Goal: Task Accomplishment & Management: Use online tool/utility

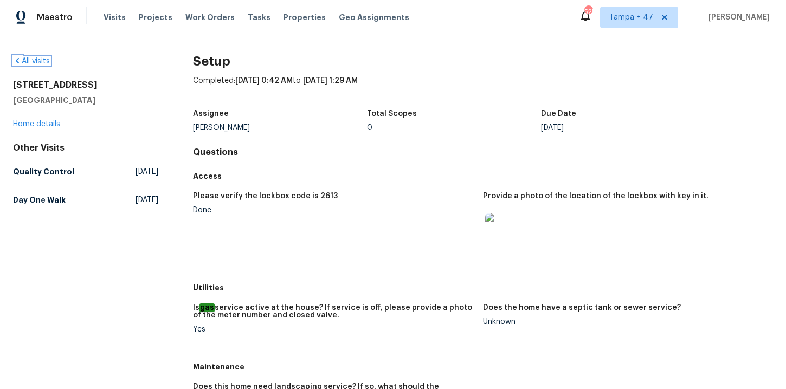
click at [49, 63] on link "All visits" at bounding box center [31, 61] width 37 height 8
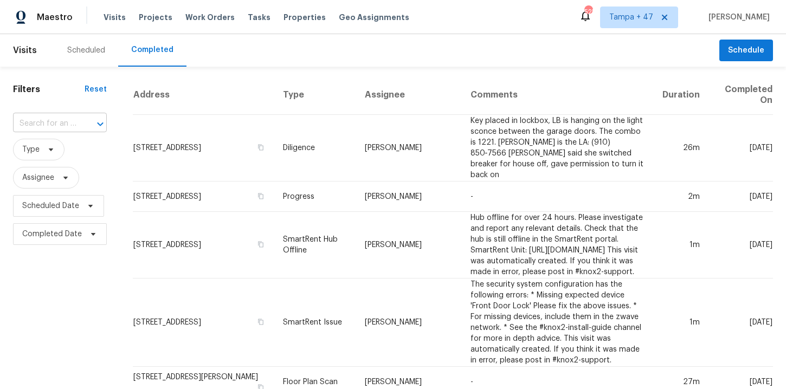
click at [47, 124] on input "text" at bounding box center [44, 124] width 63 height 17
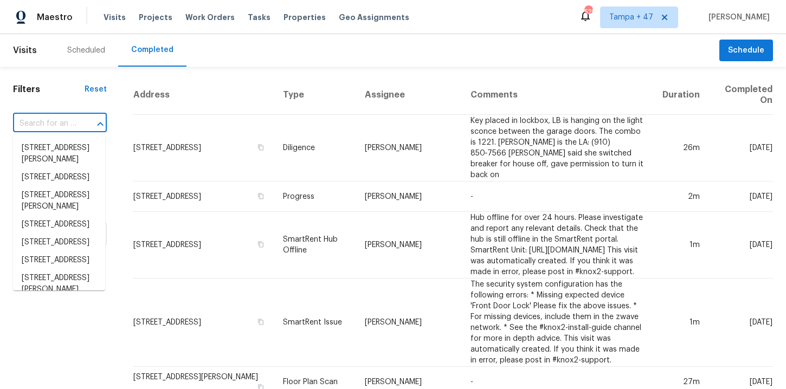
paste input "574 Bridgette Dr Clarksville, TN 37042"
type input "574 Bridgette Dr Clarksville, TN 37042"
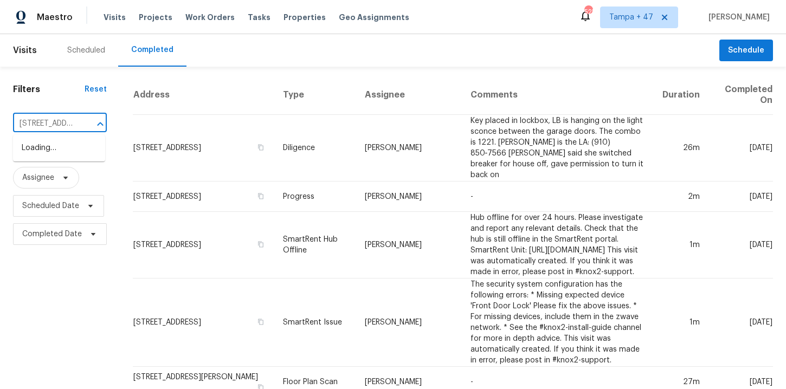
scroll to position [0, 78]
click at [77, 159] on li "574 Bridgette Dr, Clarksville, TN 37042" at bounding box center [59, 153] width 92 height 29
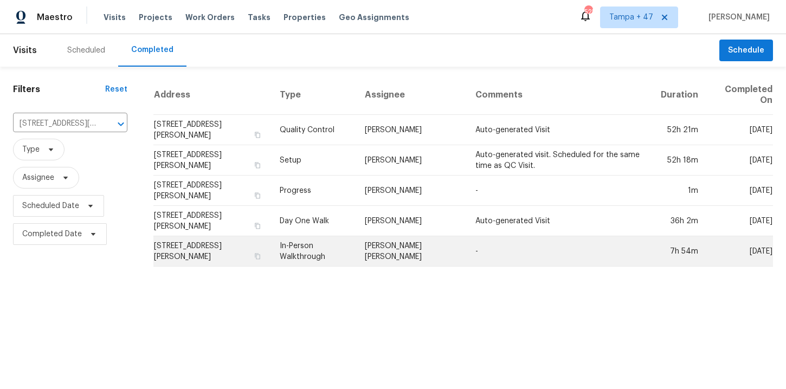
click at [326, 250] on td "In-Person Walkthrough" at bounding box center [313, 251] width 85 height 30
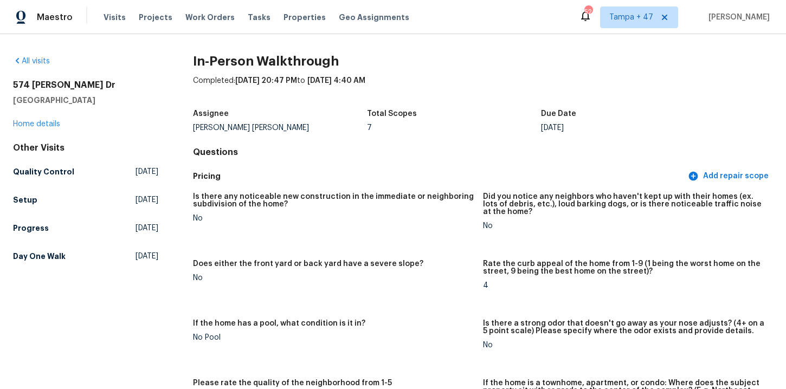
click at [674, 101] on div "Completed: 6/26/2025, 20:47 PM to 6/27/2025, 4:40 AM" at bounding box center [483, 89] width 580 height 28
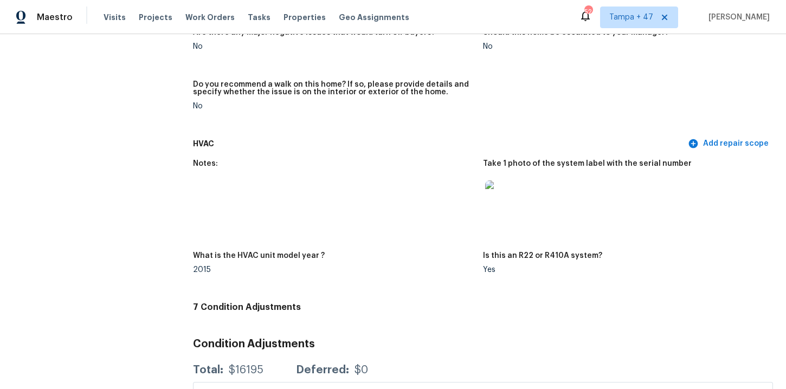
scroll to position [2277, 0]
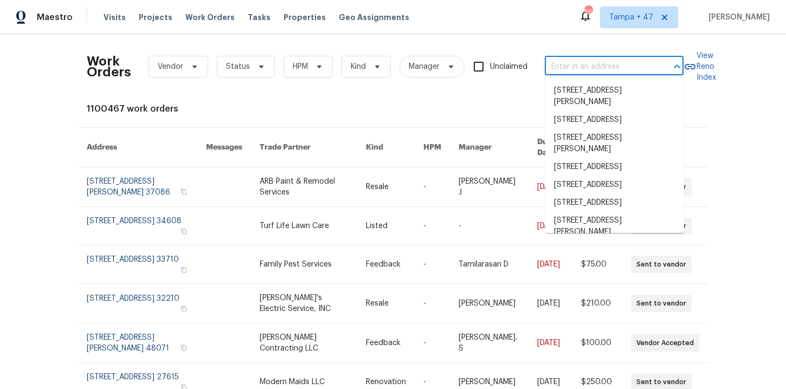
click at [563, 70] on input "text" at bounding box center [599, 67] width 108 height 17
paste input "1715 Calais Ct Oxon Hill, MD 20745"
type input "1715 Calais Ct Oxon Hill, MD 20745"
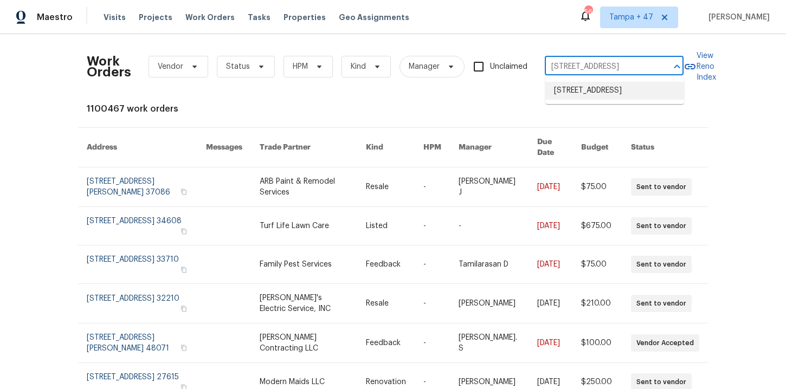
click at [594, 104] on ul "1715 Calais Ct, Oxon Hill, MD 20745" at bounding box center [615, 91] width 139 height 27
click at [591, 95] on li "1715 Calais Ct, Oxon Hill, MD 20745" at bounding box center [615, 91] width 139 height 18
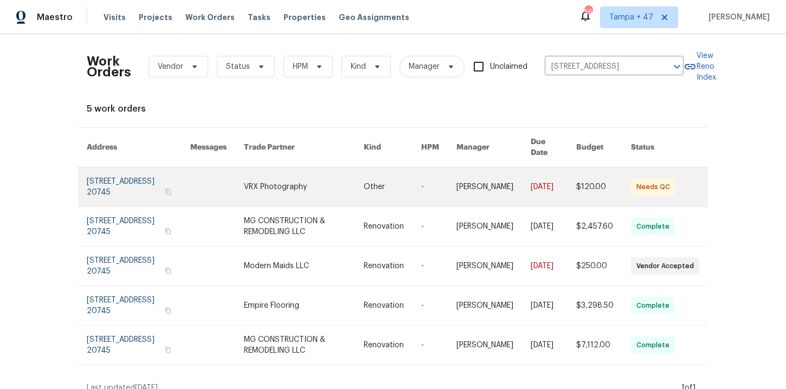
click at [111, 175] on link at bounding box center [139, 187] width 104 height 39
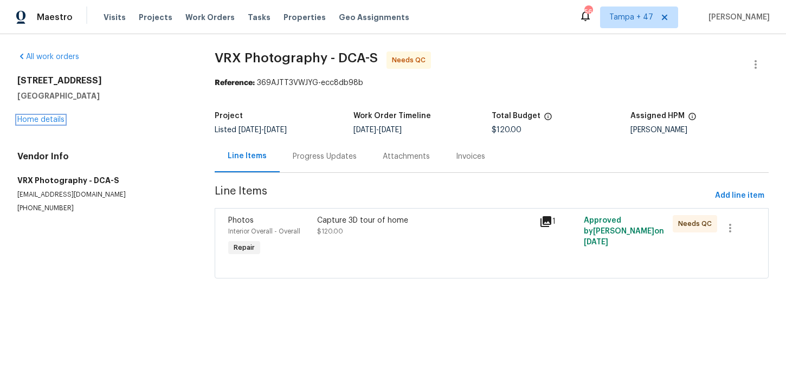
click at [56, 120] on link "Home details" at bounding box center [40, 120] width 47 height 8
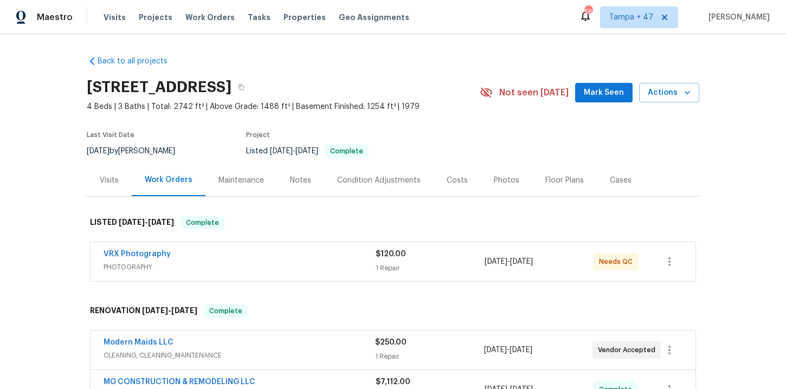
scroll to position [132, 0]
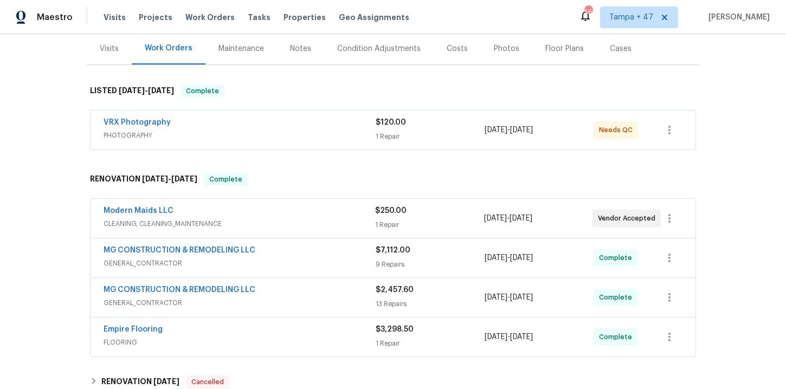
click at [292, 216] on div "Modern Maids LLC" at bounding box center [240, 212] width 272 height 13
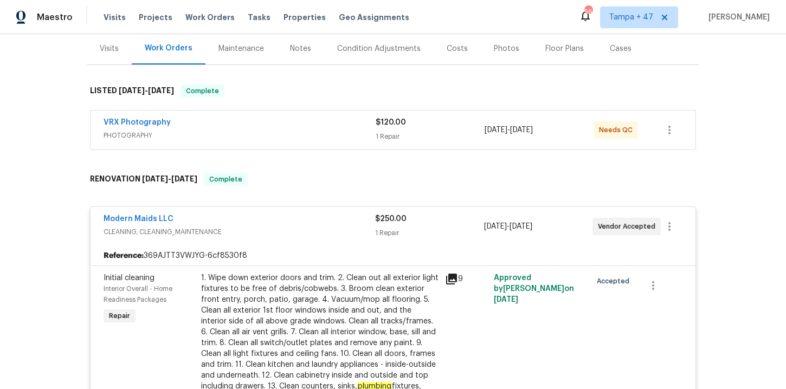
click at [191, 11] on div "Visits Projects Work Orders Tasks Properties Geo Assignments" at bounding box center [263, 18] width 319 height 22
click at [197, 17] on span "Work Orders" at bounding box center [209, 17] width 49 height 11
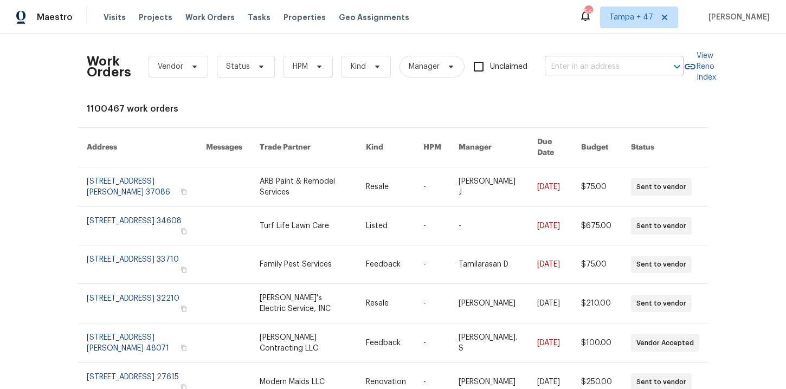
click at [570, 67] on input "text" at bounding box center [599, 67] width 108 height 17
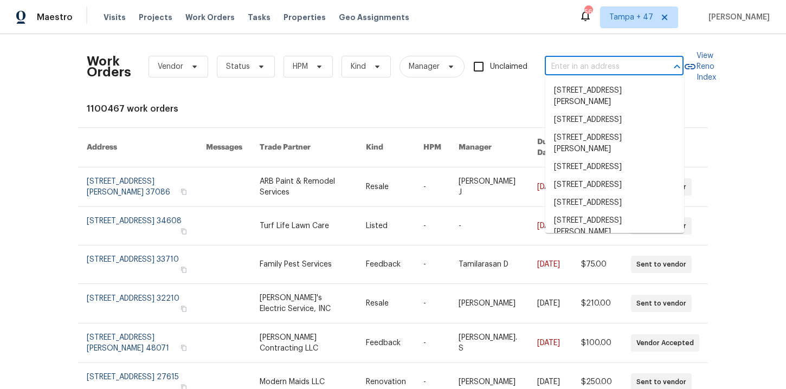
paste input "12511 Calvert Hills Dr Beltsville, MD 20705"
type input "12511 Calvert Hills Dr Beltsville, MD 20705"
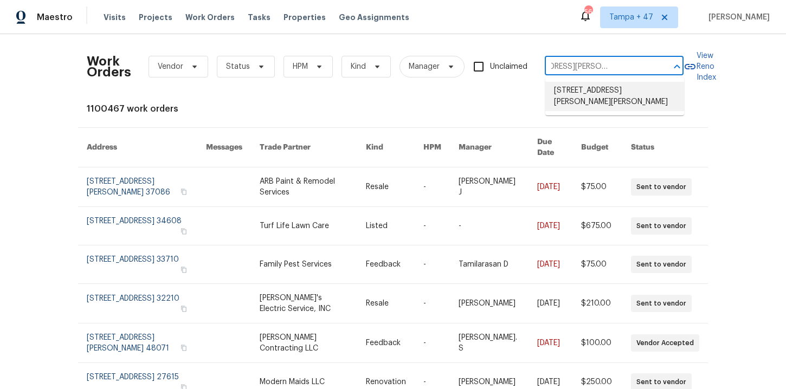
click at [603, 91] on li "12511 Calvert Hills Dr, Beltsville, MD 20705" at bounding box center [615, 96] width 139 height 29
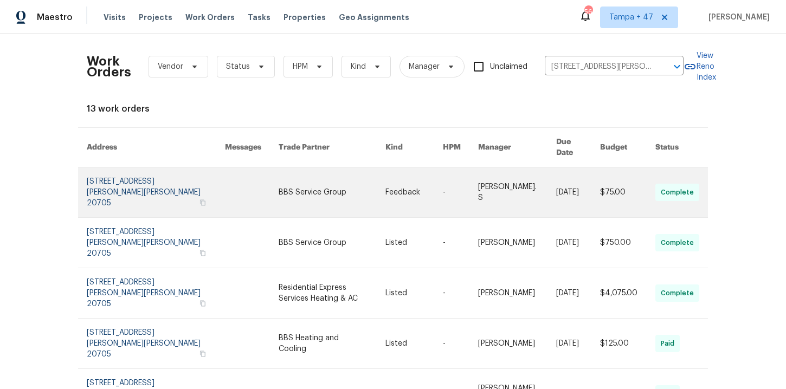
click at [121, 174] on link at bounding box center [156, 193] width 138 height 50
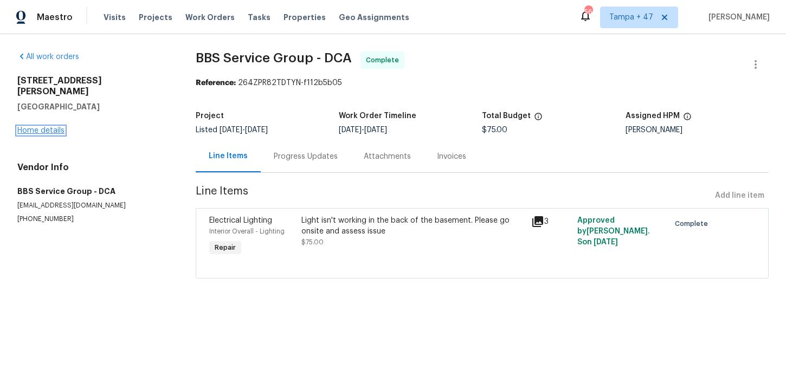
click at [54, 127] on link "Home details" at bounding box center [40, 131] width 47 height 8
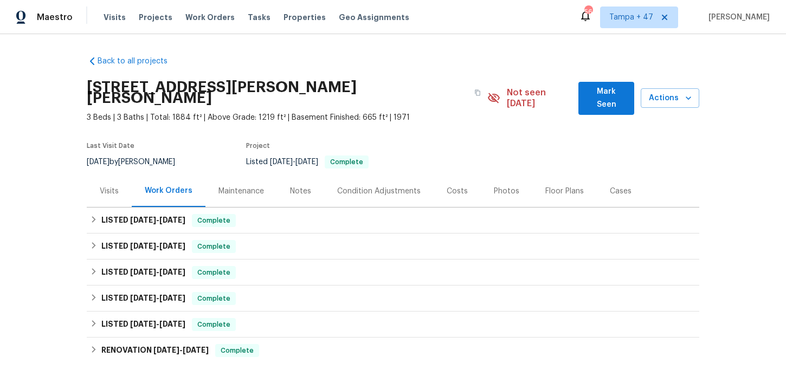
scroll to position [4, 0]
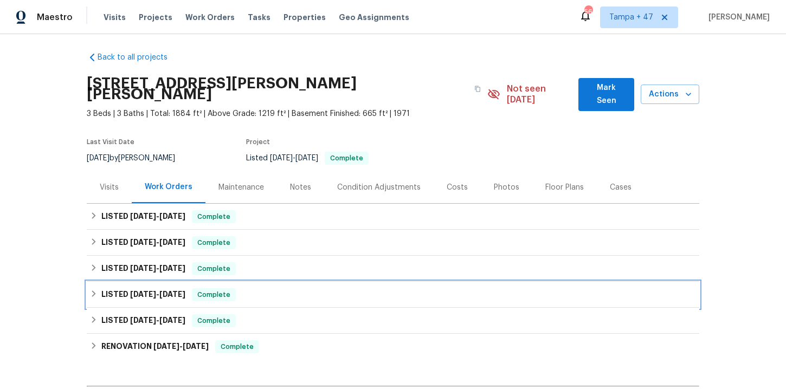
click at [266, 289] on div "LISTED 3/25/25 - 3/27/25 Complete" at bounding box center [393, 295] width 606 height 13
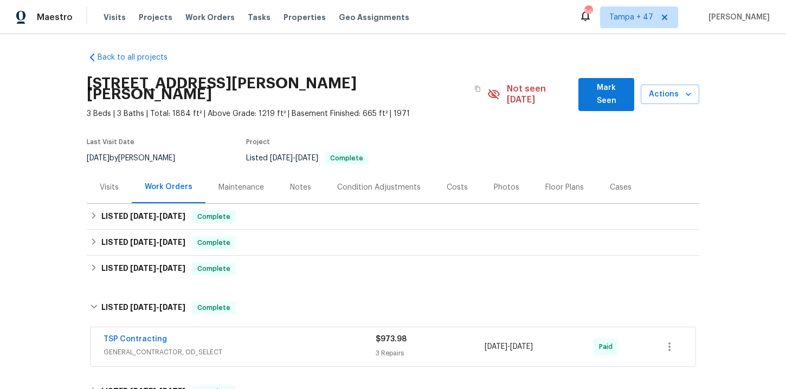
click at [276, 334] on div "TSP Contracting" at bounding box center [240, 340] width 272 height 13
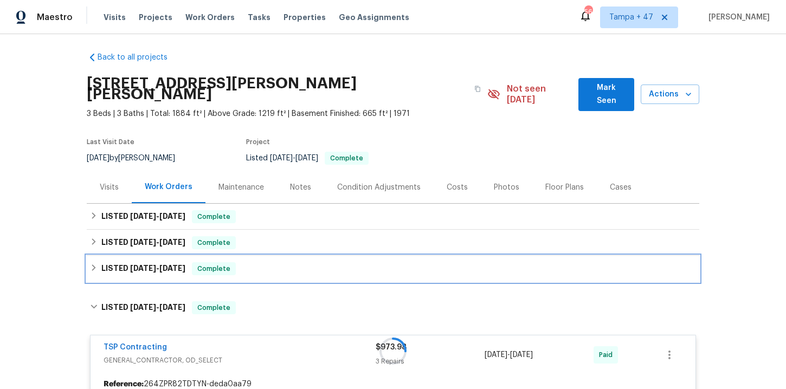
click at [276, 262] on div "LISTED 5/27/25 - 5/30/25 Complete" at bounding box center [393, 268] width 606 height 13
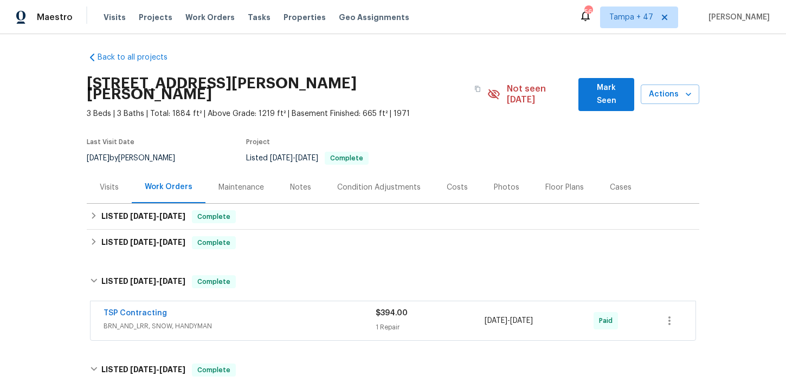
click at [278, 302] on div "TSP Contracting BRN_AND_LRR, SNOW, HANDYMAN $394.00 1 Repair 5/29/2025 - 5/30/2…" at bounding box center [393, 321] width 605 height 39
click at [278, 308] on div "TSP Contracting" at bounding box center [240, 314] width 272 height 13
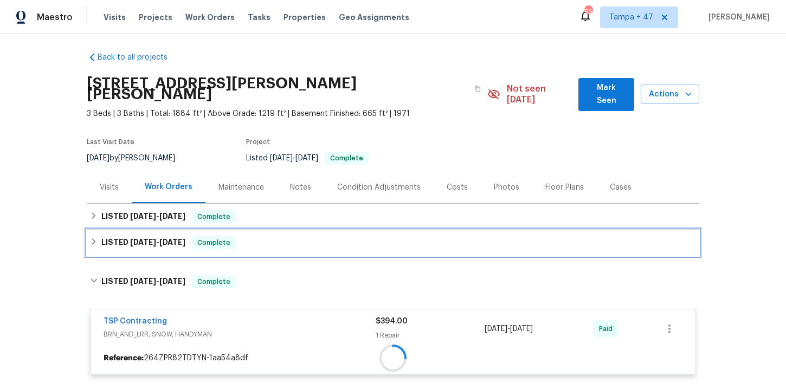
click at [274, 236] on div "LISTED 6/25/25 - 6/26/25 Complete" at bounding box center [393, 242] width 606 height 13
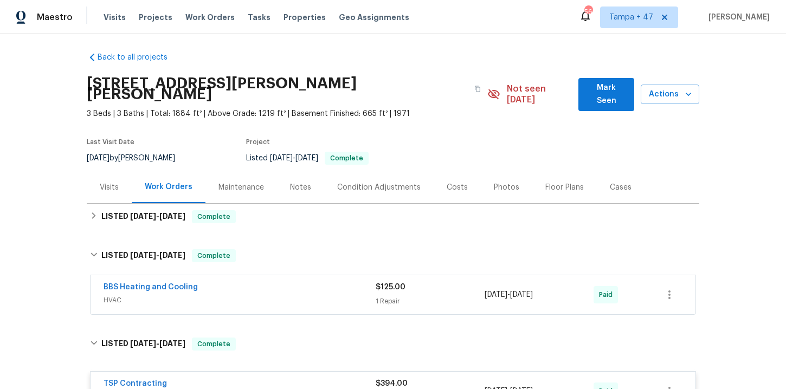
click at [283, 295] on span "HVAC" at bounding box center [240, 300] width 272 height 11
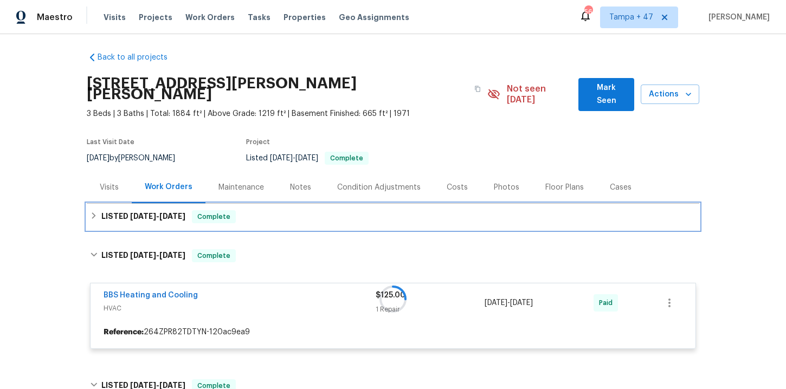
click at [276, 210] on div "LISTED 7/30/25 - 8/5/25 Complete" at bounding box center [393, 216] width 606 height 13
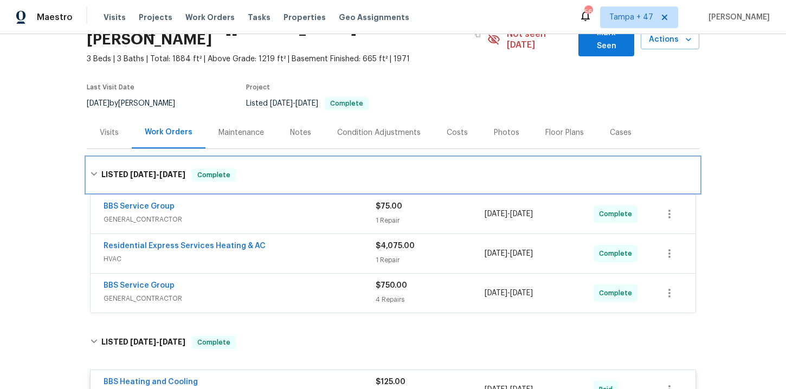
scroll to position [137, 0]
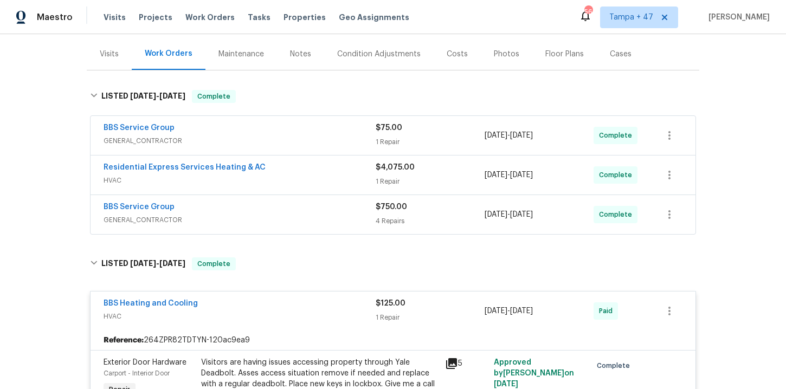
click at [296, 215] on span "GENERAL_CONTRACTOR" at bounding box center [240, 220] width 272 height 11
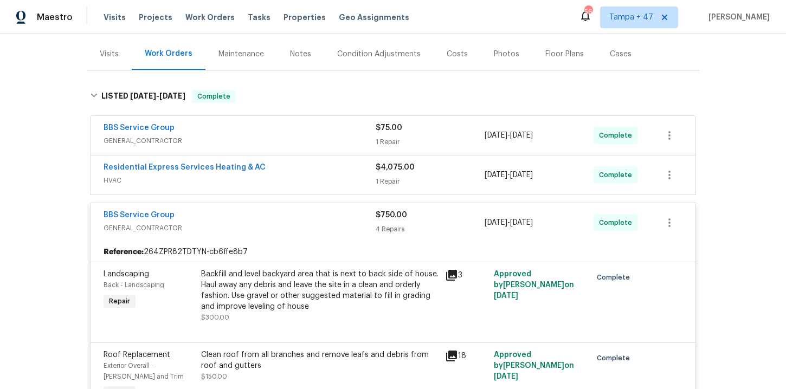
click at [291, 175] on span "HVAC" at bounding box center [240, 180] width 272 height 11
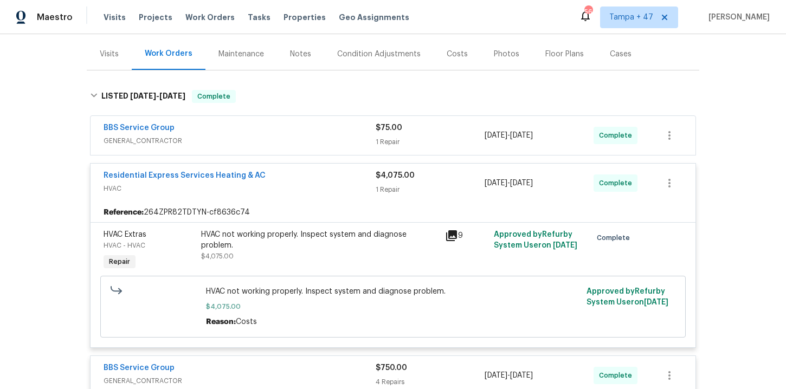
click at [246, 136] on span "GENERAL_CONTRACTOR" at bounding box center [240, 141] width 272 height 11
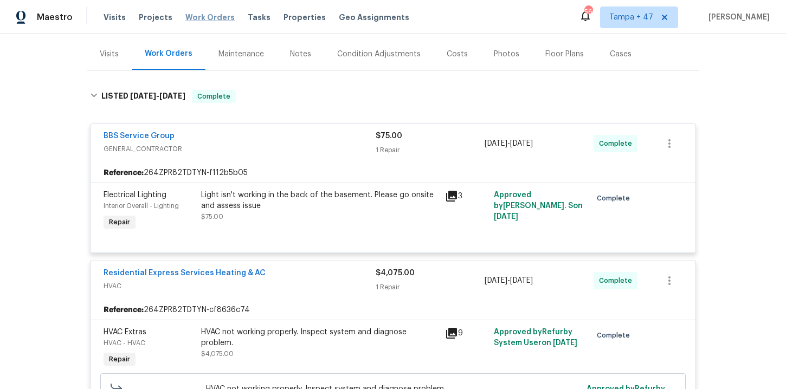
click at [214, 14] on span "Work Orders" at bounding box center [209, 17] width 49 height 11
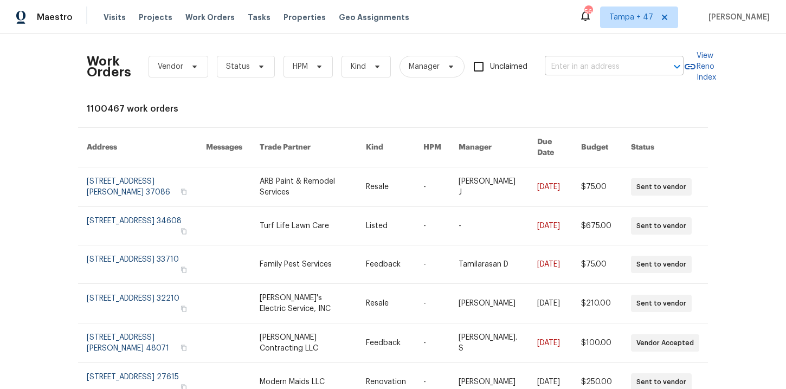
click at [571, 63] on input "text" at bounding box center [599, 67] width 108 height 17
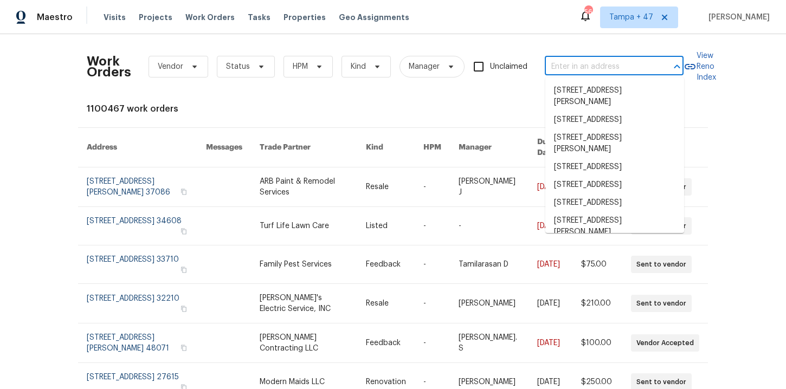
paste input "408 Whitethorn Dr Gastonia, NC 28054"
type input "408 Whitethorn Dr Gastonia, NC 28054"
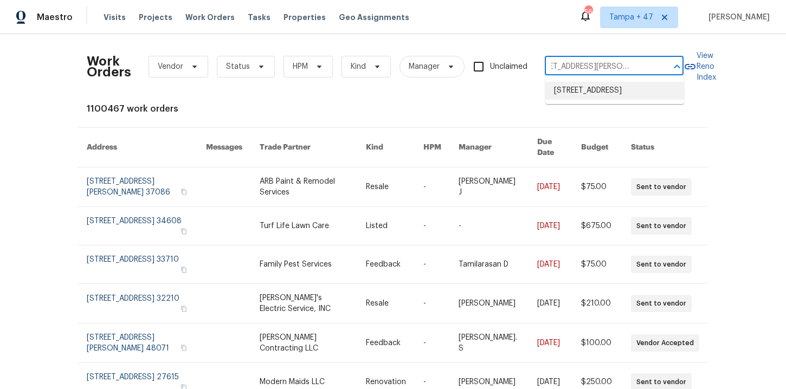
click at [592, 97] on li "408 Whitethorn Dr, Gastonia, NC 28054" at bounding box center [615, 91] width 139 height 18
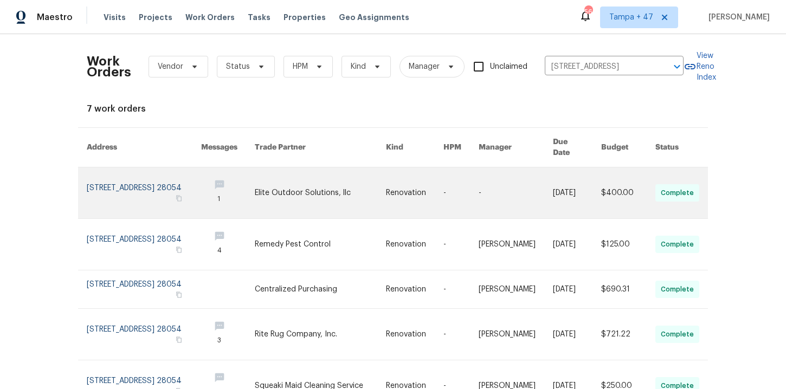
click at [133, 181] on link at bounding box center [144, 193] width 114 height 51
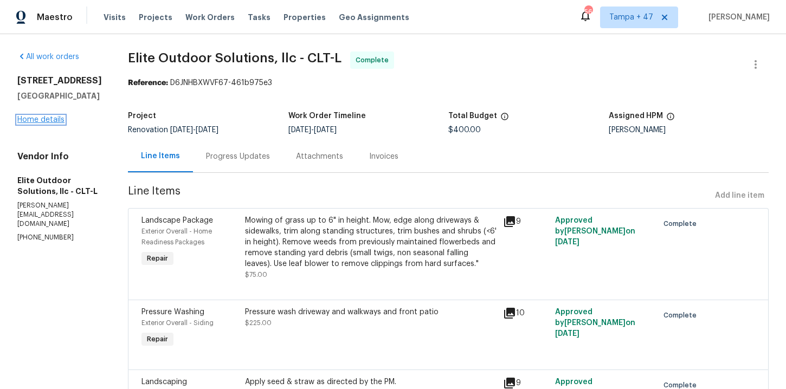
click at [43, 124] on link "Home details" at bounding box center [40, 120] width 47 height 8
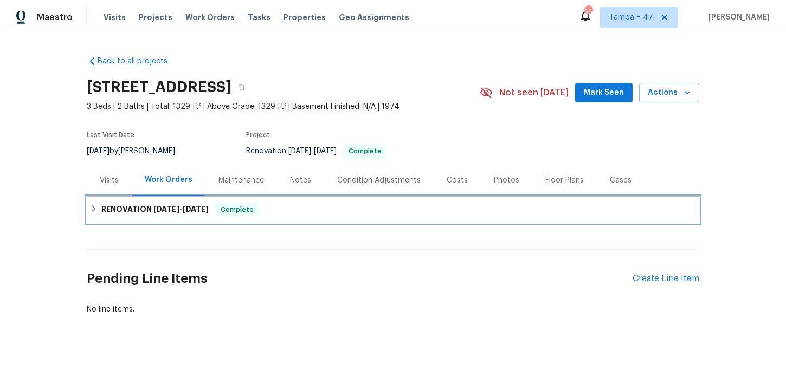
click at [346, 207] on div "RENOVATION 8/1/25 - 8/18/25 Complete" at bounding box center [393, 209] width 606 height 13
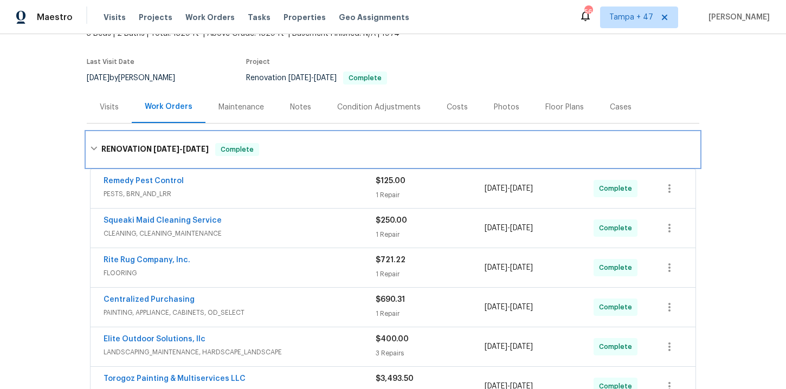
scroll to position [107, 0]
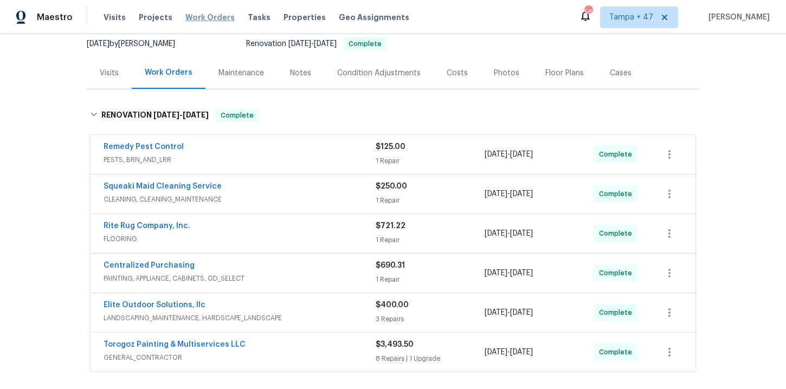
click at [196, 17] on span "Work Orders" at bounding box center [209, 17] width 49 height 11
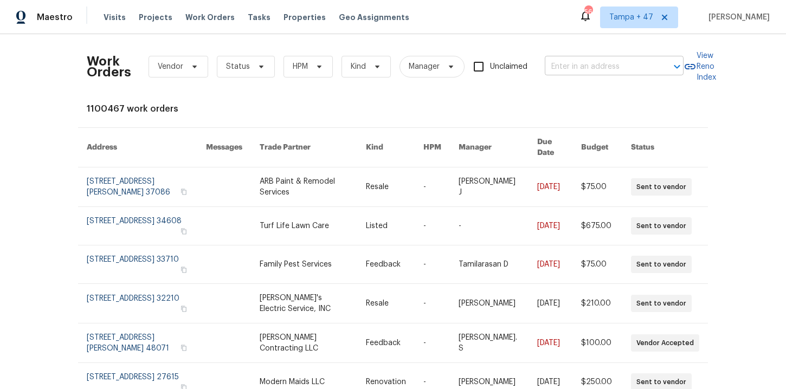
click at [606, 71] on input "text" at bounding box center [599, 67] width 108 height 17
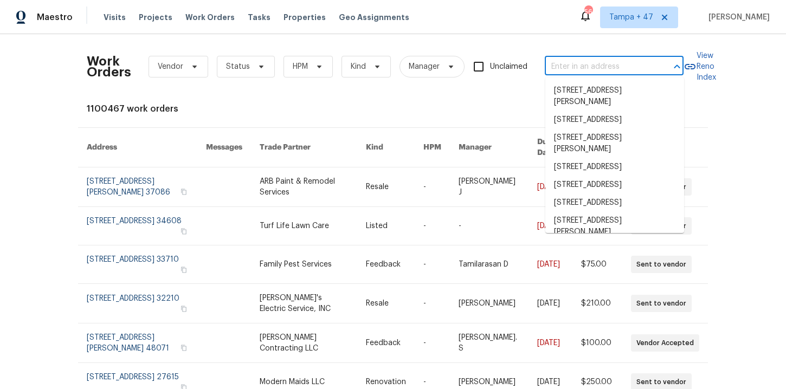
paste input "2532 Steeplechase Rd Gastonia, NC 28056"
type input "2532 Steeplechase Rd Gastonia, NC 28056"
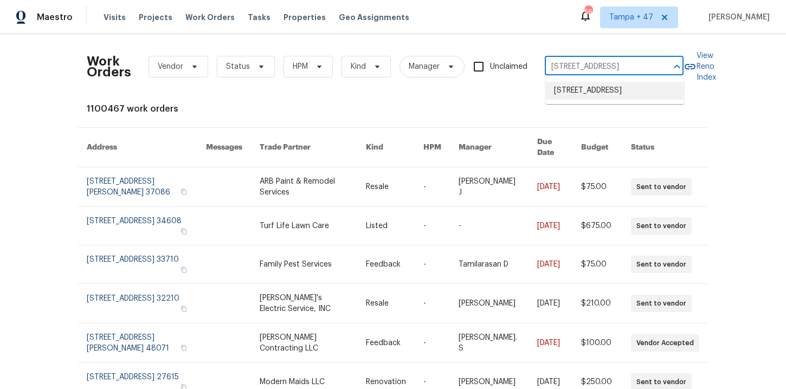
click at [608, 90] on li "2532 Steeplechase Rd, Gastonia, NC 28056" at bounding box center [615, 91] width 139 height 18
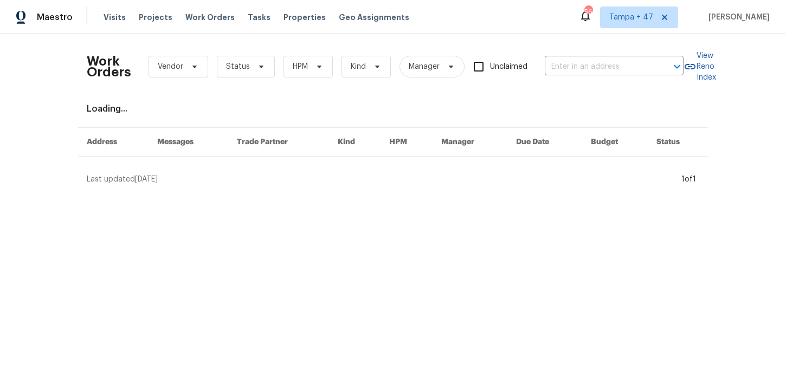
type input "2532 Steeplechase Rd, Gastonia, NC 28056"
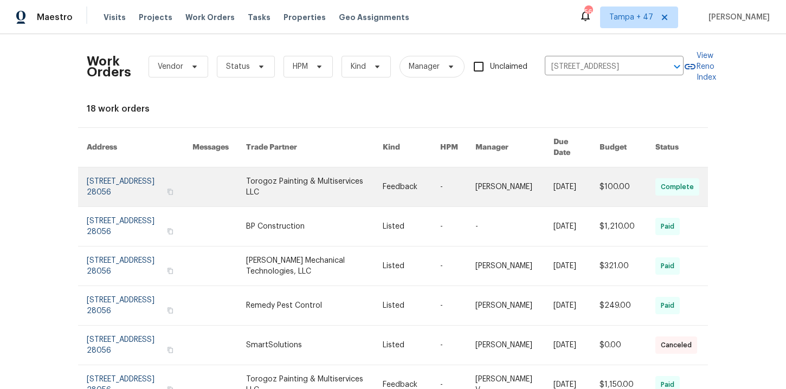
click at [136, 177] on link at bounding box center [140, 187] width 106 height 39
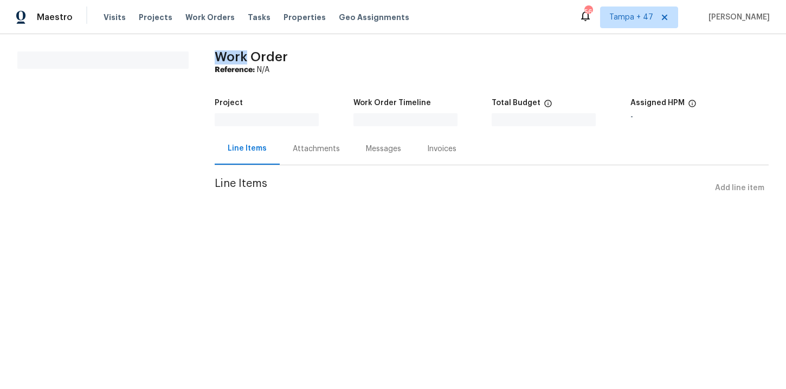
click at [136, 177] on section "All work orders" at bounding box center [102, 132] width 171 height 160
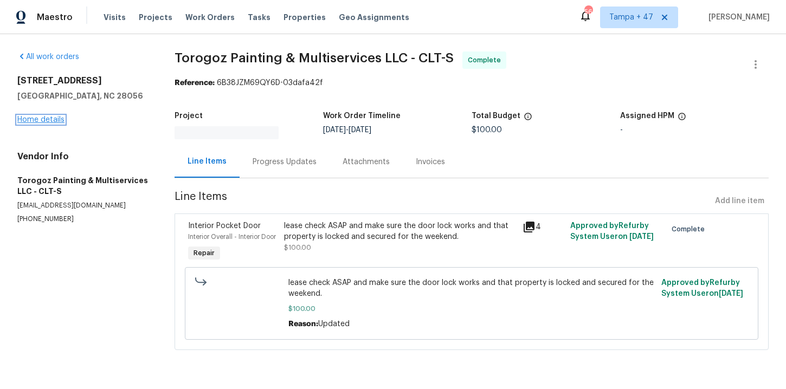
click at [55, 119] on link "Home details" at bounding box center [40, 120] width 47 height 8
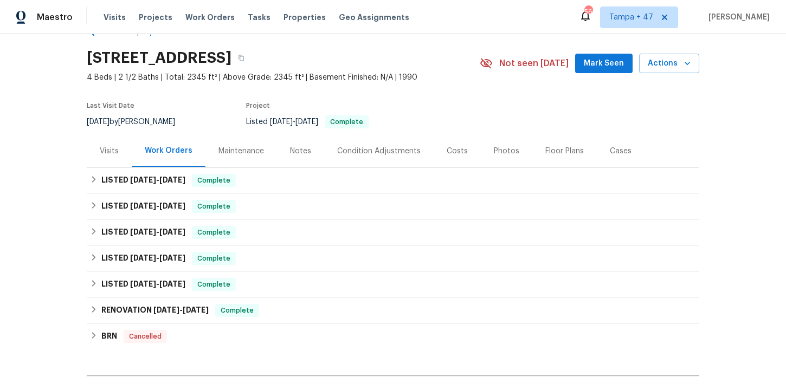
scroll to position [45, 0]
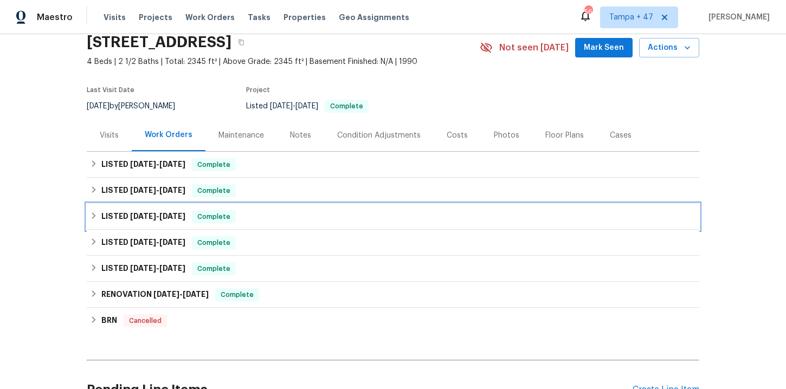
click at [266, 213] on div "LISTED 6/17/25 - 6/24/25 Complete" at bounding box center [393, 216] width 606 height 13
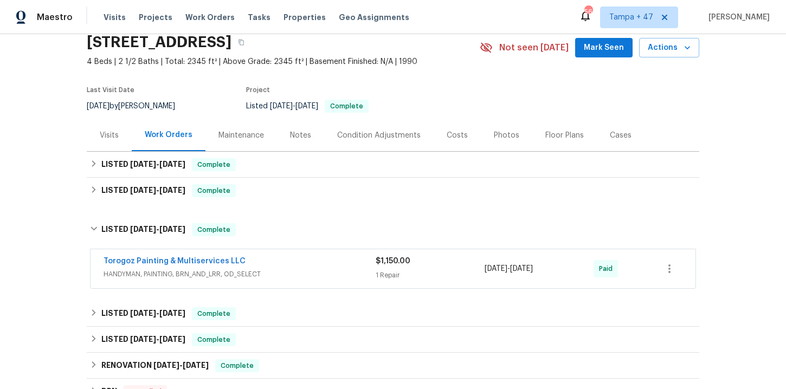
click at [275, 270] on span "HANDYMAN, PAINTING, BRN_AND_LRR, OD_SELECT" at bounding box center [240, 274] width 272 height 11
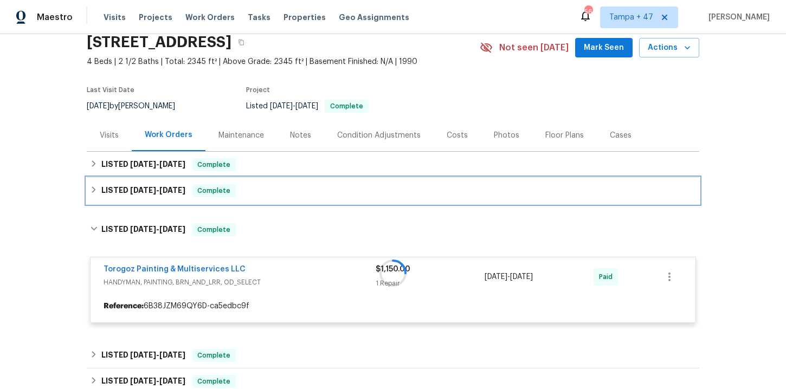
click at [264, 196] on div "LISTED 7/25/25 - 8/8/25 Complete" at bounding box center [393, 190] width 606 height 13
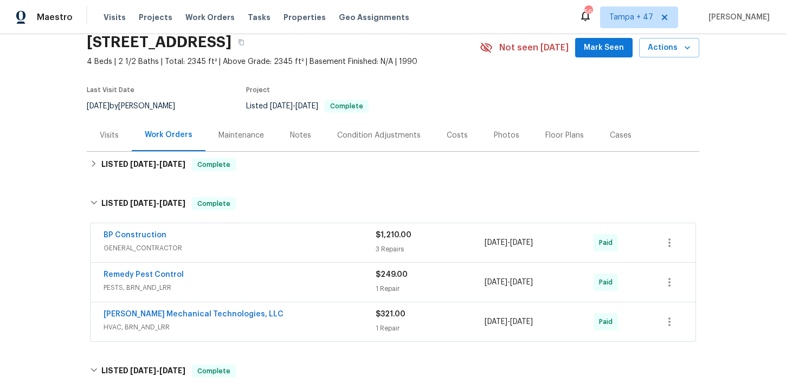
click at [273, 338] on div "Johnson's Mechanical Technologies, LLC HVAC, BRN_AND_LRR $321.00 1 Repair 7/25/…" at bounding box center [393, 322] width 605 height 39
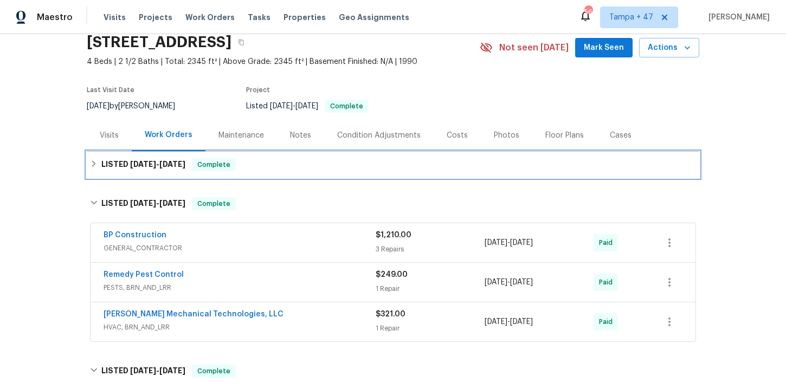
click at [281, 172] on div "LISTED 8/8/25 - 8/11/25 Complete" at bounding box center [393, 165] width 613 height 26
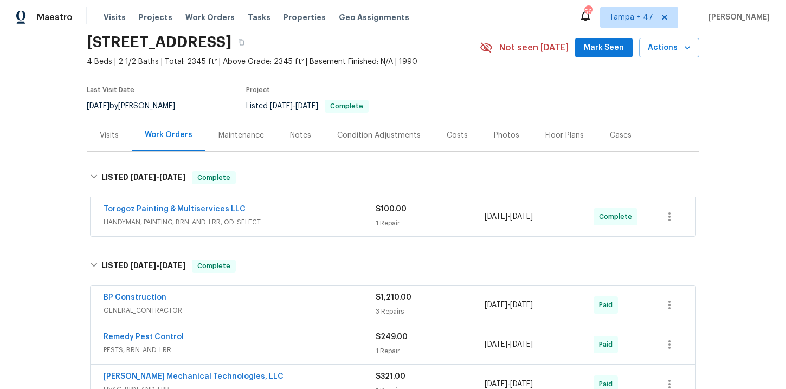
click at [283, 218] on span "HANDYMAN, PAINTING, BRN_AND_LRR, OD_SELECT" at bounding box center [240, 222] width 272 height 11
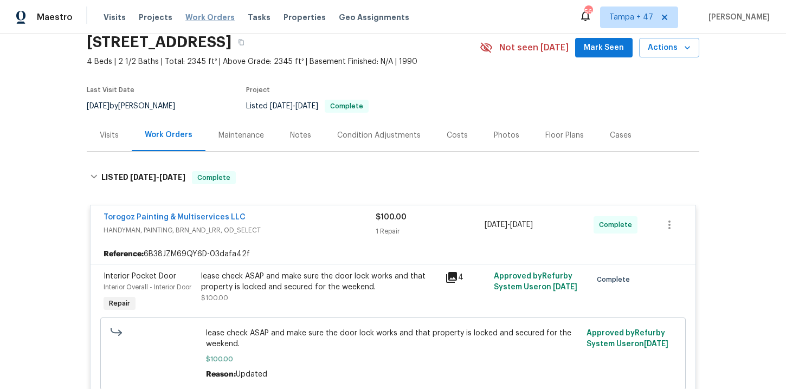
click at [193, 19] on span "Work Orders" at bounding box center [209, 17] width 49 height 11
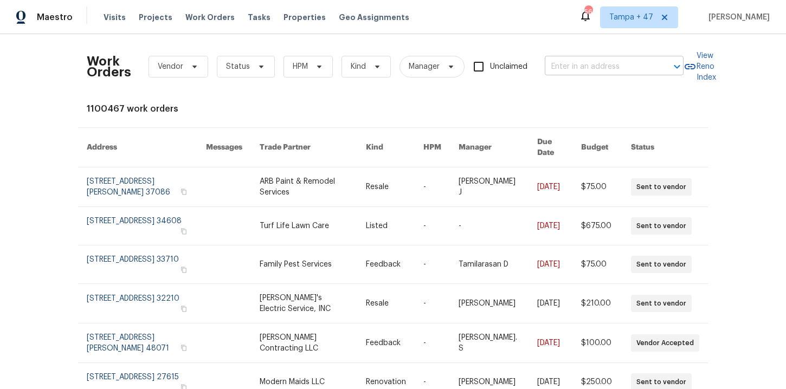
click at [566, 62] on input "text" at bounding box center [599, 67] width 108 height 17
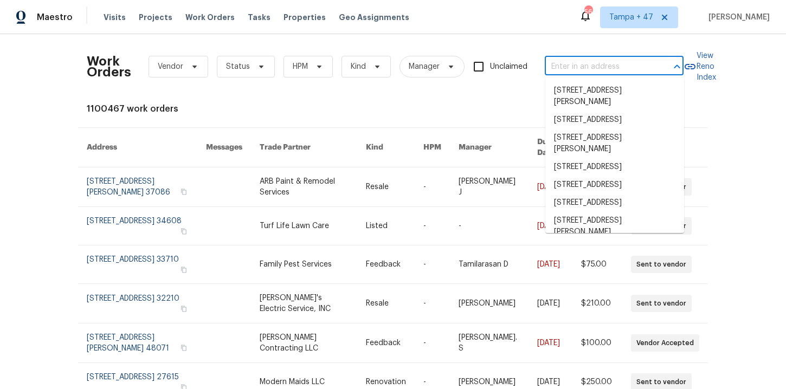
paste input "310 Velveteen Pl Chuluota, FL 32766"
type input "310 Velveteen Pl Chuluota, FL 32766"
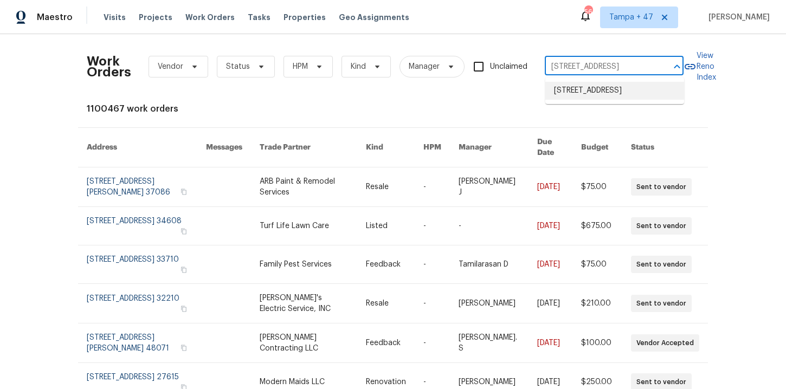
click at [585, 93] on li "310 Velveteen Pl, Chuluota, FL 32766" at bounding box center [615, 91] width 139 height 18
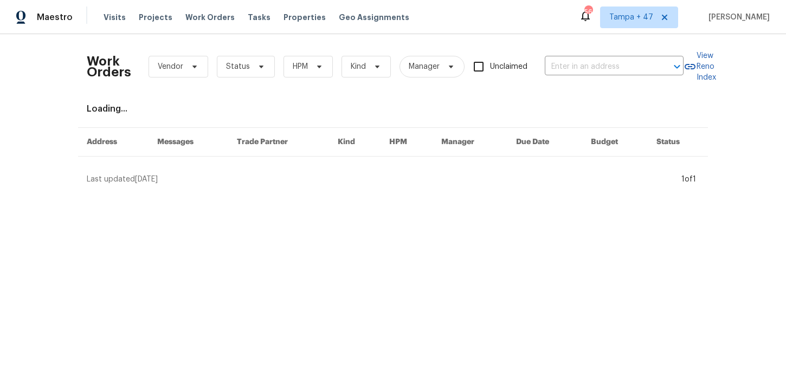
type input "310 Velveteen Pl, Chuluota, FL 32766"
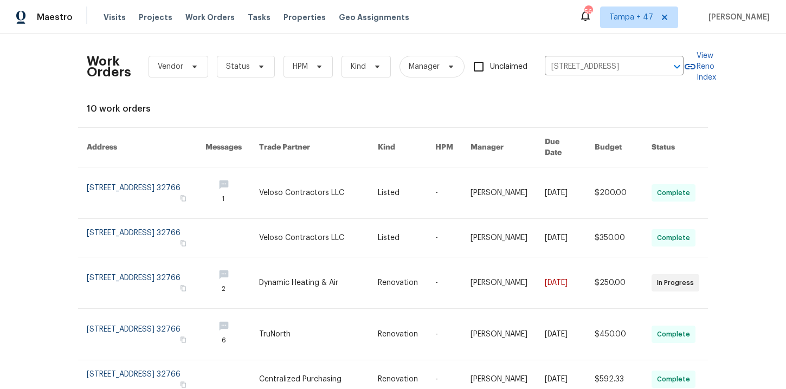
click at [120, 183] on link at bounding box center [146, 193] width 119 height 51
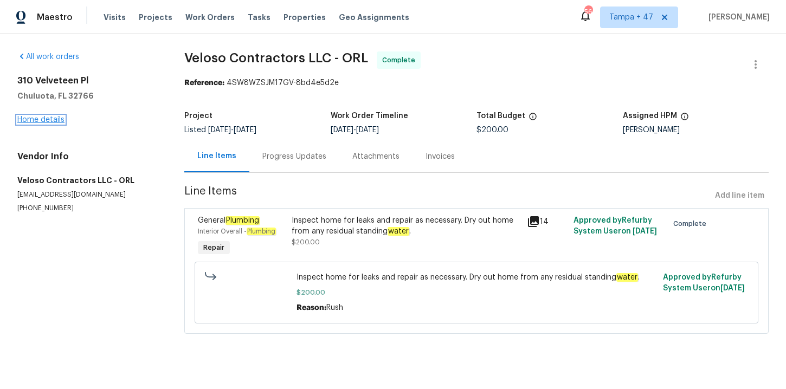
click at [47, 116] on link "Home details" at bounding box center [40, 120] width 47 height 8
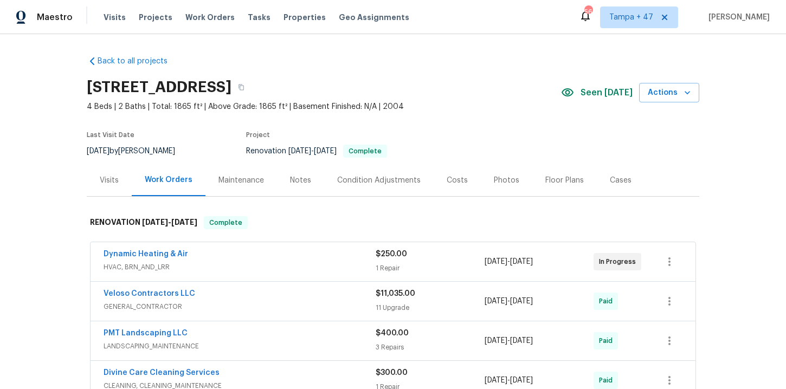
scroll to position [121, 0]
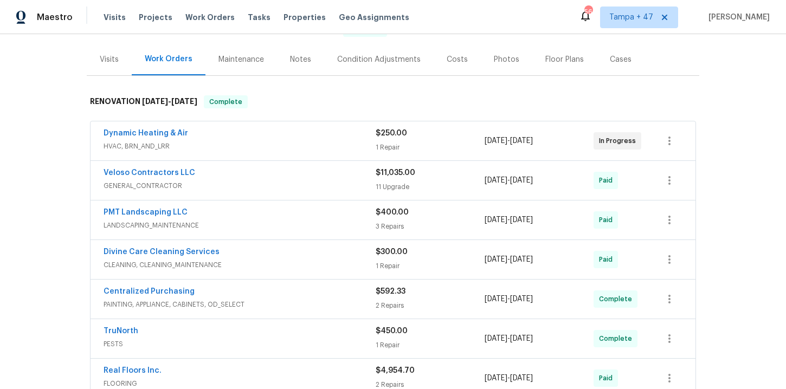
click at [290, 143] on span "HVAC, BRN_AND_LRR" at bounding box center [240, 146] width 272 height 11
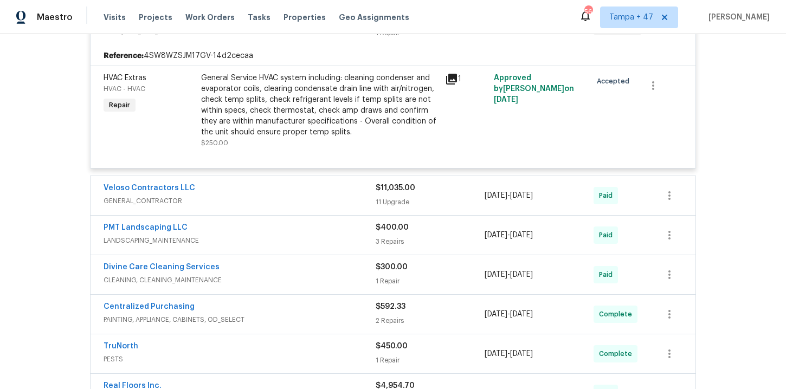
scroll to position [283, 0]
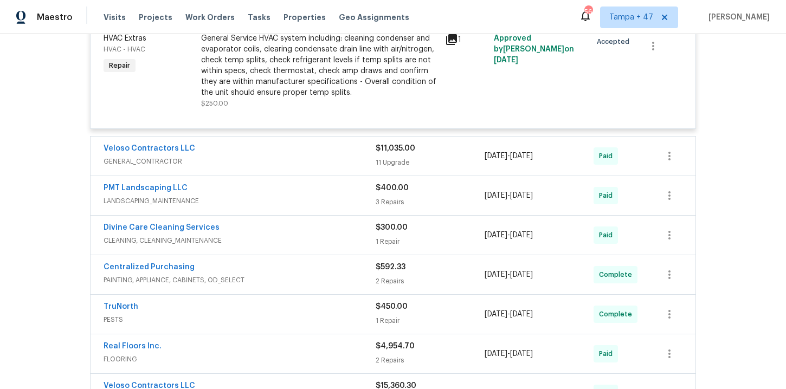
click at [287, 152] on div "Veloso Contractors LLC" at bounding box center [240, 149] width 272 height 13
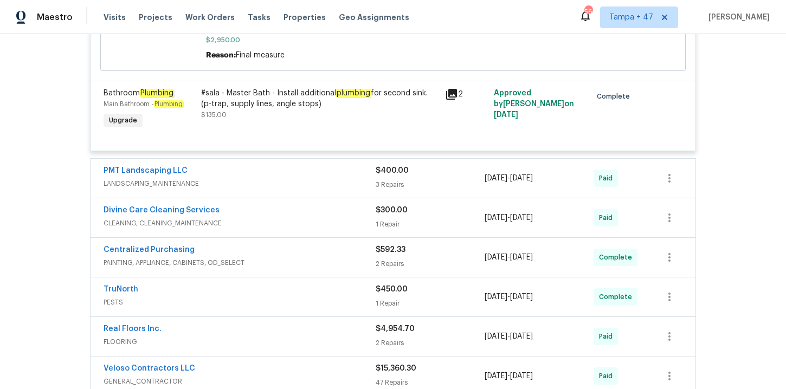
scroll to position [2040, 0]
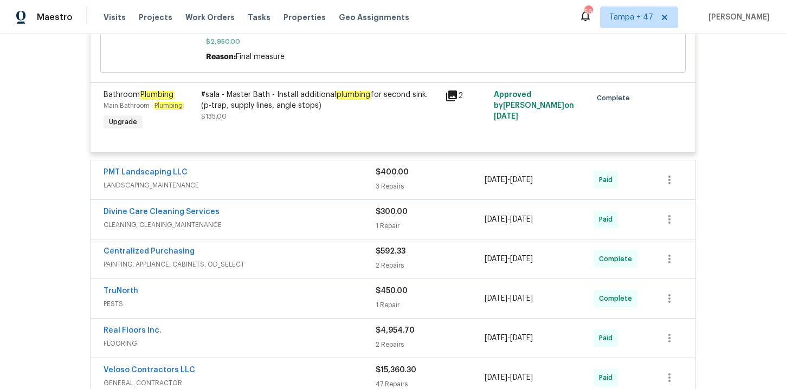
click at [225, 189] on span "LANDSCAPING_MAINTENANCE" at bounding box center [240, 185] width 272 height 11
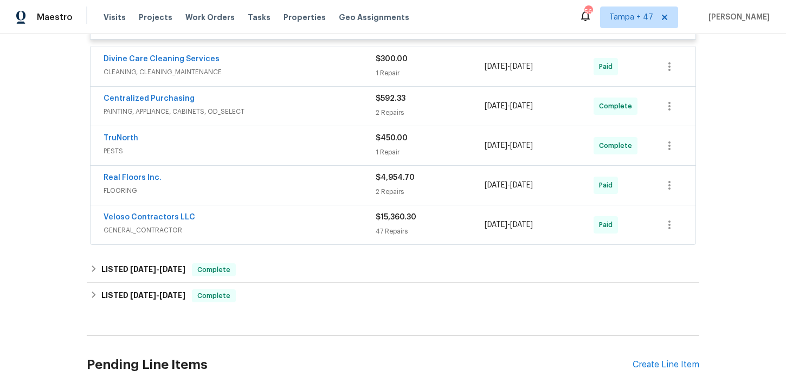
scroll to position [2582, 0]
click at [186, 17] on span "Work Orders" at bounding box center [209, 17] width 49 height 11
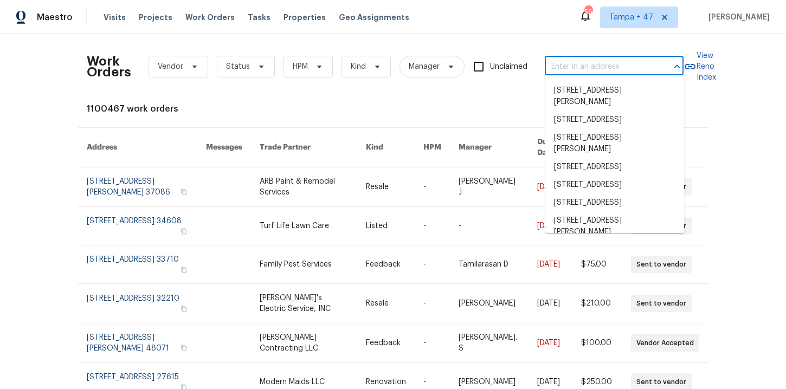
click at [571, 61] on input "text" at bounding box center [599, 67] width 108 height 17
paste input "416 28th St W Palmetto, FL 34221"
type input "416 28th St W Palmetto, FL 34221"
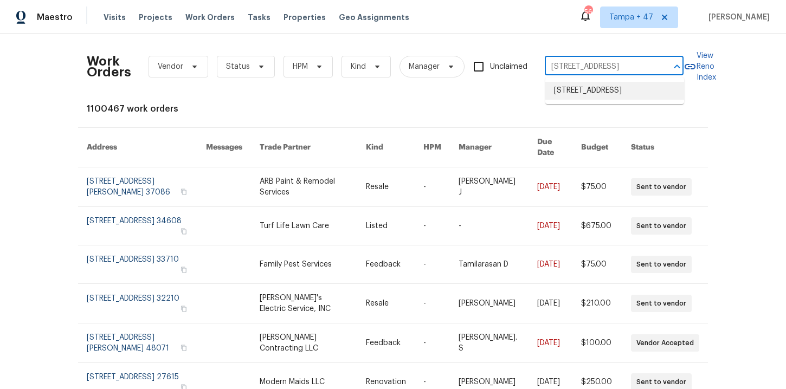
click at [587, 91] on li "416 28th St W, Palmetto, FL 34221" at bounding box center [615, 91] width 139 height 18
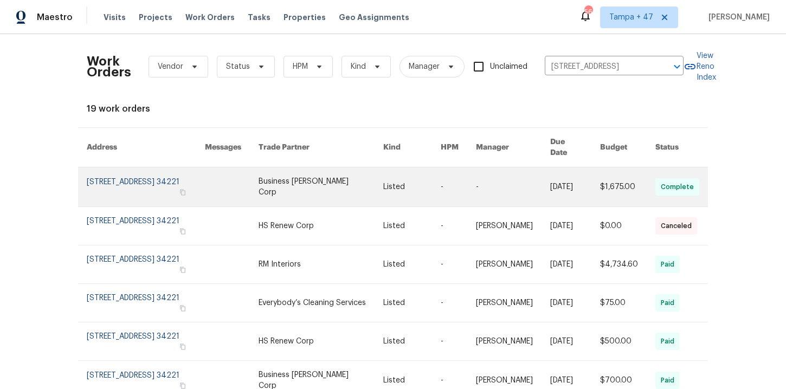
click at [123, 176] on link at bounding box center [146, 187] width 118 height 39
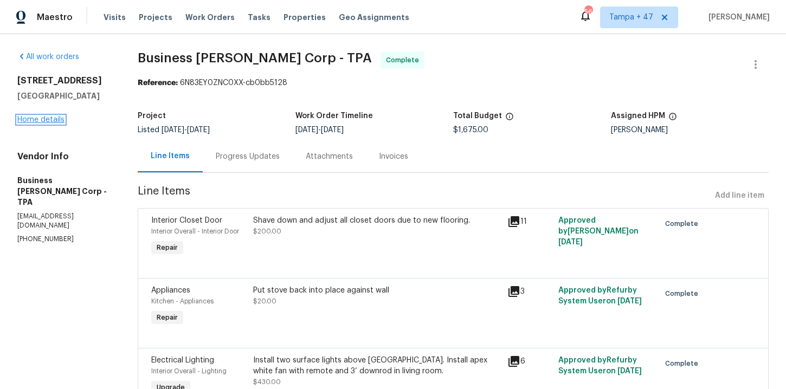
click at [42, 122] on link "Home details" at bounding box center [40, 120] width 47 height 8
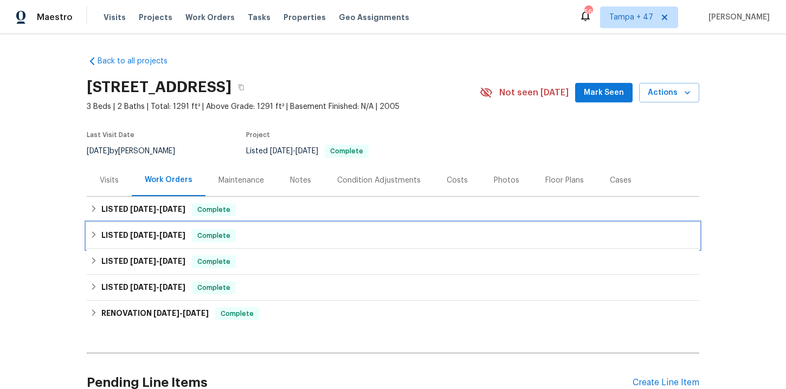
click at [267, 236] on div "LISTED 7/16/25 - 7/16/25 Complete" at bounding box center [393, 235] width 606 height 13
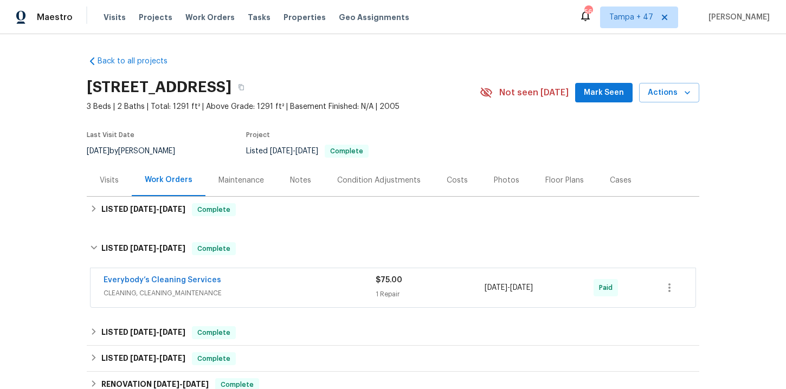
click at [280, 290] on span "CLEANING, CLEANING_MAINTENANCE" at bounding box center [240, 293] width 272 height 11
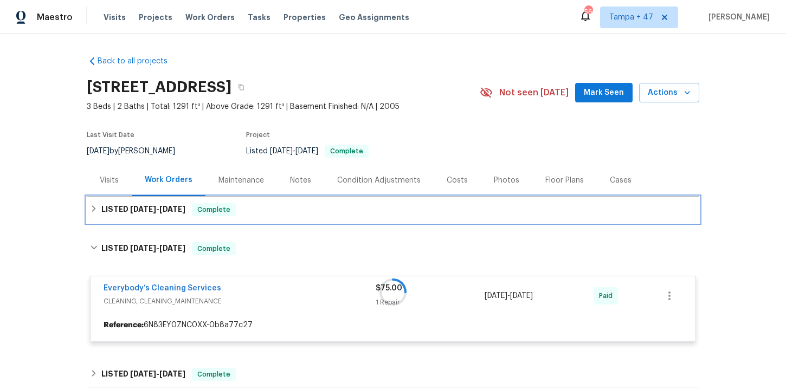
click at [273, 209] on div "LISTED 7/23/25 - 8/1/25 Complete" at bounding box center [393, 209] width 606 height 13
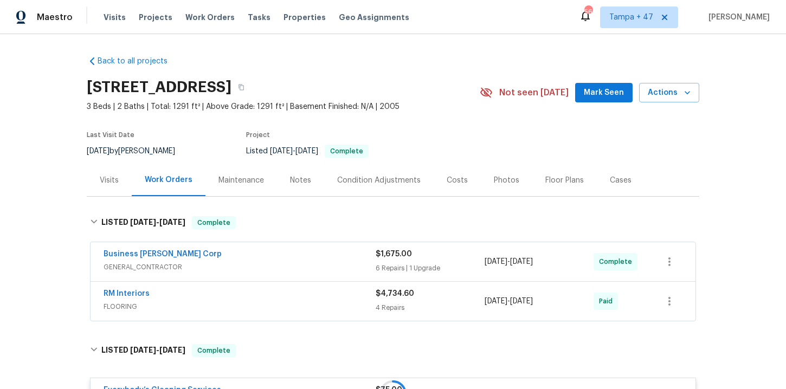
click at [285, 267] on span "GENERAL_CONTRACTOR" at bounding box center [240, 267] width 272 height 11
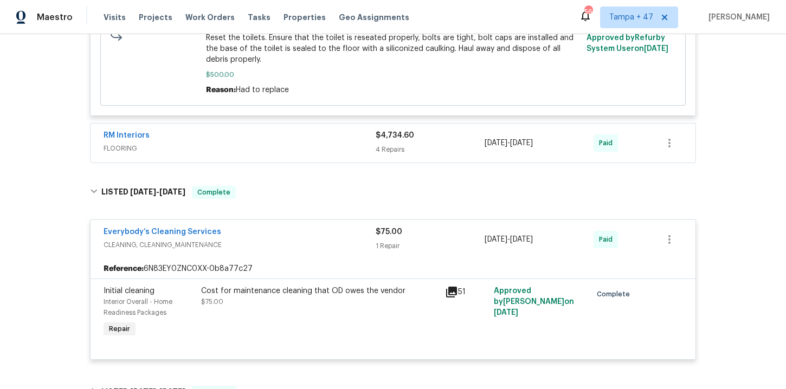
scroll to position [849, 0]
click at [310, 153] on span "FLOORING" at bounding box center [240, 148] width 272 height 11
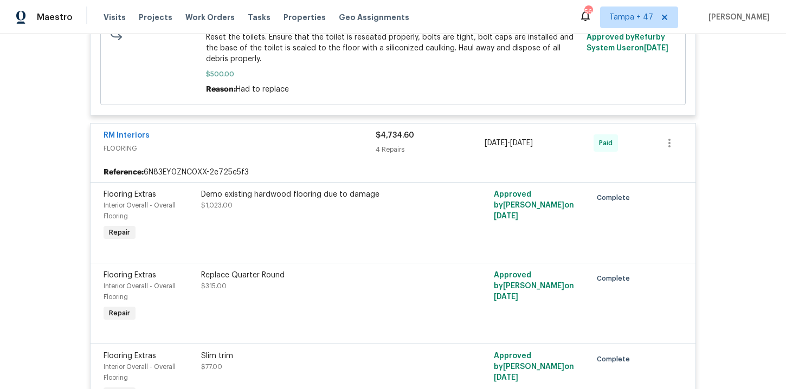
scroll to position [1136, 0]
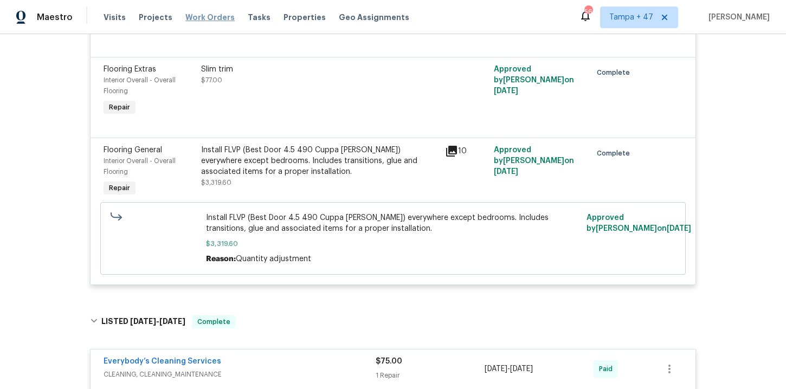
click at [208, 18] on span "Work Orders" at bounding box center [209, 17] width 49 height 11
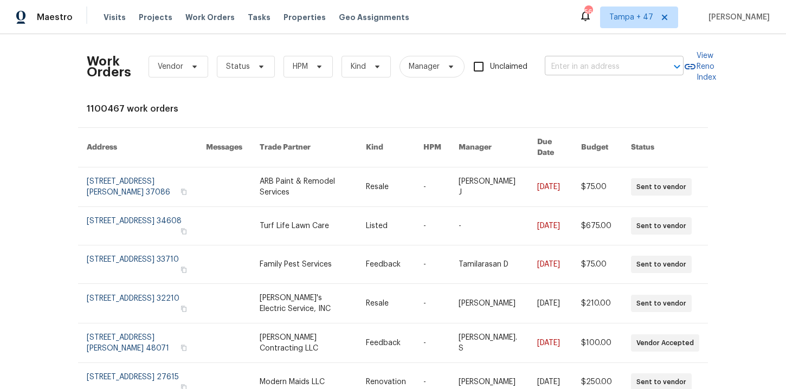
click at [563, 62] on input "text" at bounding box center [599, 67] width 108 height 17
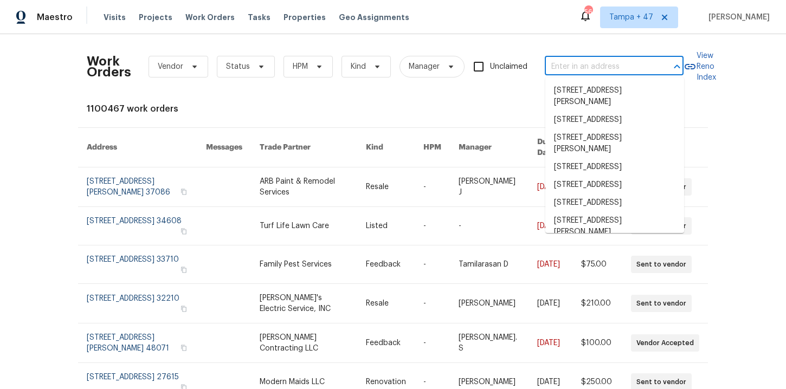
paste input "6 Sunset Dr High Bridge, NJ 08829"
type input "6 Sunset Dr High Bridge, NJ 08829"
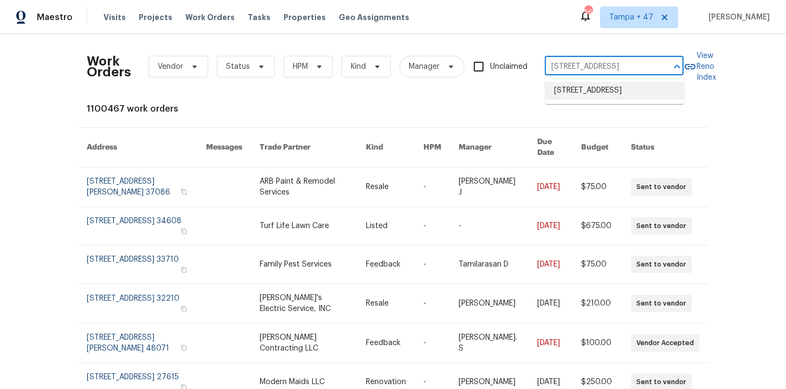
click at [580, 100] on li "6 Sunset Dr, High Bridge, NJ 08829" at bounding box center [615, 91] width 139 height 18
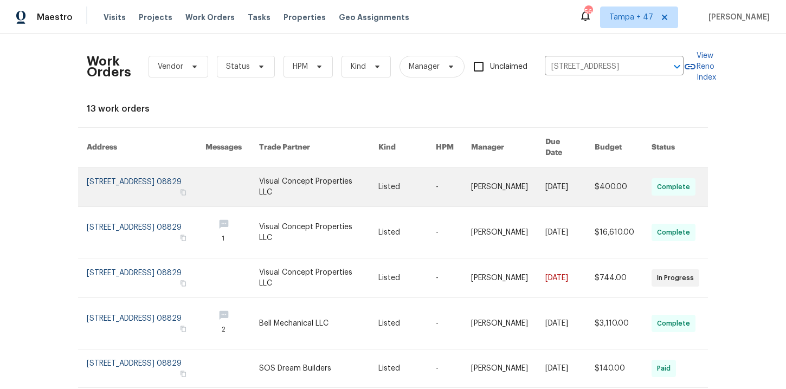
click at [169, 170] on link at bounding box center [146, 187] width 119 height 39
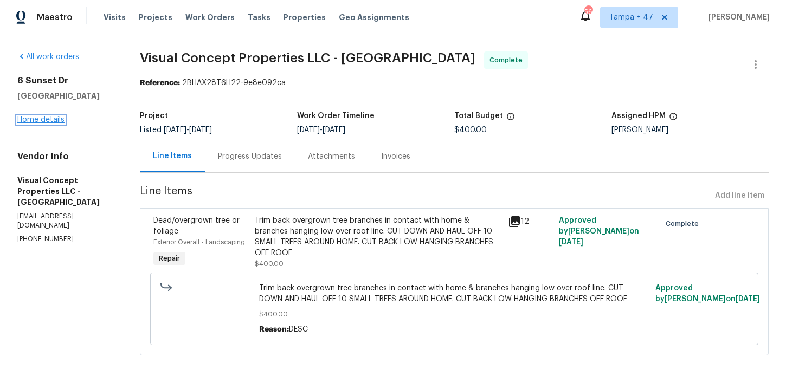
click at [53, 121] on link "Home details" at bounding box center [40, 120] width 47 height 8
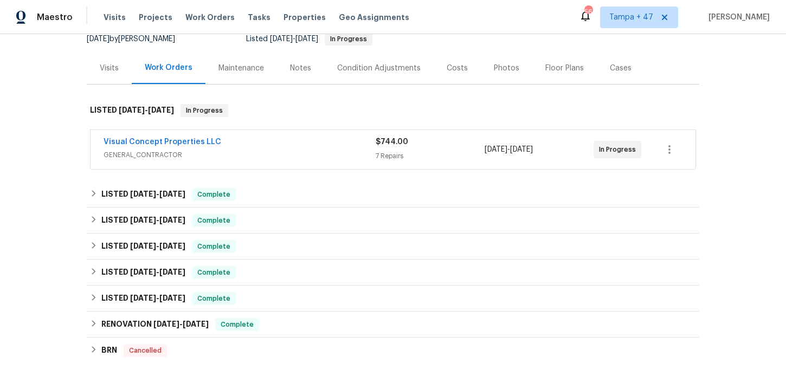
scroll to position [114, 0]
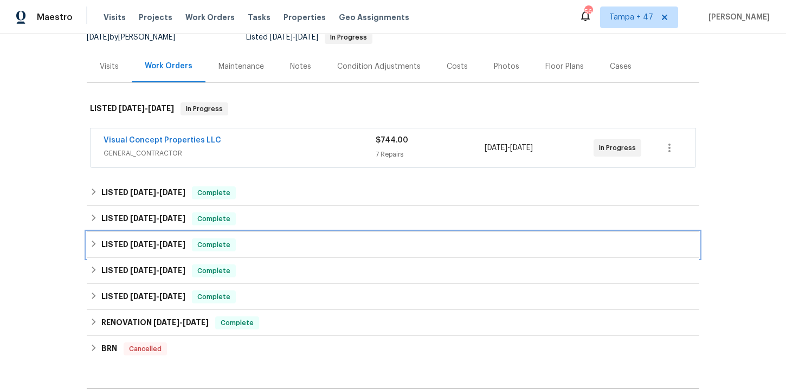
click at [265, 249] on div "LISTED 6/5/25 - 7/9/25 Complete" at bounding box center [393, 245] width 606 height 13
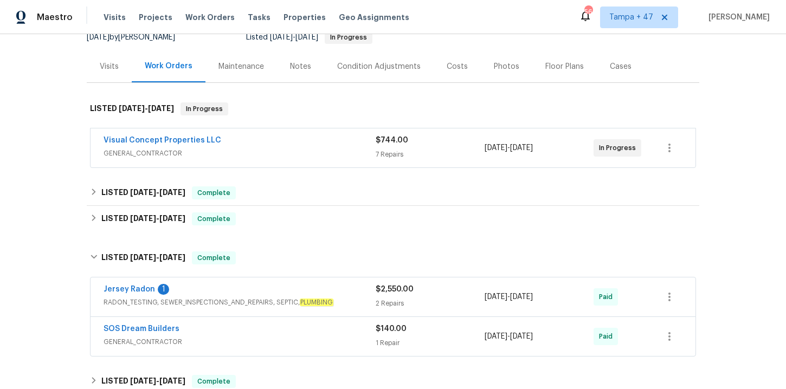
click at [271, 330] on div "SOS Dream Builders" at bounding box center [240, 330] width 272 height 13
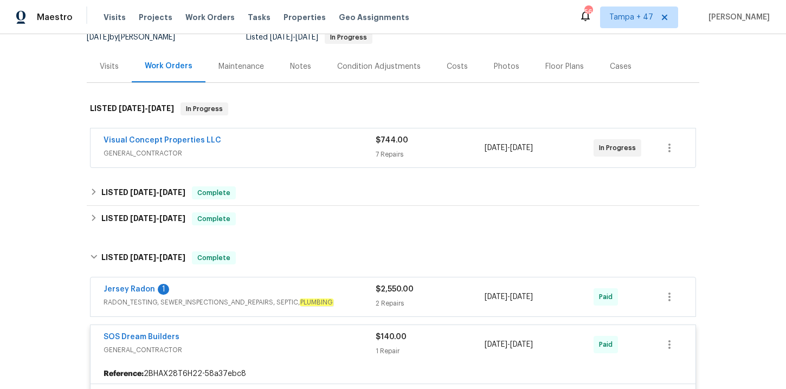
click at [276, 298] on span "RADON_TESTING, SEWER_INSPECTIONS_AND_REPAIRS, SEPTIC, PLUMBING" at bounding box center [240, 302] width 272 height 11
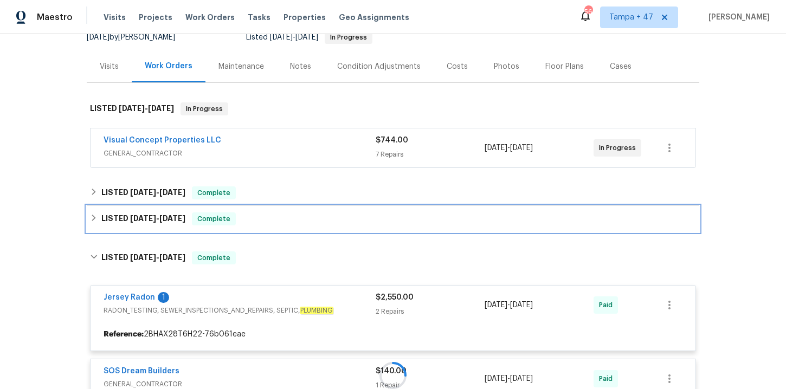
click at [285, 213] on div "LISTED 7/24/25 - 8/7/25 Complete" at bounding box center [393, 219] width 606 height 13
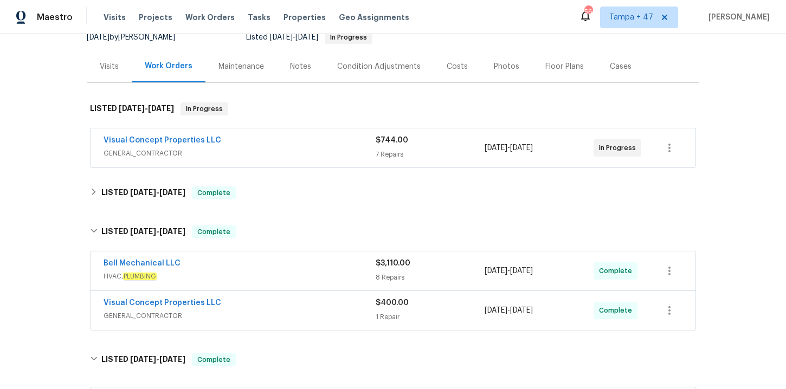
click at [293, 303] on div "Visual Concept Properties LLC" at bounding box center [240, 304] width 272 height 13
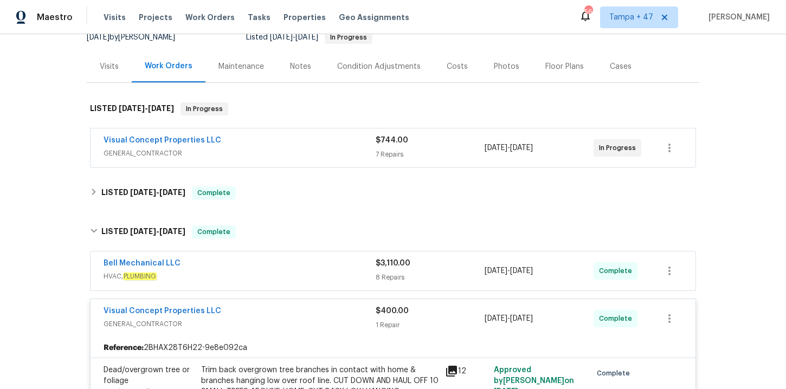
click at [292, 266] on div "Bell Mechanical LLC" at bounding box center [240, 264] width 272 height 13
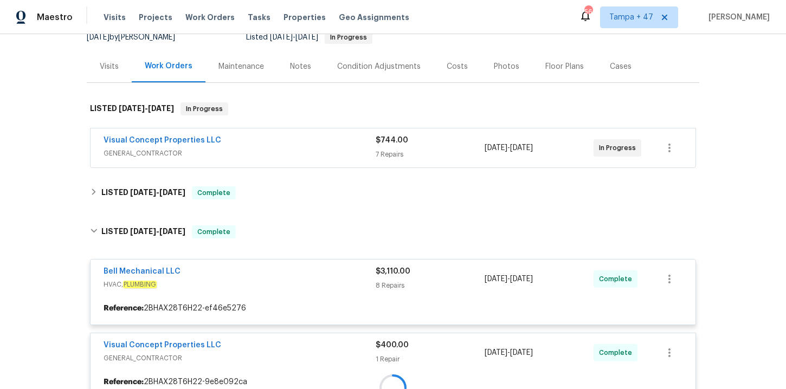
click at [305, 165] on div "Visual Concept Properties LLC GENERAL_CONTRACTOR $744.00 7 Repairs 7/24/2025 - …" at bounding box center [393, 148] width 605 height 39
click at [305, 154] on span "GENERAL_CONTRACTOR" at bounding box center [240, 153] width 272 height 11
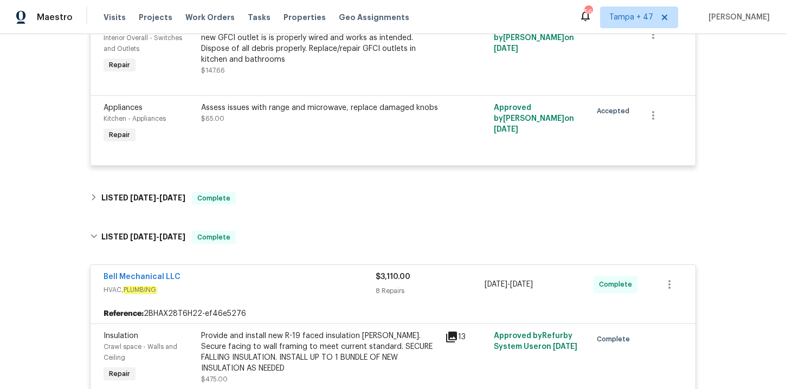
scroll to position [666, 0]
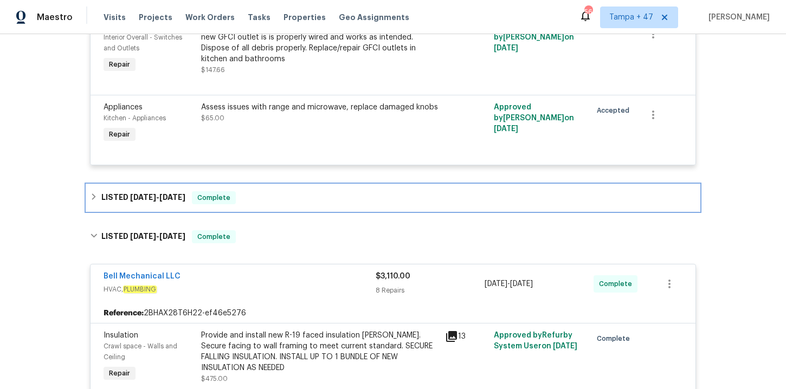
click at [314, 204] on div "LISTED 7/24/25 - 8/8/25 Complete" at bounding box center [393, 197] width 606 height 13
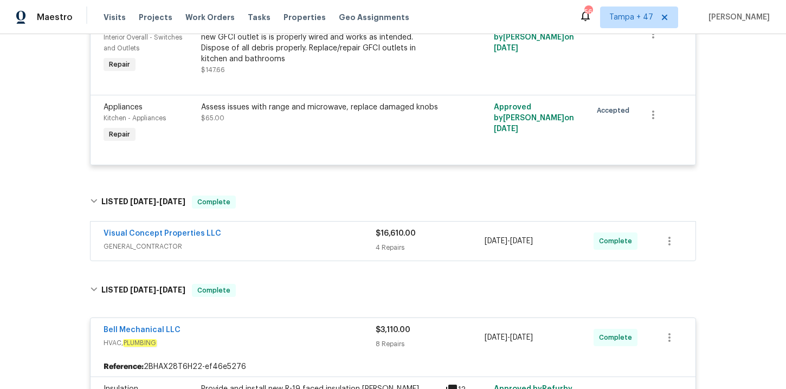
click at [322, 245] on span "GENERAL_CONTRACTOR" at bounding box center [240, 246] width 272 height 11
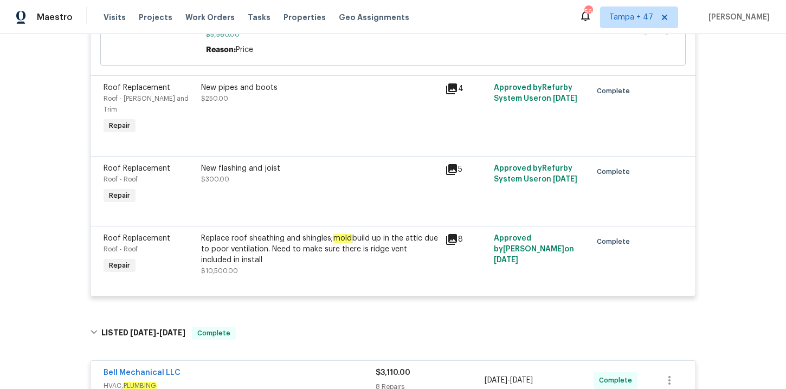
scroll to position [1017, 0]
click at [194, 16] on span "Work Orders" at bounding box center [209, 17] width 49 height 11
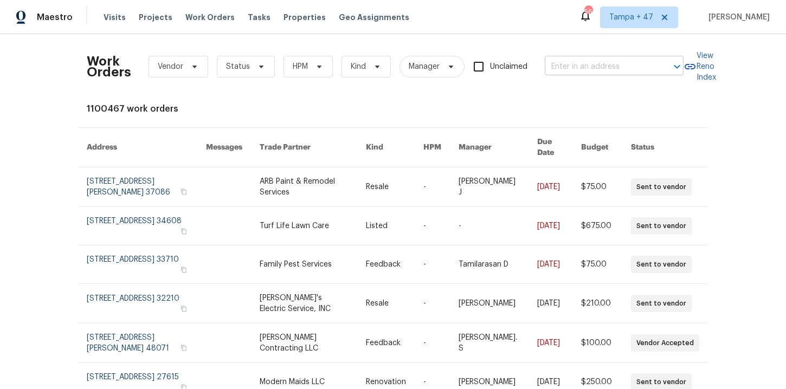
click at [572, 63] on input "text" at bounding box center [599, 67] width 108 height 17
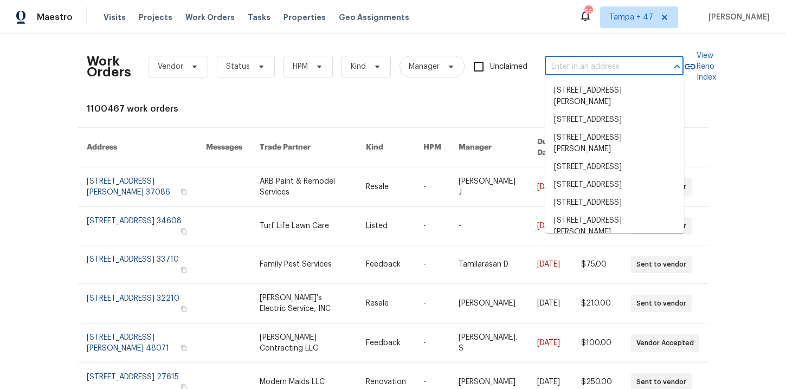
paste input "574 Bridgette Dr Clarksville, TN 37042"
type input "574 Bridgette Dr Clarksville, TN 37042"
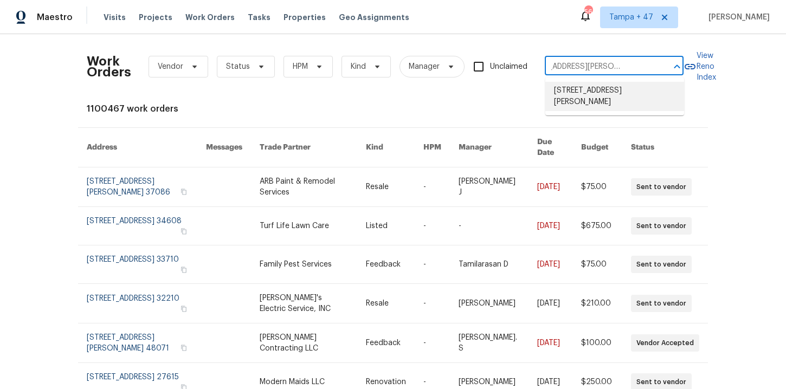
click at [579, 101] on li "574 Bridgette Dr, Clarksville, TN 37042" at bounding box center [615, 96] width 139 height 29
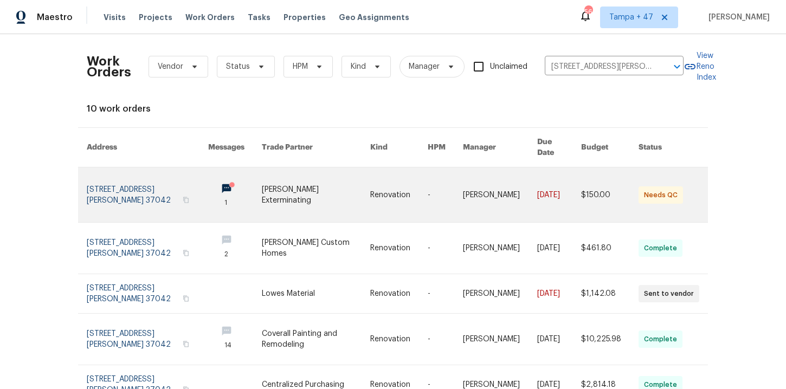
click at [127, 182] on link at bounding box center [147, 195] width 121 height 55
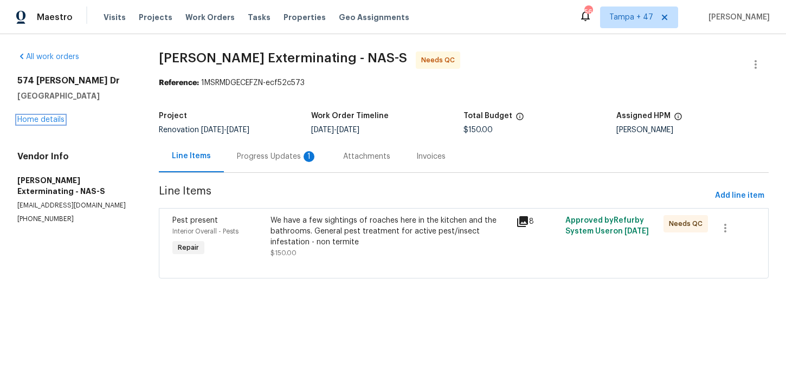
click at [53, 120] on link "Home details" at bounding box center [40, 120] width 47 height 8
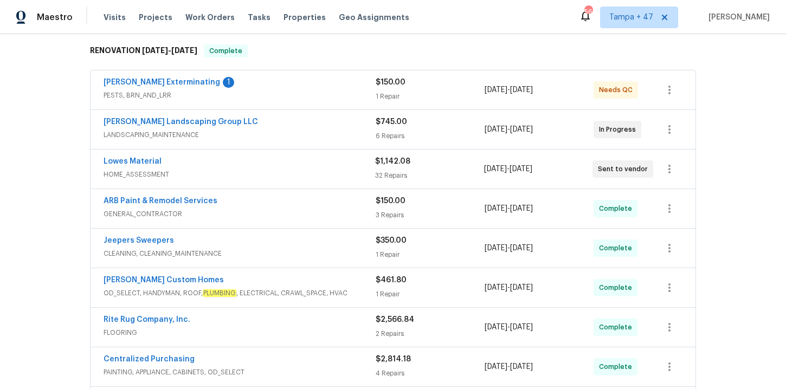
scroll to position [379, 0]
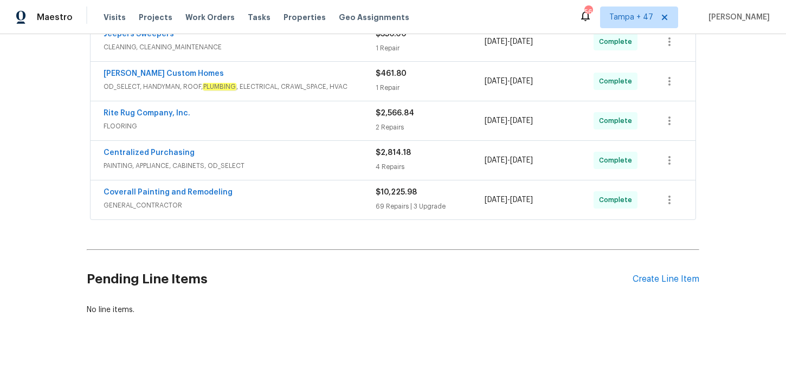
click at [283, 191] on div "Coverall Painting and Remodeling" at bounding box center [240, 193] width 272 height 13
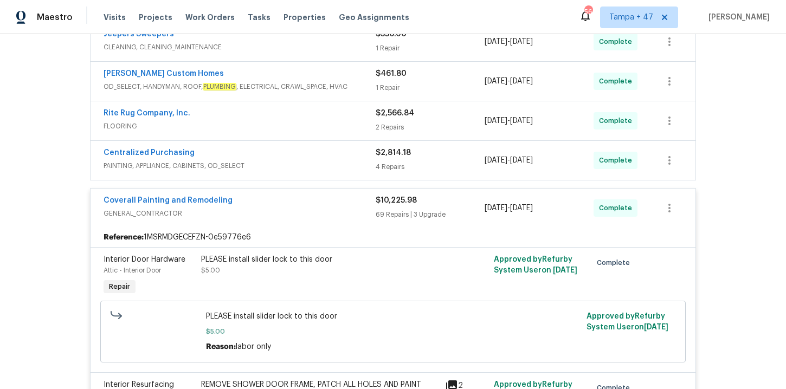
click at [287, 161] on span "PAINTING, APPLIANCE, CABINETS, OD_SELECT" at bounding box center [240, 166] width 272 height 11
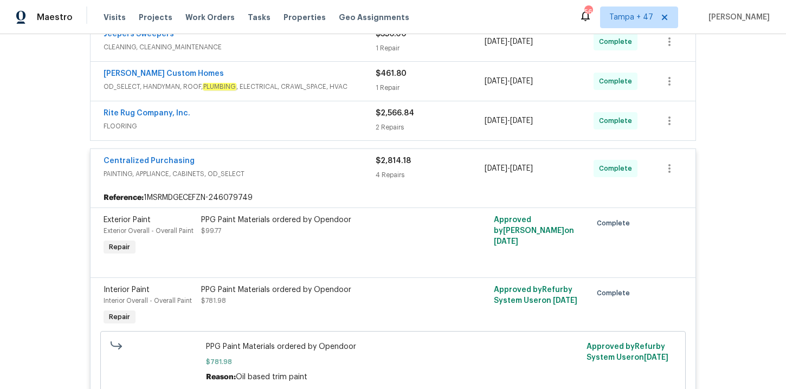
click at [279, 123] on span "FLOORING" at bounding box center [240, 126] width 272 height 11
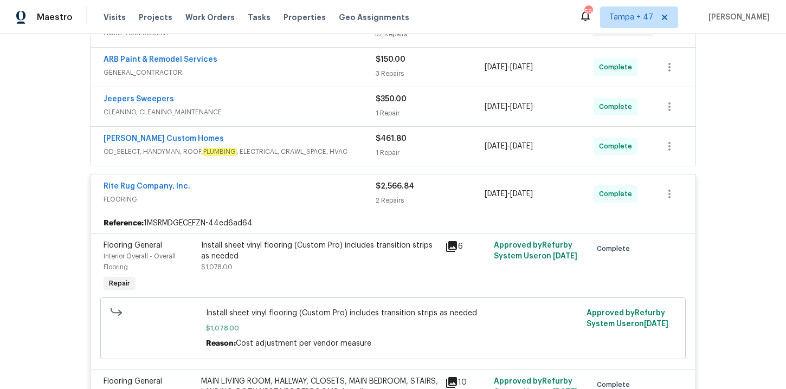
click at [282, 146] on span "OD_SELECT, HANDYMAN, ROOF, PLUMBING , ELECTRICAL, CRAWL_SPACE, HVAC" at bounding box center [240, 151] width 272 height 11
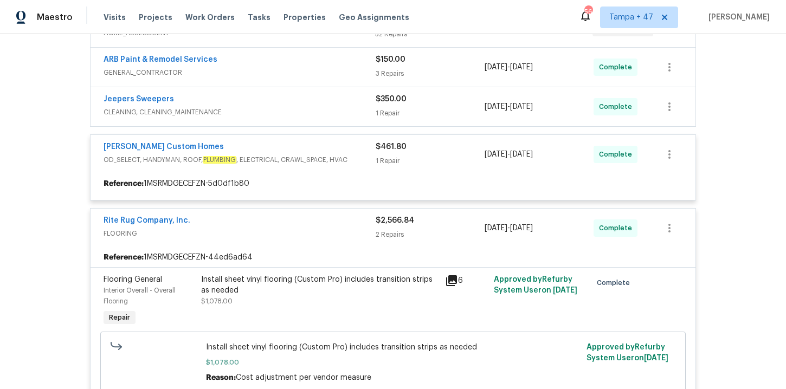
scroll to position [266, 0]
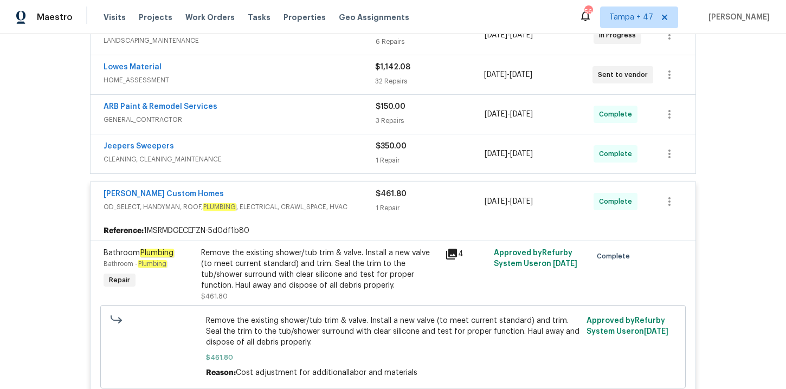
click at [282, 162] on span "CLEANING, CLEANING_MAINTENANCE" at bounding box center [240, 159] width 272 height 11
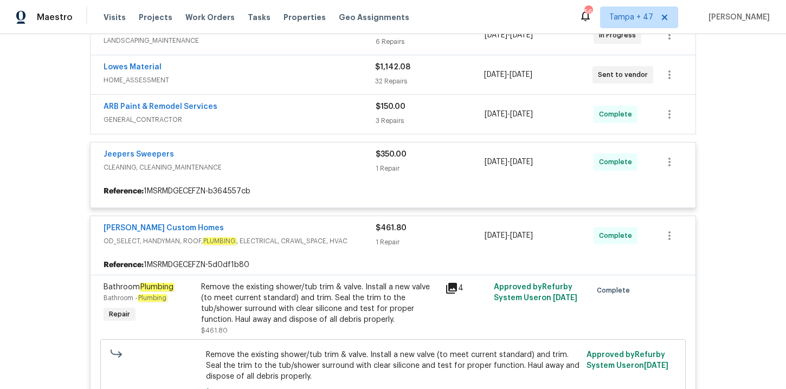
scroll to position [207, 0]
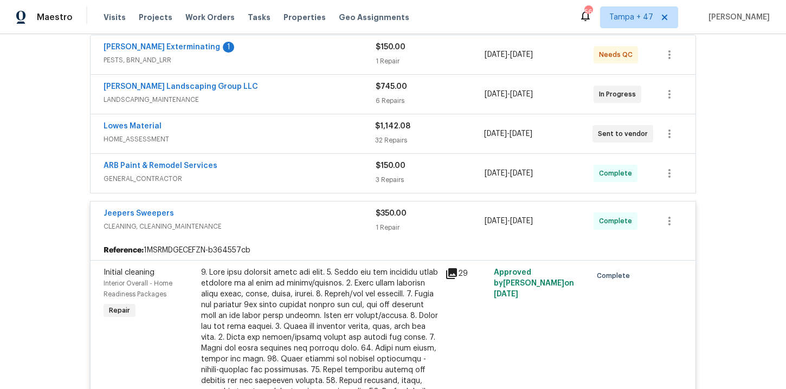
click at [274, 177] on span "GENERAL_CONTRACTOR" at bounding box center [240, 179] width 272 height 11
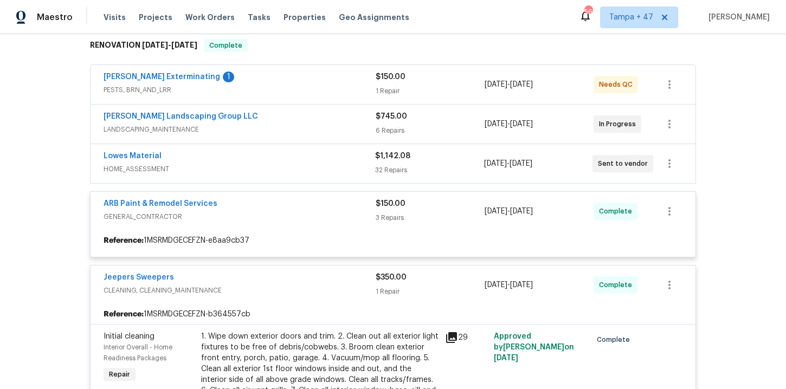
scroll to position [173, 0]
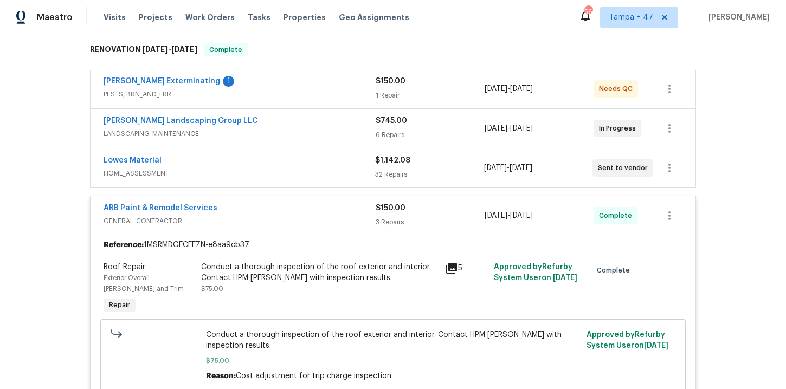
click at [287, 90] on span "PESTS, BRN_AND_LRR" at bounding box center [240, 94] width 272 height 11
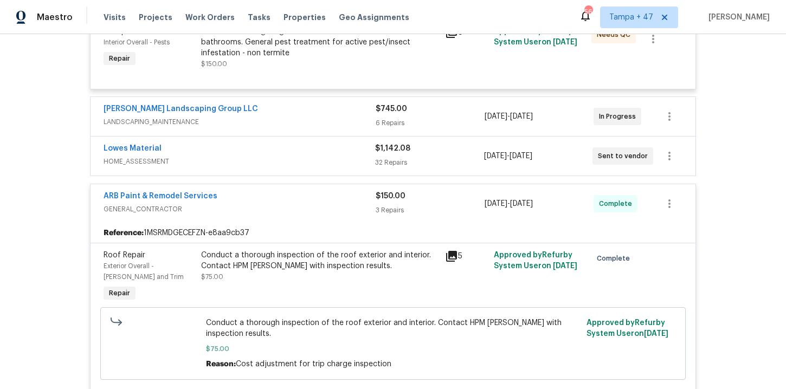
scroll to position [291, 0]
click at [324, 153] on div "Lowes Material" at bounding box center [240, 149] width 272 height 13
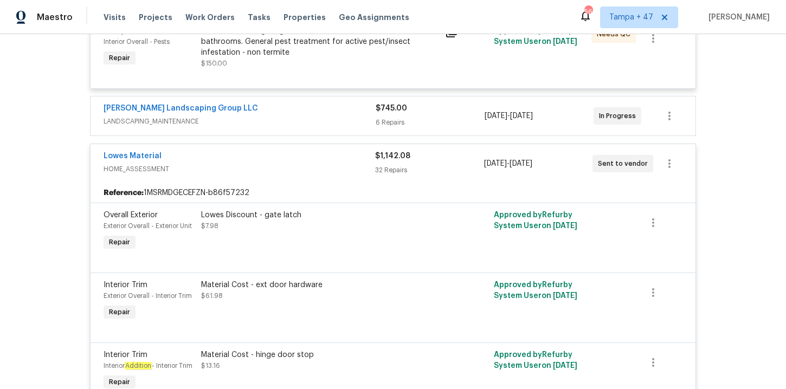
click at [324, 117] on span "LANDSCAPING_MAINTENANCE" at bounding box center [240, 121] width 272 height 11
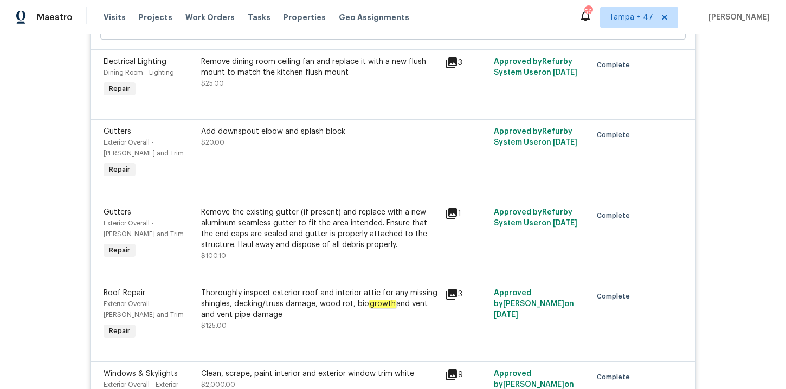
scroll to position [7690, 0]
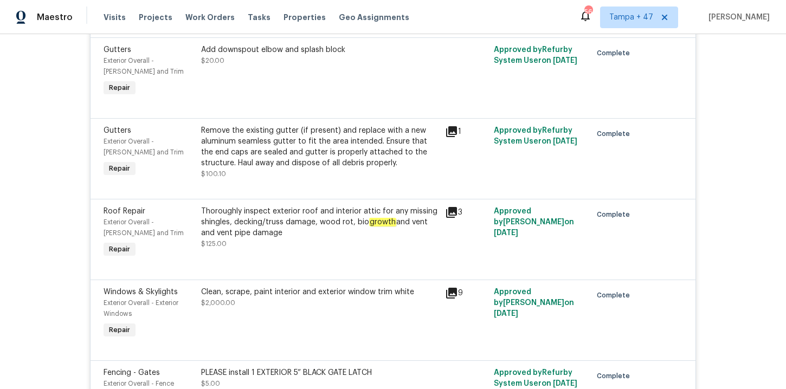
click at [355, 239] on div "Thoroughly inspect exterior roof and interior attic for any missing shingles, d…" at bounding box center [320, 222] width 238 height 33
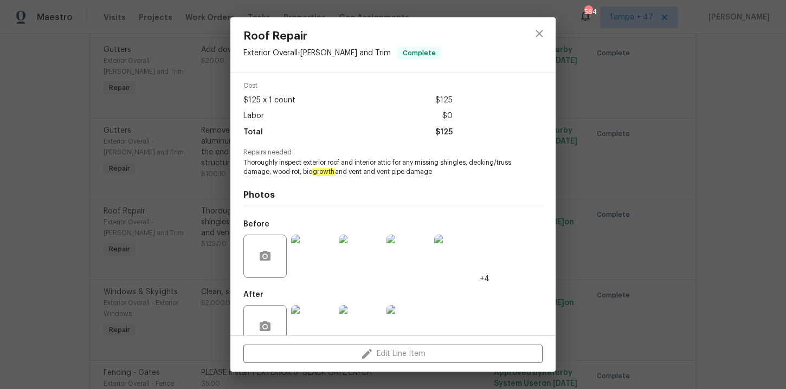
scroll to position [48, 0]
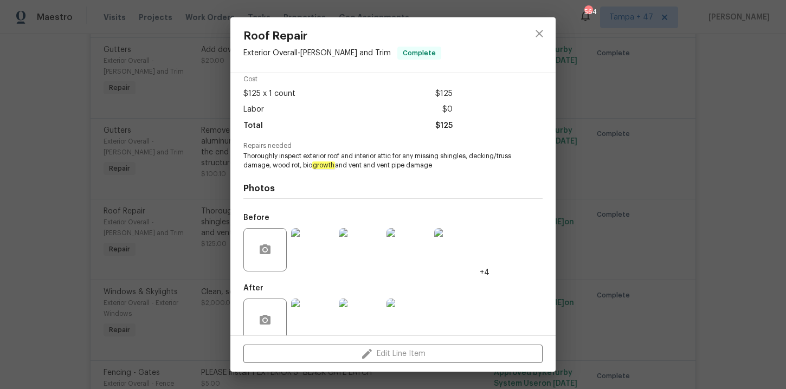
click at [328, 256] on img at bounding box center [312, 249] width 43 height 43
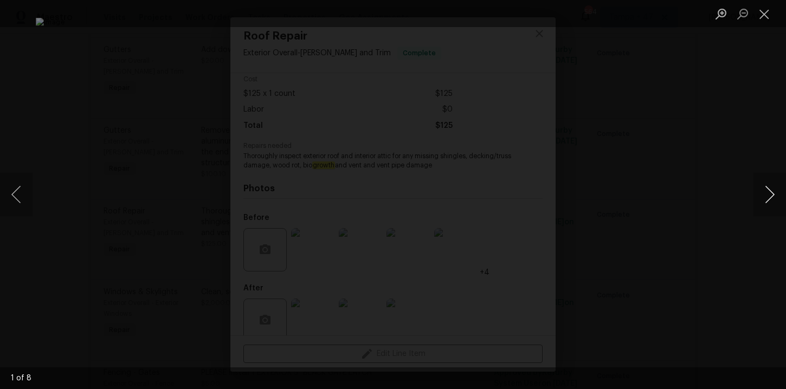
click at [764, 194] on button "Next image" at bounding box center [770, 194] width 33 height 43
click at [763, 194] on button "Next image" at bounding box center [770, 194] width 33 height 43
click at [763, 196] on button "Next image" at bounding box center [770, 194] width 33 height 43
click at [762, 199] on button "Next image" at bounding box center [770, 194] width 33 height 43
click at [767, 20] on button "Close lightbox" at bounding box center [765, 13] width 22 height 19
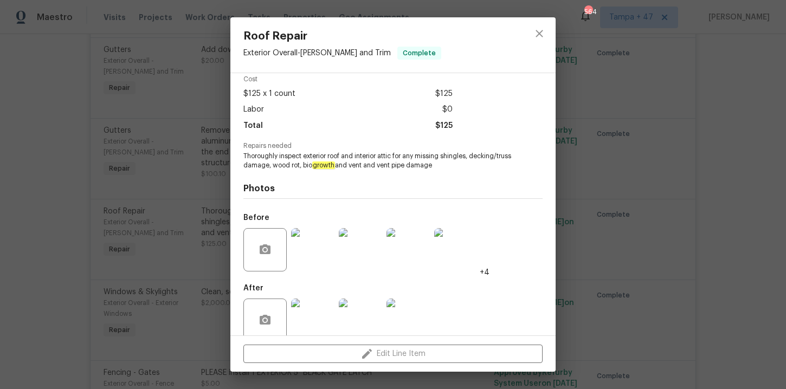
click at [757, 80] on div "Roof Repair Exterior Overall - Eaves and Trim Complete Vendor Coverall Painting…" at bounding box center [393, 194] width 786 height 389
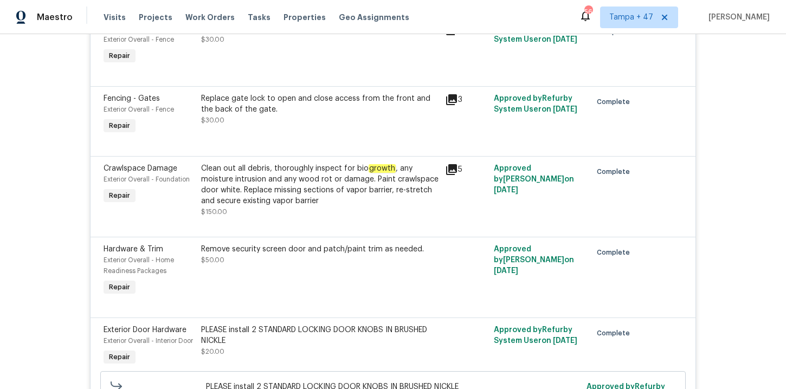
scroll to position [8164, 0]
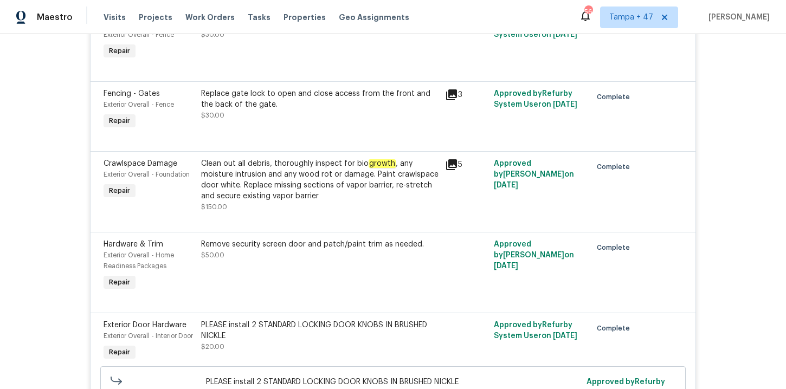
click at [380, 202] on div "Clean out all debris, thoroughly inspect for bio growth , any moisture intrusio…" at bounding box center [320, 179] width 238 height 43
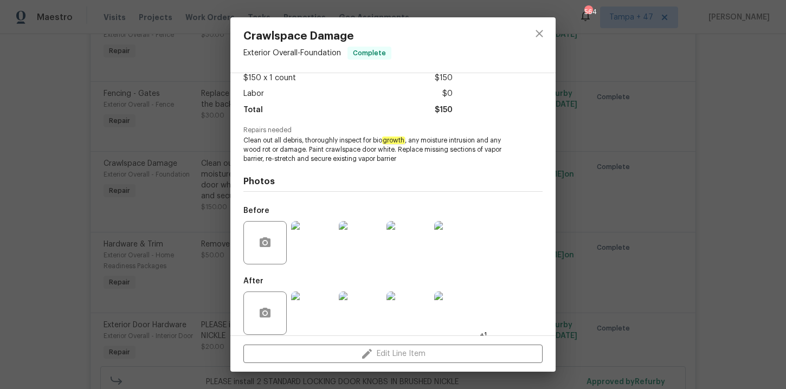
scroll to position [74, 0]
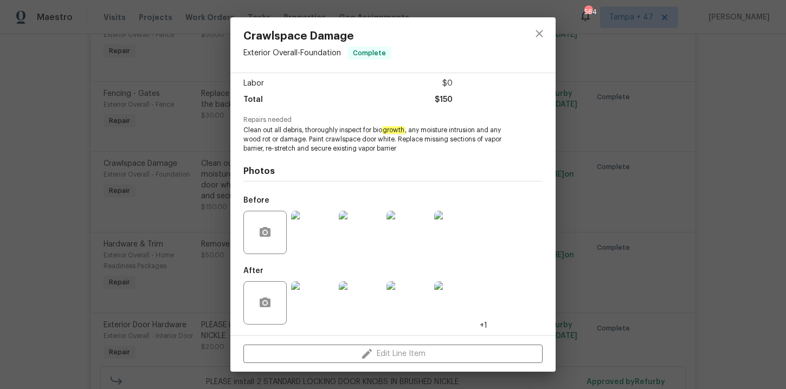
click at [313, 207] on div at bounding box center [313, 232] width 48 height 56
click at [317, 225] on img at bounding box center [312, 232] width 43 height 43
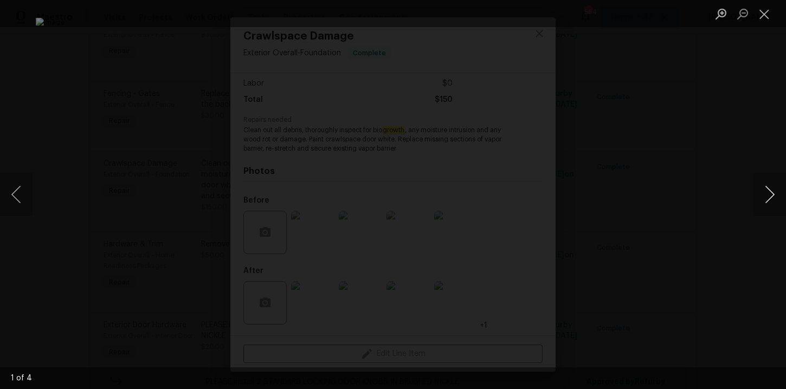
click at [765, 193] on button "Next image" at bounding box center [770, 194] width 33 height 43
click at [765, 194] on button "Next image" at bounding box center [770, 194] width 33 height 43
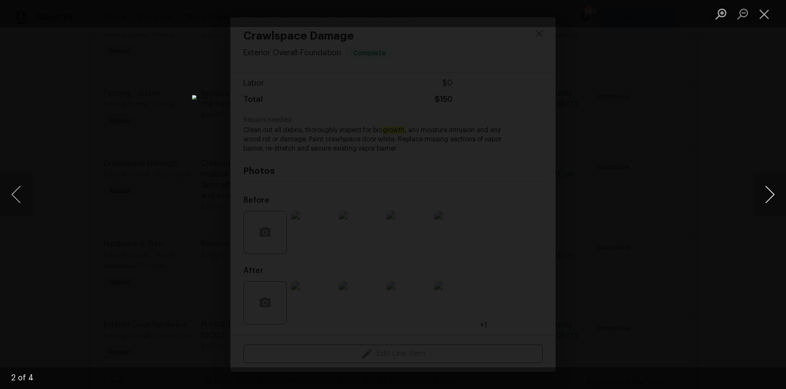
click at [765, 194] on button "Next image" at bounding box center [770, 194] width 33 height 43
click at [765, 10] on button "Close lightbox" at bounding box center [765, 13] width 22 height 19
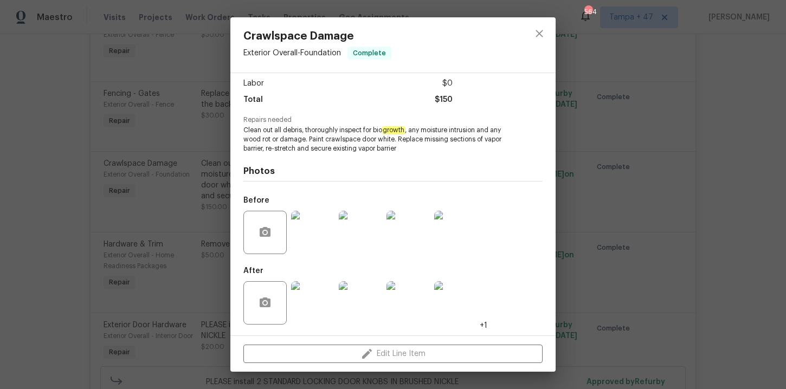
click at [745, 123] on div "Crawlspace Damage Exterior Overall - Foundation Complete Vendor Coverall Painti…" at bounding box center [393, 194] width 786 height 389
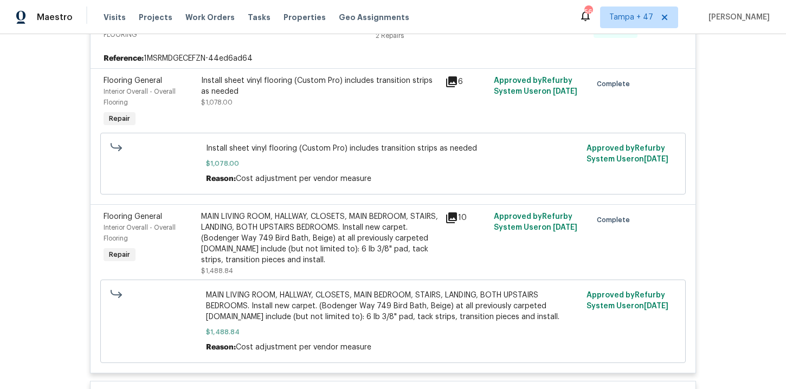
scroll to position [4406, 0]
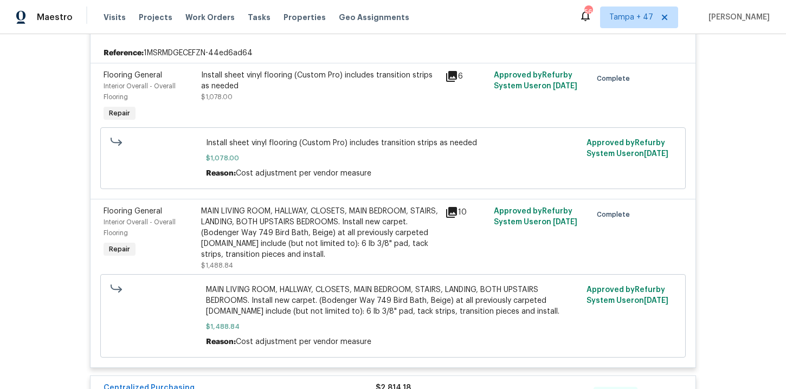
click at [734, 139] on div "Back to all projects 574 Bridgette Dr, Clarksville, TN 37042 3 Beds | 1 1/2 Bat…" at bounding box center [393, 211] width 786 height 355
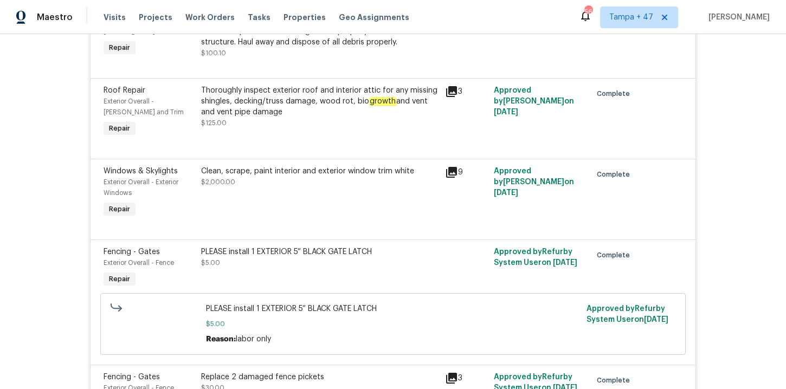
scroll to position [7900, 0]
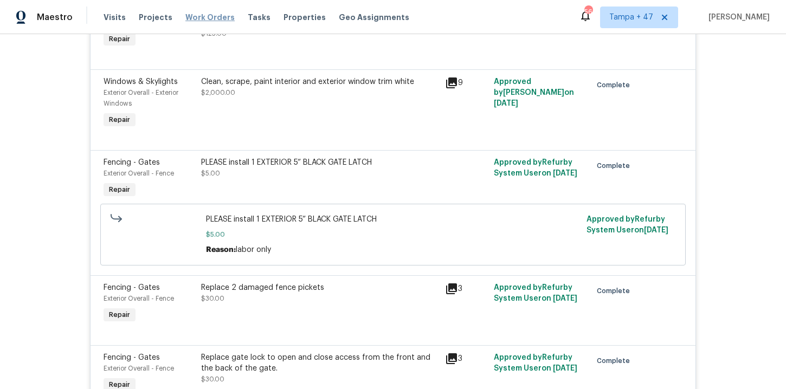
click at [214, 20] on span "Work Orders" at bounding box center [209, 17] width 49 height 11
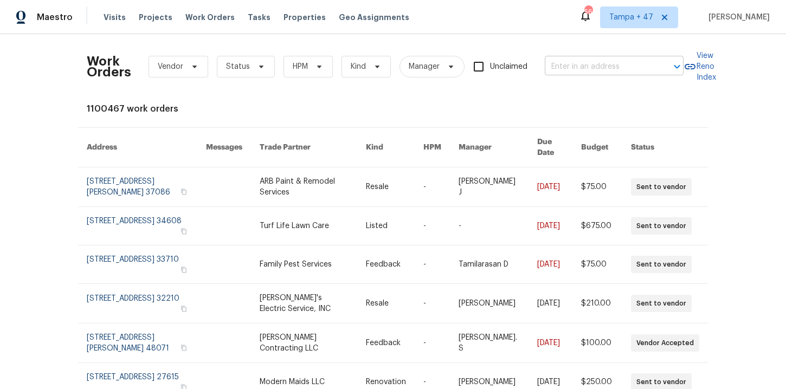
click at [574, 61] on input "text" at bounding box center [599, 67] width 108 height 17
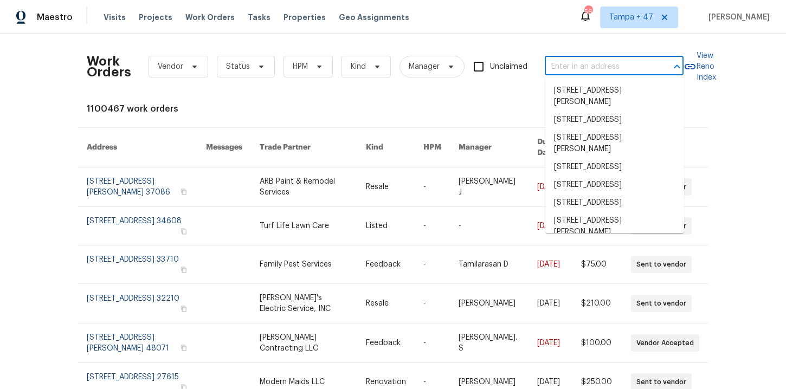
paste input "34 Fremont Ave, Saint Augustine, FL 32095"
type input "34 Fremont Ave, Saint Augustine, FL 32095"
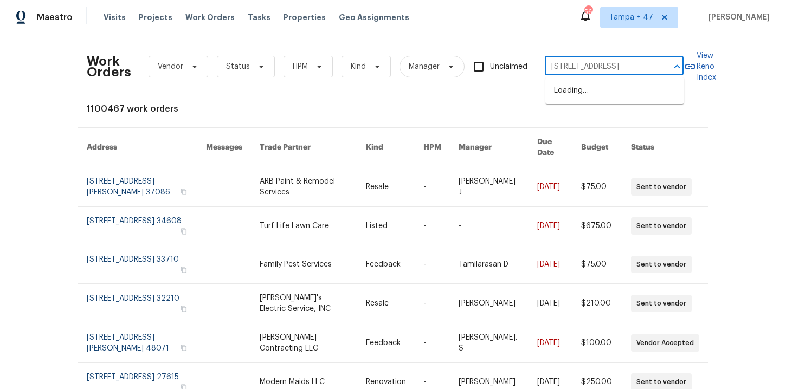
scroll to position [0, 52]
click at [582, 92] on li "34 Fremont Ave, Saint Augustine, FL 32095" at bounding box center [615, 91] width 139 height 18
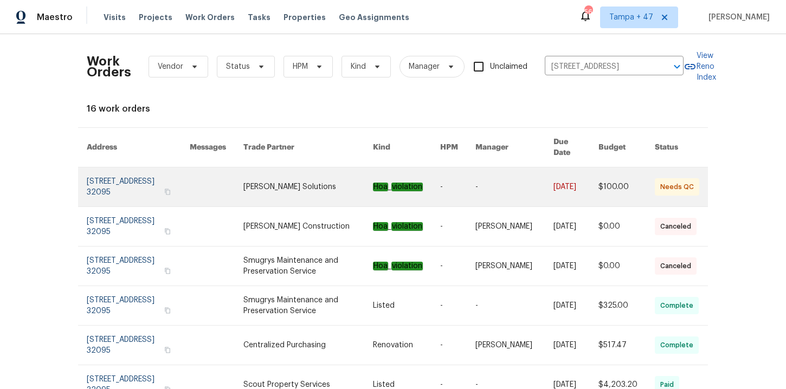
click at [120, 178] on link at bounding box center [138, 187] width 103 height 39
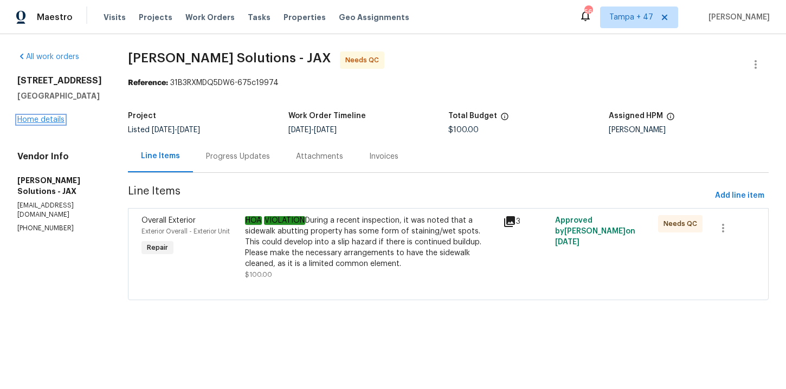
click at [53, 124] on link "Home details" at bounding box center [40, 120] width 47 height 8
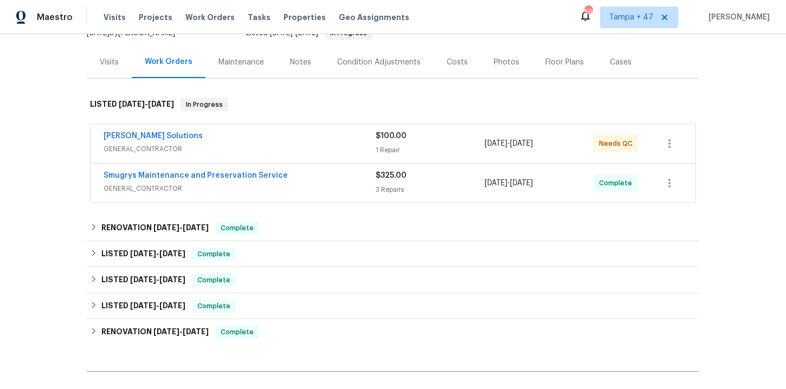
scroll to position [121, 0]
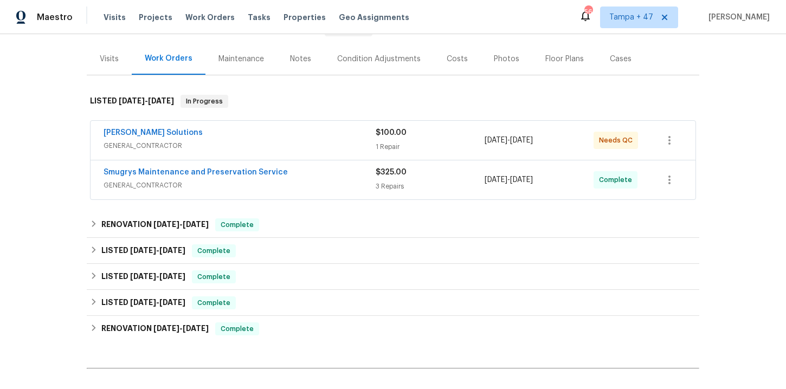
click at [286, 178] on div "Smugrys Maintenance and Preservation Service" at bounding box center [240, 173] width 272 height 13
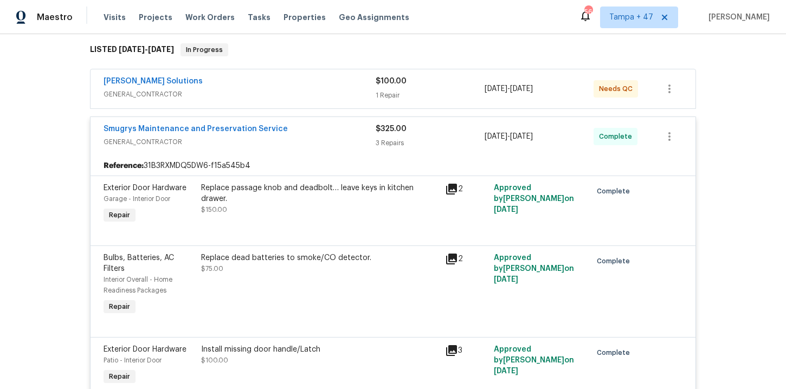
scroll to position [101, 0]
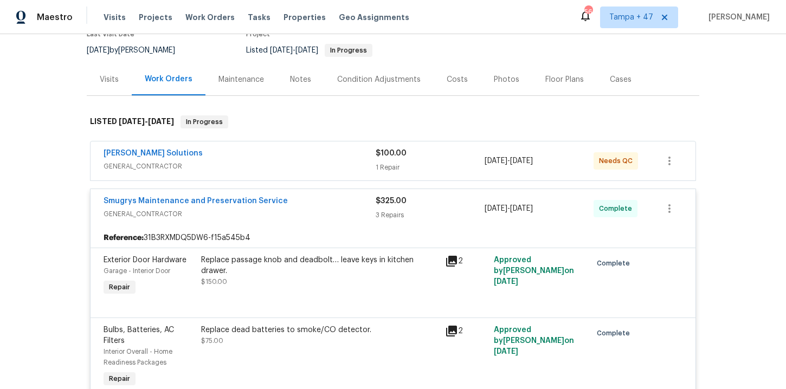
click at [312, 167] on span "GENERAL_CONTRACTOR" at bounding box center [240, 166] width 272 height 11
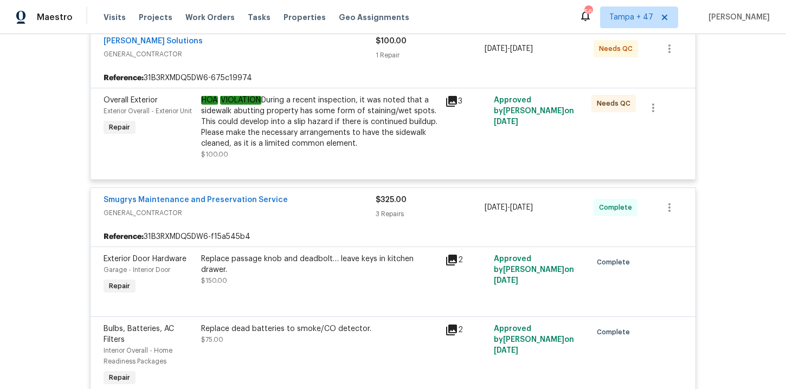
scroll to position [471, 0]
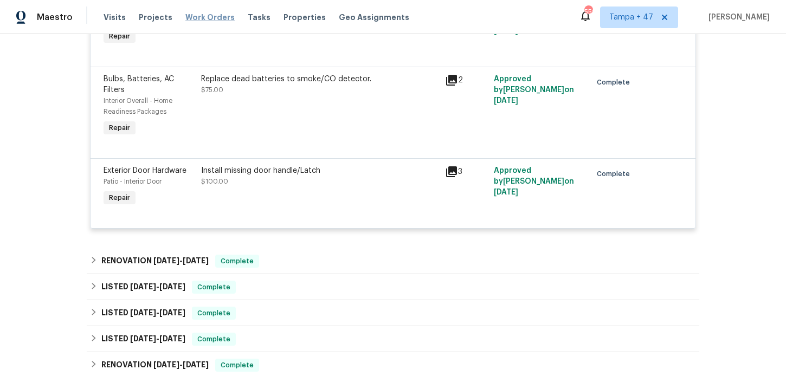
click at [208, 15] on span "Work Orders" at bounding box center [209, 17] width 49 height 11
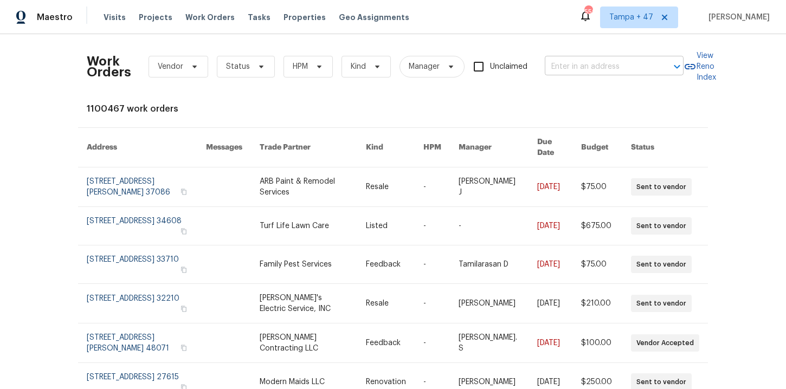
click at [567, 73] on input "text" at bounding box center [599, 67] width 108 height 17
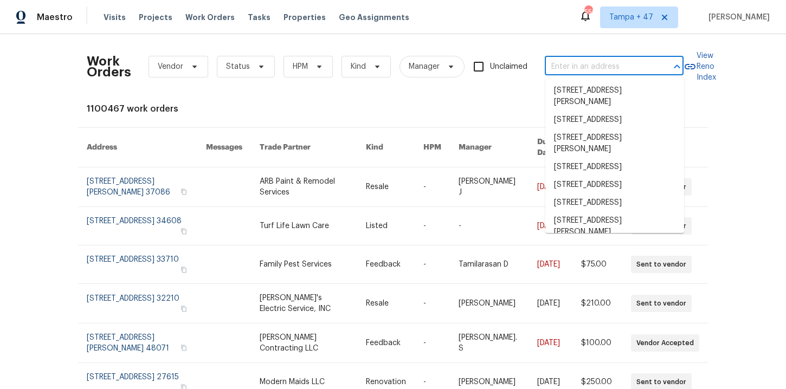
type input "V"
paste input "3478 White Horse Dr SE Rio Rancho, NM 87124"
type input "3478 White Horse Dr SE Rio Rancho, NM 87124"
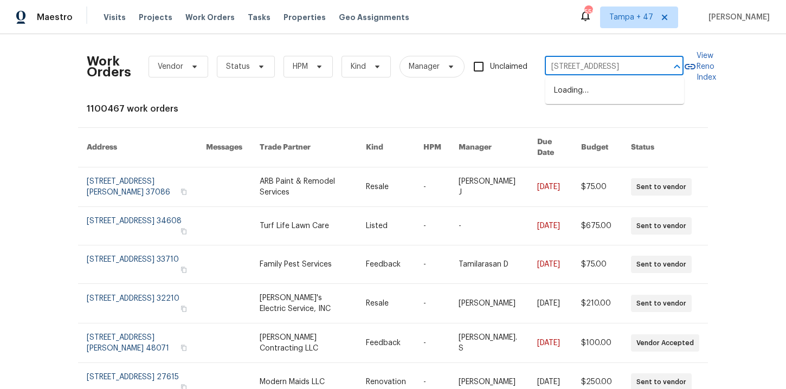
scroll to position [0, 62]
click at [595, 93] on li "3478 White Horse Dr SE, Rio Rancho, NM 87124" at bounding box center [615, 91] width 139 height 18
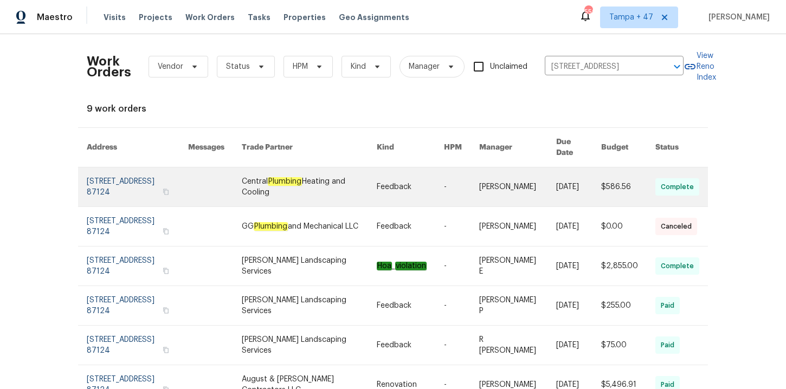
click at [127, 180] on link at bounding box center [137, 187] width 101 height 39
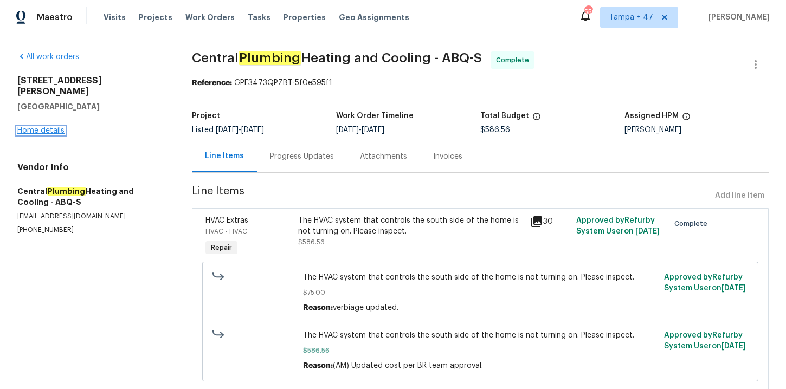
click at [52, 127] on link "Home details" at bounding box center [40, 131] width 47 height 8
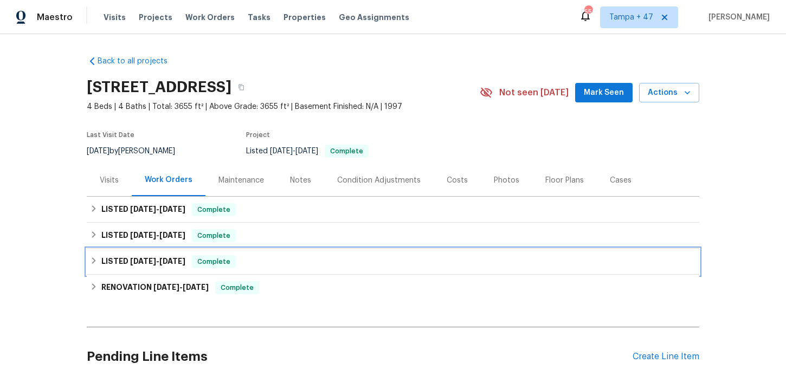
click at [262, 261] on div "LISTED 5/5/25 - 5/8/25 Complete" at bounding box center [393, 261] width 606 height 13
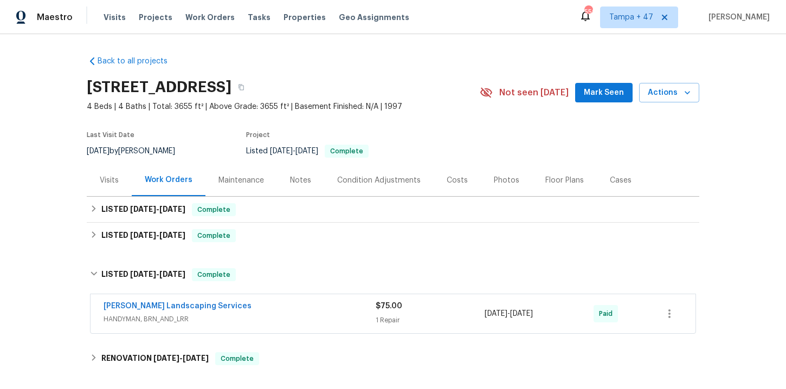
click at [291, 326] on div "Rodriguez Landscaping Services HANDYMAN, BRN_AND_LRR" at bounding box center [240, 314] width 272 height 26
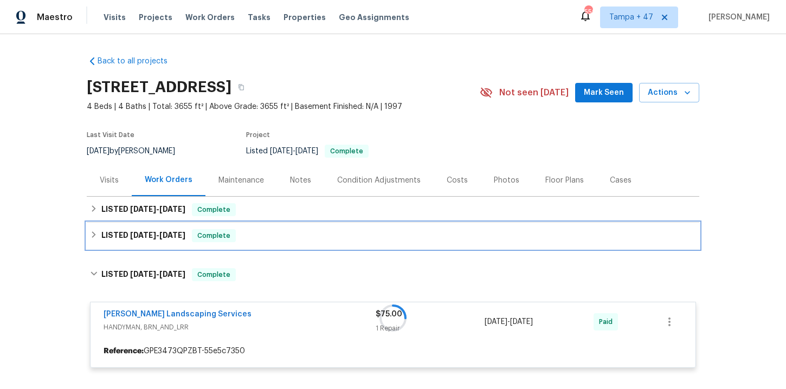
click at [270, 237] on div "LISTED 5/23/25 - 6/5/25 Complete" at bounding box center [393, 235] width 606 height 13
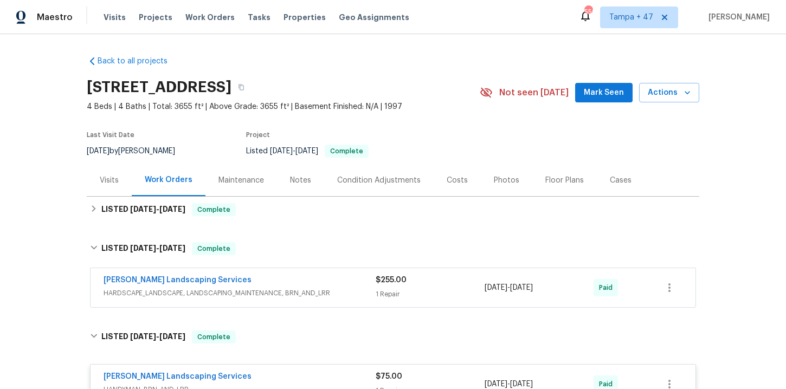
click at [291, 291] on span "HARDSCAPE_LANDSCAPE, LANDSCAPING_MAINTENANCE, BRN_AND_LRR" at bounding box center [240, 293] width 272 height 11
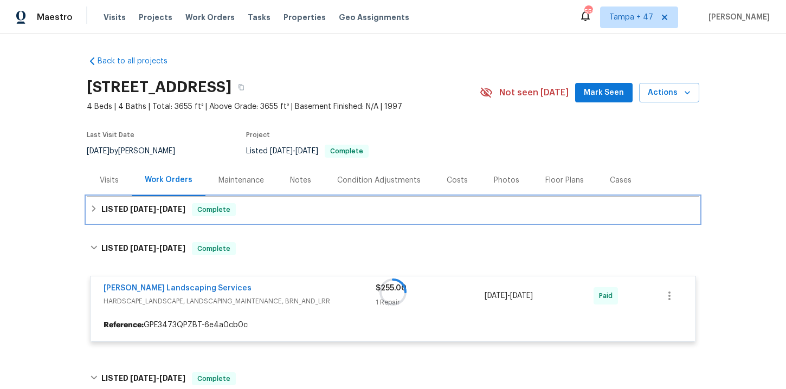
click at [278, 214] on div "LISTED 6/23/25 - 8/11/25 Complete" at bounding box center [393, 209] width 606 height 13
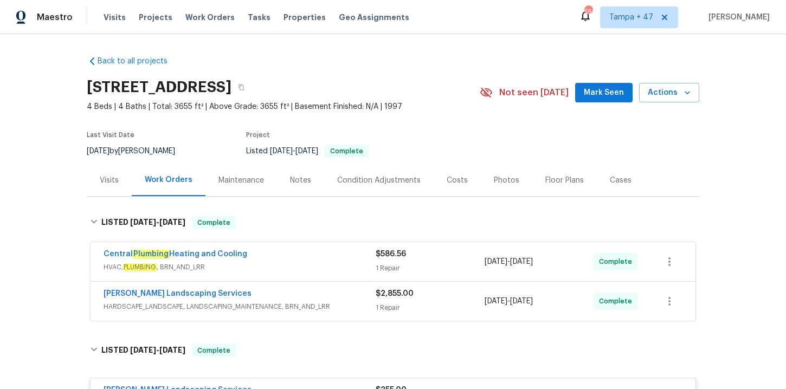
click at [308, 313] on div "Rodriguez Landscaping Services HARDSCAPE_LANDSCAPE, LANDSCAPING_MAINTENANCE, BR…" at bounding box center [240, 302] width 272 height 26
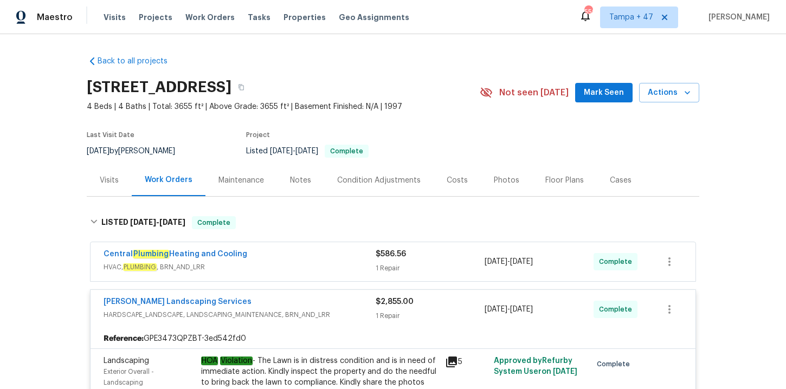
click at [293, 262] on span "HVAC, PLUMBING , BRN_AND_LRR" at bounding box center [240, 267] width 272 height 11
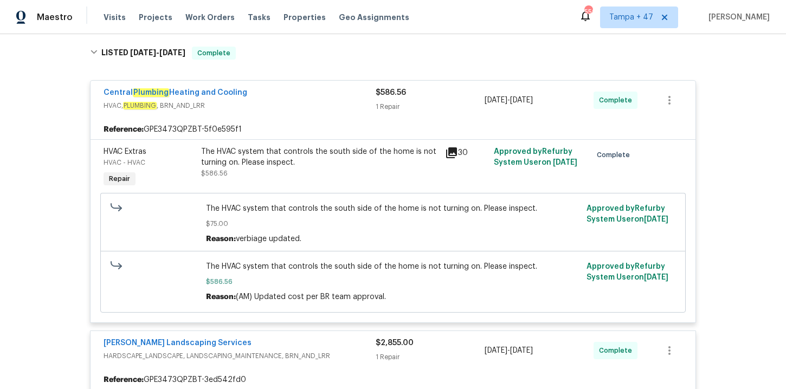
scroll to position [169, 0]
click at [208, 20] on span "Work Orders" at bounding box center [209, 17] width 49 height 11
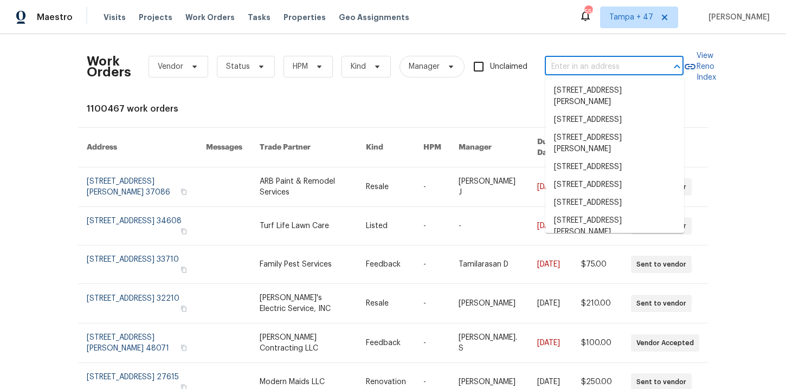
click at [613, 68] on input "text" at bounding box center [599, 67] width 108 height 17
paste input "34 Fremont Ave, Saint Augustine, FL 32095"
type input "34 Fremont Ave, Saint Augustine, FL 32095"
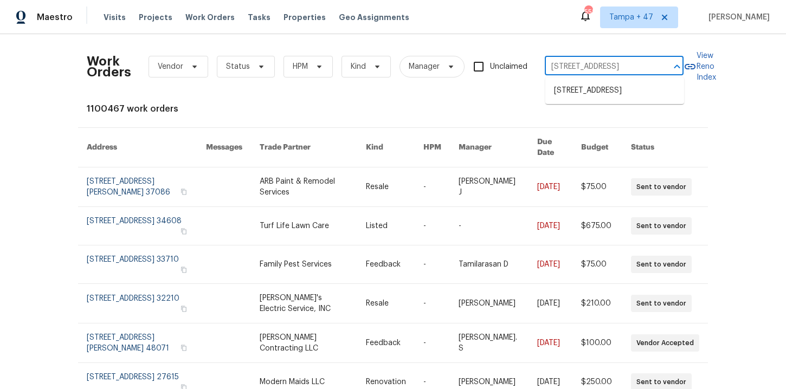
scroll to position [0, 52]
click at [604, 95] on li "34 Fremont Ave, Saint Augustine, FL 32095" at bounding box center [615, 91] width 139 height 18
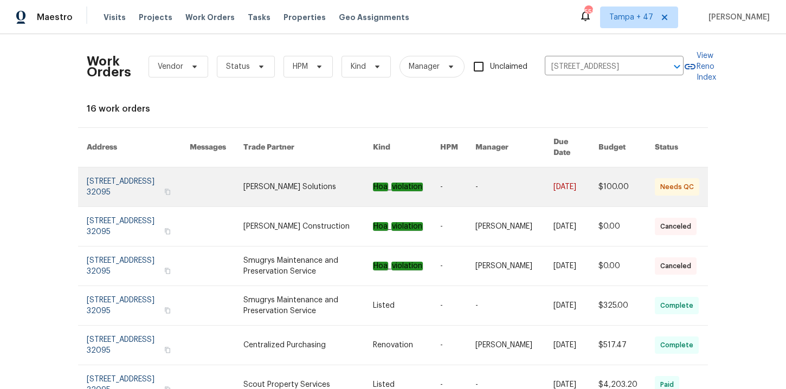
click at [125, 177] on link at bounding box center [138, 187] width 103 height 39
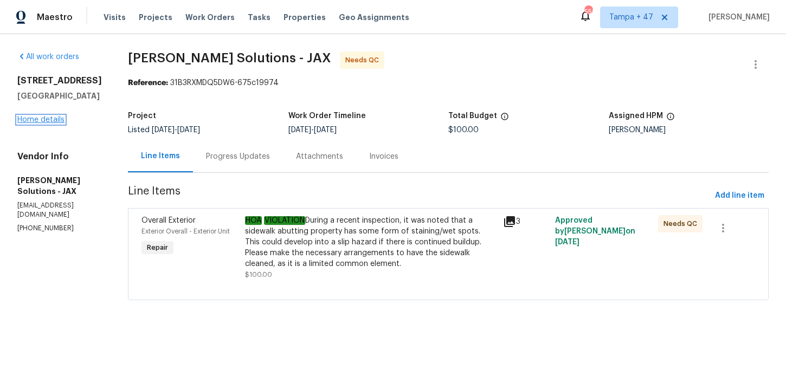
click at [52, 124] on link "Home details" at bounding box center [40, 120] width 47 height 8
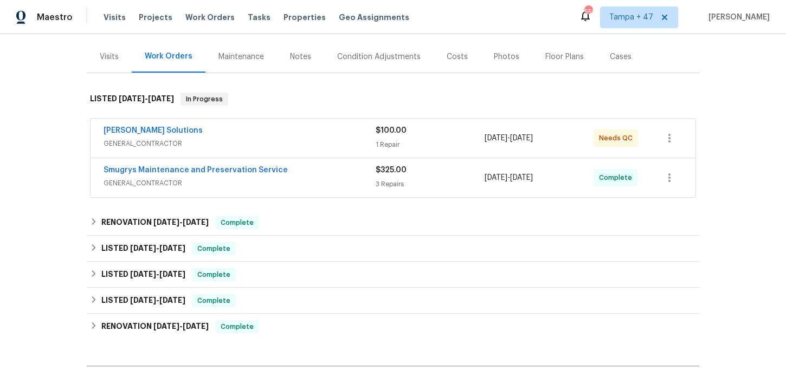
scroll to position [131, 0]
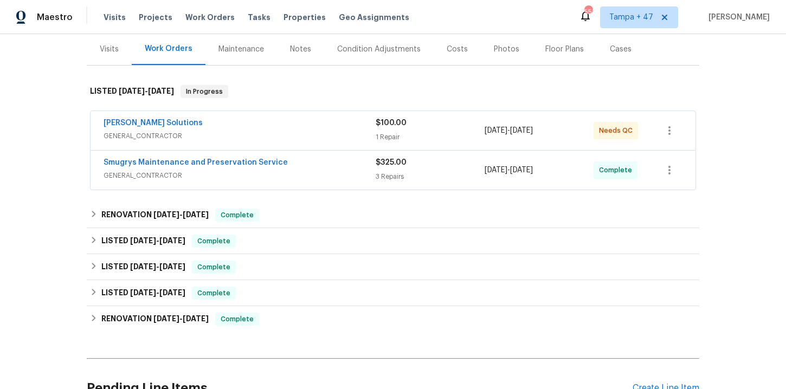
click at [291, 177] on span "GENERAL_CONTRACTOR" at bounding box center [240, 175] width 272 height 11
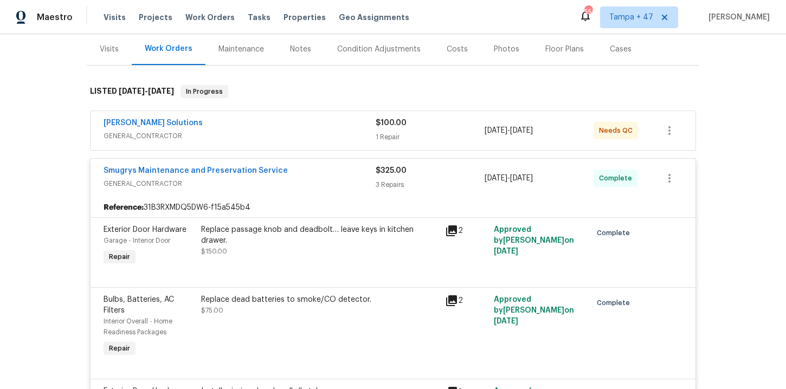
click at [294, 132] on span "GENERAL_CONTRACTOR" at bounding box center [240, 136] width 272 height 11
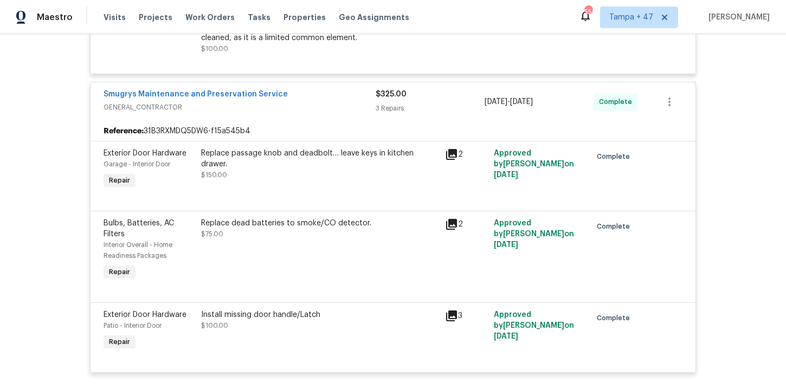
scroll to position [0, 0]
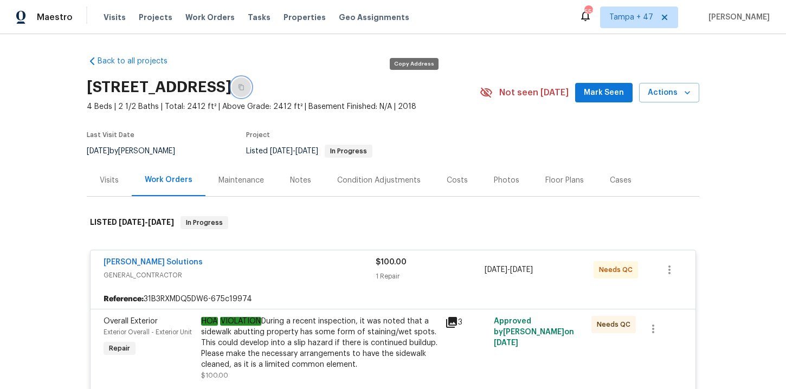
click at [251, 87] on button "button" at bounding box center [242, 88] width 20 height 20
click at [118, 20] on span "Visits" at bounding box center [115, 17] width 22 height 11
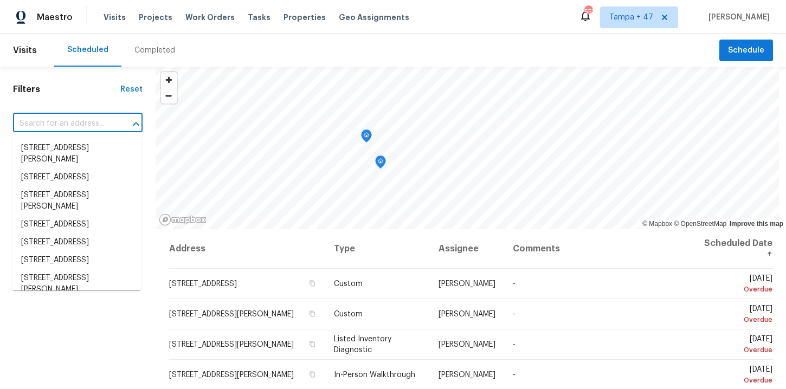
click at [97, 124] on input "text" at bounding box center [62, 124] width 99 height 17
paste input "8983 S 3860 W West Jordan, UT, 84088"
type input "8983 S 3860 W West Jordan, UT, 84088"
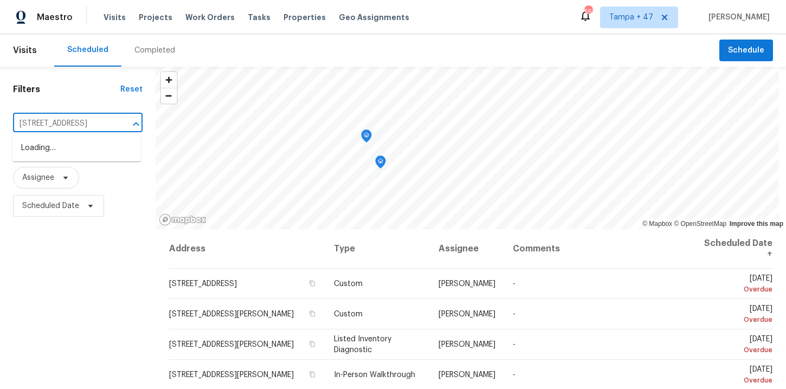
scroll to position [0, 49]
click at [96, 151] on li "8983 S 3860 W, West Jordan, UT 84088" at bounding box center [76, 148] width 129 height 18
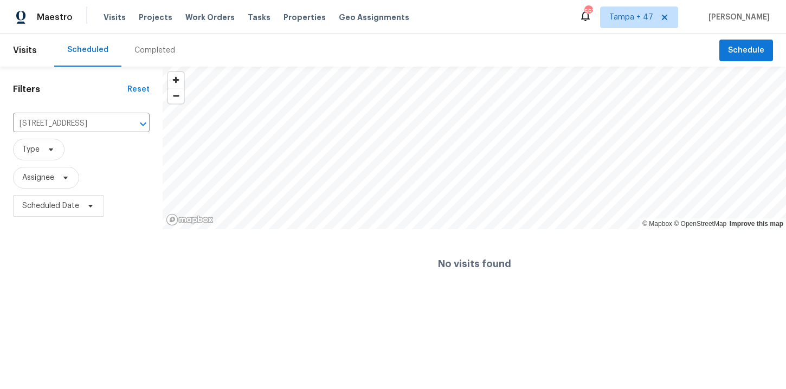
click at [158, 45] on div "Completed" at bounding box center [154, 50] width 41 height 11
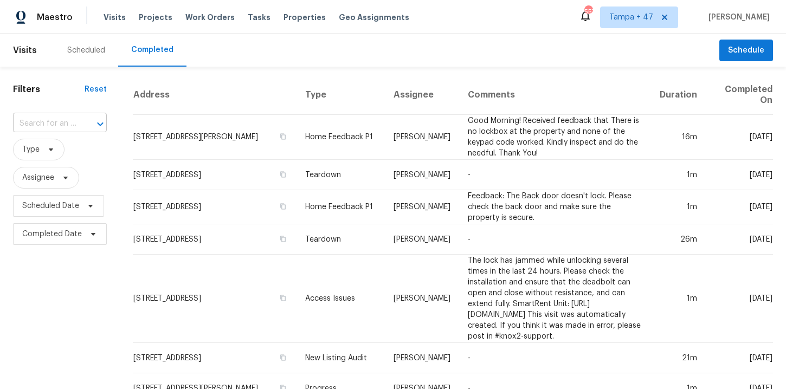
click at [69, 123] on input "text" at bounding box center [44, 124] width 63 height 17
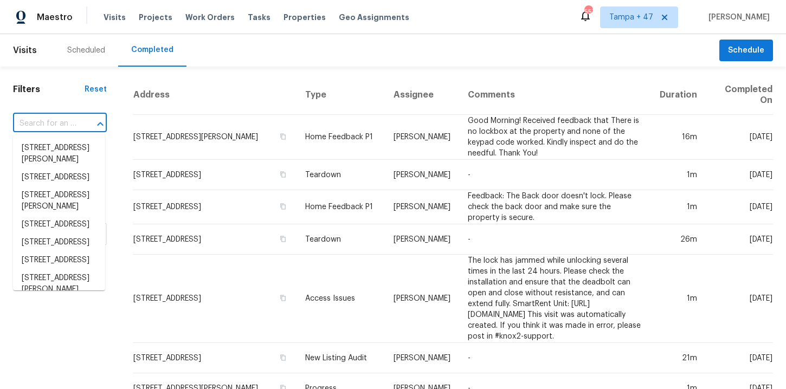
paste input "8983 S 3860 W West Jordan, UT, 84088"
type input "8983 S 3860 W West Jordan, UT, 84088"
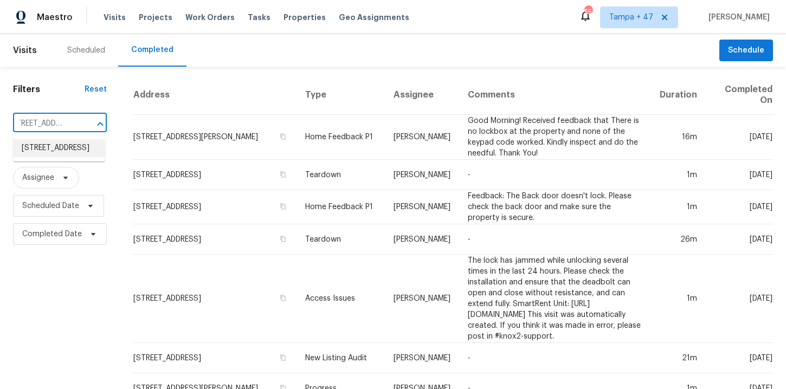
click at [68, 152] on li "8983 S 3860 W, West Jordan, UT 84088" at bounding box center [59, 148] width 92 height 18
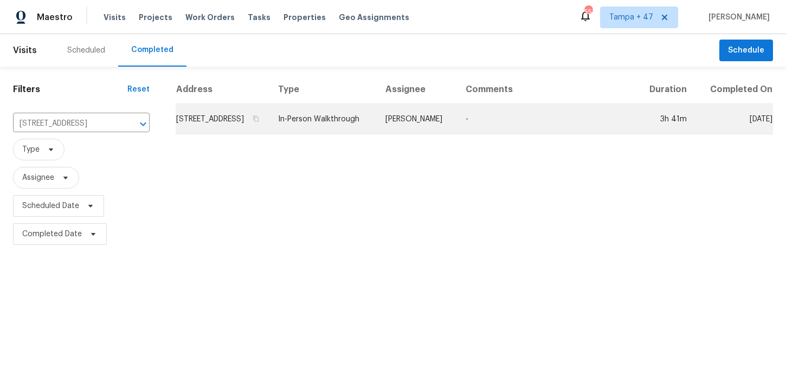
click at [353, 134] on td "In-Person Walkthrough" at bounding box center [323, 119] width 107 height 30
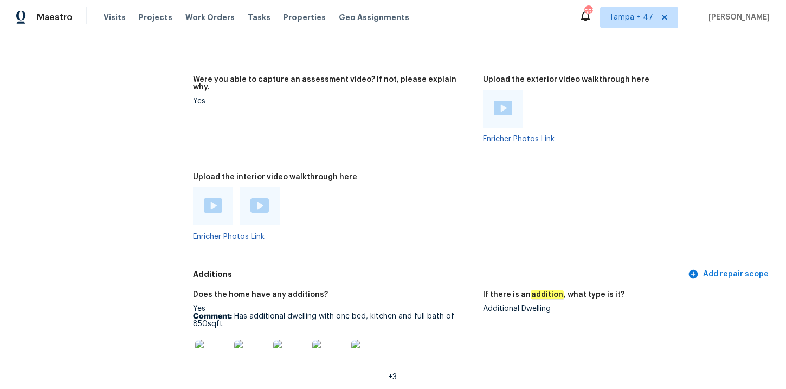
scroll to position [2691, 0]
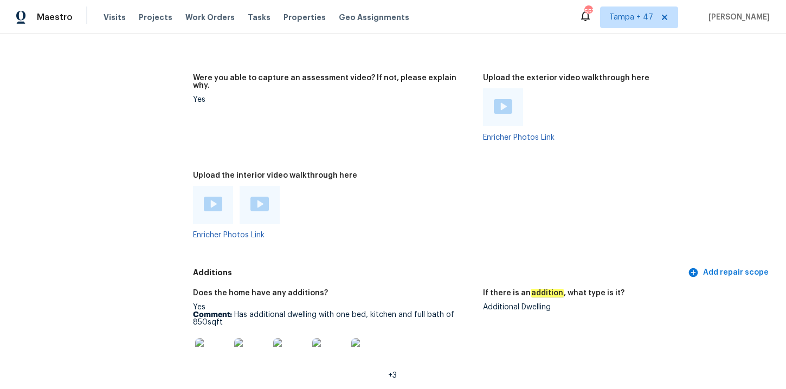
click at [214, 207] on img at bounding box center [213, 204] width 18 height 15
click at [267, 201] on img at bounding box center [260, 204] width 18 height 15
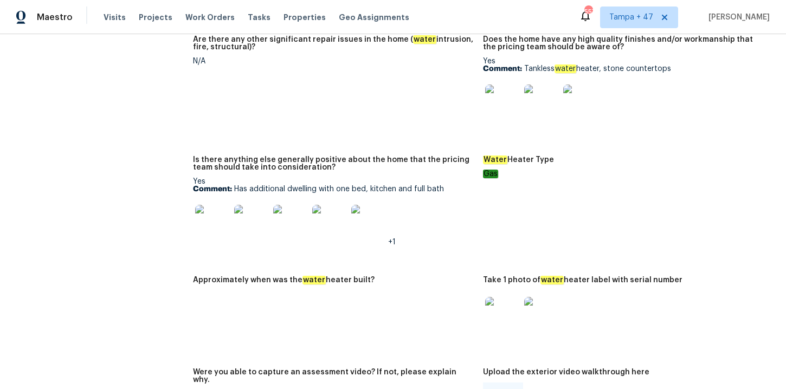
scroll to position [2399, 0]
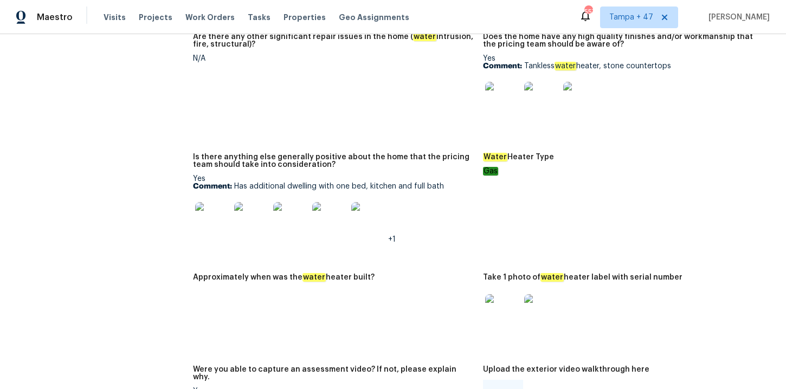
click at [505, 322] on img at bounding box center [502, 311] width 35 height 35
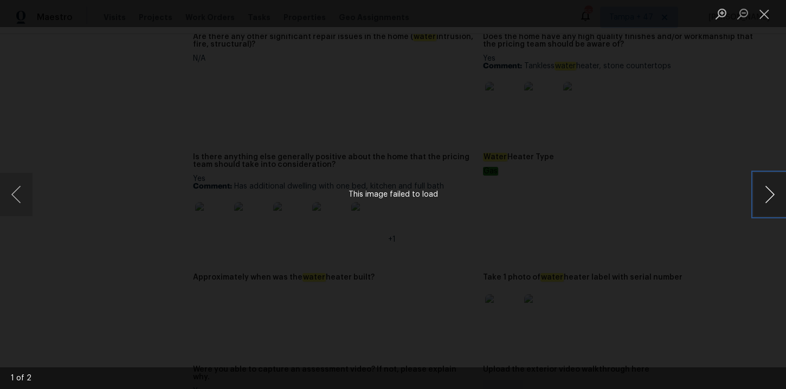
click at [770, 198] on button "Next image" at bounding box center [770, 194] width 33 height 43
click at [689, 165] on div "Lightbox" at bounding box center [393, 194] width 786 height 389
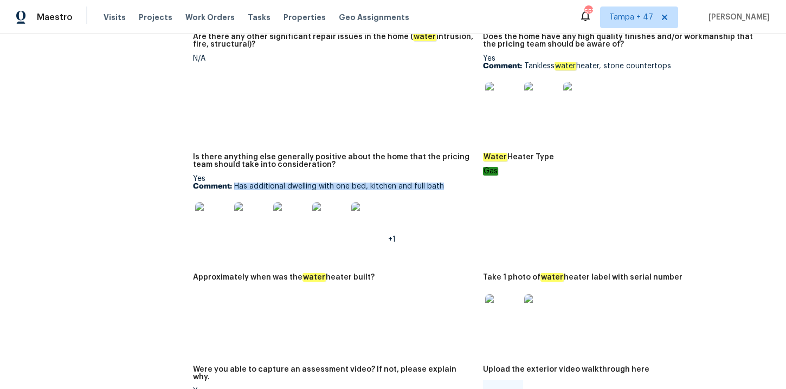
drag, startPoint x: 235, startPoint y: 185, endPoint x: 446, endPoint y: 189, distance: 211.5
click at [446, 189] on p "Comment: Has additional dwelling with one bed, kitchen and full bath" at bounding box center [333, 187] width 281 height 8
copy p "Has additional dwelling with one bed, kitchen and full bath"
click at [217, 221] on img at bounding box center [212, 219] width 35 height 35
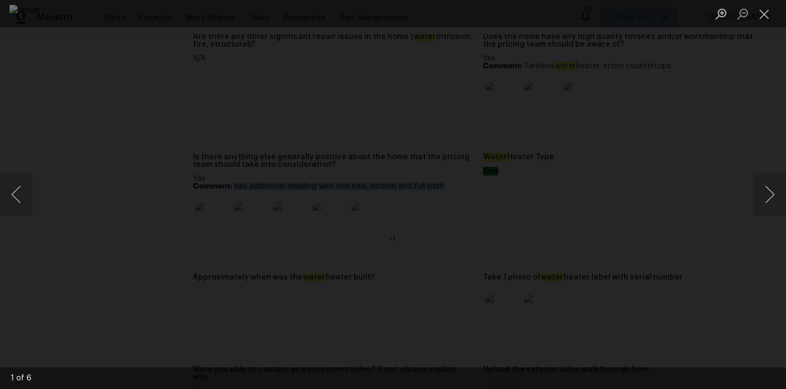
click at [636, 309] on img "Lightbox" at bounding box center [393, 195] width 768 height 380
click at [775, 195] on button "Next image" at bounding box center [770, 194] width 33 height 43
click at [773, 187] on button "Next image" at bounding box center [770, 194] width 33 height 43
click at [764, 197] on button "Next image" at bounding box center [770, 194] width 33 height 43
click at [753, 185] on div "Lightbox" at bounding box center [393, 194] width 786 height 389
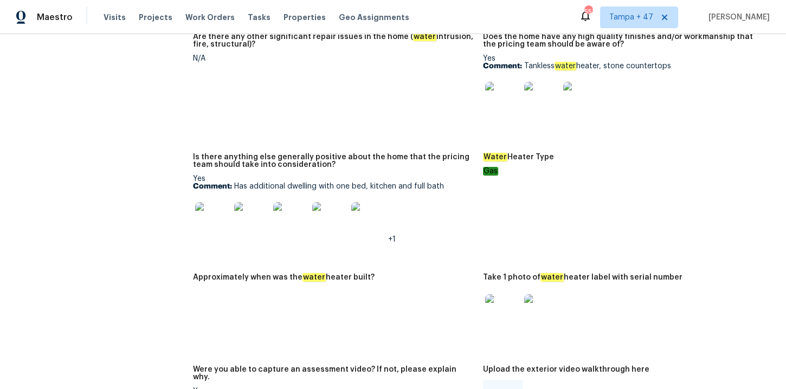
click at [371, 221] on img at bounding box center [368, 219] width 35 height 35
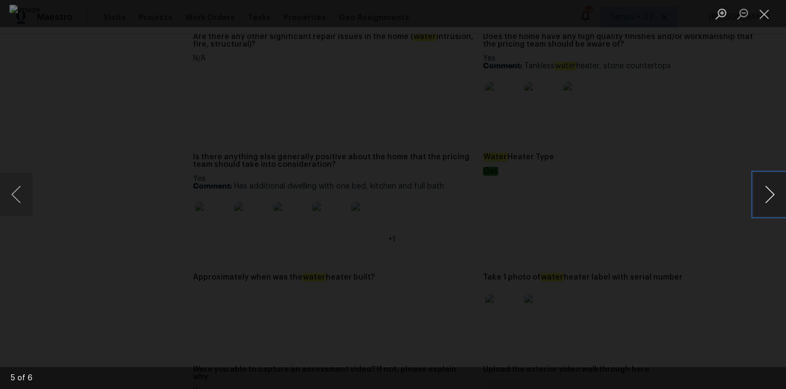
click at [764, 202] on button "Next image" at bounding box center [770, 194] width 33 height 43
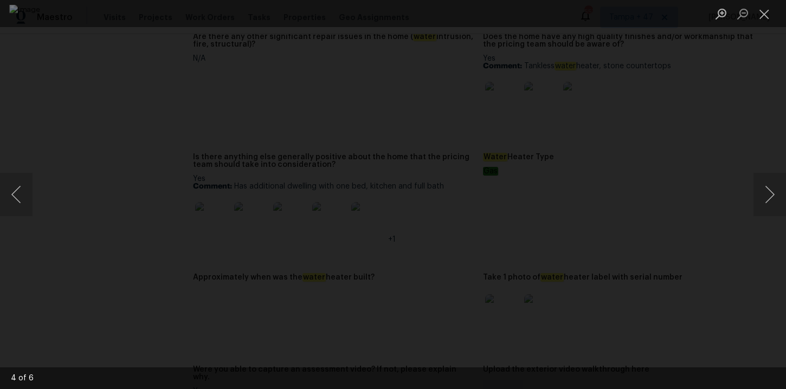
click at [739, 91] on div "Lightbox" at bounding box center [393, 194] width 786 height 389
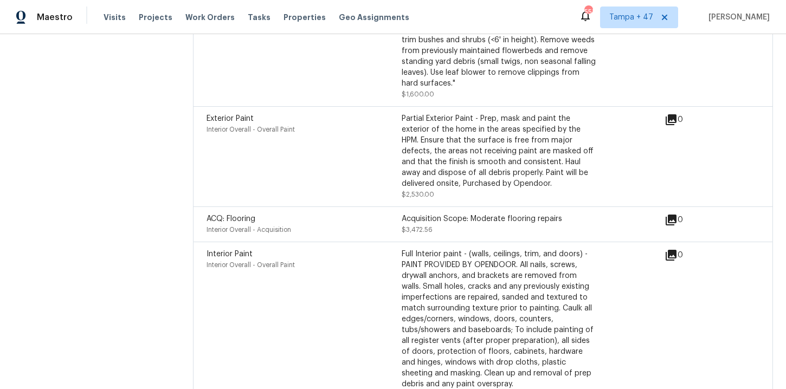
scroll to position [4127, 0]
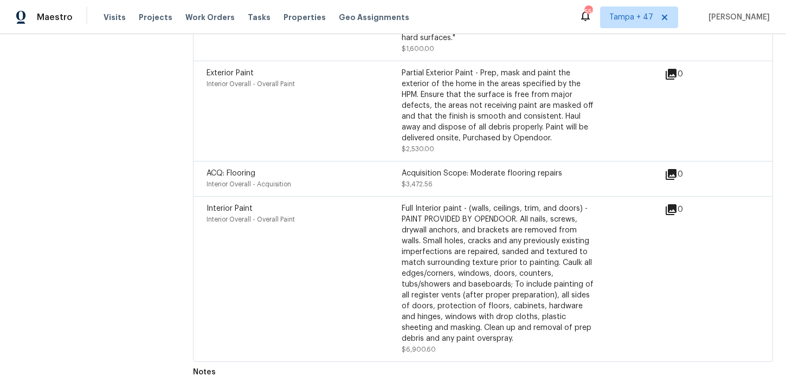
click at [451, 268] on div "Full Interior paint - (walls, ceilings, trim, and doors) - PAINT PROVIDED BY OP…" at bounding box center [499, 273] width 195 height 141
click at [419, 264] on div "Full Interior paint - (walls, ceilings, trim, and doors) - PAINT PROVIDED BY OP…" at bounding box center [499, 273] width 195 height 141
click at [671, 207] on icon at bounding box center [671, 209] width 11 height 11
click at [673, 203] on icon at bounding box center [671, 209] width 13 height 13
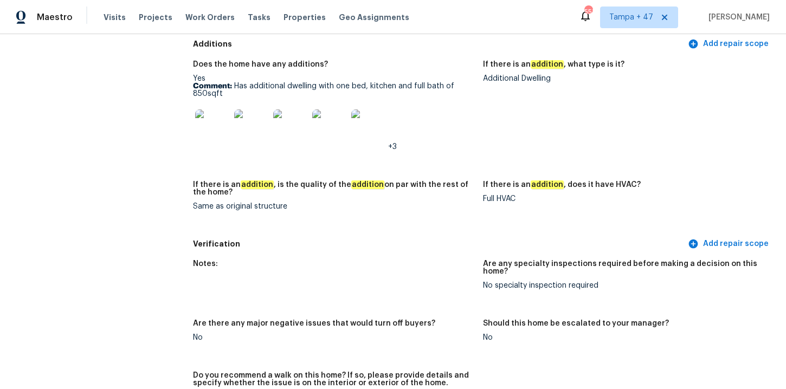
scroll to position [2713, 0]
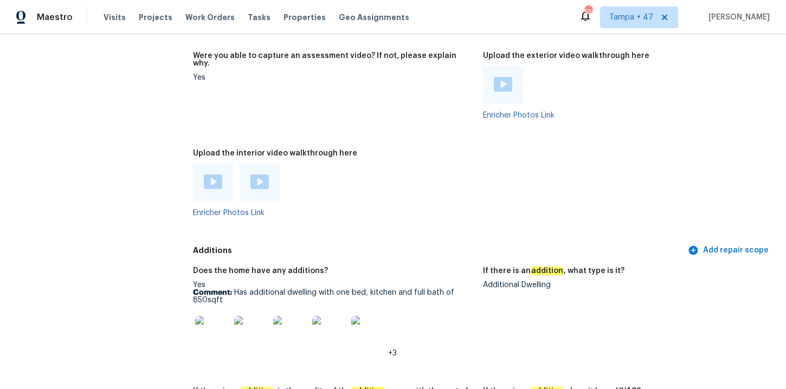
click at [443, 134] on figure "Were you able to capture an assessment video? If not, please explain why. Yes" at bounding box center [338, 94] width 290 height 85
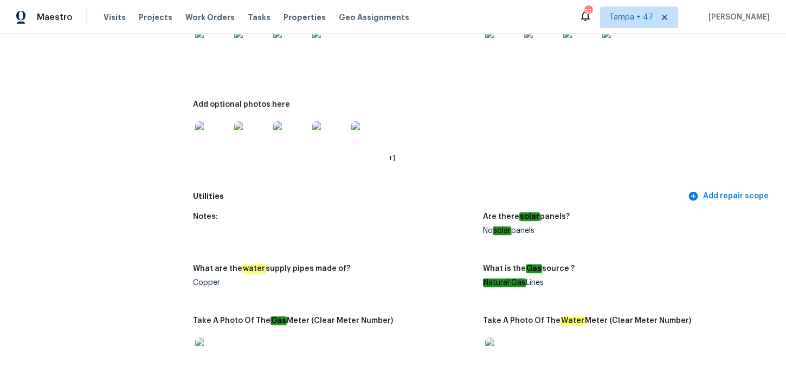
scroll to position [599, 0]
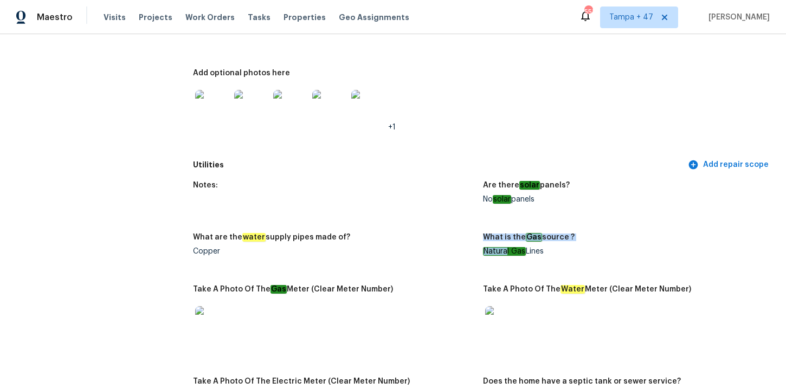
drag, startPoint x: 479, startPoint y: 253, endPoint x: 531, endPoint y: 253, distance: 52.6
click at [531, 253] on div "Notes: Are there solar panels? No solar panels What are the water supply pipes …" at bounding box center [483, 319] width 580 height 289
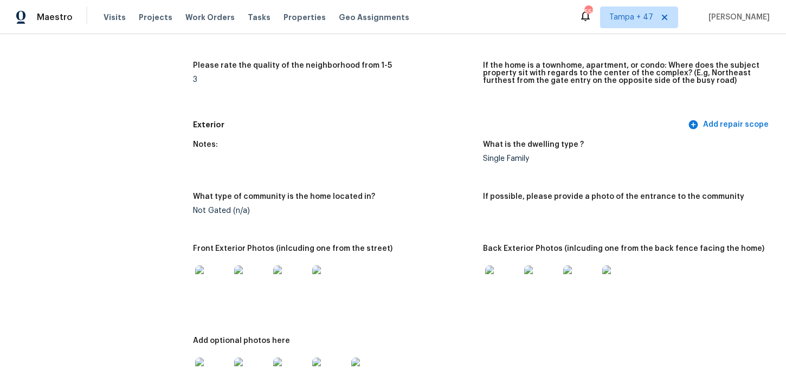
scroll to position [0, 0]
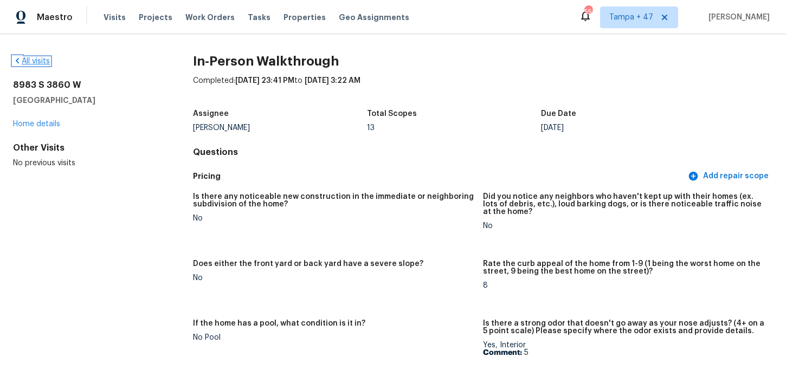
click at [46, 61] on link "All visits" at bounding box center [31, 61] width 37 height 8
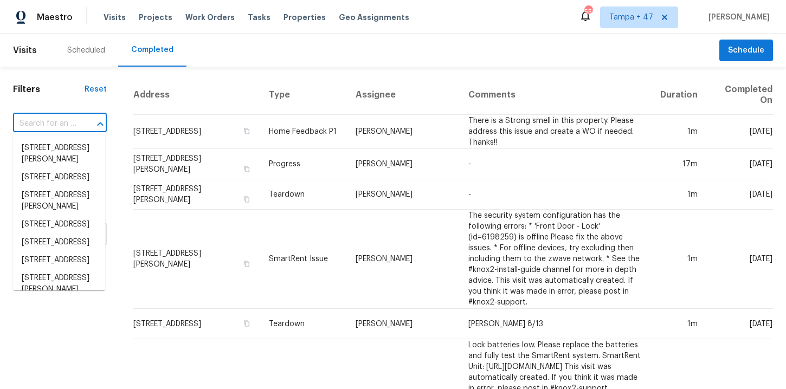
click at [60, 122] on input "text" at bounding box center [44, 124] width 63 height 17
paste input "4630 Carriage Walk Ln # 4630, Cumming, GA 30040"
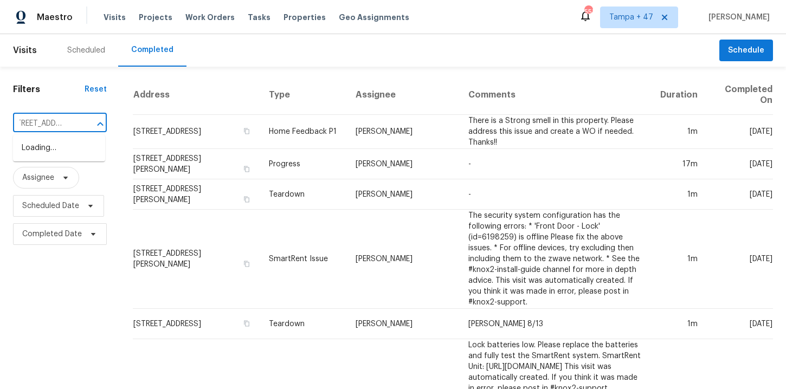
type input "4630 Carriage Walk Ln"
click at [71, 157] on li "4630 Carriage Walk Ln # 4630, Cumming, GA 30040" at bounding box center [59, 148] width 92 height 18
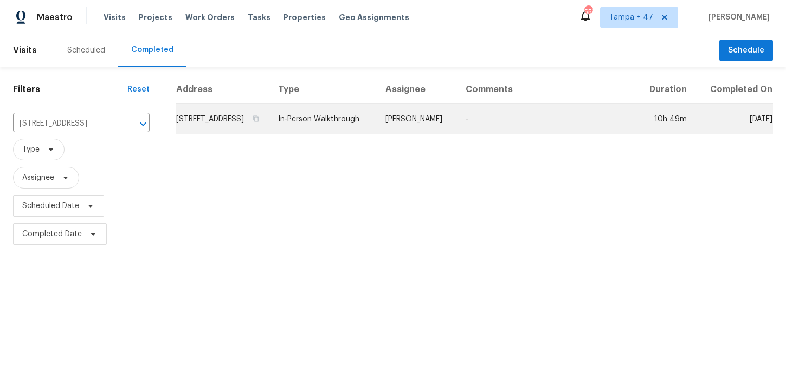
click at [236, 132] on td "4630 Carriage Walk Ln # 4630, Cumming, GA 30040" at bounding box center [223, 119] width 94 height 30
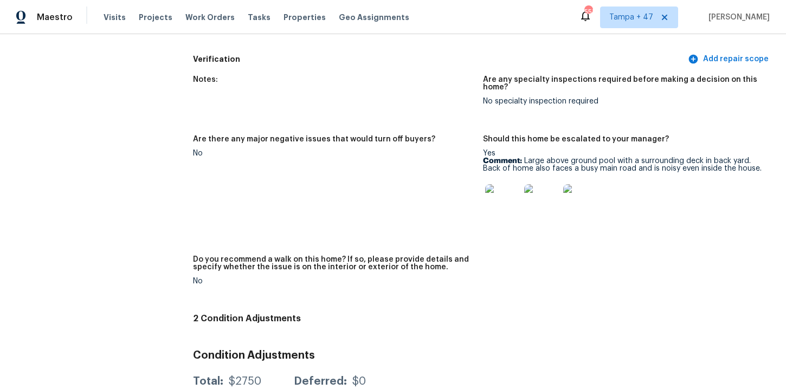
scroll to position [2489, 0]
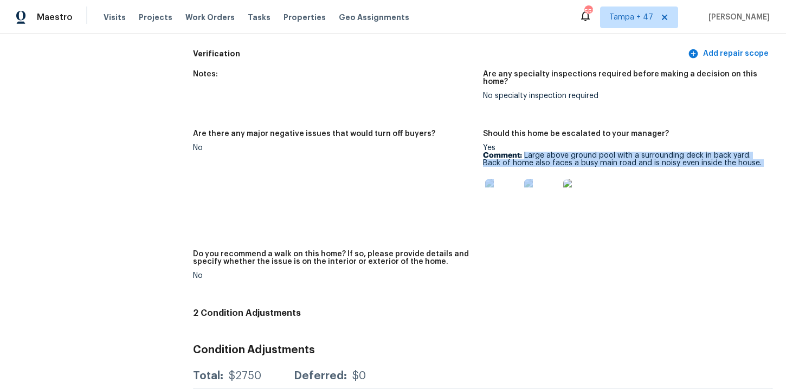
drag, startPoint x: 524, startPoint y: 157, endPoint x: 762, endPoint y: 165, distance: 238.2
click at [762, 166] on p "Comment: Large above ground pool with a surrounding deck in back yard. Back of …" at bounding box center [623, 159] width 281 height 15
click at [762, 165] on p "Comment: Large above ground pool with a surrounding deck in back yard. Back of …" at bounding box center [623, 159] width 281 height 15
drag, startPoint x: 525, startPoint y: 153, endPoint x: 755, endPoint y: 161, distance: 230.6
click at [755, 161] on p "Comment: Large above ground pool with a surrounding deck in back yard. Back of …" at bounding box center [623, 159] width 281 height 15
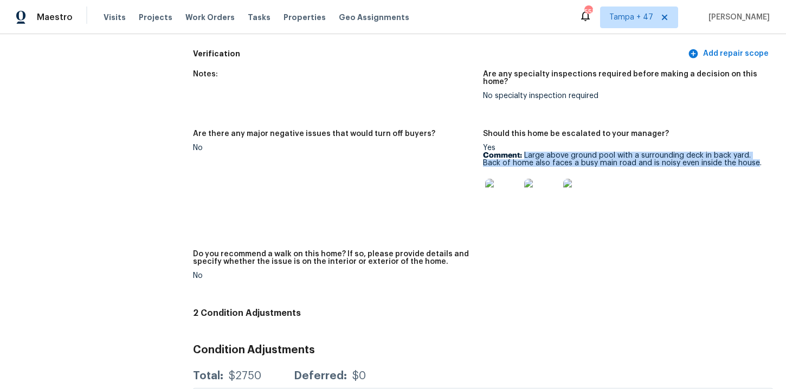
copy p "Large above ground pool with a surrounding deck in back yard. Back of home also…"
click at [508, 196] on img at bounding box center [502, 196] width 35 height 35
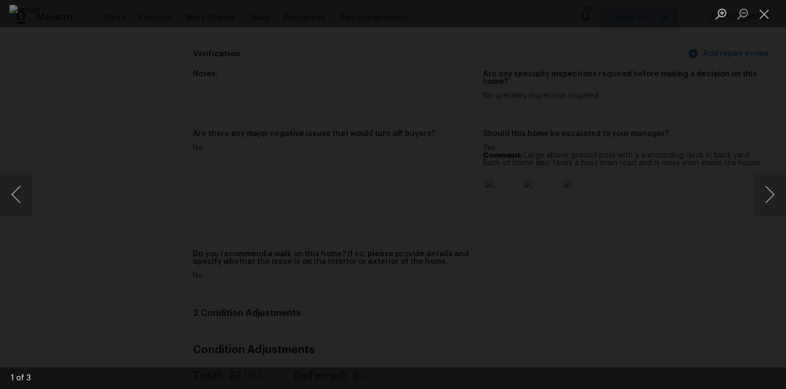
click at [693, 121] on div "Lightbox" at bounding box center [393, 194] width 786 height 389
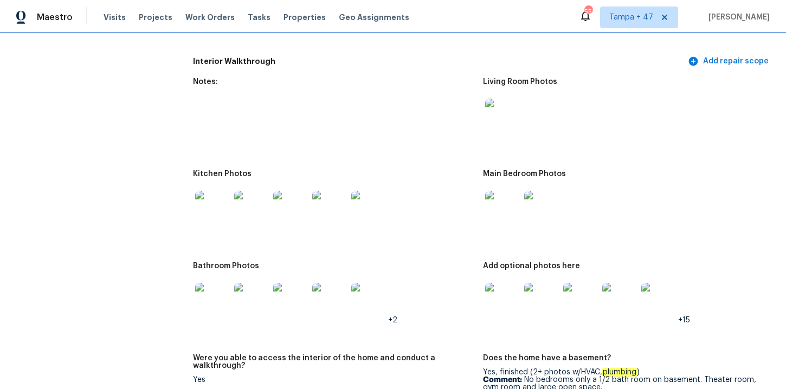
scroll to position [1242, 0]
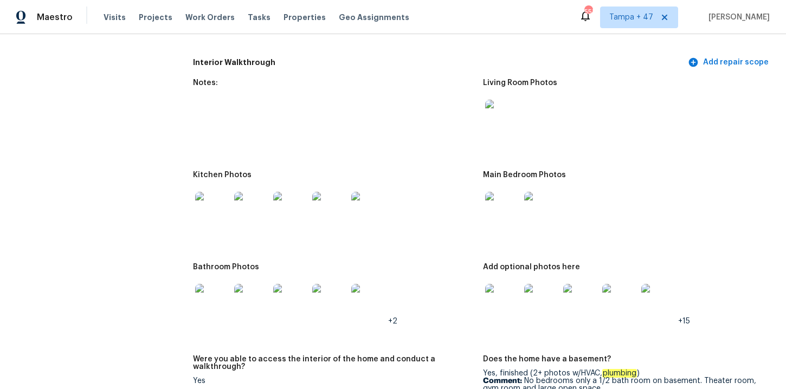
click at [497, 120] on img at bounding box center [502, 117] width 35 height 35
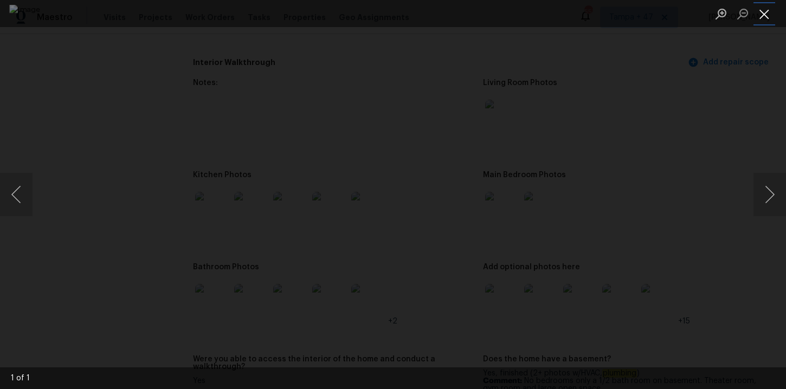
click at [760, 6] on button "Close lightbox" at bounding box center [765, 13] width 22 height 19
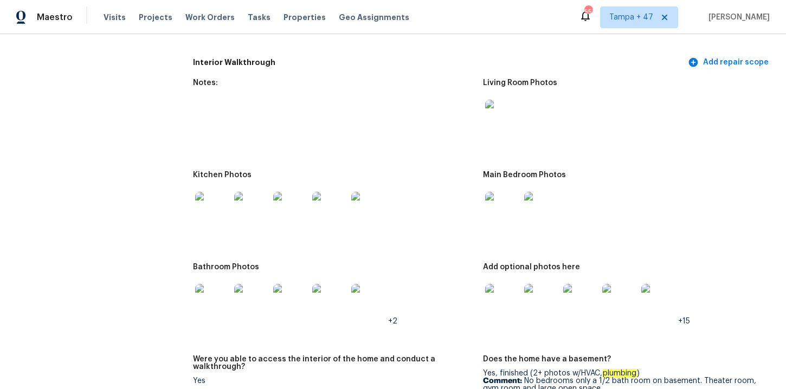
click at [208, 217] on img at bounding box center [212, 209] width 35 height 35
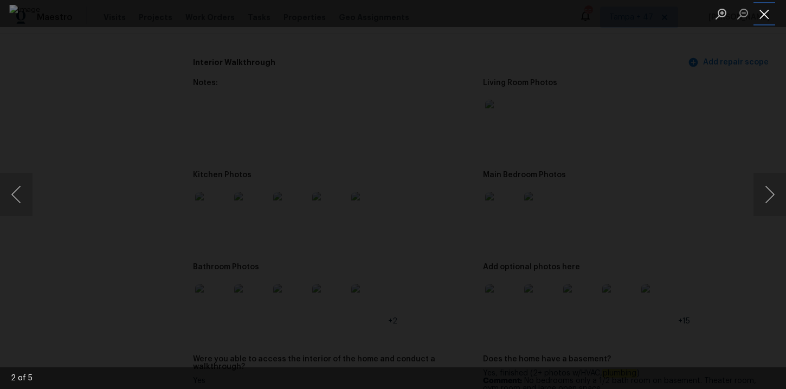
click at [755, 14] on button "Close lightbox" at bounding box center [765, 13] width 22 height 19
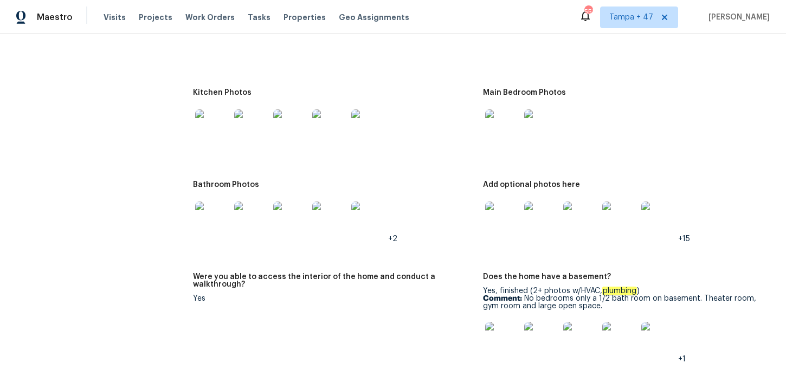
scroll to position [1367, 0]
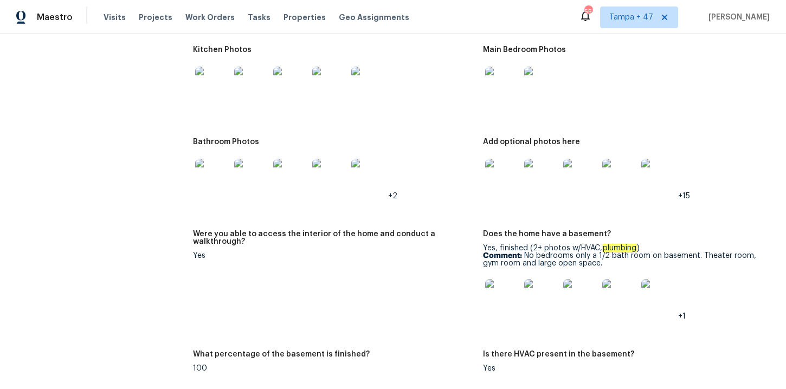
click at [554, 186] on img at bounding box center [541, 176] width 35 height 35
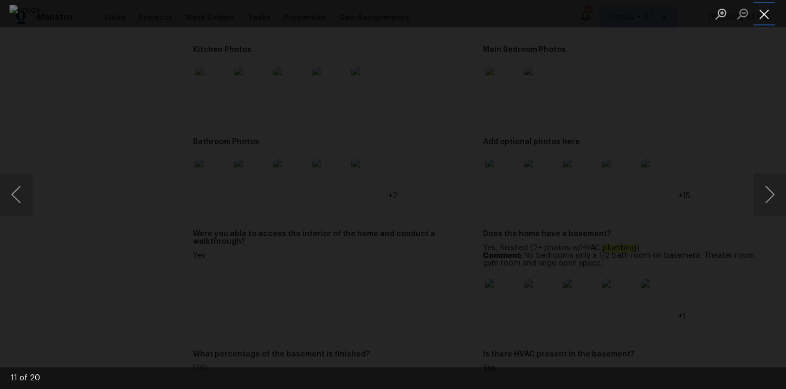
click at [765, 17] on button "Close lightbox" at bounding box center [765, 13] width 22 height 19
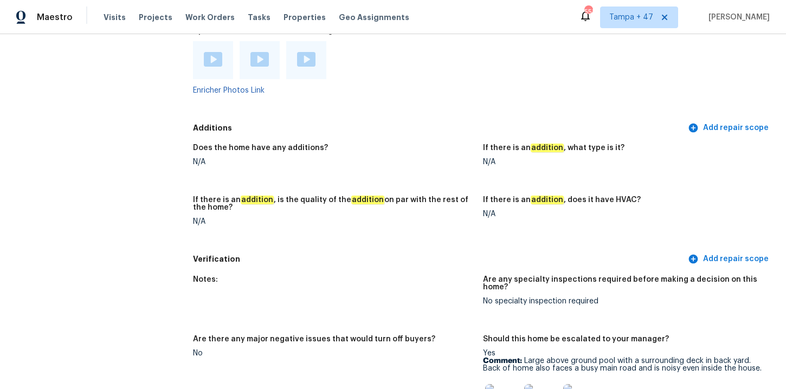
scroll to position [2133, 0]
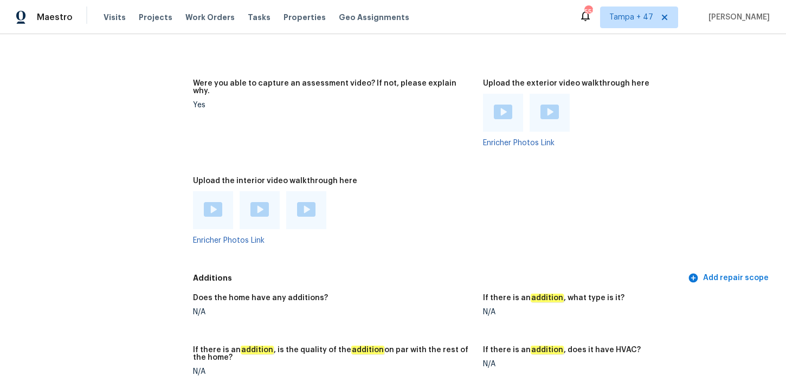
click at [301, 135] on figure "Were you able to capture an assessment video? If not, please explain why. Yes" at bounding box center [338, 122] width 290 height 85
click at [220, 206] on img at bounding box center [213, 209] width 18 height 15
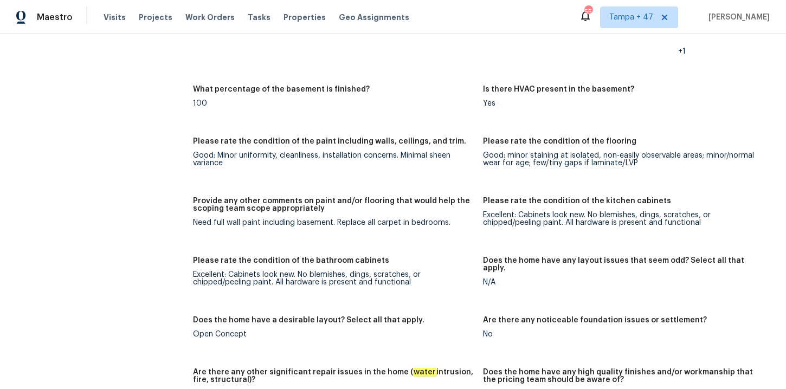
scroll to position [1631, 0]
click at [403, 110] on figure "What percentage of the basement is finished? 100" at bounding box center [338, 106] width 290 height 39
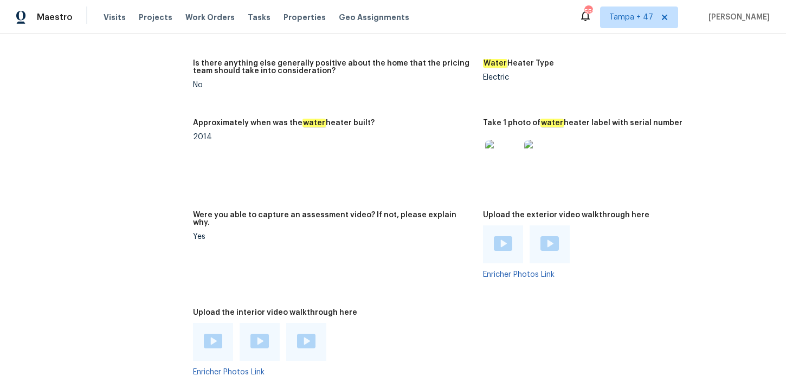
scroll to position [2145, 0]
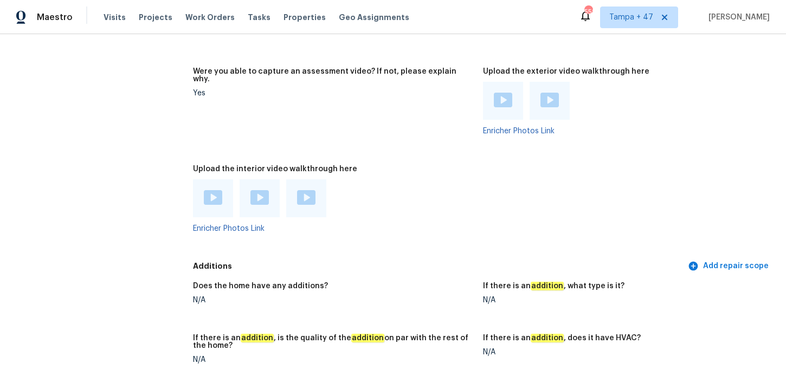
click at [368, 249] on figure "Upload the interior video walkthrough here Enricher Photos Link" at bounding box center [338, 207] width 290 height 85
click at [273, 206] on div at bounding box center [260, 199] width 40 height 38
click at [261, 197] on img at bounding box center [260, 197] width 18 height 15
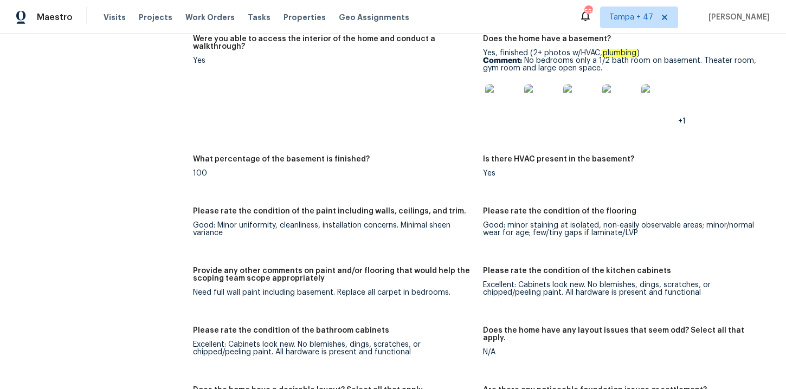
scroll to position [1630, 0]
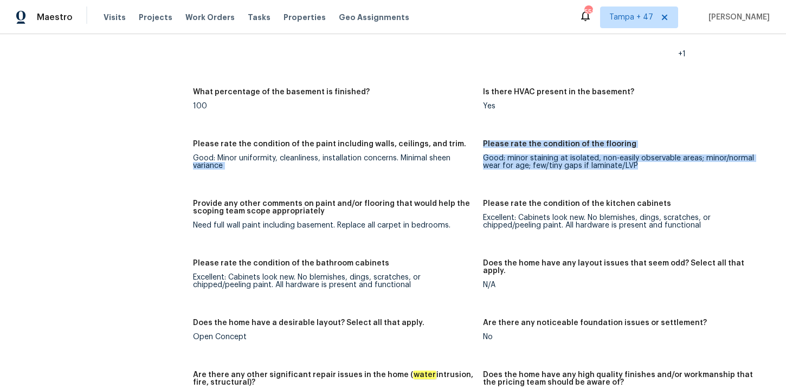
drag, startPoint x: 479, startPoint y: 159, endPoint x: 648, endPoint y: 169, distance: 168.4
click at [648, 169] on div "Notes: Living Room Photos Kitchen Photos Main Bedroom Photos Bathroom Photos +2…" at bounding box center [483, 228] width 580 height 1087
click at [648, 169] on div "Good: minor staining at isolated, non-easily observable areas; minor/normal wea…" at bounding box center [623, 162] width 281 height 15
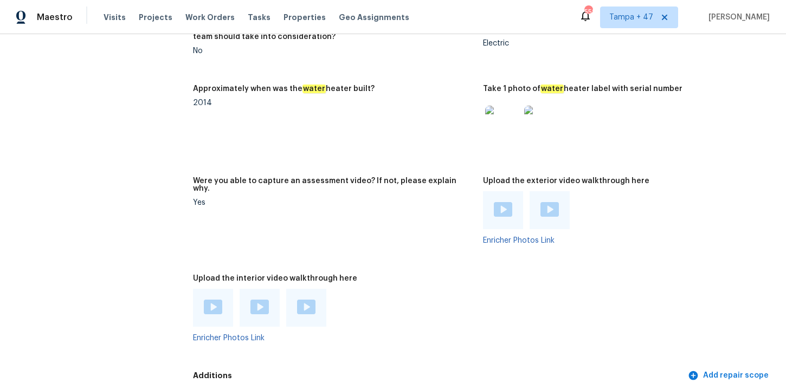
scroll to position [2100, 0]
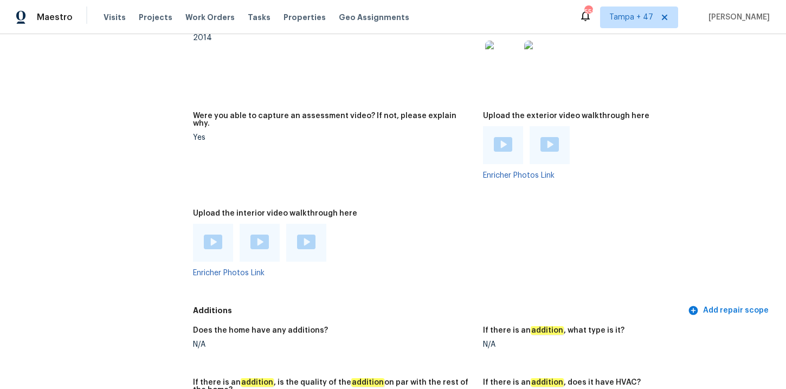
click at [315, 240] on img at bounding box center [306, 242] width 18 height 15
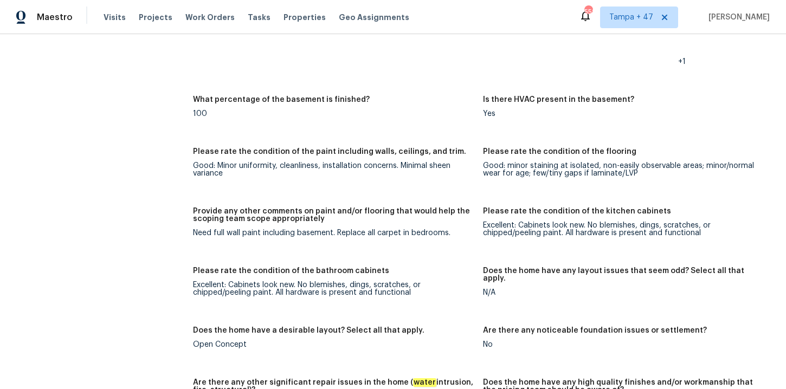
scroll to position [1623, 0]
drag, startPoint x: 339, startPoint y: 230, endPoint x: 452, endPoint y: 233, distance: 113.4
click at [452, 233] on div "Need full wall paint including basement. Replace all carpet in bedrooms." at bounding box center [333, 233] width 281 height 8
drag, startPoint x: 337, startPoint y: 230, endPoint x: 447, endPoint y: 232, distance: 109.6
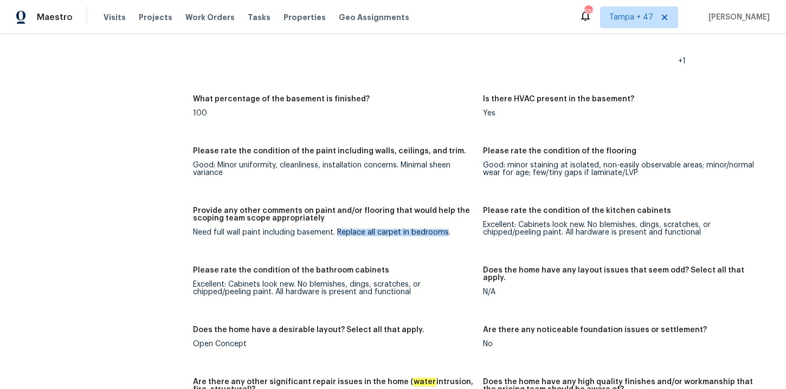
click at [447, 232] on div "Need full wall paint including basement. Replace all carpet in bedrooms." at bounding box center [333, 233] width 281 height 8
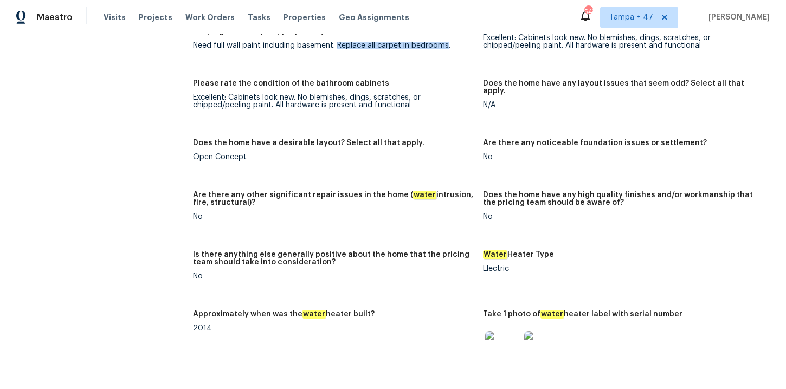
scroll to position [1705, 0]
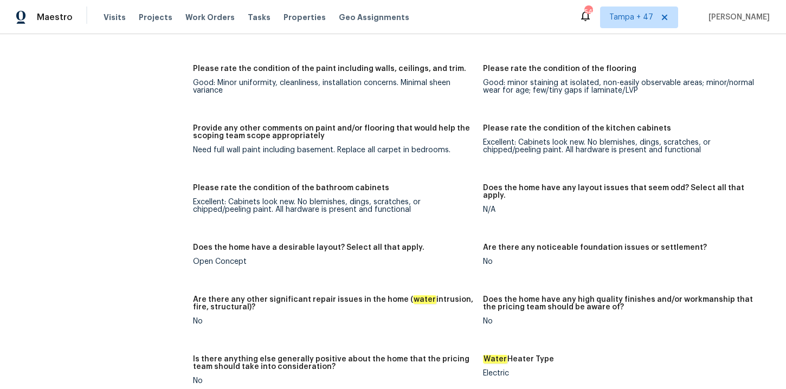
click at [420, 180] on div "Notes: Living Room Photos Kitchen Photos Main Bedroom Photos Bathroom Photos +2…" at bounding box center [483, 153] width 580 height 1087
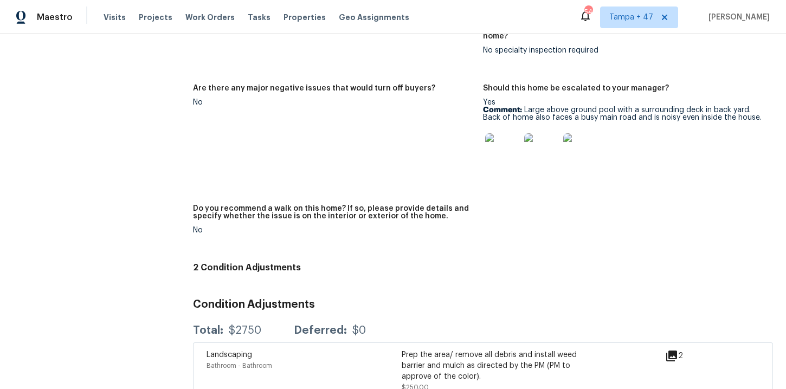
scroll to position [2608, 0]
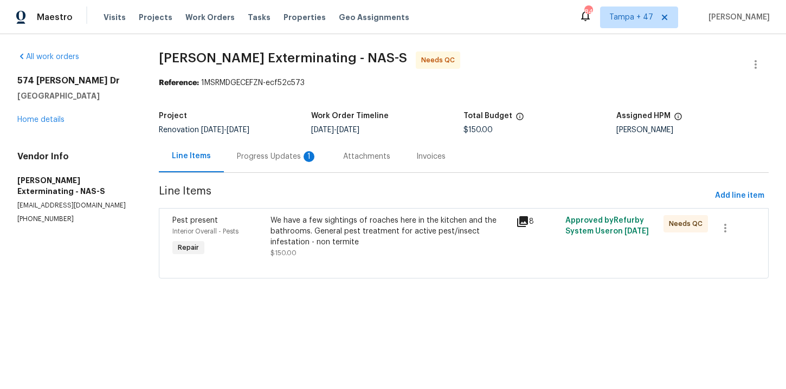
click at [384, 249] on div "We have a few sightings of roaches here in the kitchen and the bathrooms. Gener…" at bounding box center [390, 236] width 239 height 43
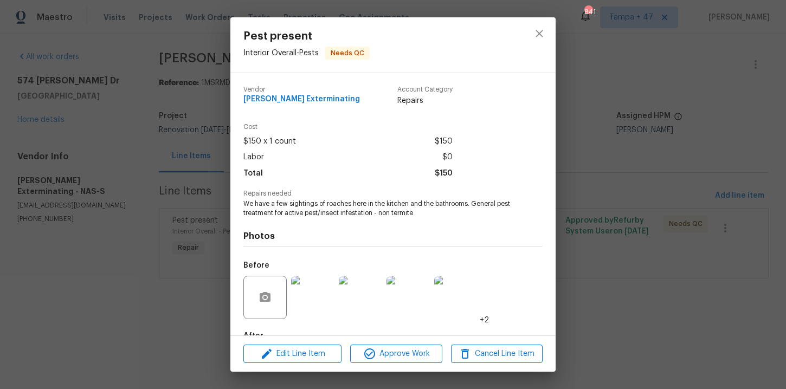
click at [271, 100] on span "Belle Meade Exterminating" at bounding box center [301, 99] width 117 height 8
copy span "Belle Meade Exterminating"
click at [672, 132] on div "Pest present Interior Overall - Pests Needs QC Vendor Belle Meade Exterminating…" at bounding box center [393, 194] width 786 height 389
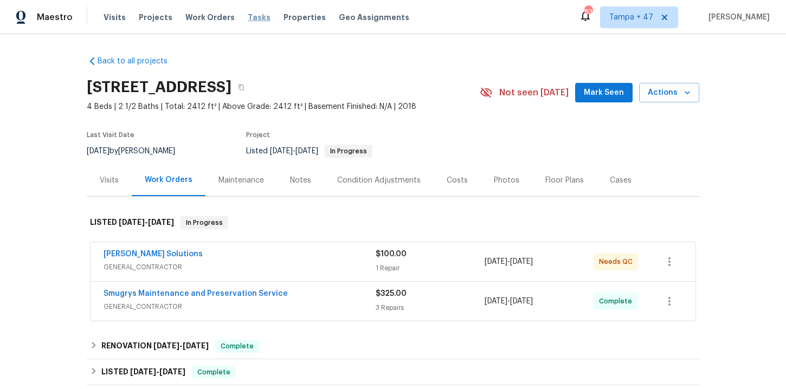
click at [248, 17] on span "Tasks" at bounding box center [259, 18] width 23 height 8
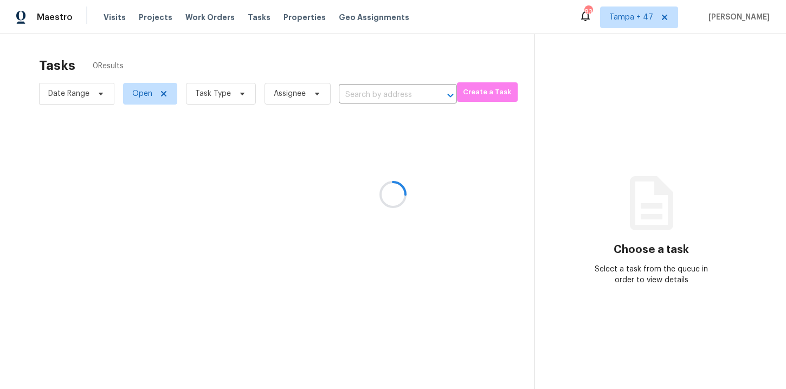
click at [230, 93] on div at bounding box center [393, 194] width 786 height 389
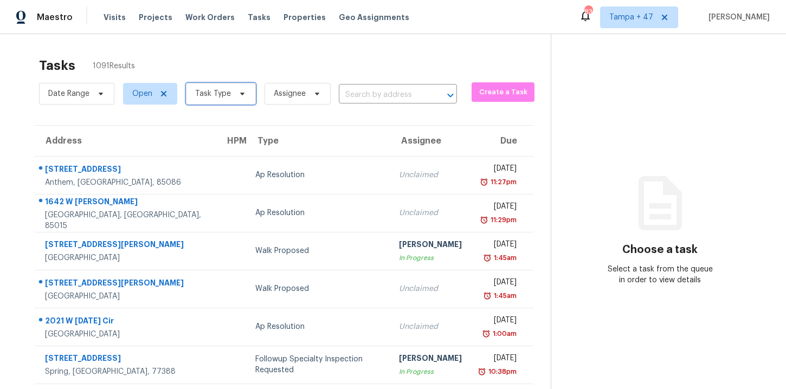
click at [238, 98] on icon at bounding box center [242, 93] width 9 height 9
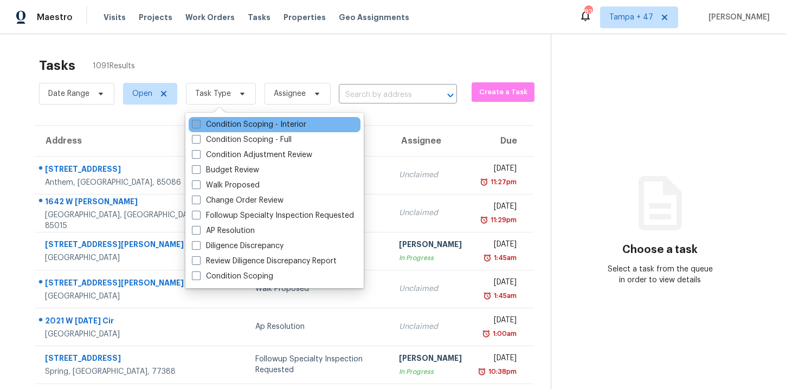
click at [242, 121] on label "Condition Scoping - Interior" at bounding box center [249, 124] width 114 height 11
click at [199, 121] on input "Condition Scoping - Interior" at bounding box center [195, 122] width 7 height 7
checkbox input "true"
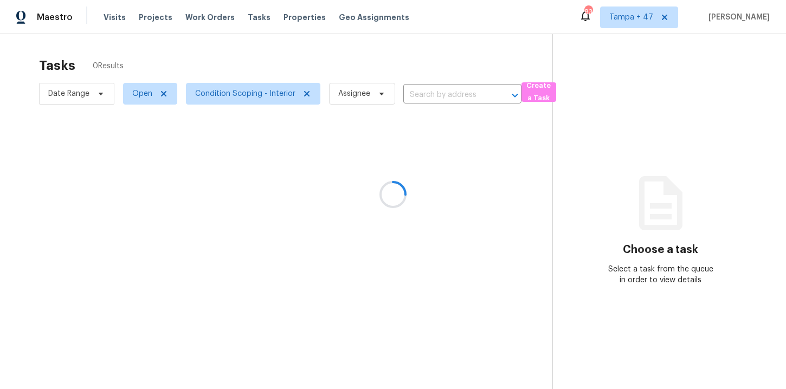
click at [261, 64] on div at bounding box center [393, 194] width 786 height 389
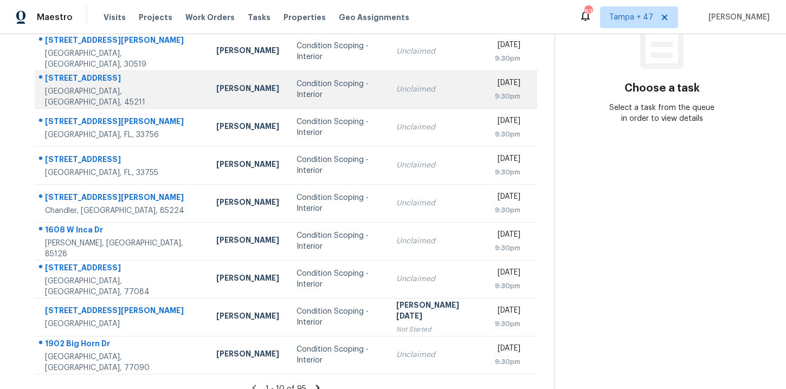
scroll to position [175, 0]
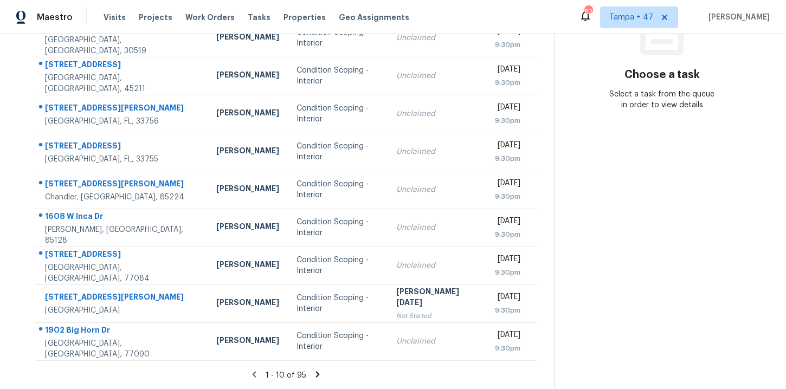
click at [316, 371] on icon at bounding box center [318, 375] width 10 height 10
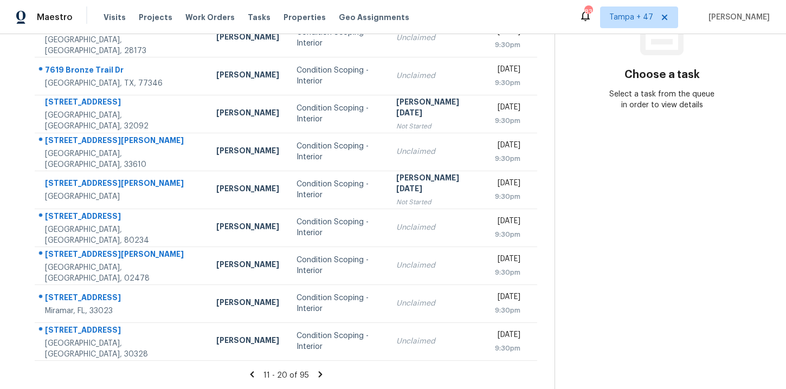
click at [253, 372] on icon at bounding box center [252, 374] width 4 height 6
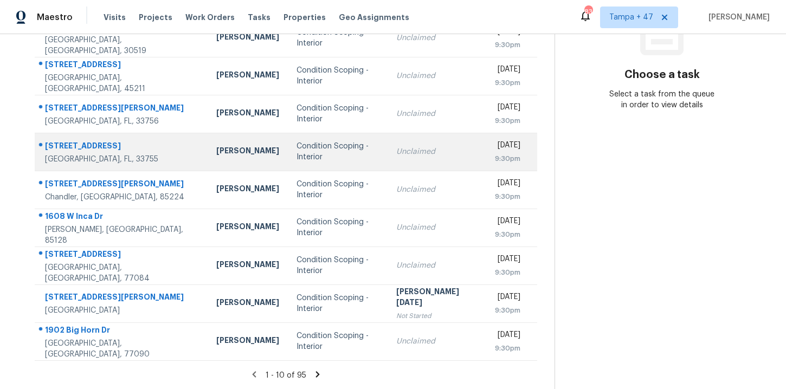
scroll to position [0, 0]
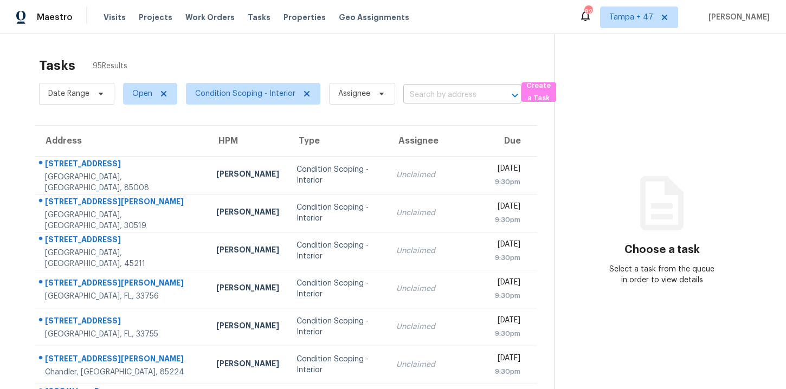
click at [434, 89] on input "text" at bounding box center [447, 95] width 88 height 17
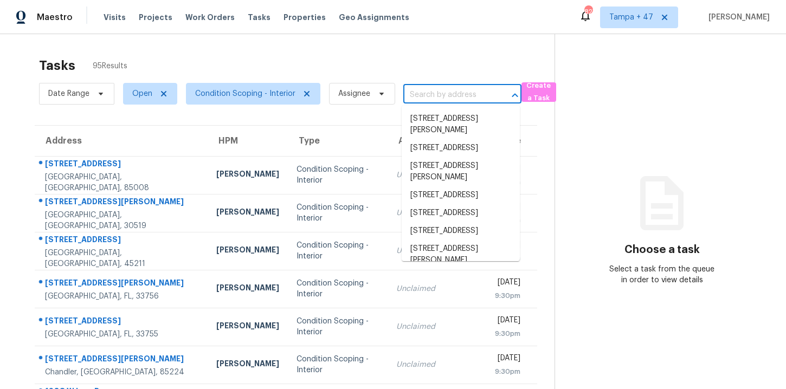
paste input "8983 S 3860 W West Jordan, UT, 84088"
type input "8983 S 3860 W West Jordan, UT, 84088"
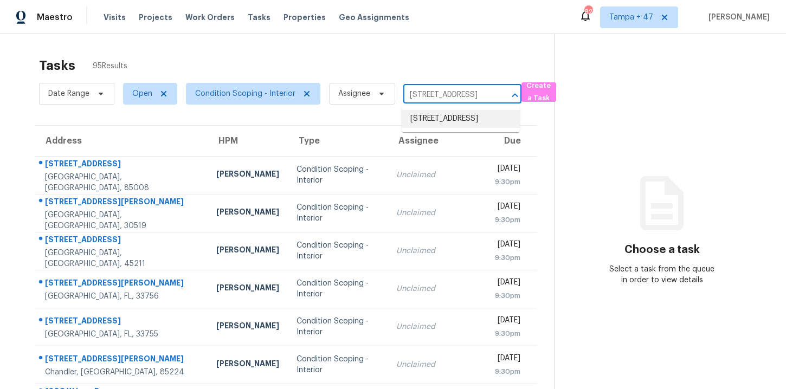
click at [433, 120] on li "8983 S 3860 W, West Jordan, UT 84088" at bounding box center [461, 119] width 118 height 18
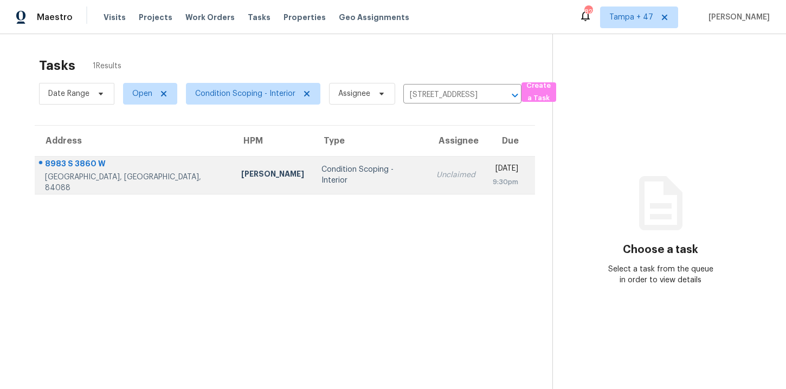
click at [322, 174] on div "Condition Scoping - Interior" at bounding box center [371, 175] width 98 height 22
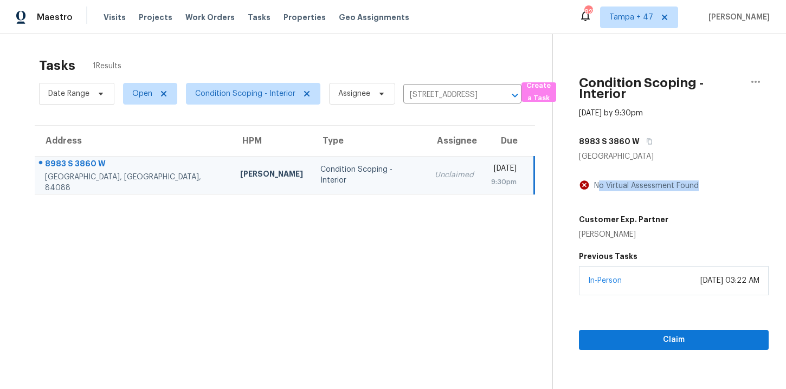
drag, startPoint x: 598, startPoint y: 183, endPoint x: 704, endPoint y: 183, distance: 105.8
click at [704, 183] on div "No Virtual Assessment Found" at bounding box center [674, 186] width 190 height 13
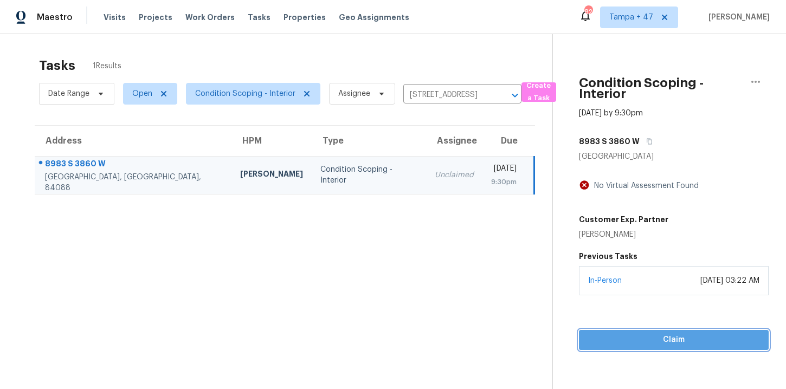
click at [607, 339] on span "Claim" at bounding box center [674, 341] width 172 height 14
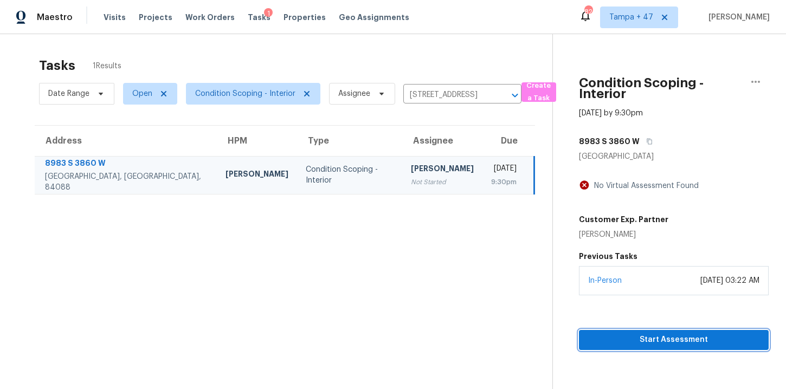
click at [593, 338] on span "Start Assessment" at bounding box center [674, 341] width 172 height 14
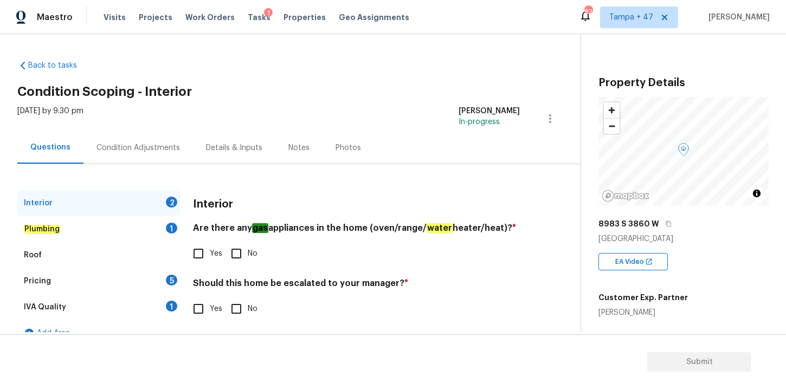
click at [200, 204] on h3 "Interior" at bounding box center [213, 204] width 40 height 11
click at [58, 212] on div "Interior 2" at bounding box center [98, 203] width 163 height 26
click at [239, 254] on input "No" at bounding box center [236, 253] width 23 height 23
checkbox input "true"
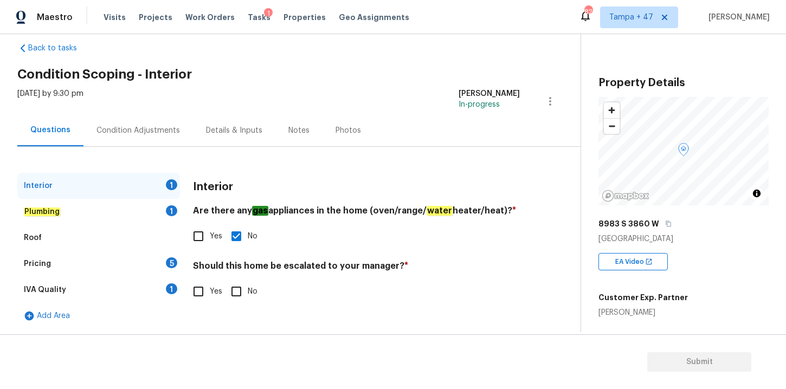
click at [236, 294] on input "No" at bounding box center [236, 291] width 23 height 23
checkbox input "true"
click at [65, 212] on div "Plumbing 1" at bounding box center [98, 212] width 163 height 26
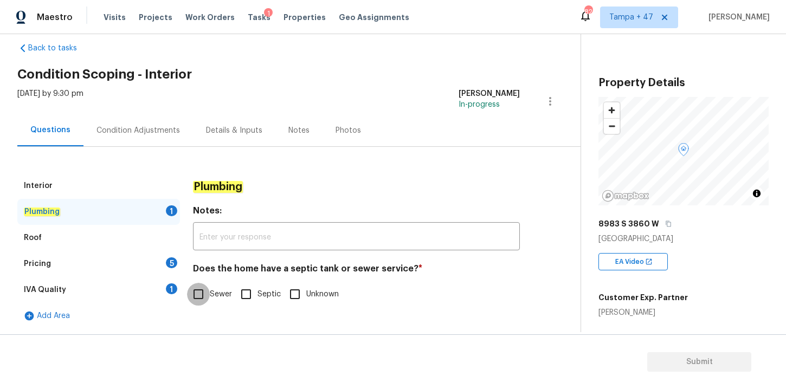
click at [198, 294] on input "Sewer" at bounding box center [198, 294] width 23 height 23
checkbox input "true"
click at [81, 237] on div "Roof" at bounding box center [98, 238] width 163 height 26
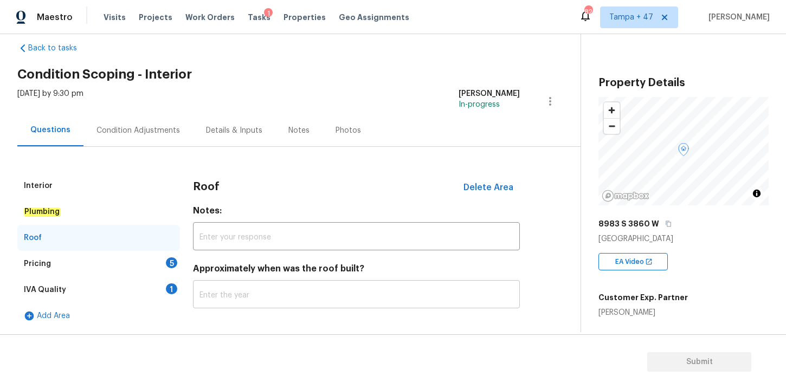
click at [287, 298] on input "text" at bounding box center [356, 295] width 327 height 25
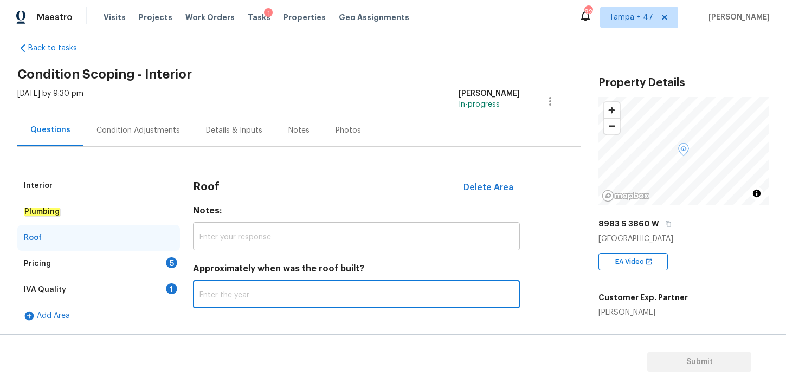
click at [292, 242] on input "text" at bounding box center [356, 237] width 327 height 25
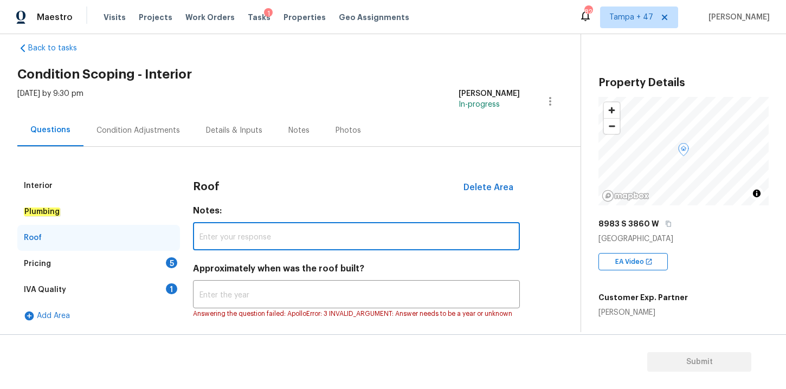
click at [328, 156] on div "Interior Plumbing Roof Pricing 5 IVA Quality 1 Add Area Roof Delete Area Notes:…" at bounding box center [285, 239] width 537 height 185
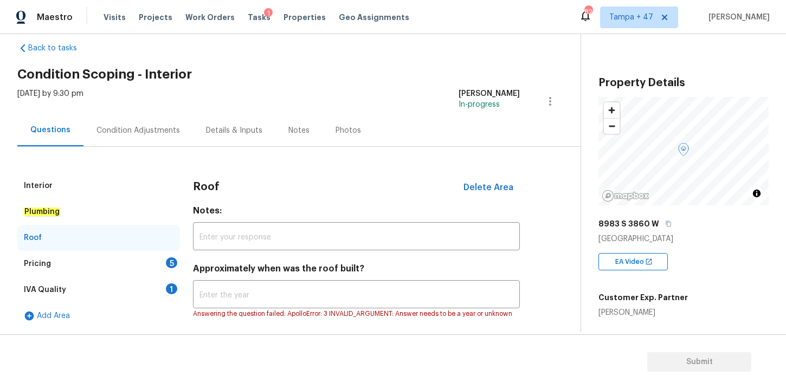
click at [351, 168] on div "Interior Plumbing Roof Pricing 5 IVA Quality 1 Add Area Roof Delete Area Notes:…" at bounding box center [285, 239] width 537 height 185
click at [554, 261] on div "Interior Plumbing Roof Pricing 5 IVA Quality 1 Add Area Roof Delete Area Notes:…" at bounding box center [285, 252] width 537 height 159
click at [65, 261] on div "Pricing 5" at bounding box center [98, 264] width 163 height 26
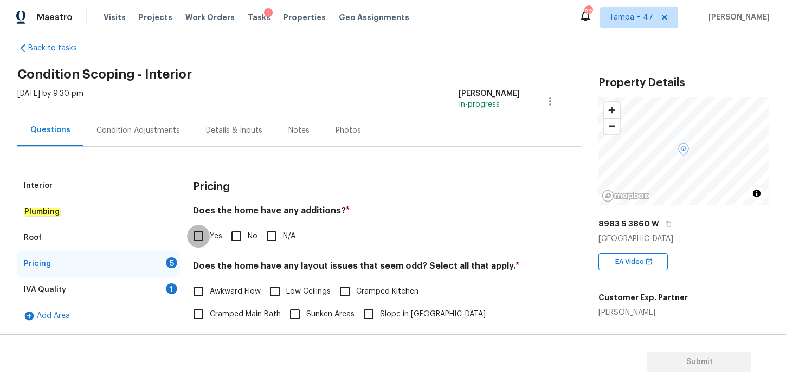
click at [203, 234] on input "Yes" at bounding box center [198, 236] width 23 height 23
checkbox input "true"
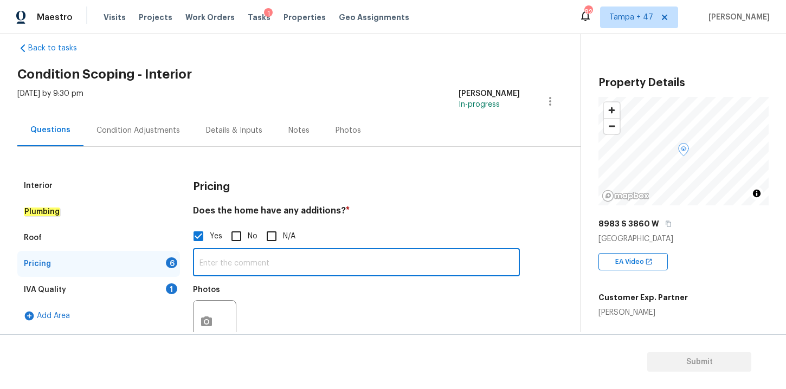
click at [319, 257] on input "text" at bounding box center [356, 263] width 327 height 25
paste input "Has additional dwelling with one bed, kitchen and full bath"
type input "Has additional dwelling with one bed, kitchen and full bath"
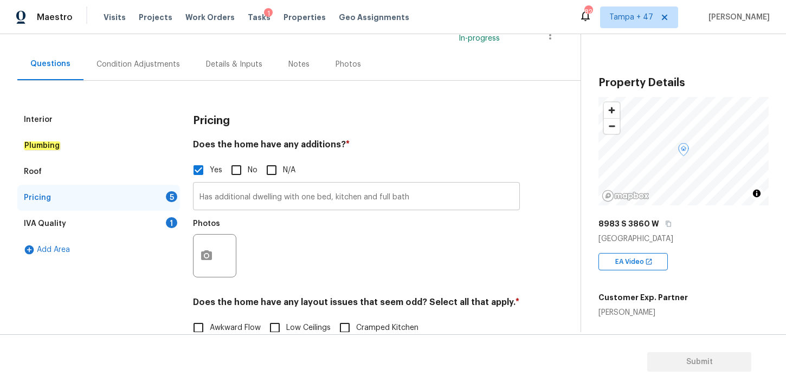
scroll to position [86, 0]
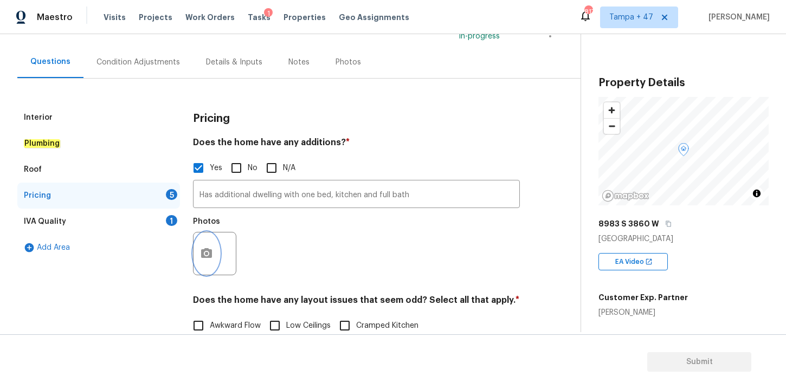
click at [209, 259] on icon "button" at bounding box center [206, 253] width 13 height 13
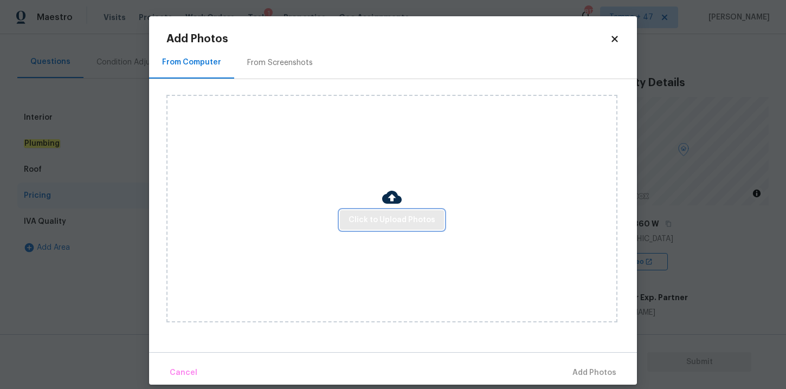
click at [412, 214] on span "Click to Upload Photos" at bounding box center [392, 221] width 87 height 14
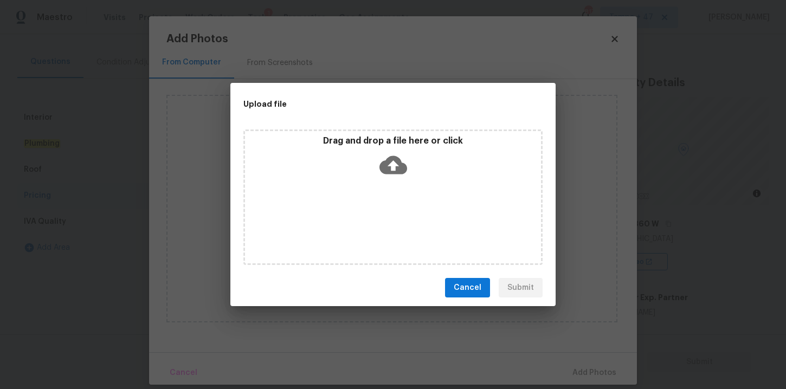
click at [394, 170] on icon at bounding box center [394, 165] width 28 height 18
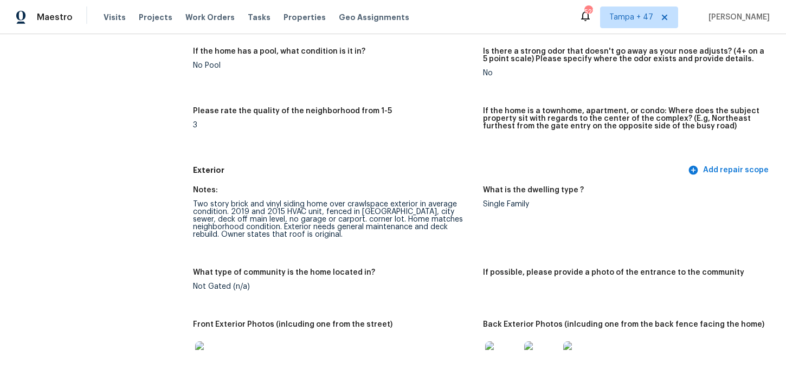
scroll to position [738, 0]
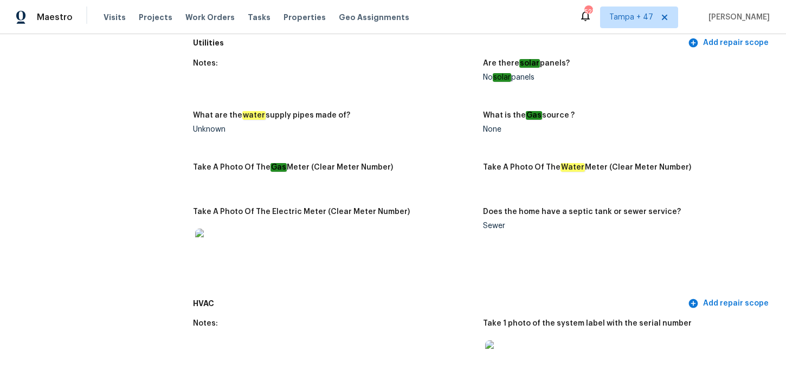
click at [376, 145] on figure "What are the water supply pipes made of? Unknown" at bounding box center [338, 131] width 290 height 39
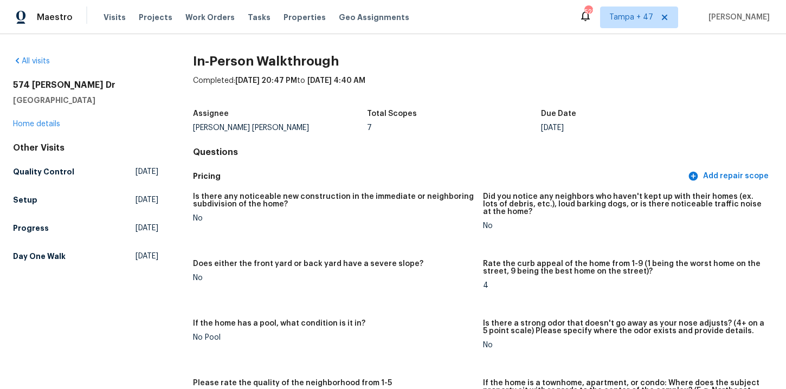
scroll to position [0, 0]
click at [254, 18] on span "Tasks" at bounding box center [259, 18] width 23 height 8
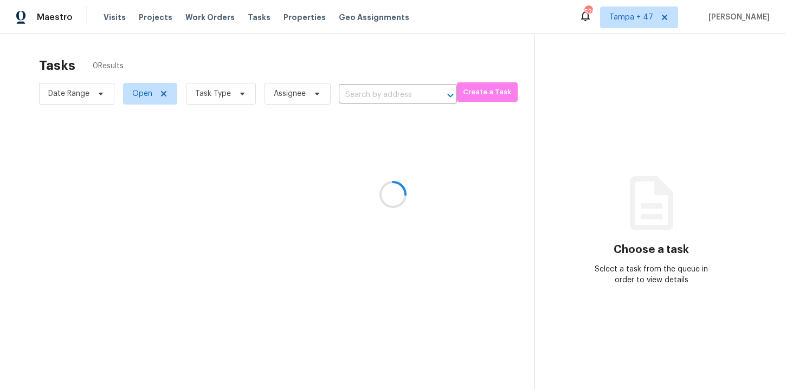
click at [211, 95] on div at bounding box center [393, 194] width 786 height 389
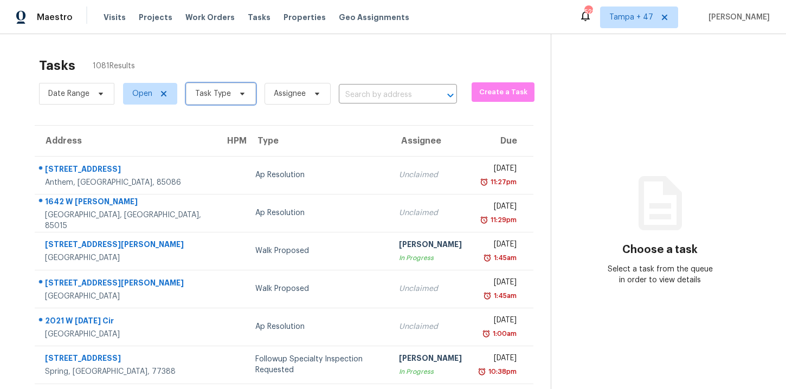
click at [241, 94] on icon at bounding box center [242, 93] width 9 height 9
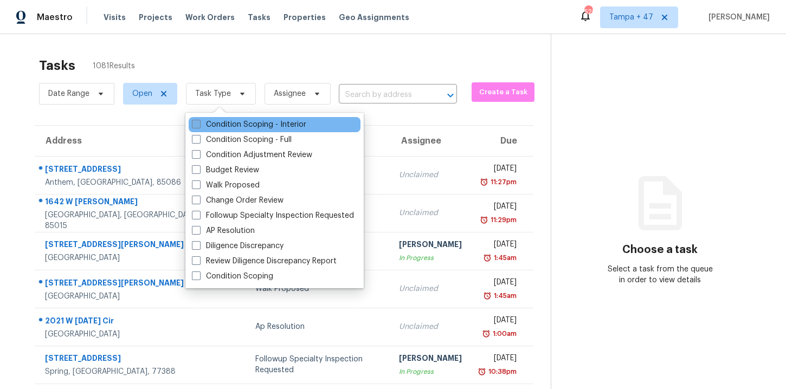
click at [246, 126] on label "Condition Scoping - Interior" at bounding box center [249, 124] width 114 height 11
click at [199, 126] on input "Condition Scoping - Interior" at bounding box center [195, 122] width 7 height 7
checkbox input "true"
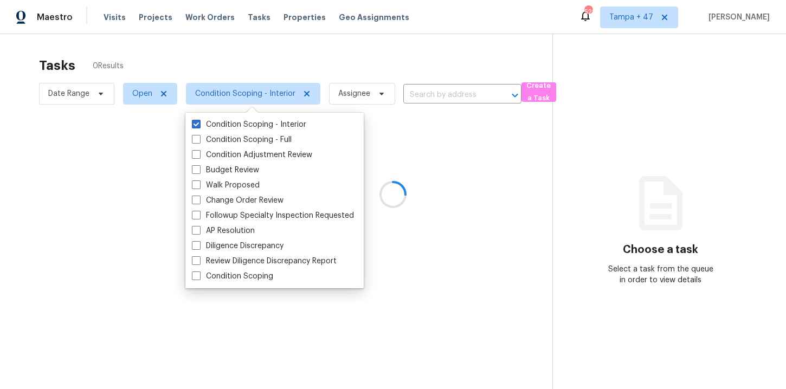
click at [424, 98] on div at bounding box center [393, 194] width 786 height 389
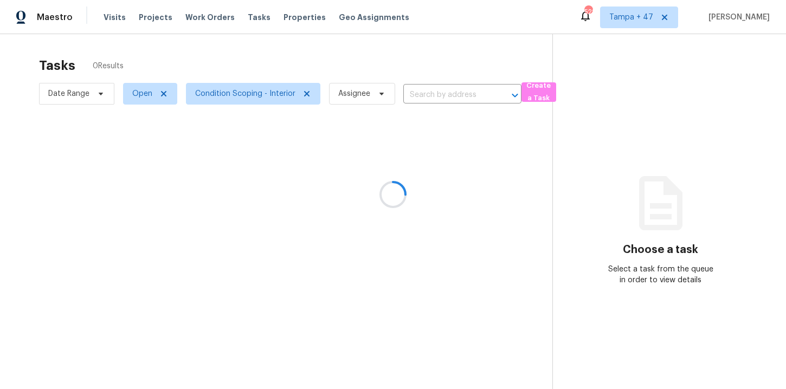
click at [424, 90] on div at bounding box center [393, 194] width 786 height 389
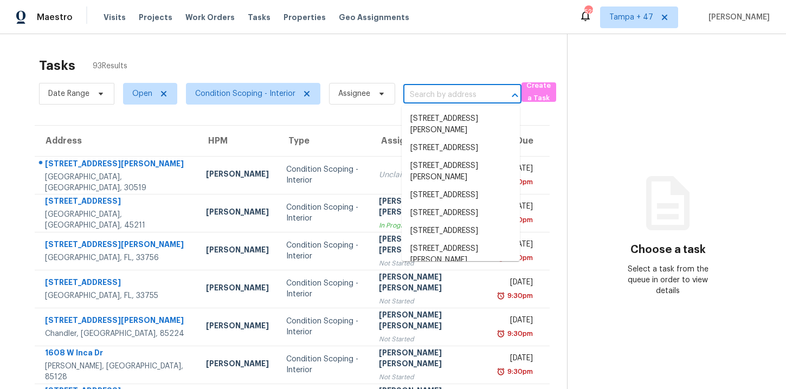
click at [424, 89] on input "text" at bounding box center [447, 95] width 88 height 17
paste input "1343 Lindale Pl Spartanburg, [GEOGRAPHIC_DATA], 29301"
type input "1343 Lindale Pl Spartanburg, [GEOGRAPHIC_DATA], 29301"
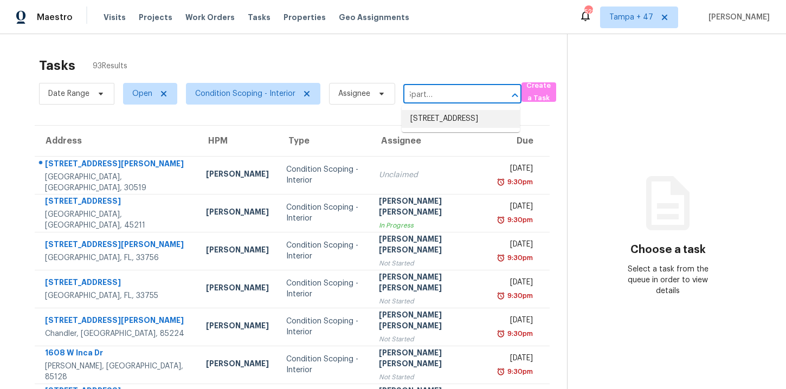
click at [438, 115] on li "[STREET_ADDRESS]" at bounding box center [461, 119] width 118 height 18
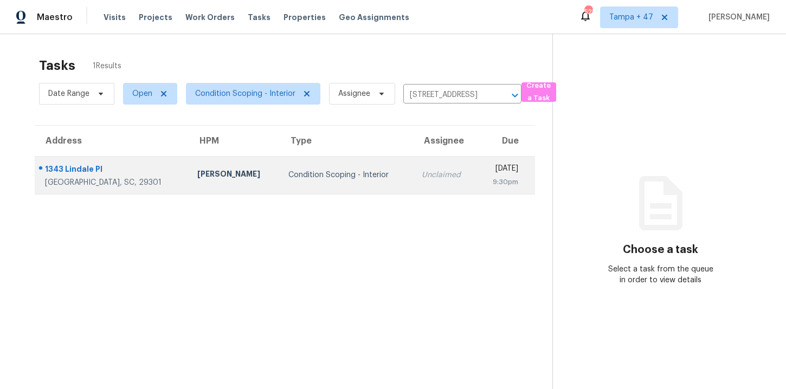
click at [280, 184] on td "Condition Scoping - Interior" at bounding box center [346, 175] width 133 height 38
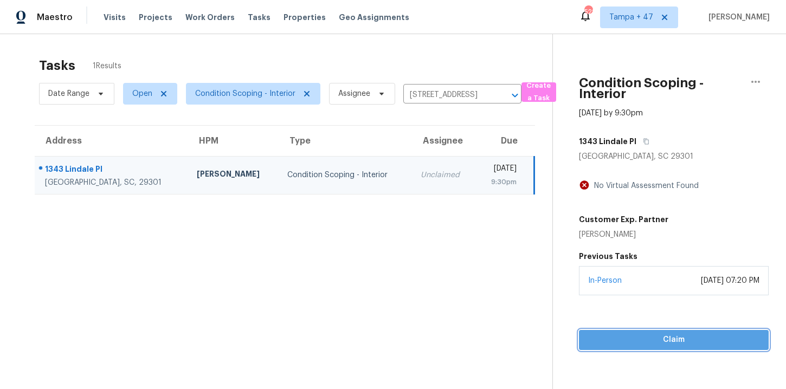
click at [612, 337] on span "Claim" at bounding box center [674, 341] width 172 height 14
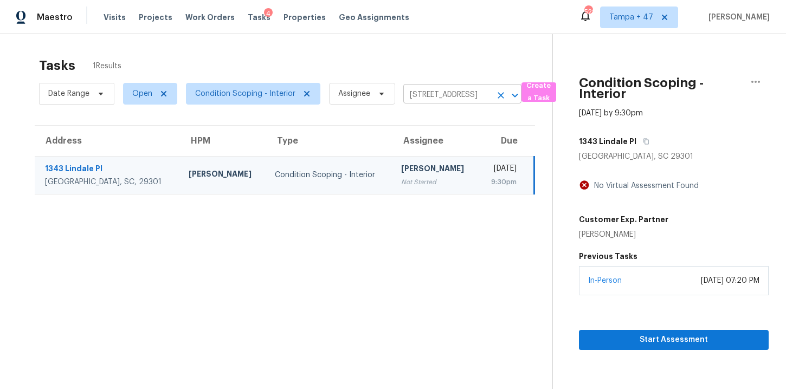
click at [427, 94] on input "[STREET_ADDRESS]" at bounding box center [447, 95] width 88 height 17
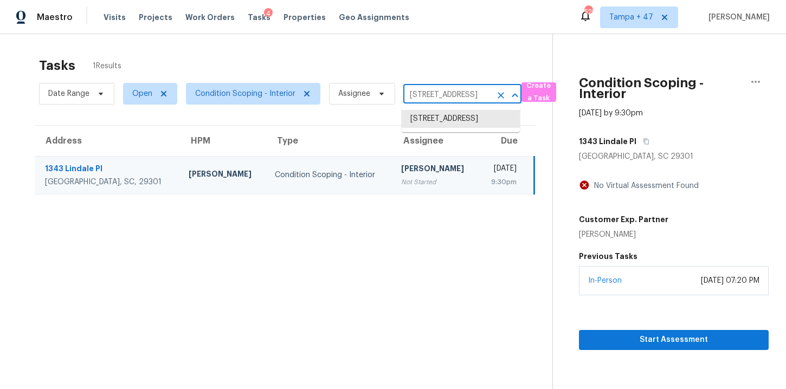
click at [427, 94] on input "[STREET_ADDRESS]" at bounding box center [447, 95] width 88 height 17
paste input "[STREET_ADDRESS]"
type input "[STREET_ADDRESS]"
click at [453, 113] on li "[STREET_ADDRESS]" at bounding box center [461, 119] width 118 height 18
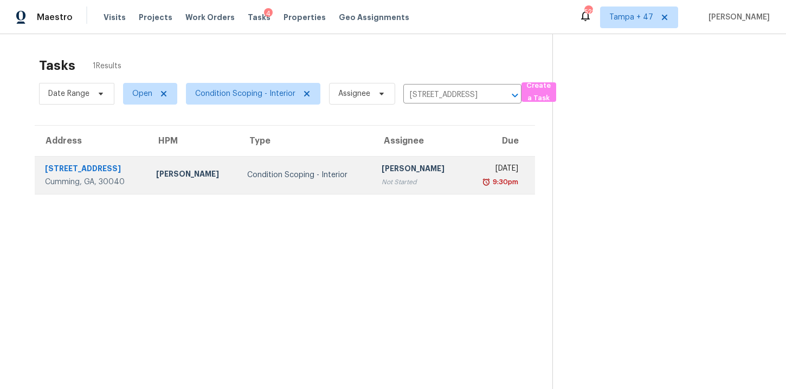
click at [320, 172] on div "Condition Scoping - Interior" at bounding box center [305, 175] width 117 height 11
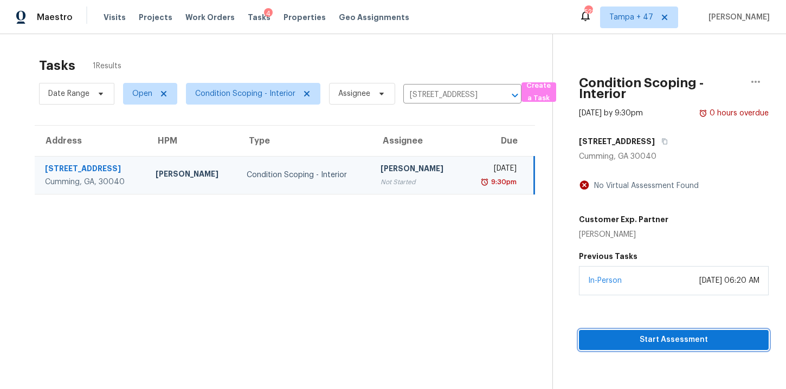
click at [624, 340] on span "Start Assessment" at bounding box center [674, 341] width 172 height 14
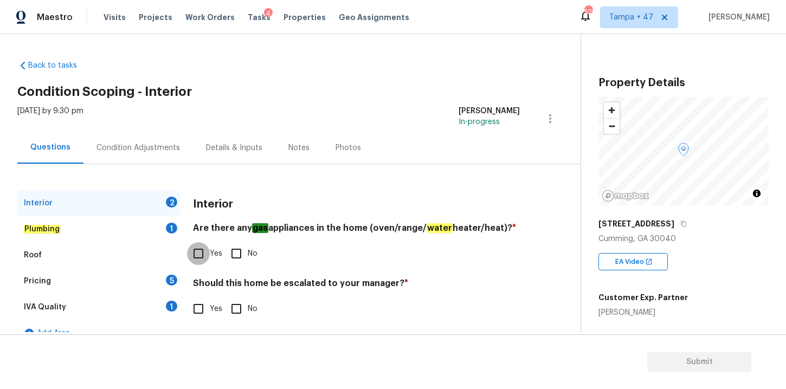
click at [200, 254] on input "Yes" at bounding box center [198, 253] width 23 height 23
checkbox input "true"
click at [201, 313] on input "Yes" at bounding box center [198, 309] width 23 height 23
checkbox input "true"
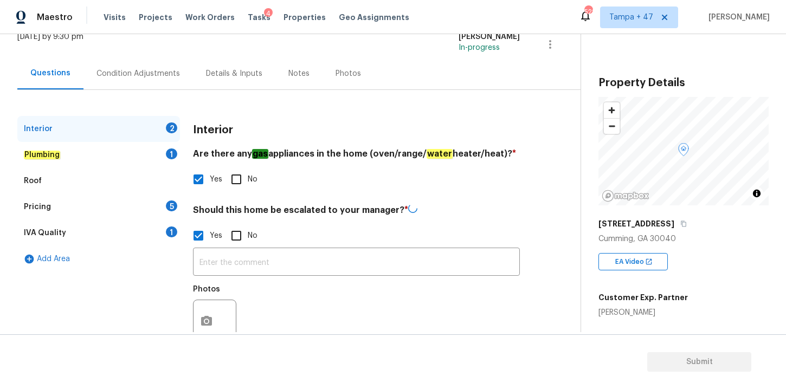
scroll to position [77, 0]
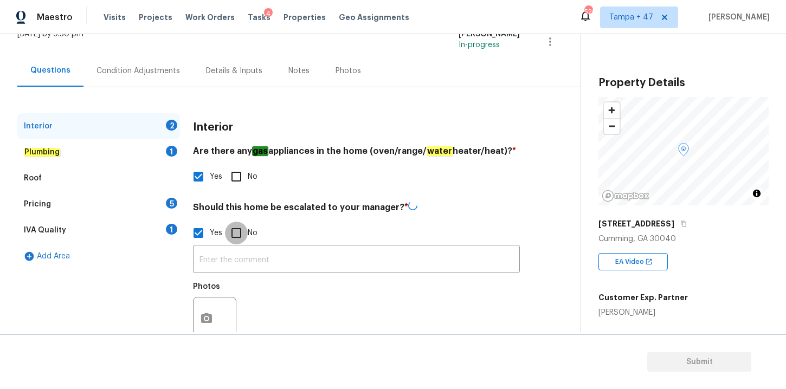
click at [234, 236] on input "No" at bounding box center [236, 233] width 23 height 23
checkbox input "true"
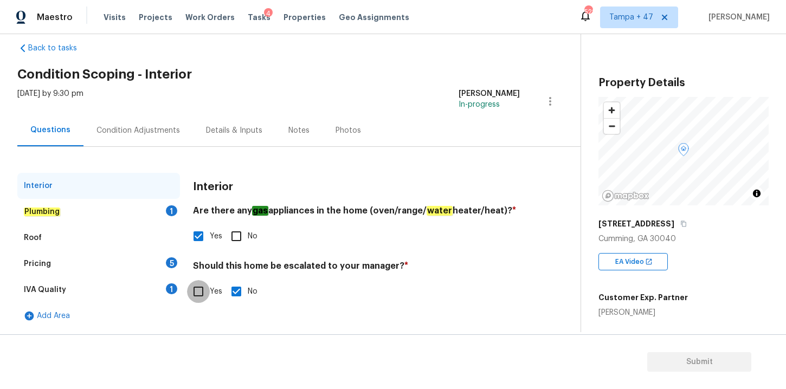
click at [208, 298] on input "Yes" at bounding box center [198, 291] width 23 height 23
checkbox input "true"
checkbox input "false"
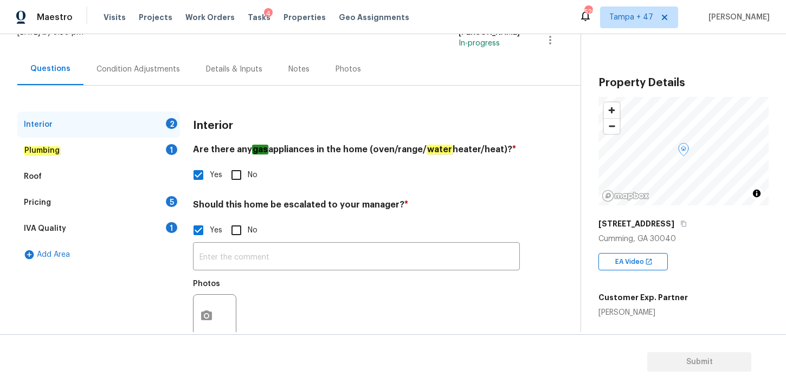
scroll to position [84, 0]
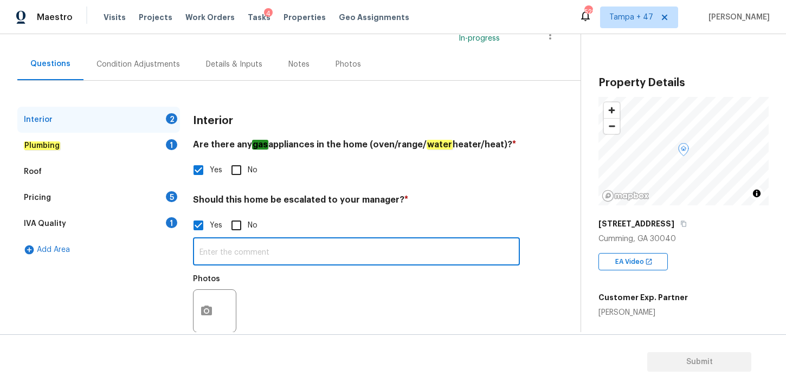
click at [251, 264] on input "text" at bounding box center [356, 252] width 327 height 25
paste input "Large above ground pool with a surrounding deck in back yard. Back of home also…"
type input "Large above ground pool with a surrounding deck in back yard. Back of home also…"
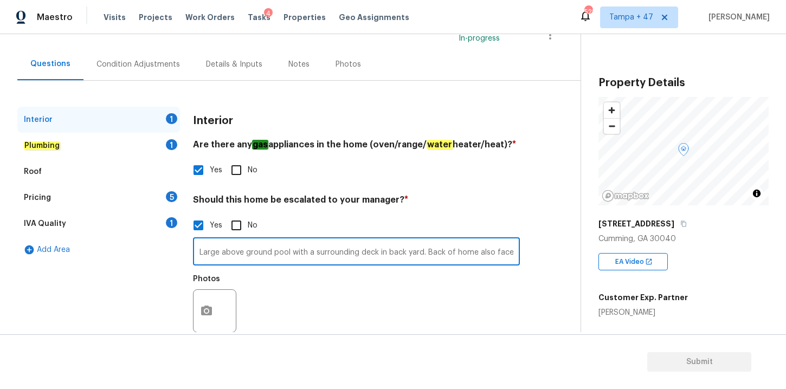
click at [240, 225] on input "No" at bounding box center [236, 225] width 23 height 23
checkbox input "true"
checkbox input "false"
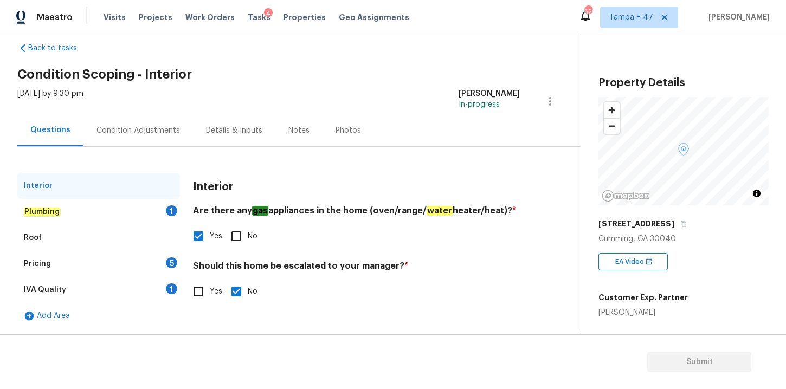
click at [53, 213] on em "Plumbing" at bounding box center [42, 212] width 36 height 9
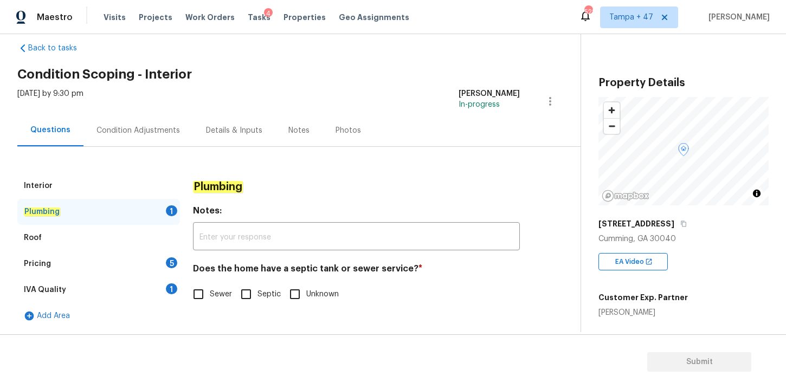
click at [194, 298] on input "Sewer" at bounding box center [198, 294] width 23 height 23
checkbox input "true"
click at [39, 234] on div "Roof" at bounding box center [33, 238] width 18 height 11
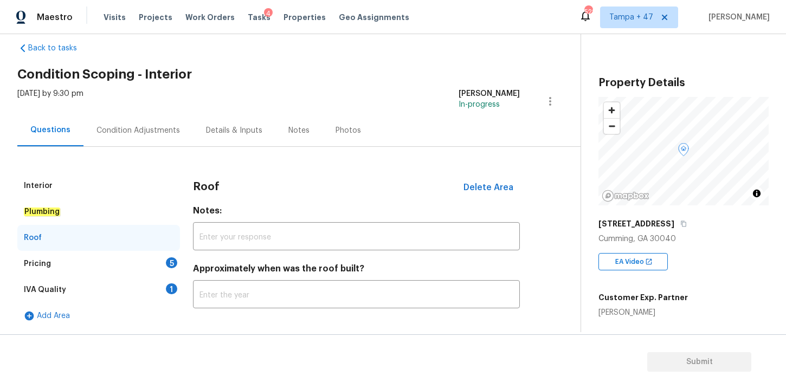
scroll to position [0, 0]
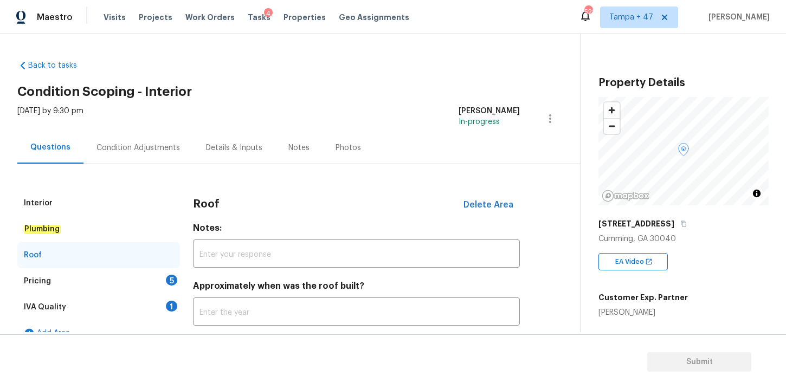
click at [99, 153] on div "Condition Adjustments" at bounding box center [139, 148] width 84 height 11
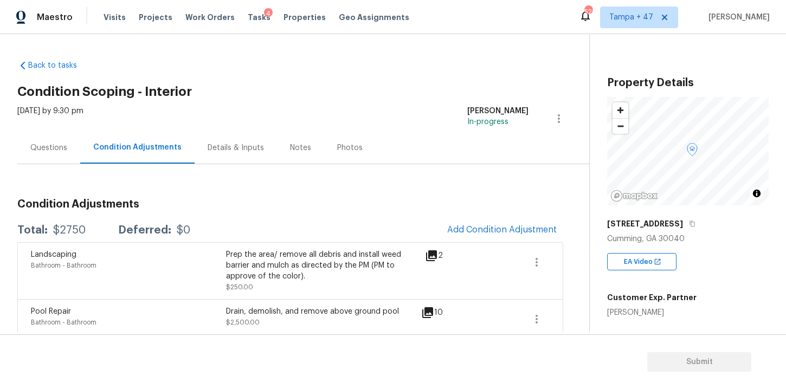
scroll to position [10, 0]
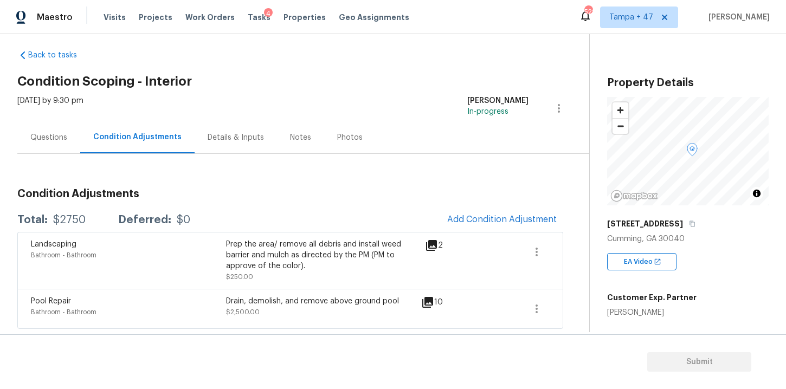
click at [59, 131] on div "Questions" at bounding box center [48, 137] width 63 height 32
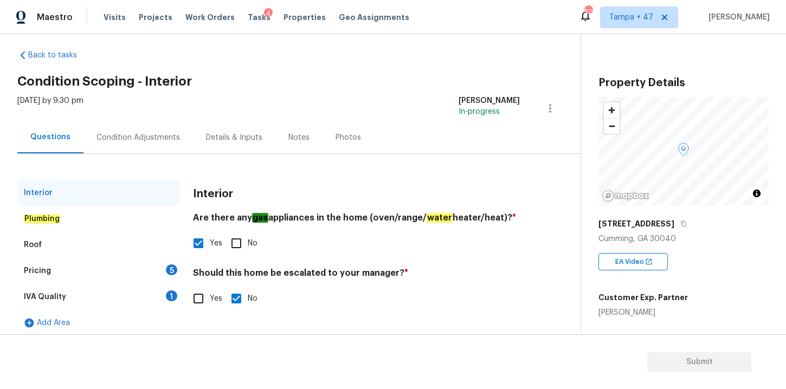
click at [42, 242] on div "Roof" at bounding box center [98, 245] width 163 height 26
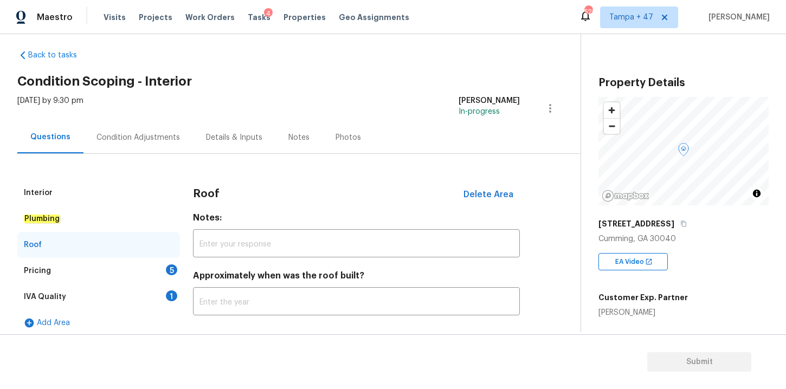
click at [42, 275] on div "Pricing" at bounding box center [37, 271] width 27 height 11
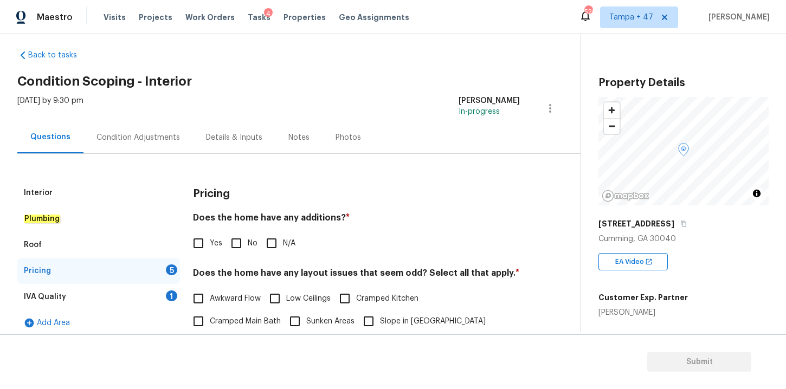
click at [234, 243] on input "No" at bounding box center [236, 243] width 23 height 23
checkbox input "true"
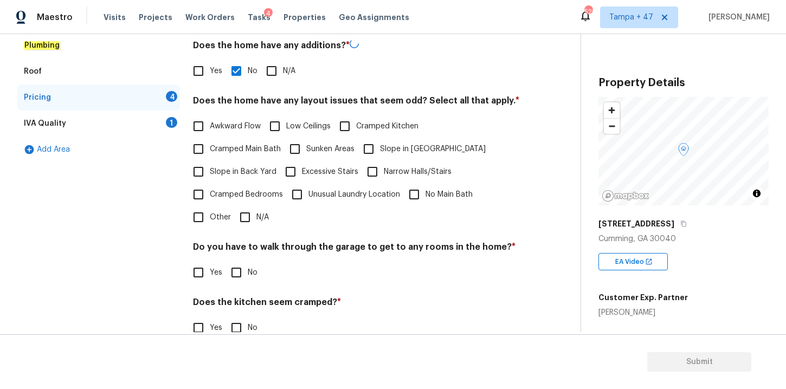
scroll to position [198, 0]
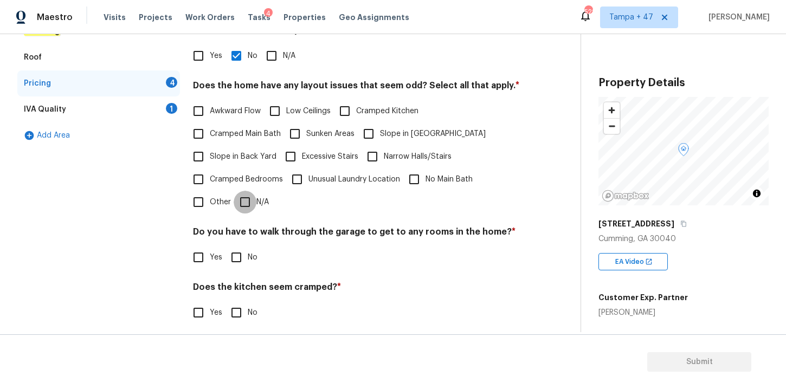
click at [241, 201] on input "N/A" at bounding box center [245, 202] width 23 height 23
checkbox input "true"
click at [236, 253] on input "No" at bounding box center [236, 257] width 23 height 23
checkbox input "true"
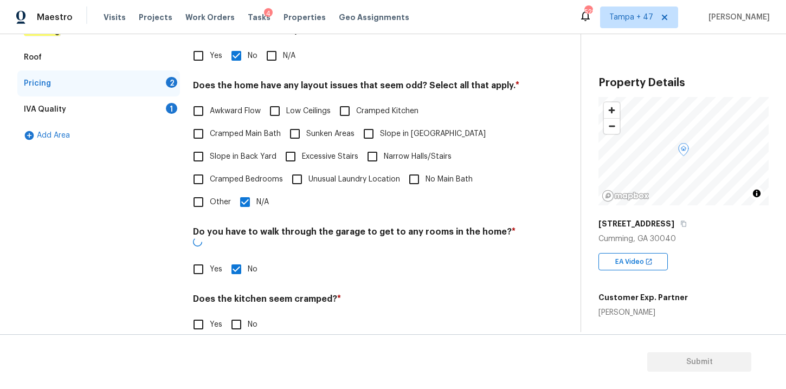
click at [236, 314] on input "No" at bounding box center [236, 324] width 23 height 23
checkbox input "true"
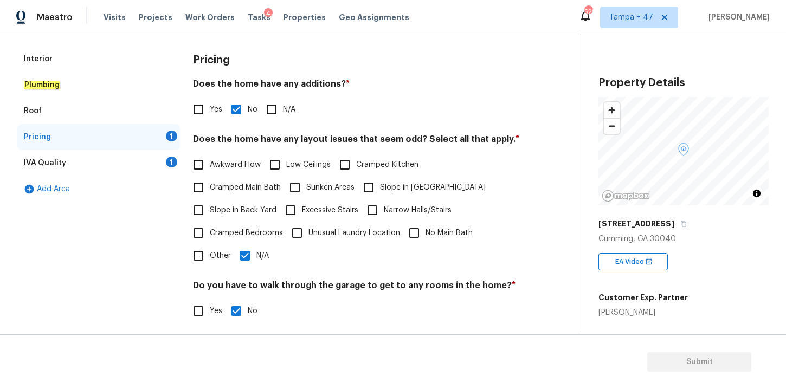
click at [66, 159] on div "IVA Quality 1" at bounding box center [98, 163] width 163 height 26
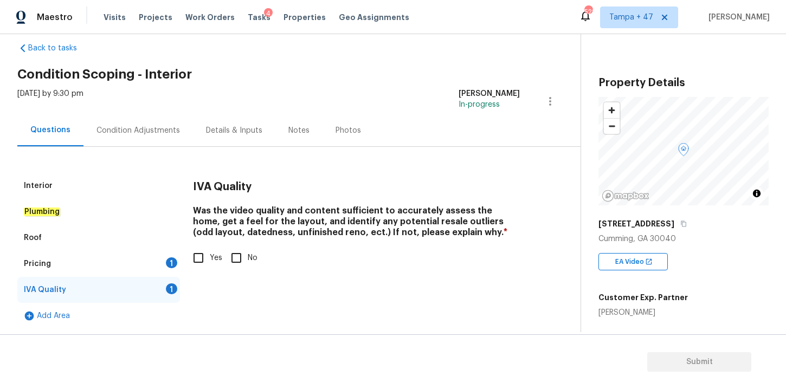
scroll to position [17, 0]
click at [202, 261] on input "Yes" at bounding box center [198, 258] width 23 height 23
checkbox input "true"
click at [159, 129] on div "Condition Adjustments" at bounding box center [139, 130] width 84 height 11
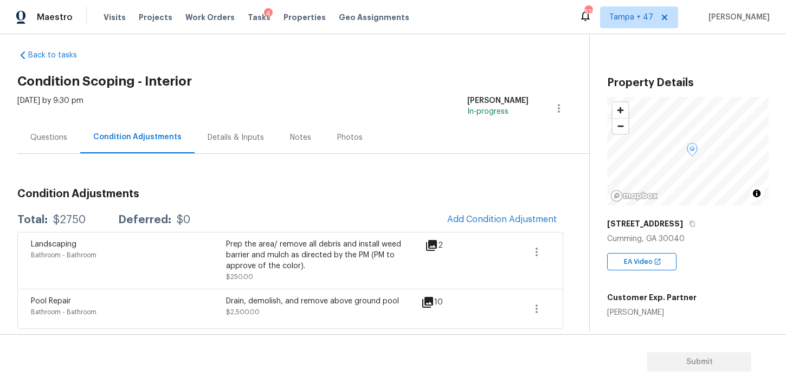
click at [398, 83] on h2 "Condition Scoping - Interior" at bounding box center [303, 81] width 572 height 11
click at [374, 59] on div "Back to tasks Condition Scoping - Interior [DATE] by 9:30 pm [PERSON_NAME] In-p…" at bounding box center [303, 186] width 572 height 291
click at [240, 138] on div "Details & Inputs" at bounding box center [236, 137] width 56 height 11
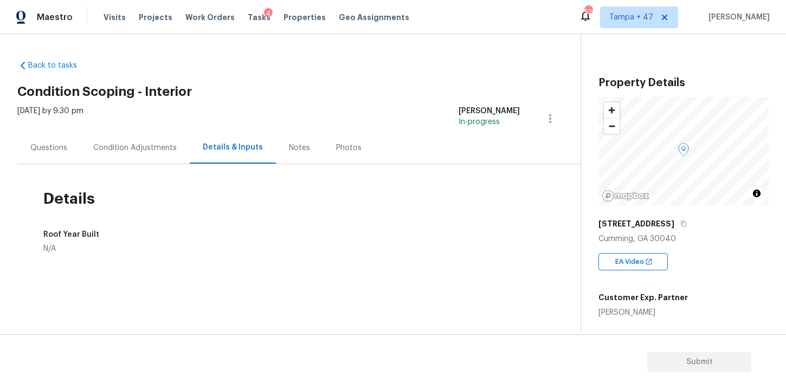
click at [296, 146] on div "Notes" at bounding box center [299, 148] width 21 height 11
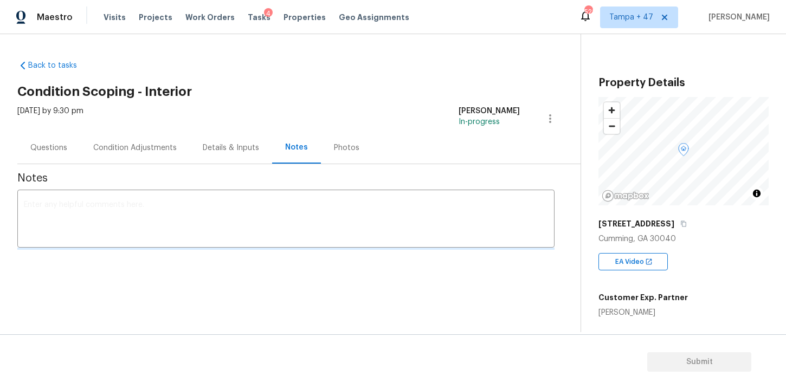
click at [356, 144] on div "Photos" at bounding box center [347, 148] width 52 height 32
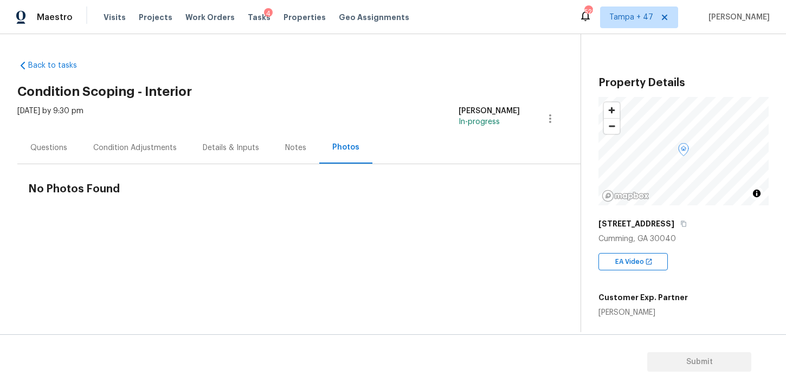
click at [230, 157] on div "Details & Inputs" at bounding box center [231, 148] width 82 height 32
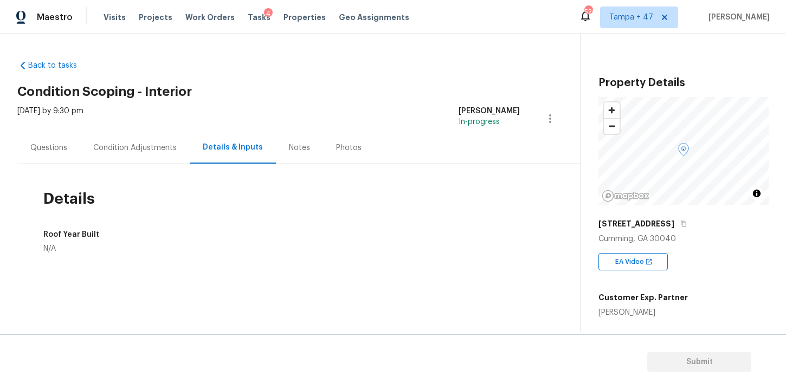
click at [162, 148] on div "Condition Adjustments" at bounding box center [135, 148] width 84 height 11
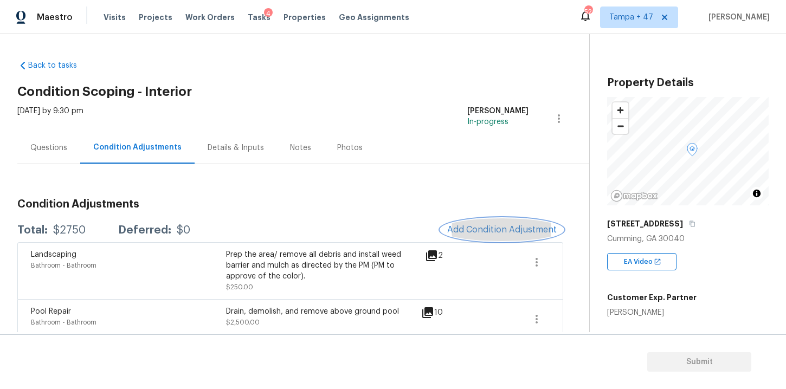
click at [480, 226] on span "Add Condition Adjustment" at bounding box center [502, 230] width 110 height 10
click at [557, 189] on body "Maestro Visits Projects Work Orders Tasks 4 Properties Geo Assignments 521 [GEO…" at bounding box center [393, 194] width 786 height 389
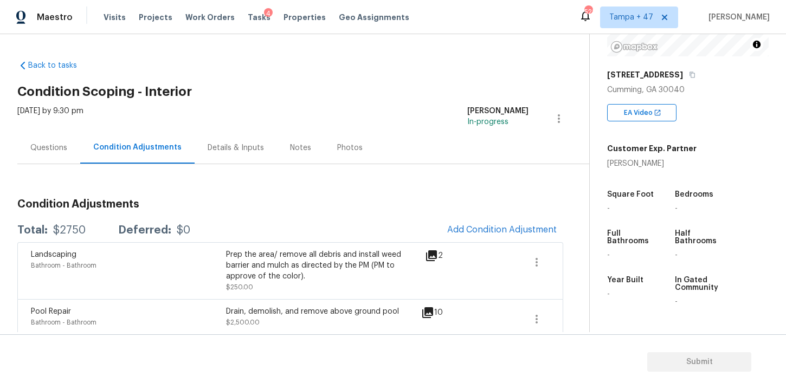
scroll to position [264, 0]
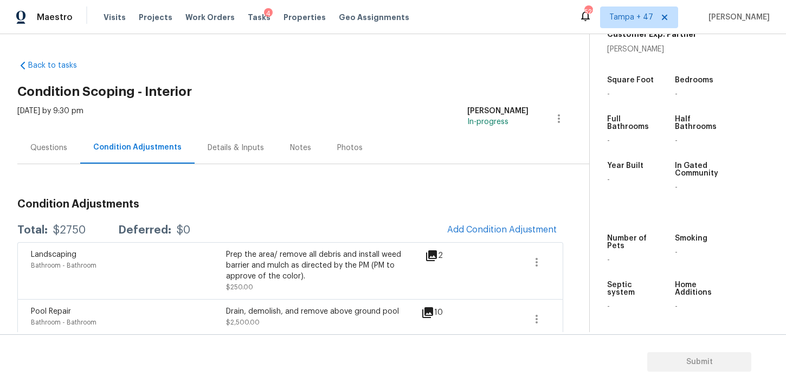
click at [453, 221] on span "Add Condition Adjustment" at bounding box center [502, 231] width 123 height 24
click at [470, 228] on span "Add Condition Adjustment" at bounding box center [502, 230] width 110 height 10
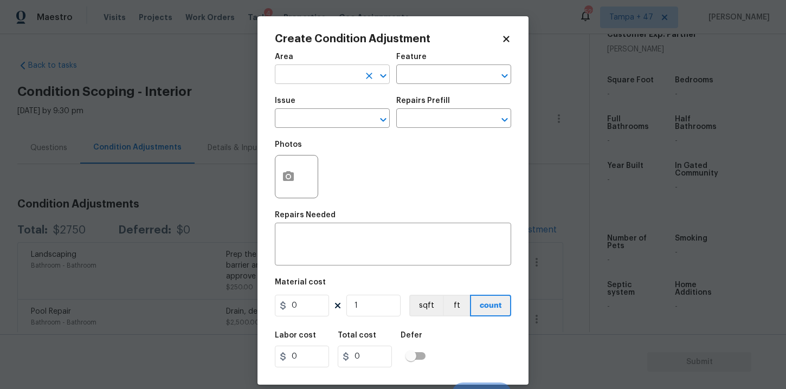
click at [324, 75] on input "text" at bounding box center [317, 75] width 85 height 17
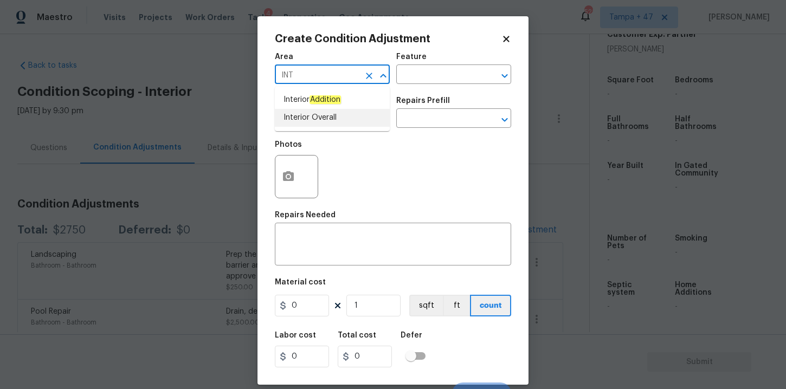
click at [312, 121] on li "Interior Overall" at bounding box center [332, 118] width 115 height 18
type input "Interior Overall"
click at [315, 119] on input "text" at bounding box center [317, 119] width 85 height 17
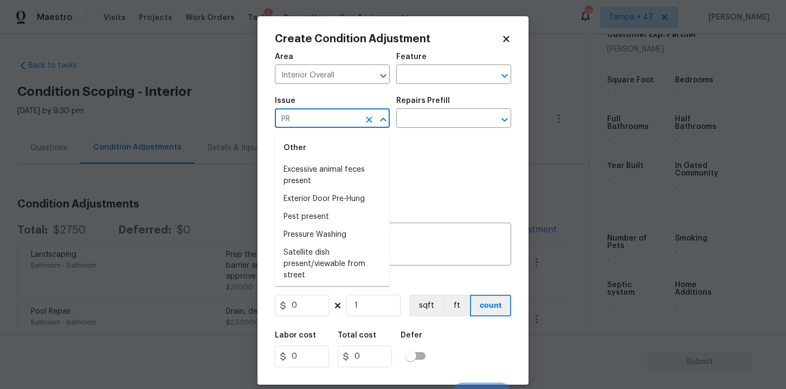
type input "P"
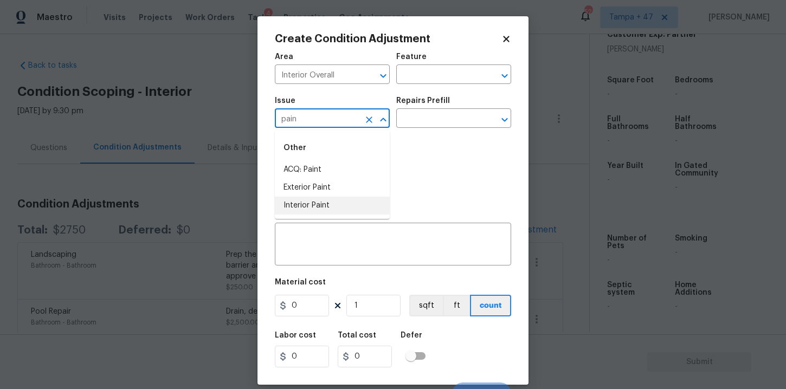
click at [299, 201] on li "Interior Paint" at bounding box center [332, 206] width 115 height 18
type input "Interior Paint"
click at [429, 80] on input "text" at bounding box center [438, 75] width 85 height 17
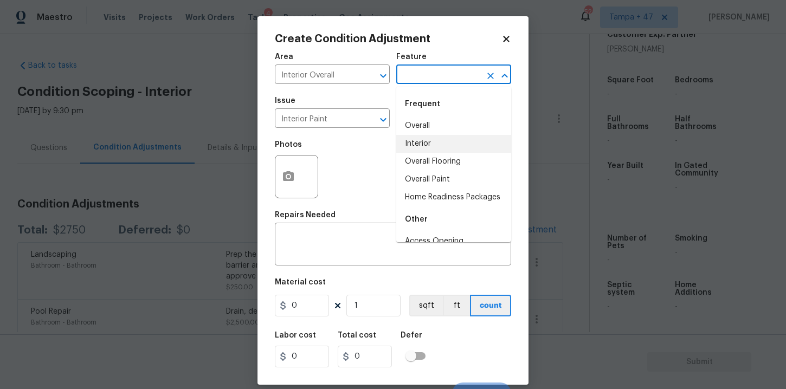
click at [433, 144] on li "Interior" at bounding box center [453, 144] width 115 height 18
type input "Interior"
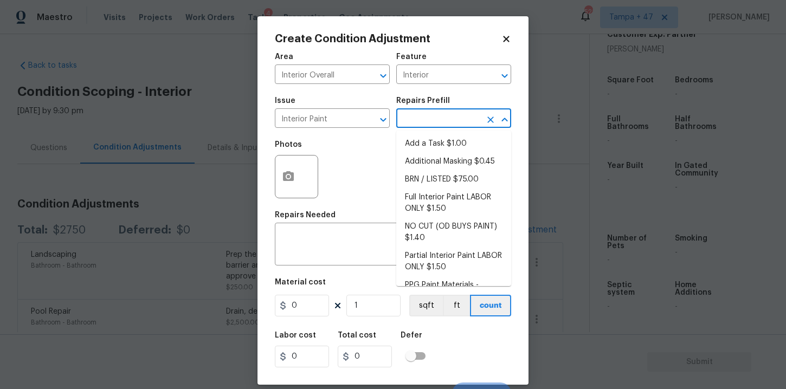
click at [426, 121] on input "text" at bounding box center [438, 119] width 85 height 17
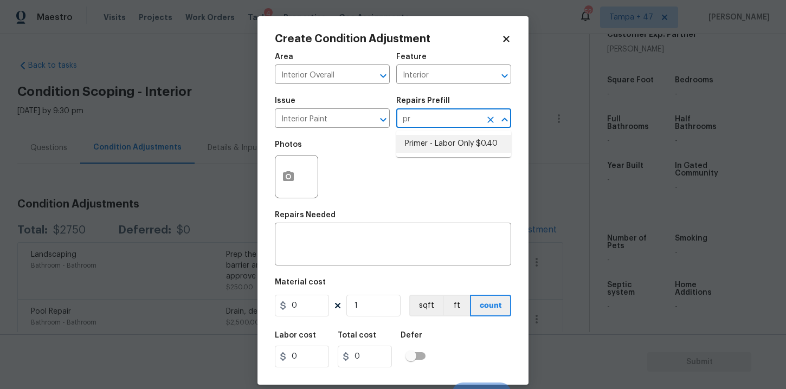
type input "pri"
click at [434, 146] on li "Primer - Labor Only $0.40" at bounding box center [453, 144] width 115 height 18
type input "Overall Paint"
type textarea "Interior primer - PRIMER PROVIDED BY OPENDOOR - All nails, screws, drywall anch…"
type input "0.4"
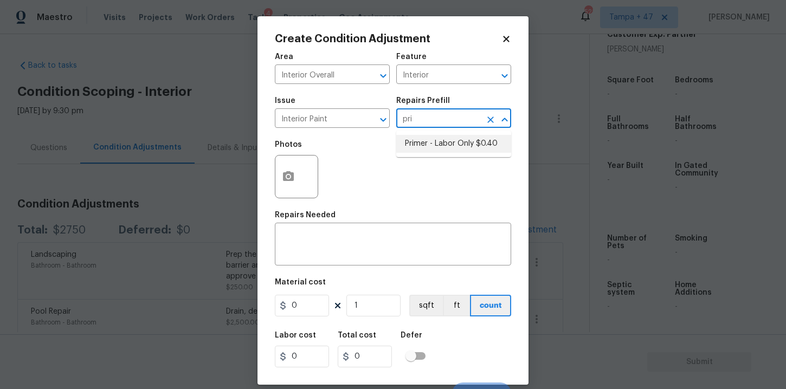
type input "0.4"
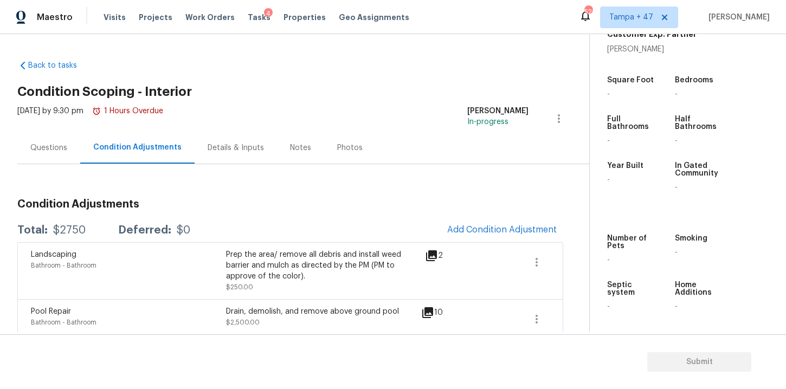
click at [614, 177] on body "Maestro Visits Projects Work Orders Tasks 4 Properties Geo Assignments 521 [GEO…" at bounding box center [393, 194] width 786 height 389
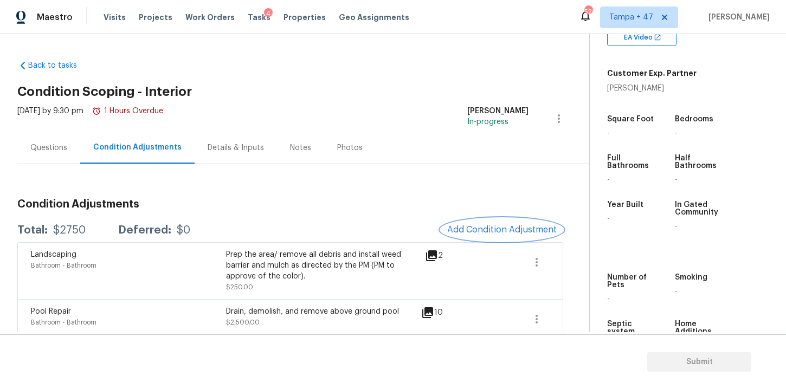
scroll to position [223, 0]
click at [489, 229] on span "Add Condition Adjustment" at bounding box center [502, 230] width 110 height 10
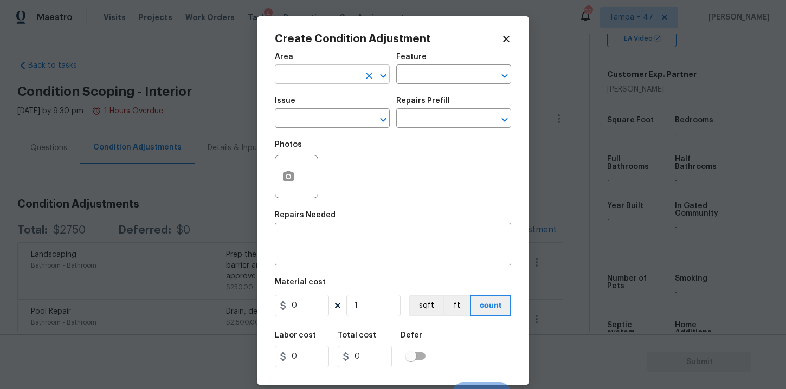
click at [334, 79] on input "text" at bounding box center [317, 75] width 85 height 17
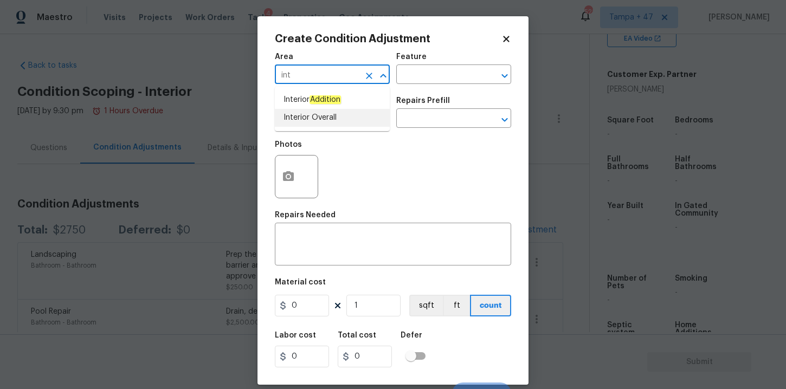
click at [325, 120] on li "Interior Overall" at bounding box center [332, 118] width 115 height 18
type input "Interior Overall"
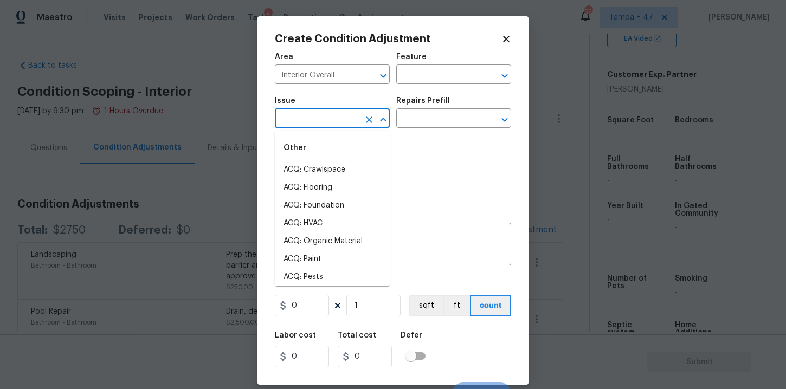
click at [326, 119] on input "text" at bounding box center [317, 119] width 85 height 17
type input "i"
click at [324, 225] on li "Interior Paint" at bounding box center [332, 224] width 115 height 18
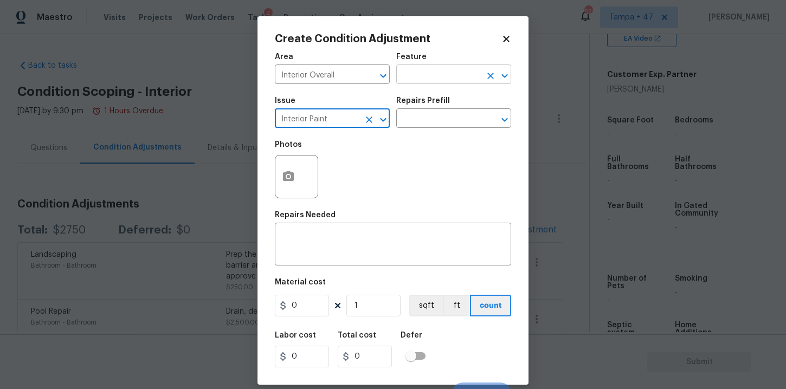
type input "Interior Paint"
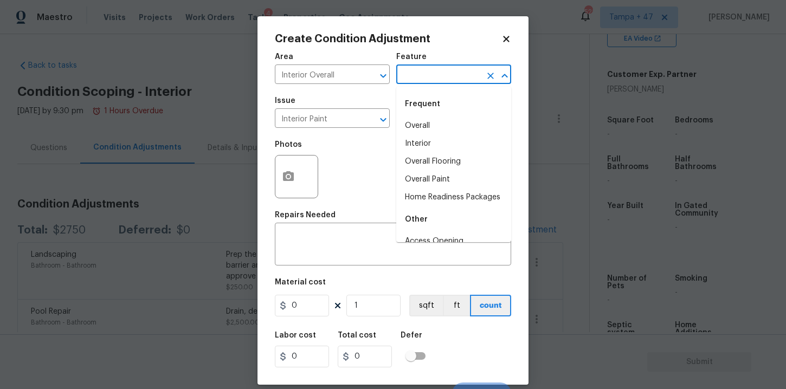
click at [432, 75] on input "text" at bounding box center [438, 75] width 85 height 17
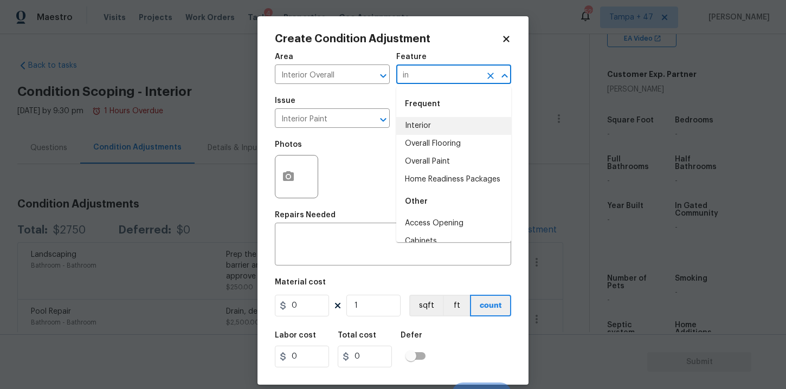
click at [423, 129] on li "Interior" at bounding box center [453, 126] width 115 height 18
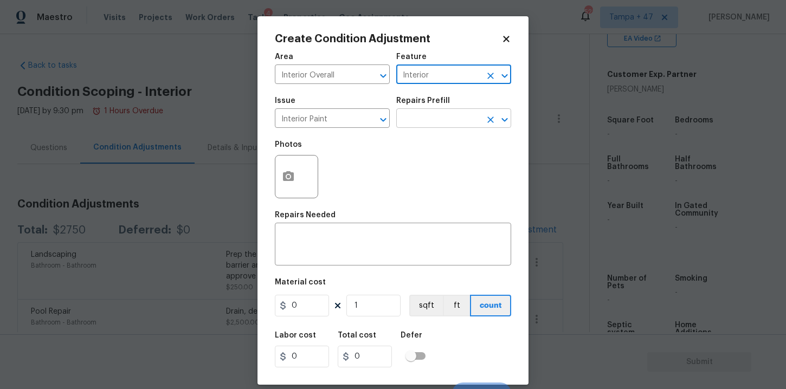
type input "Interior"
click at [427, 120] on input "text" at bounding box center [438, 119] width 85 height 17
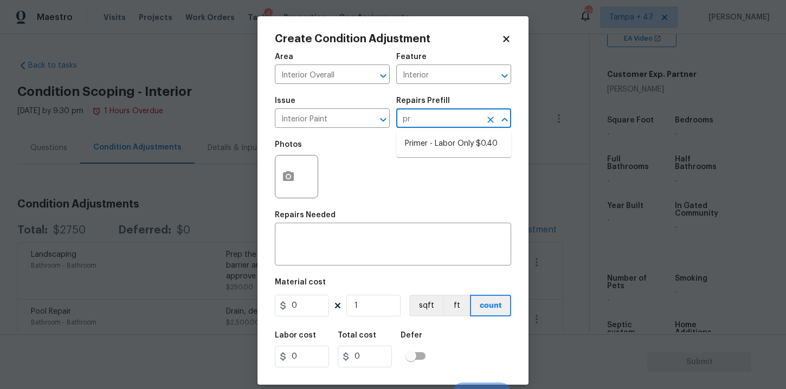
type input "pri"
click at [434, 140] on li "Primer - Labor Only $0.40" at bounding box center [453, 144] width 115 height 18
type input "Overall Paint"
type textarea "Interior primer - PRIMER PROVIDED BY OPENDOOR - All nails, screws, drywall anch…"
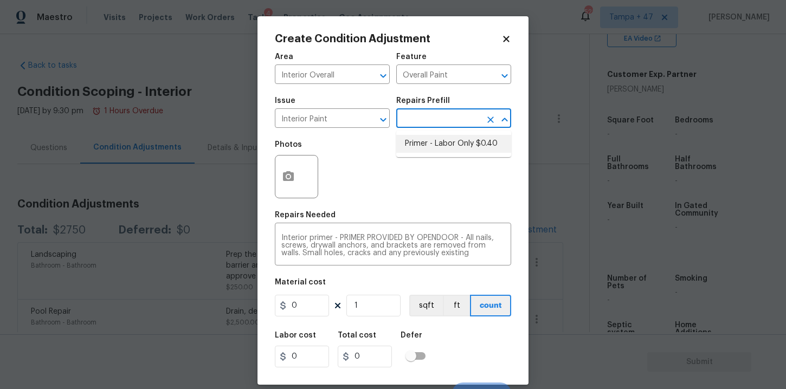
type input "0.4"
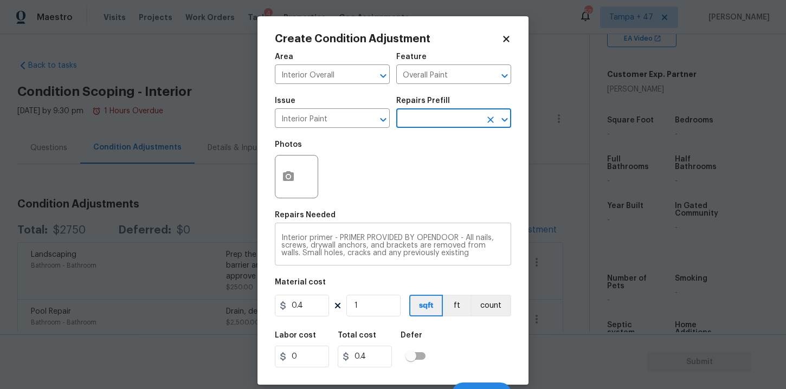
scroll to position [23, 0]
click at [369, 305] on input "1" at bounding box center [374, 306] width 54 height 22
type input "4"
type input "1.6"
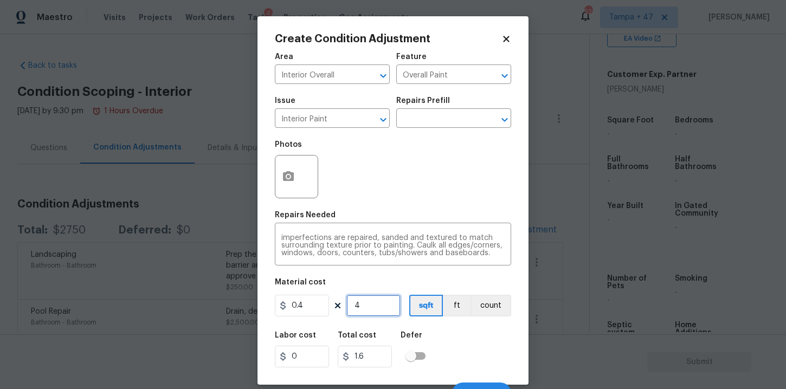
type input "41"
type input "16.4"
type input "415"
type input "166"
type input "4150"
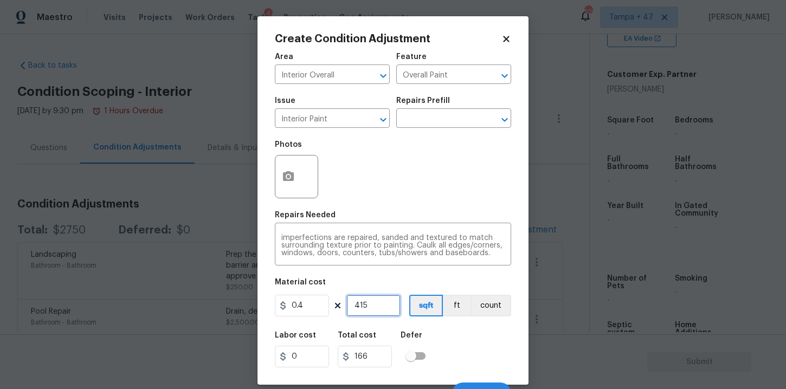
type input "1660"
type input "415"
type input "166"
type input "41"
type input "16.4"
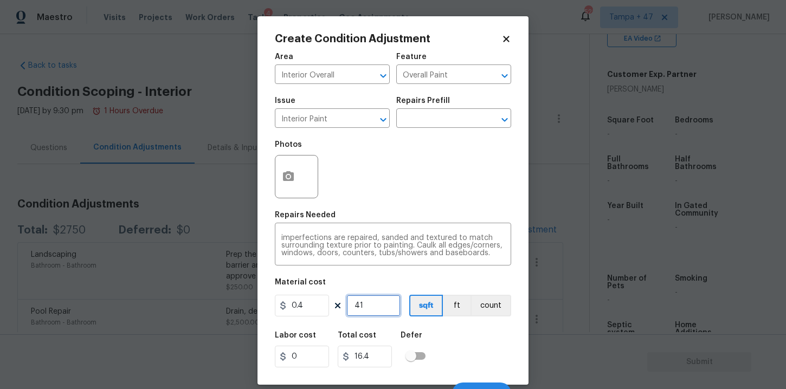
type input "4"
type input "1.6"
type input "0"
type input "7"
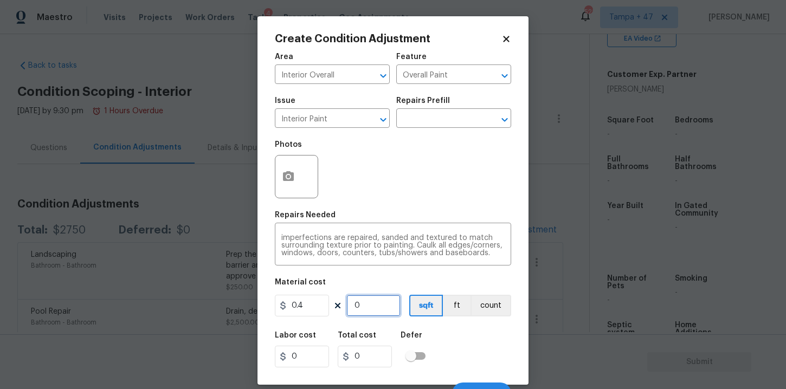
type input "2.8"
type input "70"
type input "28"
type input "700"
type input "280"
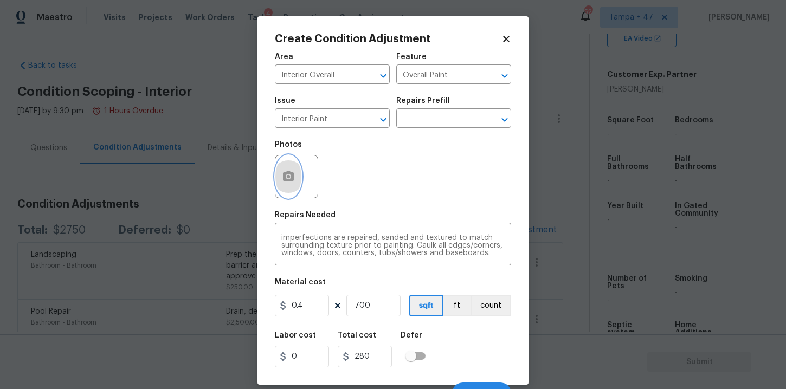
click at [299, 177] on button "button" at bounding box center [288, 177] width 26 height 42
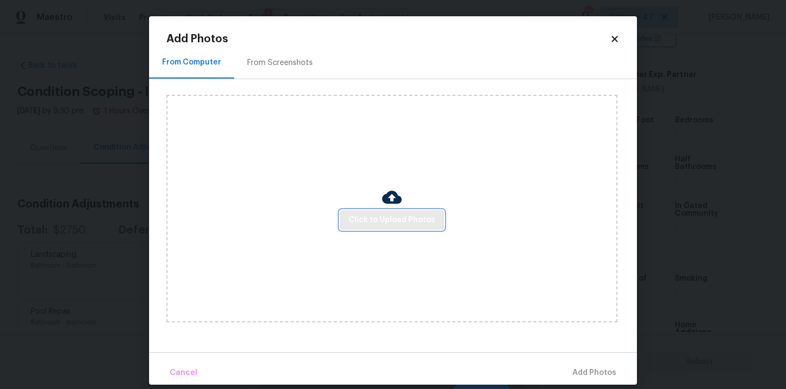
click at [377, 222] on span "Click to Upload Photos" at bounding box center [392, 221] width 87 height 14
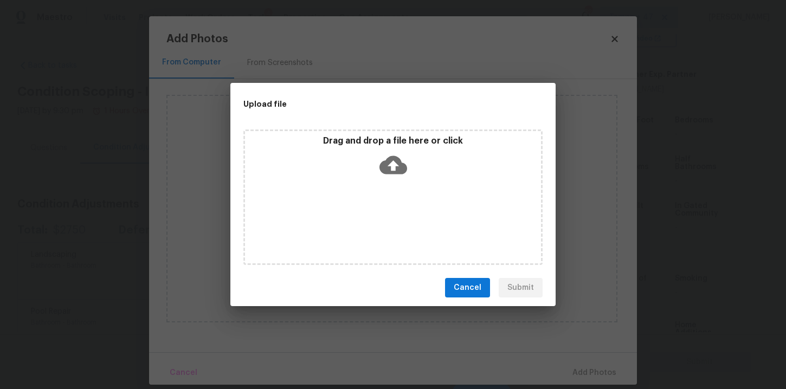
click at [395, 158] on icon at bounding box center [394, 165] width 28 height 18
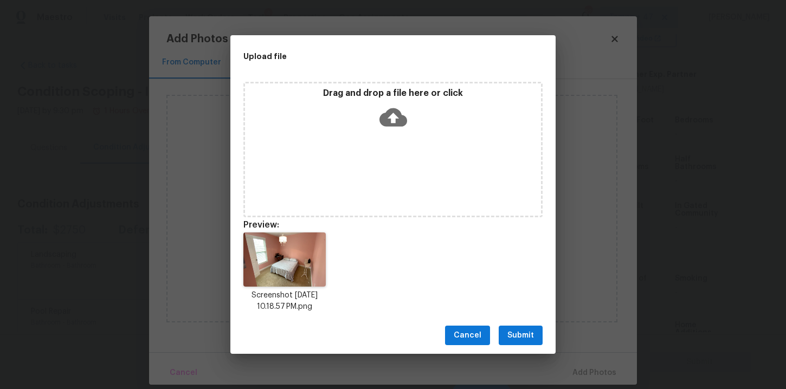
click at [396, 114] on icon at bounding box center [394, 117] width 28 height 18
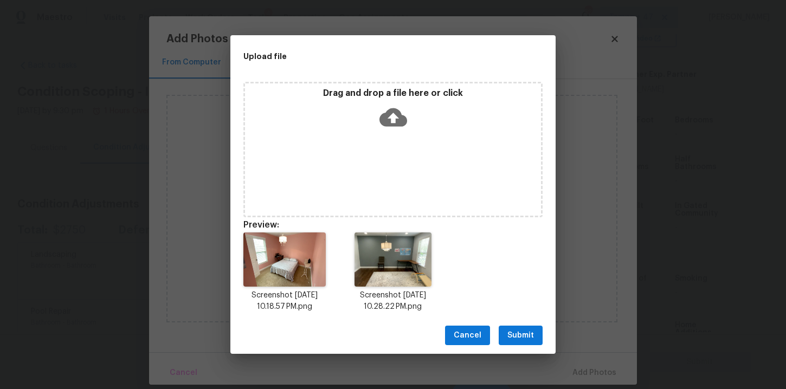
click at [392, 122] on icon at bounding box center [394, 118] width 28 height 28
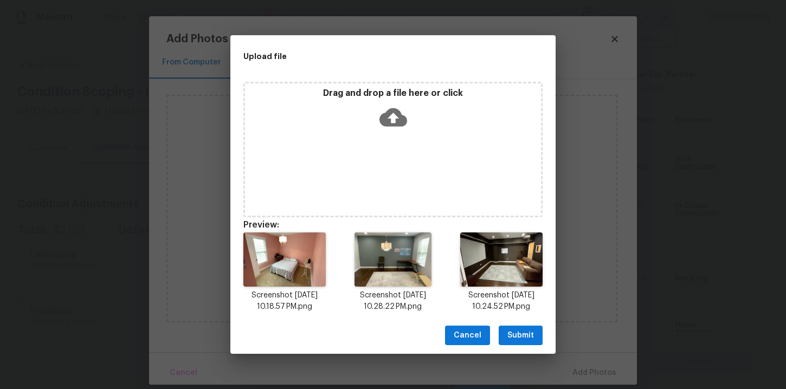
click at [393, 117] on icon at bounding box center [394, 118] width 28 height 28
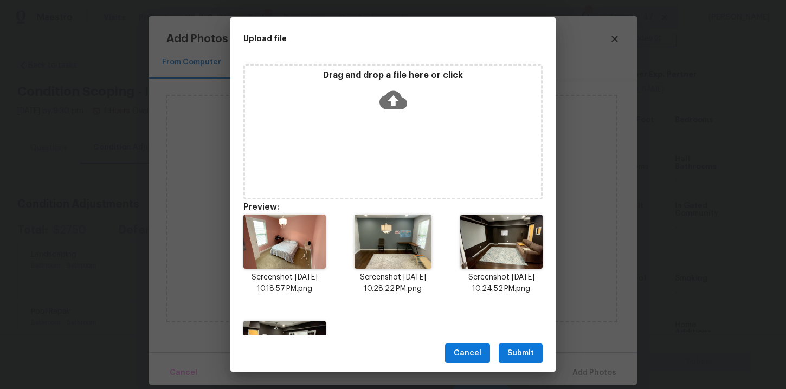
click at [394, 100] on icon at bounding box center [394, 100] width 28 height 28
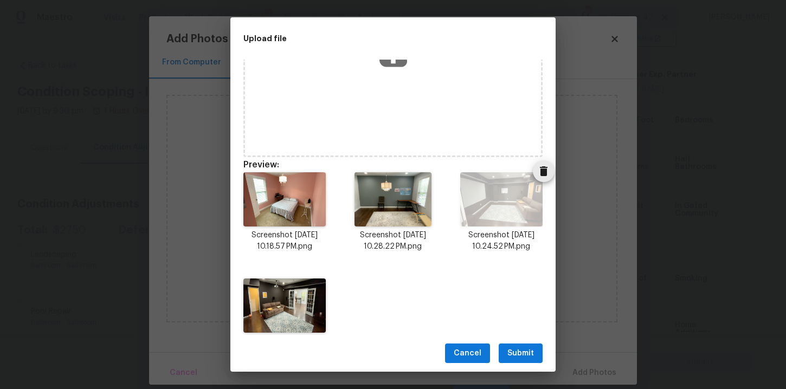
scroll to position [50, 0]
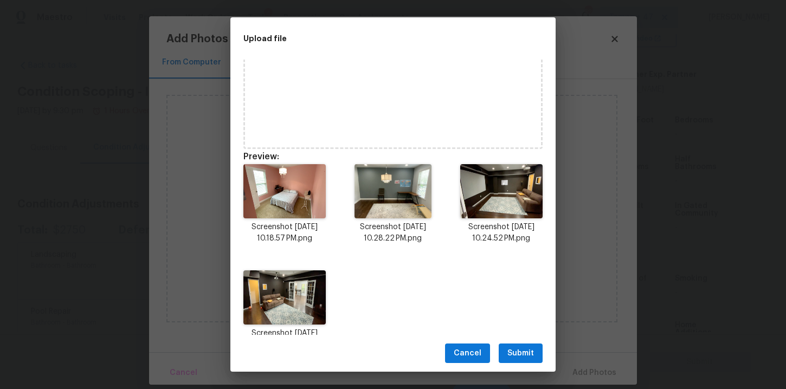
click at [510, 350] on span "Submit" at bounding box center [521, 354] width 27 height 14
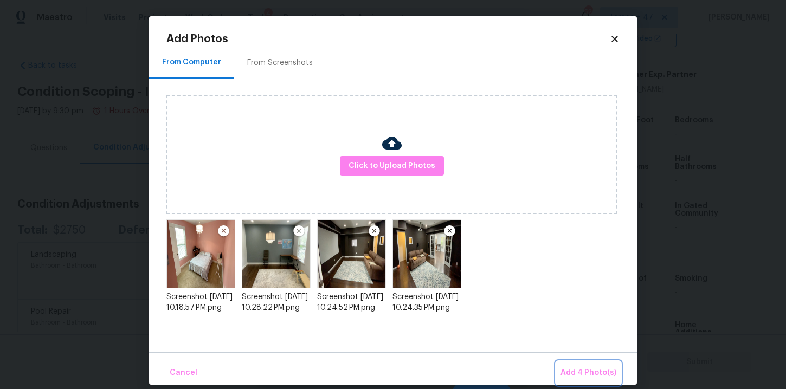
click at [572, 370] on span "Add 4 Photo(s)" at bounding box center [589, 374] width 56 height 14
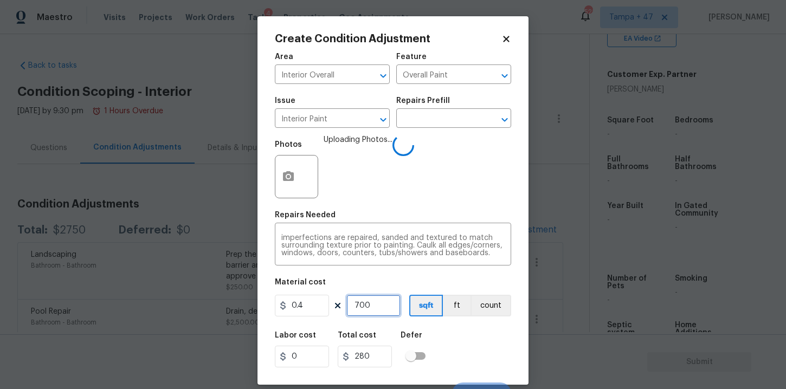
click at [373, 305] on input "700" at bounding box center [374, 306] width 54 height 22
type input "1"
type input "0.4"
type input "10"
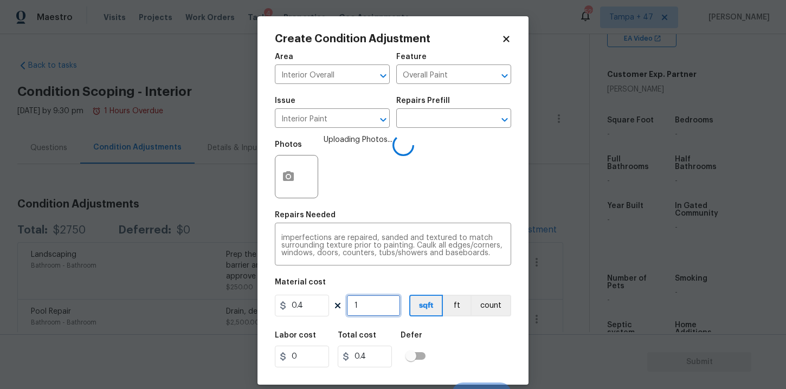
type input "4"
type input "100"
type input "40"
type input "1000"
type input "400"
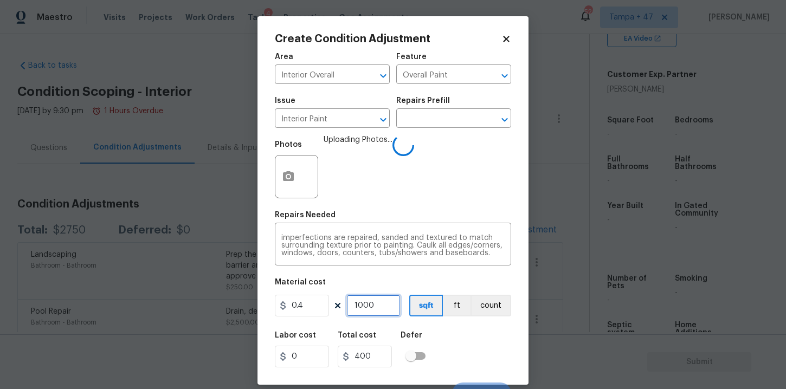
type input "1000"
click at [466, 350] on div "Labor cost 0 Total cost 400 Defer" at bounding box center [393, 349] width 236 height 49
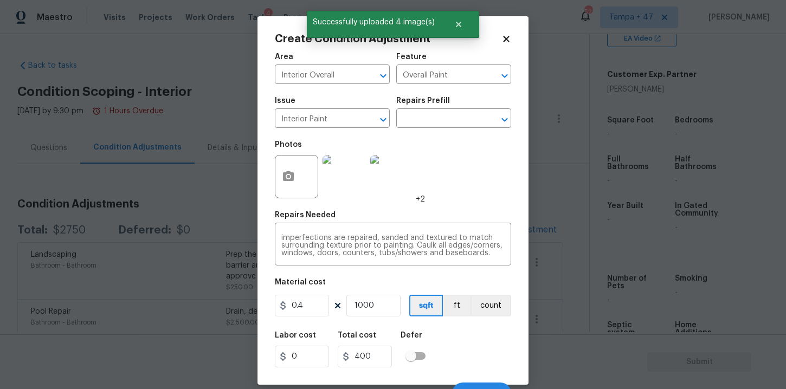
scroll to position [16, 0]
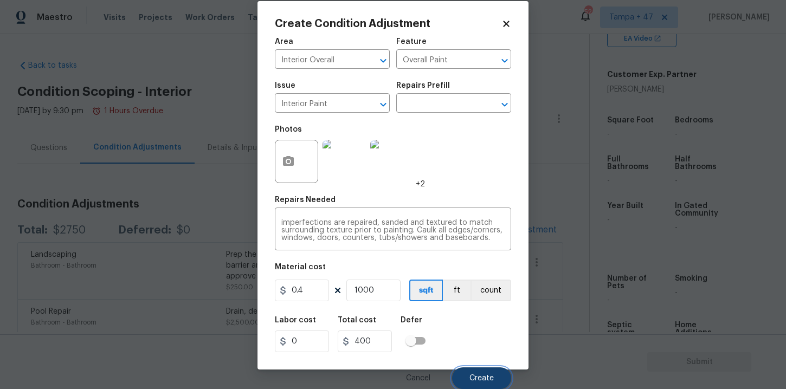
click at [475, 370] on button "Create" at bounding box center [481, 379] width 59 height 22
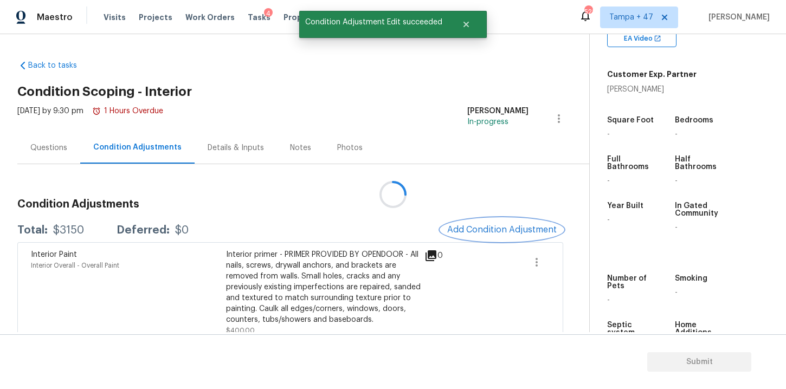
scroll to position [0, 0]
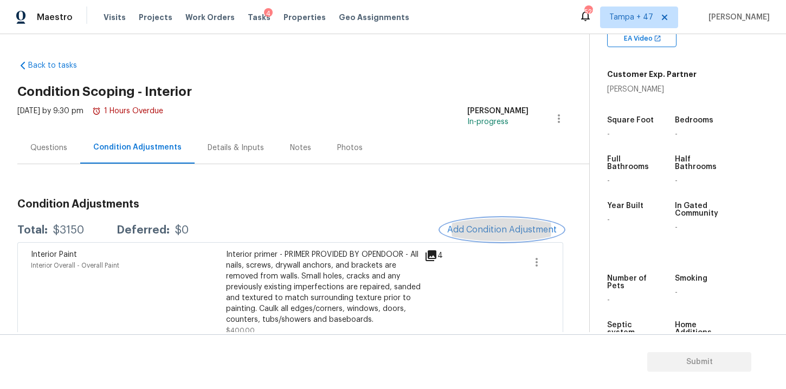
click at [478, 229] on span "Add Condition Adjustment" at bounding box center [502, 230] width 110 height 10
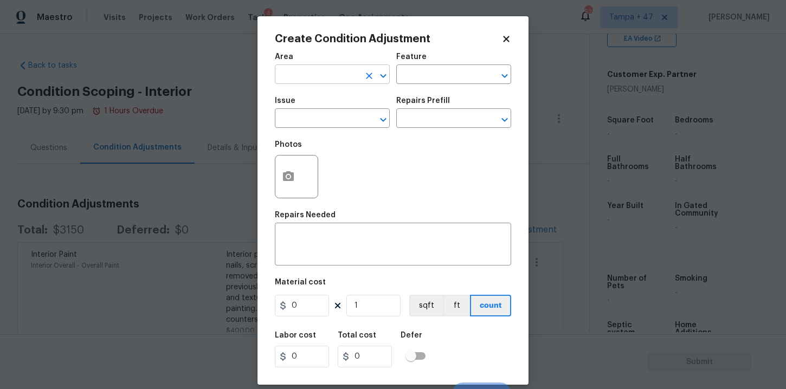
click at [344, 73] on input "text" at bounding box center [317, 75] width 85 height 17
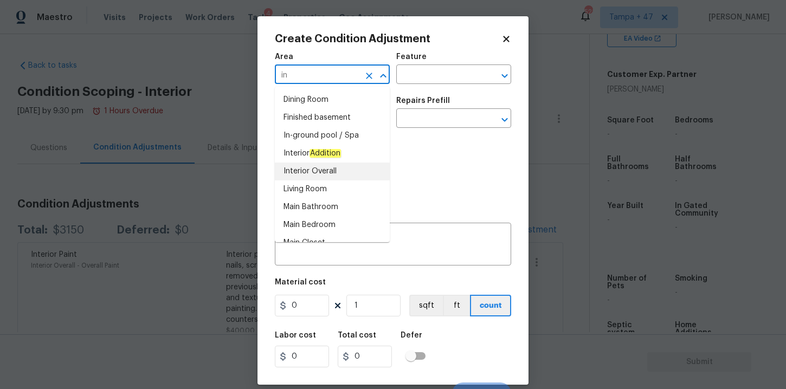
click at [310, 171] on li "Interior Overall" at bounding box center [332, 172] width 115 height 18
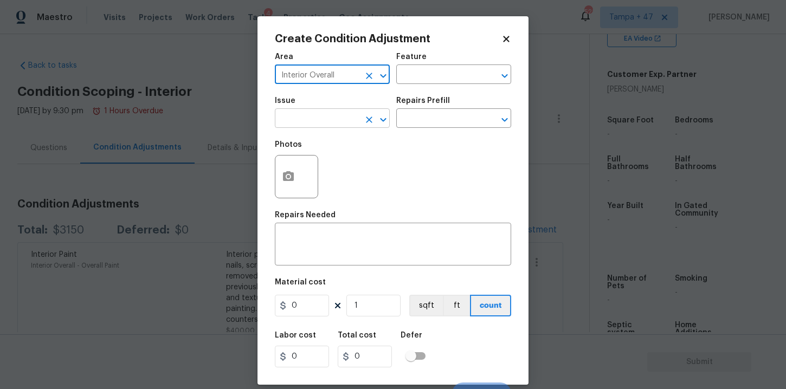
type input "Interior Overall"
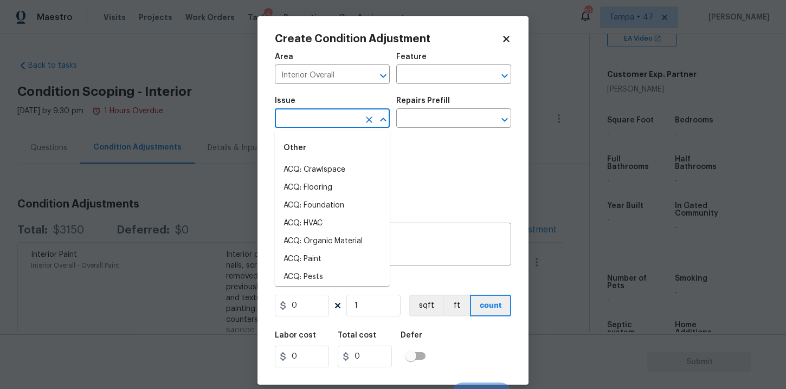
click at [315, 118] on input "text" at bounding box center [317, 119] width 85 height 17
type input "i"
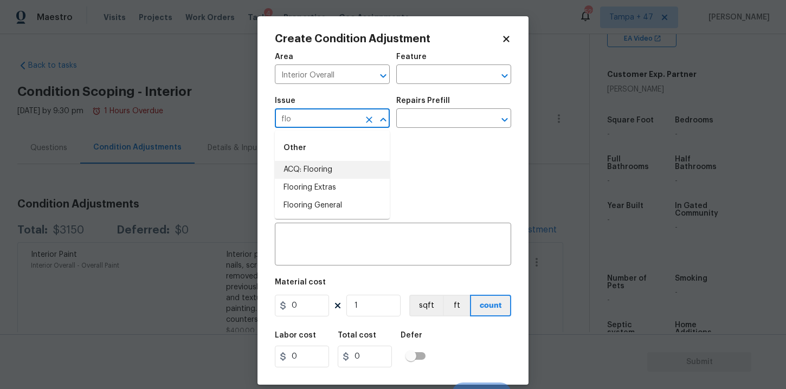
click at [319, 159] on div "Other" at bounding box center [332, 148] width 115 height 26
click at [319, 168] on li "ACQ: Flooring" at bounding box center [332, 170] width 115 height 18
type input "ACQ: Flooring"
click at [437, 79] on input "text" at bounding box center [438, 75] width 85 height 17
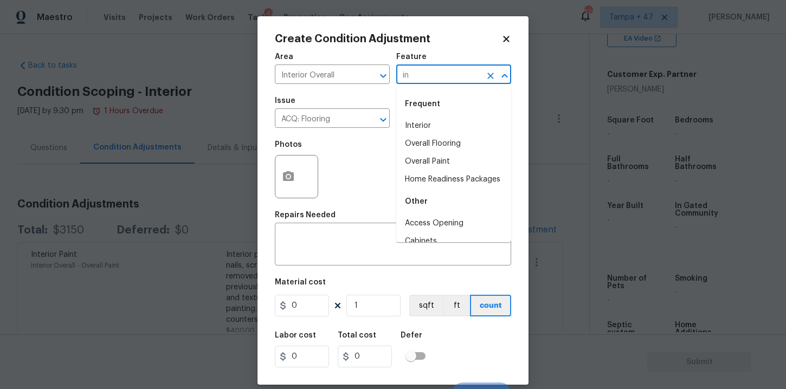
type input "i"
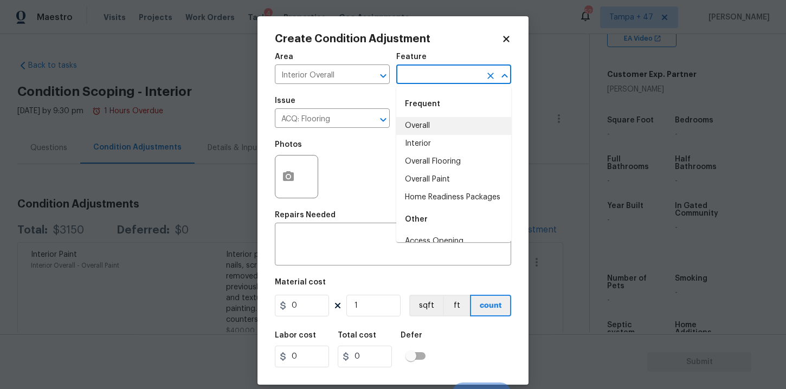
click at [378, 158] on div "Photos" at bounding box center [393, 169] width 236 height 71
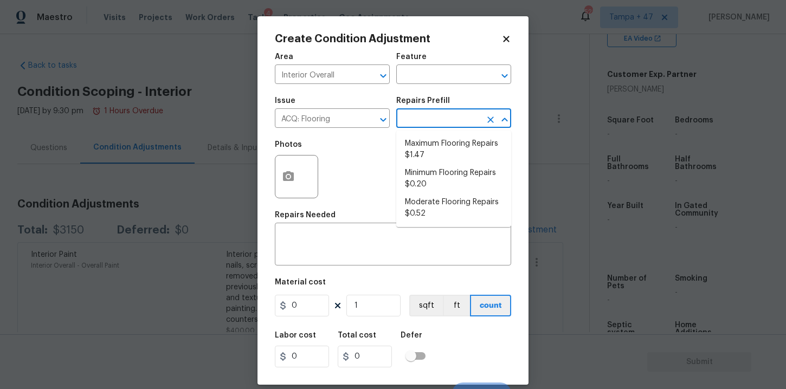
click at [430, 121] on input "text" at bounding box center [438, 119] width 85 height 17
click at [430, 205] on li "Moderate Flooring Repairs $0.52" at bounding box center [453, 208] width 115 height 29
type input "Acquisition"
type textarea "Acquisition Scope: Moderate flooring repairs"
type input "0.52"
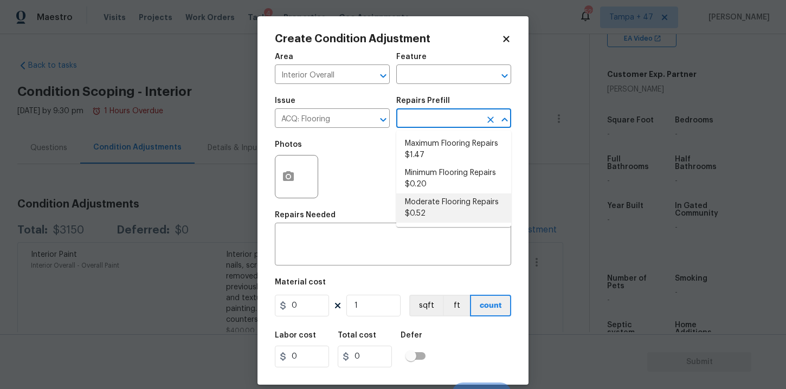
type input "0.52"
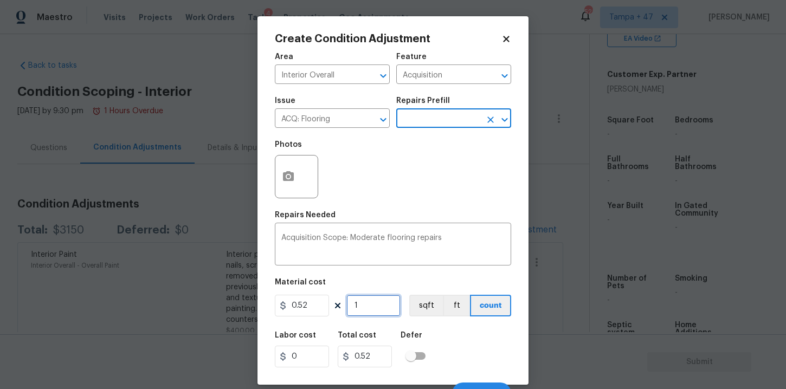
click at [374, 305] on input "1" at bounding box center [374, 306] width 54 height 22
type input "4"
type input "2.08"
type input "41"
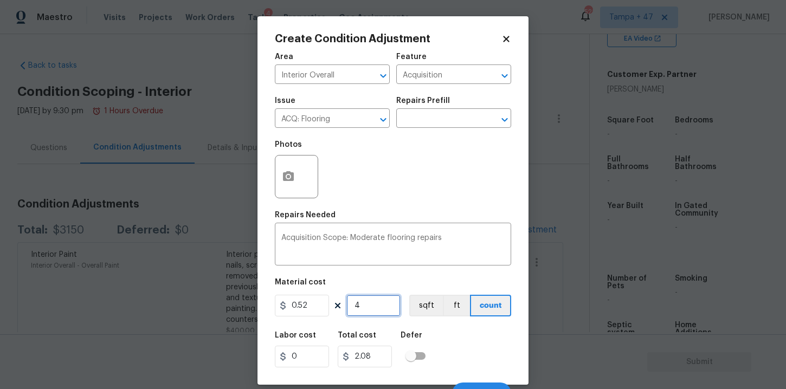
type input "21.32"
type input "414"
type input "215.28"
type input "4140"
type input "2152.8"
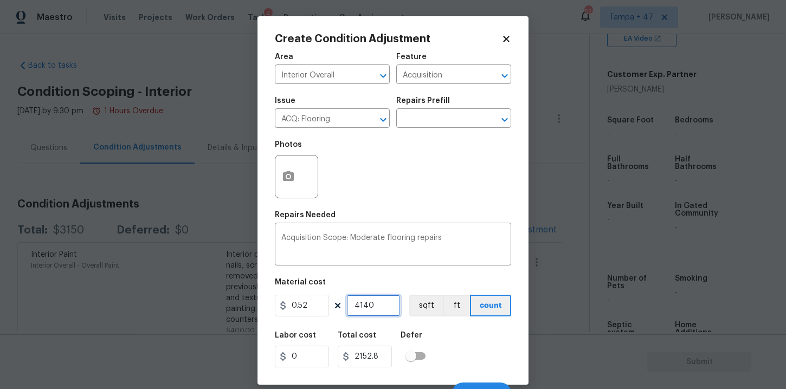
type input "414"
type input "215.28"
type input "41"
type input "21.32"
type input "415"
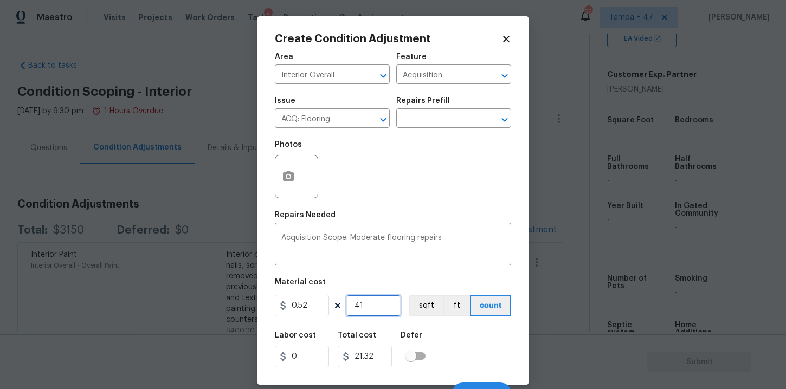
type input "215.8"
type input "4150"
type input "2158"
type input "4150"
click at [456, 351] on div "Labor cost 0 Total cost 2158 Defer" at bounding box center [393, 349] width 236 height 49
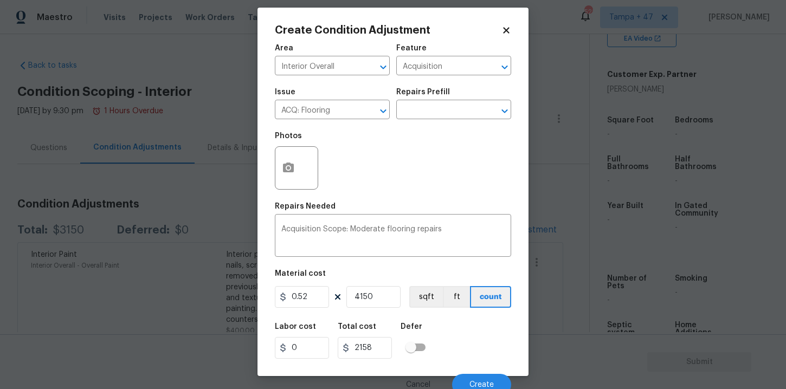
scroll to position [16, 0]
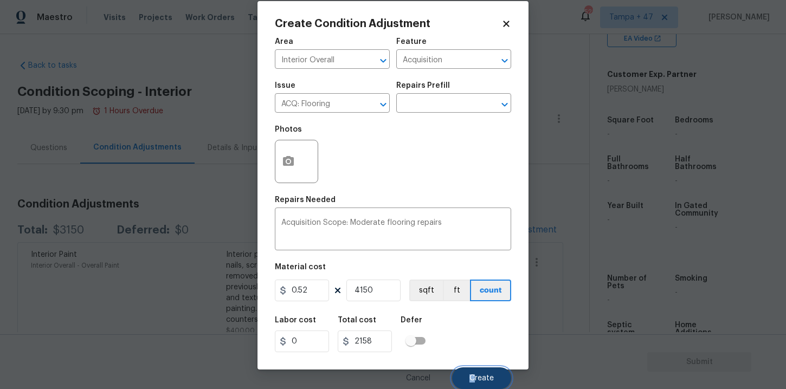
click at [476, 375] on span "Create" at bounding box center [482, 379] width 24 height 8
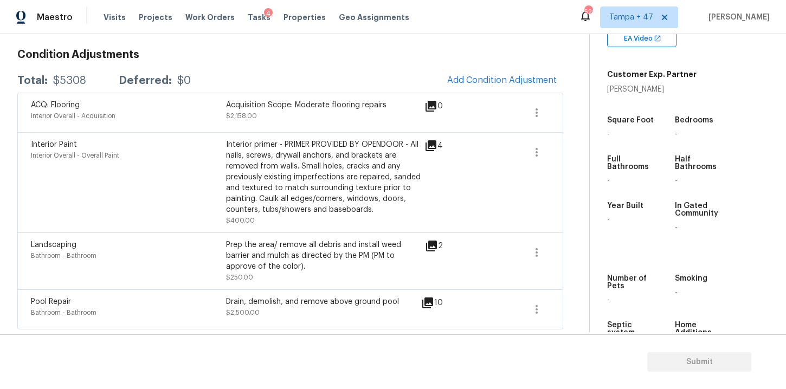
scroll to position [151, 0]
click at [500, 80] on span "Add Condition Adjustment" at bounding box center [502, 80] width 110 height 10
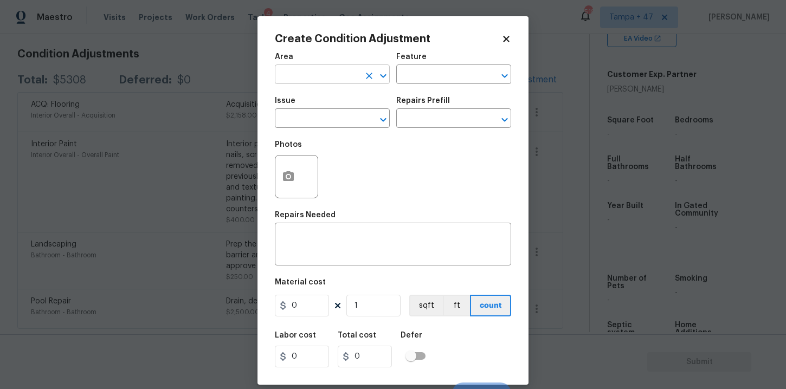
click at [343, 74] on input "text" at bounding box center [317, 75] width 85 height 17
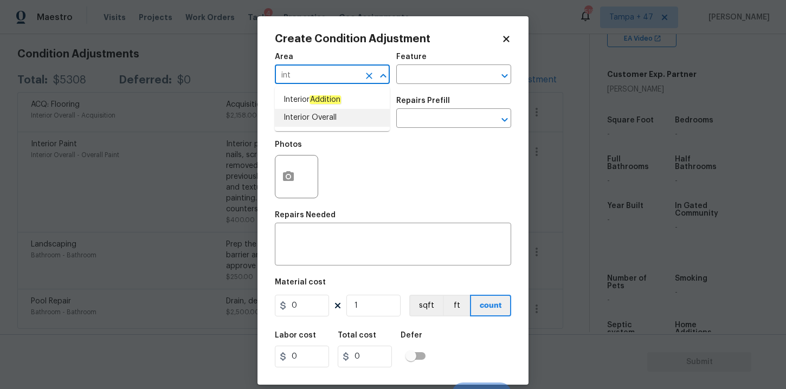
click at [319, 118] on li "Interior Overall" at bounding box center [332, 118] width 115 height 18
type input "Interior Overall"
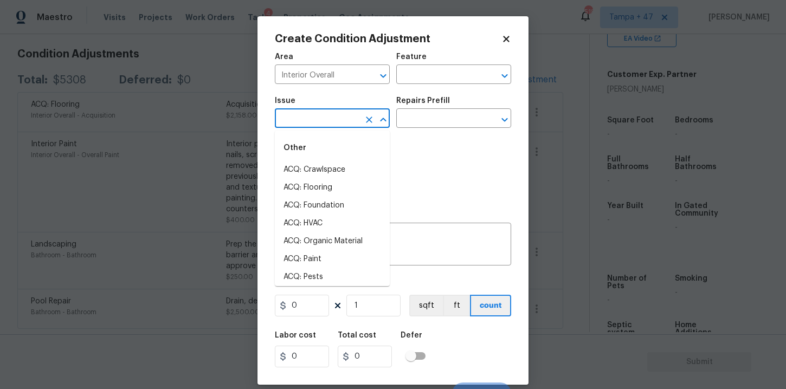
click at [319, 121] on input "text" at bounding box center [317, 119] width 85 height 17
click at [306, 183] on li "ACQ: Paint" at bounding box center [332, 188] width 115 height 18
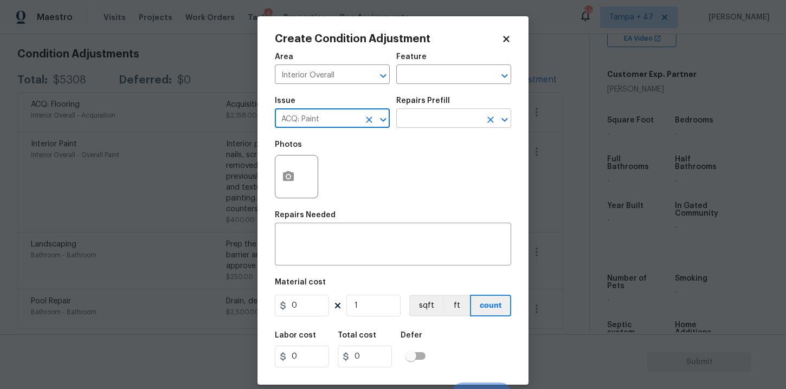
type input "ACQ: Paint"
click at [431, 119] on input "text" at bounding box center [438, 119] width 85 height 17
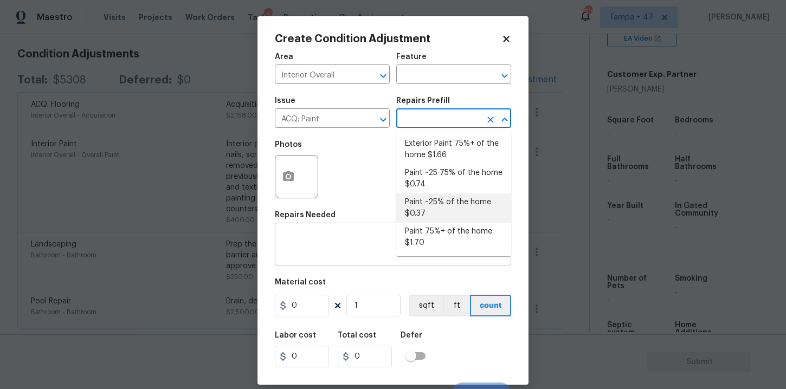
scroll to position [16, 0]
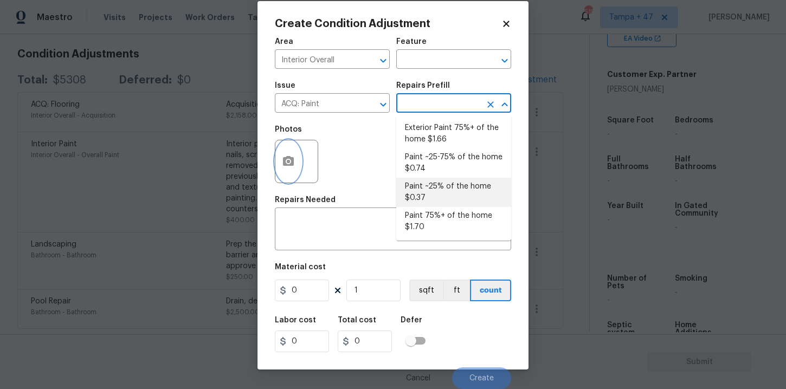
click at [299, 163] on button "button" at bounding box center [288, 161] width 26 height 42
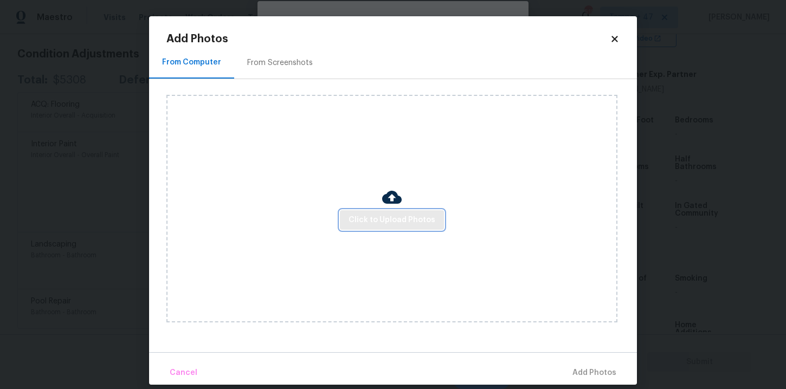
click at [385, 220] on span "Click to Upload Photos" at bounding box center [392, 221] width 87 height 14
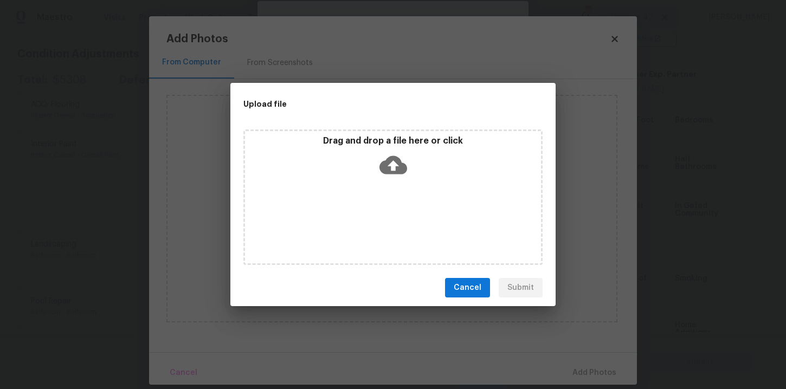
click at [392, 165] on icon at bounding box center [394, 165] width 28 height 28
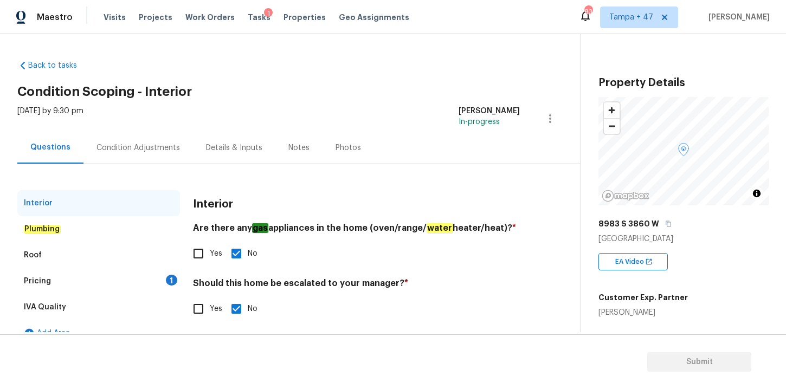
scroll to position [17, 0]
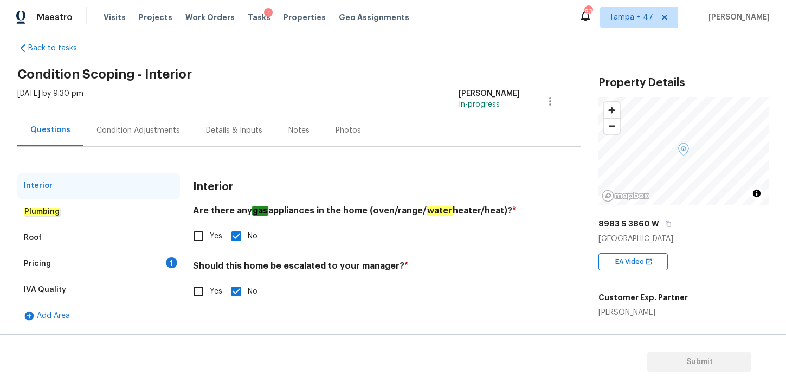
click at [58, 211] on em "Plumbing" at bounding box center [42, 212] width 36 height 9
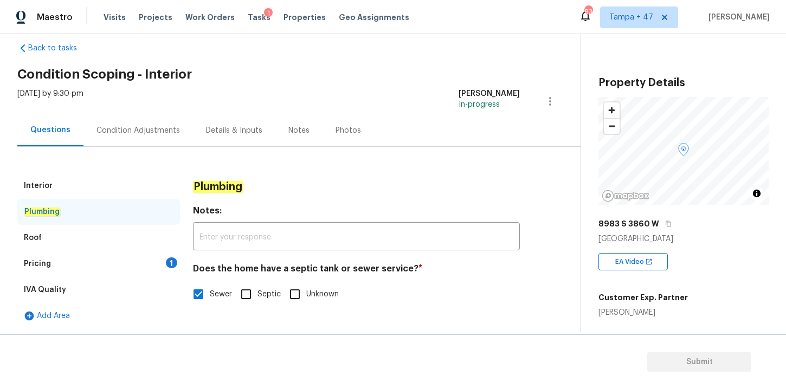
click at [38, 240] on div "Roof" at bounding box center [33, 238] width 18 height 11
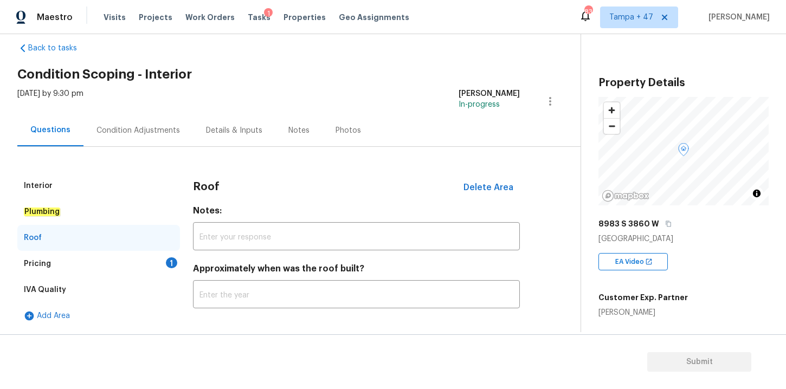
click at [48, 262] on div "Pricing" at bounding box center [37, 264] width 27 height 11
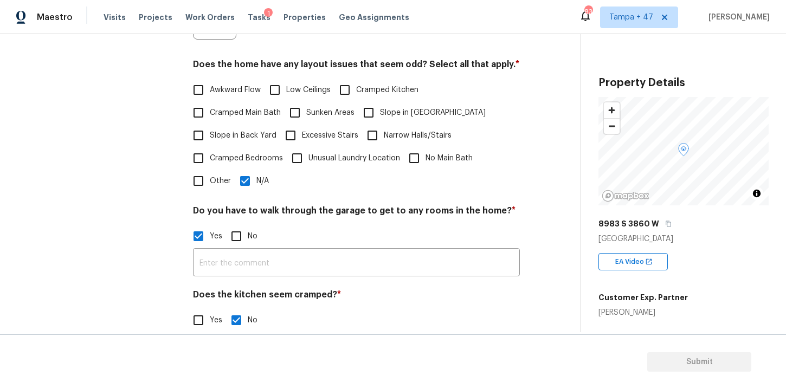
scroll to position [324, 0]
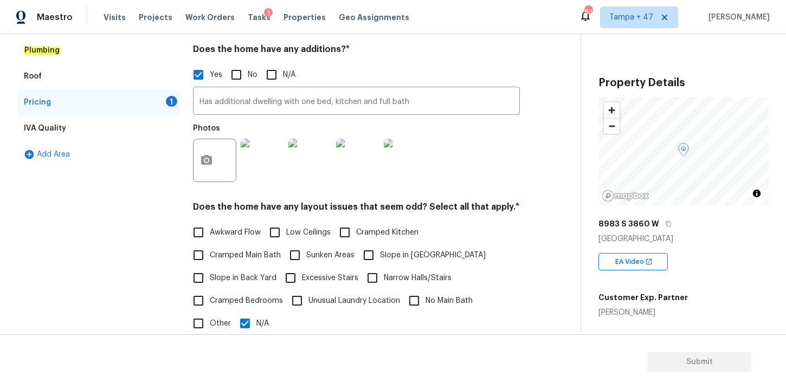
click at [57, 132] on div "IVA Quality" at bounding box center [45, 128] width 42 height 11
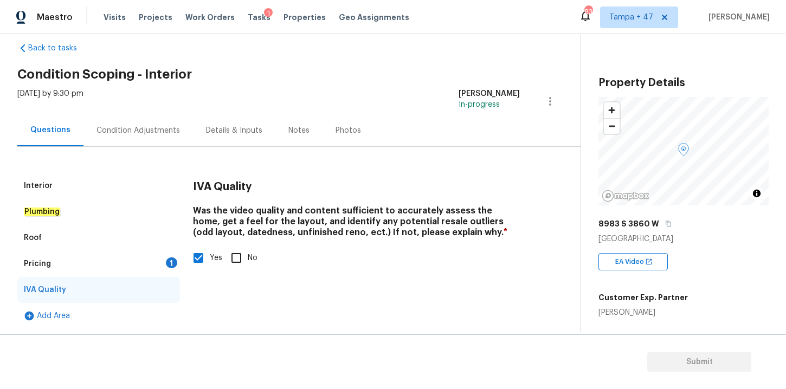
scroll to position [17, 0]
click at [148, 123] on div "Condition Adjustments" at bounding box center [139, 130] width 110 height 32
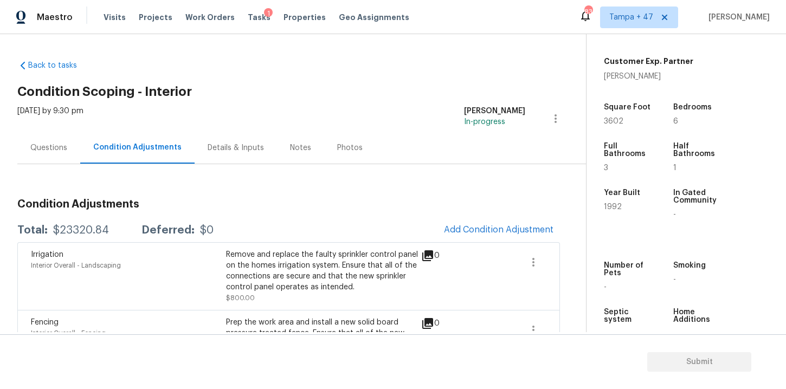
scroll to position [227, 0]
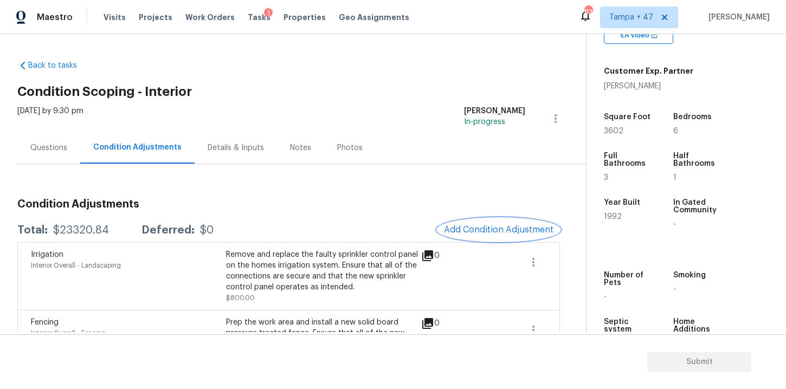
click at [484, 226] on span "Add Condition Adjustment" at bounding box center [499, 230] width 110 height 10
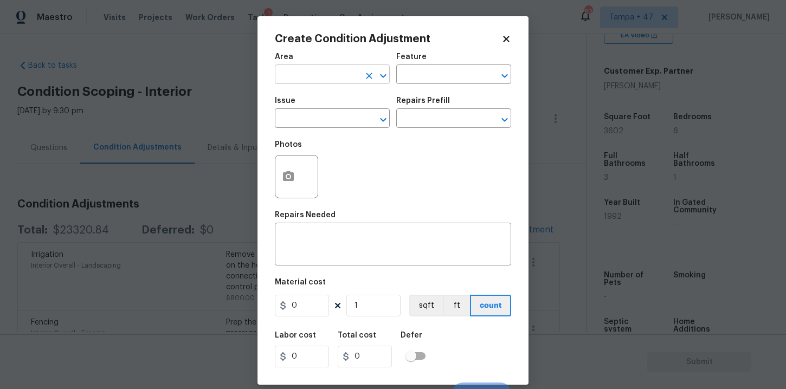
click at [312, 80] on input "text" at bounding box center [317, 75] width 85 height 17
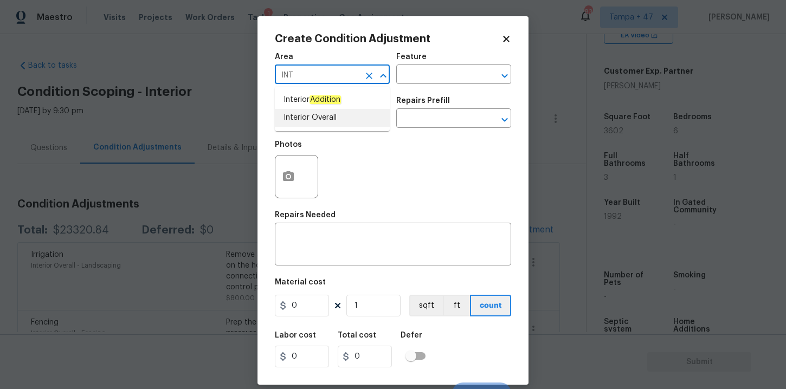
click at [326, 120] on li "Interior Overall" at bounding box center [332, 118] width 115 height 18
type input "Interior Overall"
click at [326, 120] on input "text" at bounding box center [317, 119] width 85 height 17
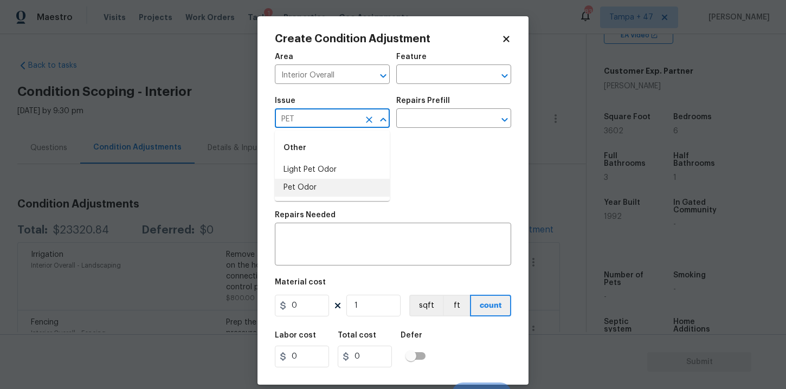
click at [305, 186] on li "Pet Odor" at bounding box center [332, 188] width 115 height 18
type input "Pet Odor"
click at [450, 72] on input "text" at bounding box center [438, 75] width 85 height 17
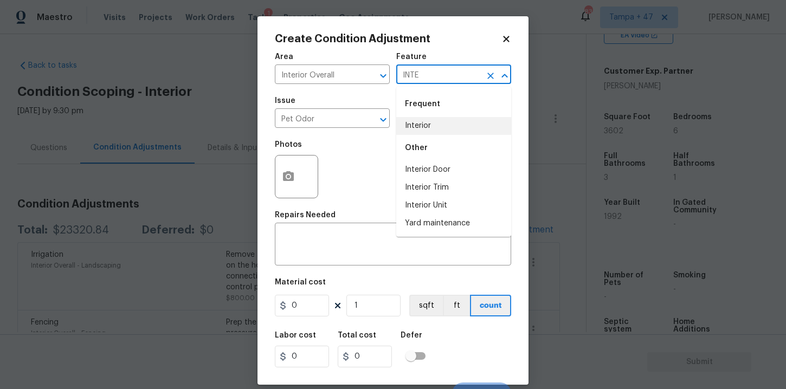
click at [434, 124] on li "Interior" at bounding box center [453, 126] width 115 height 18
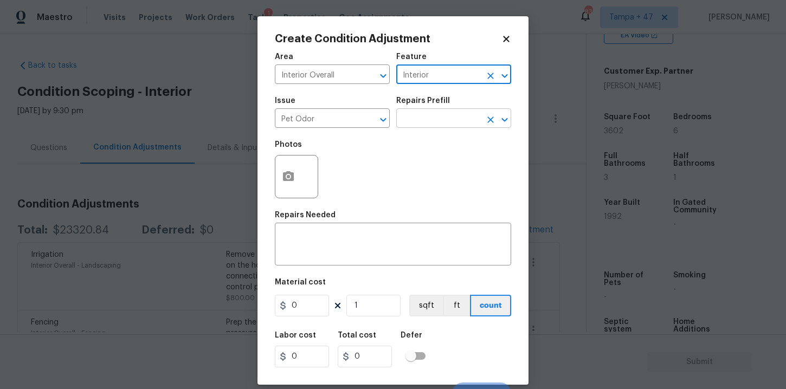
type input "Interior"
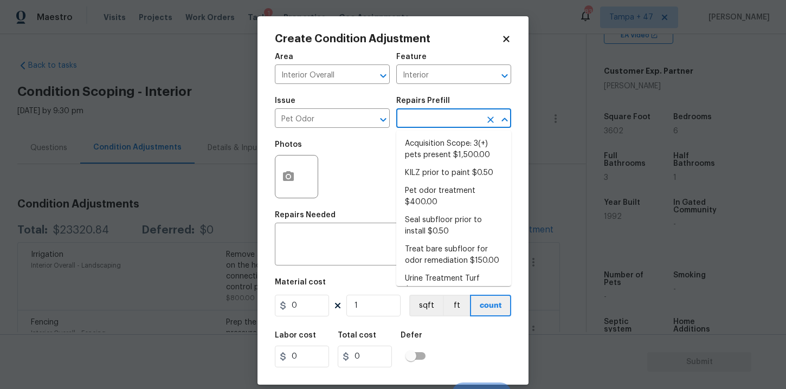
click at [434, 122] on input "text" at bounding box center [438, 119] width 85 height 17
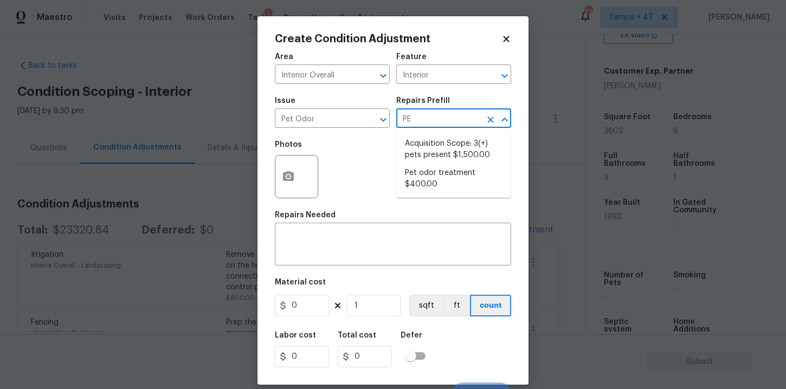
type input "PET"
click at [441, 181] on li "Pet odor treatment $400.00" at bounding box center [453, 178] width 115 height 29
type textarea "Complete a chlorine dioxide odor treatment for the home due to heavy odor. This…"
type input "400"
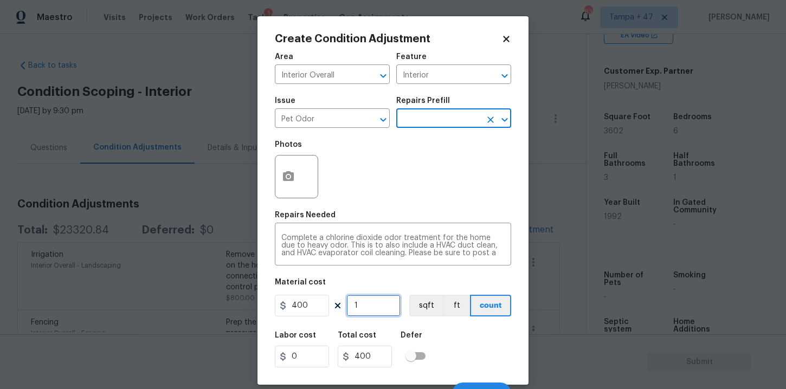
click at [377, 311] on input "1" at bounding box center [374, 306] width 54 height 22
type input "0"
type input "3"
type input "1200"
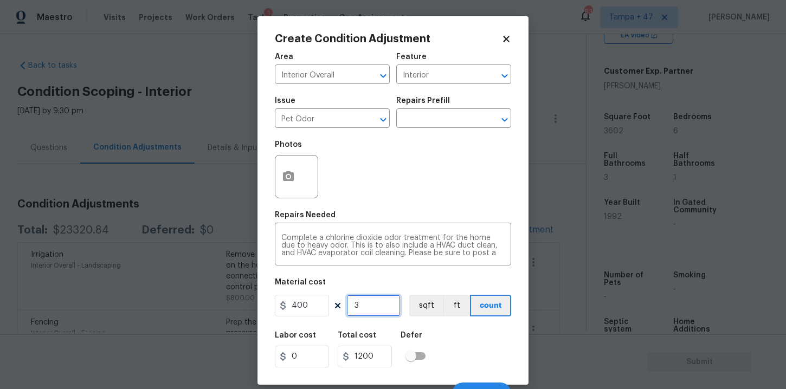
type input "36"
type input "14400"
type input "360"
type input "144000"
type input "3602"
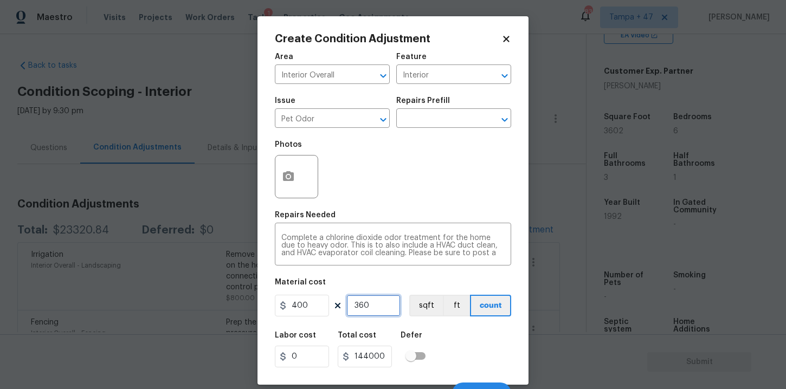
type input "1440800"
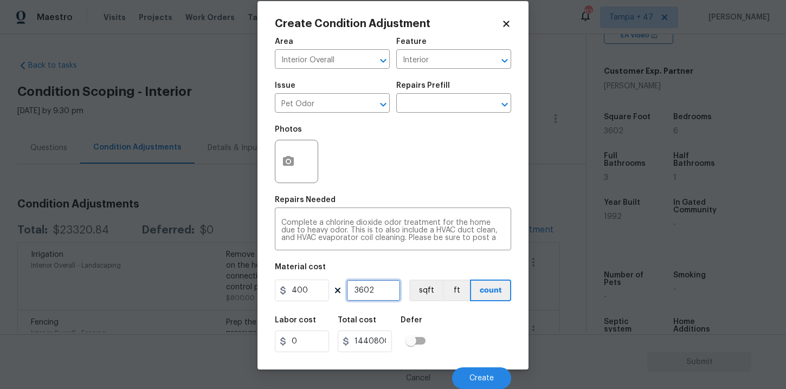
type input "360"
type input "144000"
type input "36"
type input "14400"
type input "3"
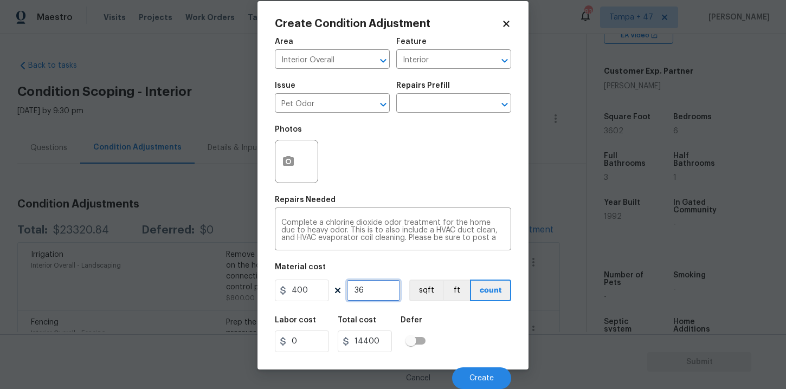
type input "1200"
type input "0"
click at [420, 163] on div "Photos" at bounding box center [393, 154] width 236 height 71
click at [386, 292] on input "0" at bounding box center [374, 291] width 54 height 22
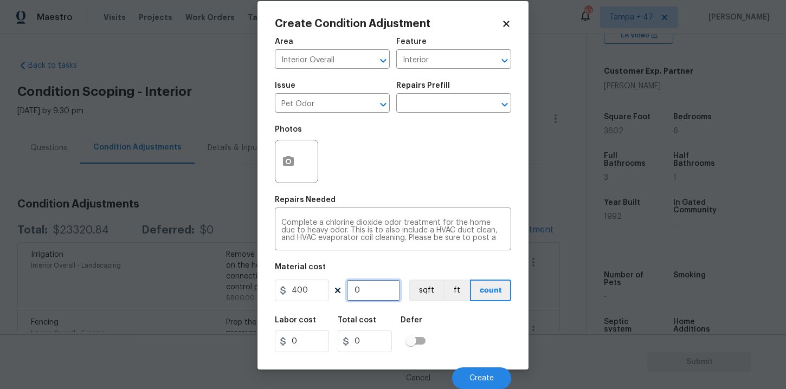
type input "1"
type input "400"
type input "1"
click at [426, 191] on div "Area Interior Overall ​ Feature Interior ​ Issue Pet Odor ​ Repairs Prefill ​ P…" at bounding box center [393, 210] width 236 height 358
click at [433, 110] on input "text" at bounding box center [438, 104] width 85 height 17
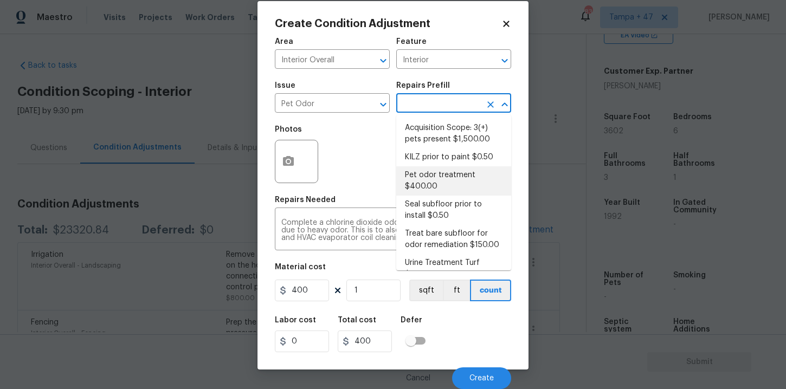
click at [419, 181] on li "Pet odor treatment $400.00" at bounding box center [453, 180] width 115 height 29
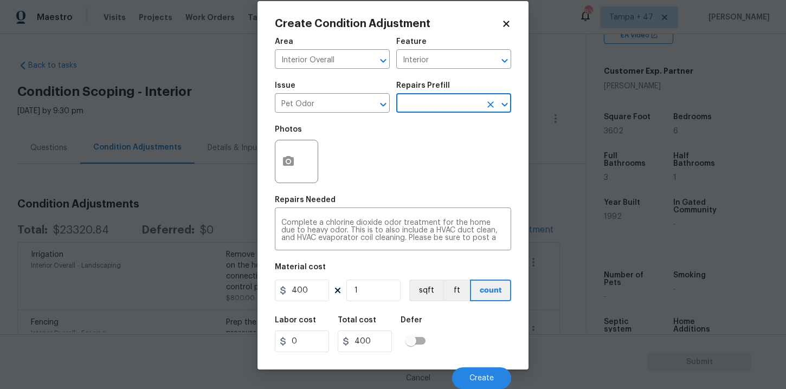
click at [386, 176] on div "Photos" at bounding box center [393, 154] width 236 height 71
click at [431, 107] on input "text" at bounding box center [438, 104] width 85 height 17
type input "PET"
click at [439, 136] on li "Acquisition Scope: 3(+) pets present $1,500.00" at bounding box center [453, 133] width 115 height 29
type textarea "Acquisition Scope: 3(+) pets present"
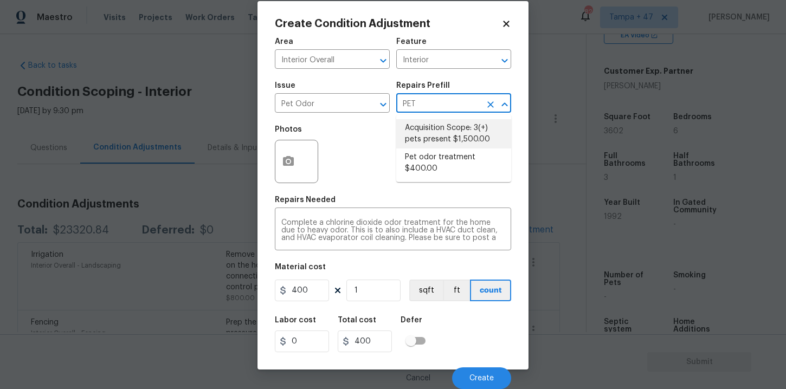
type input "1500"
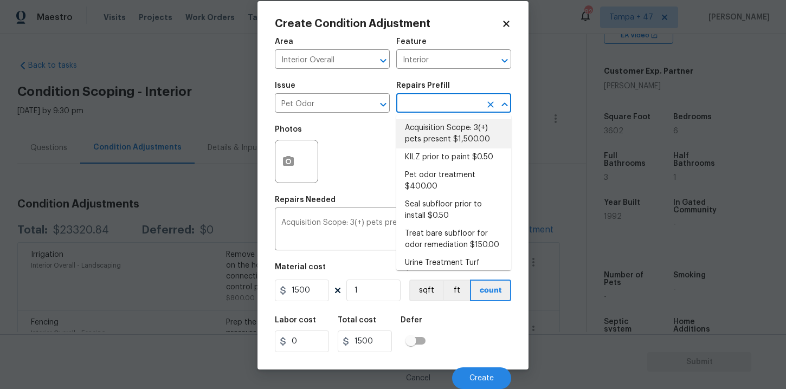
click at [348, 169] on div "Photos" at bounding box center [393, 154] width 236 height 71
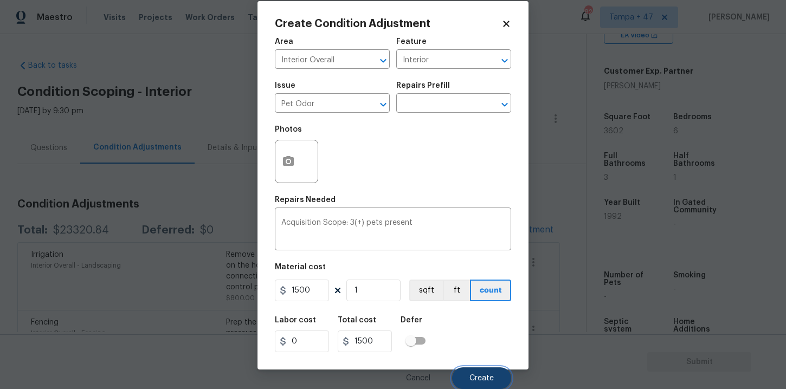
click at [472, 373] on button "Create" at bounding box center [481, 379] width 59 height 22
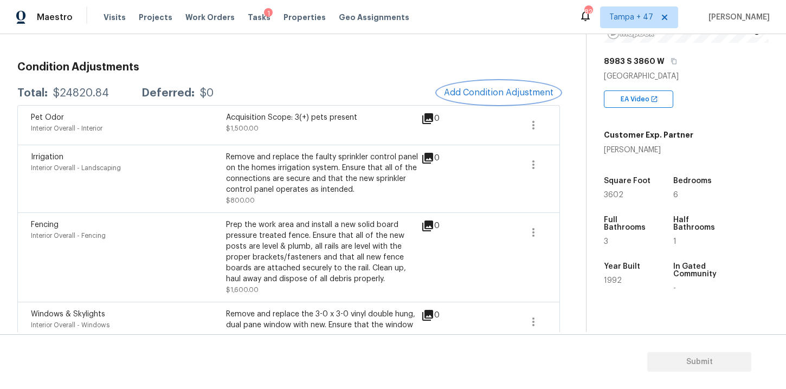
scroll to position [0, 0]
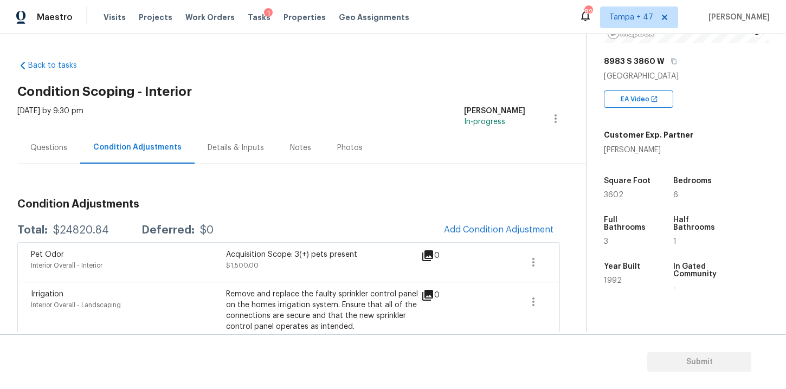
click at [59, 148] on div "Questions" at bounding box center [48, 148] width 37 height 11
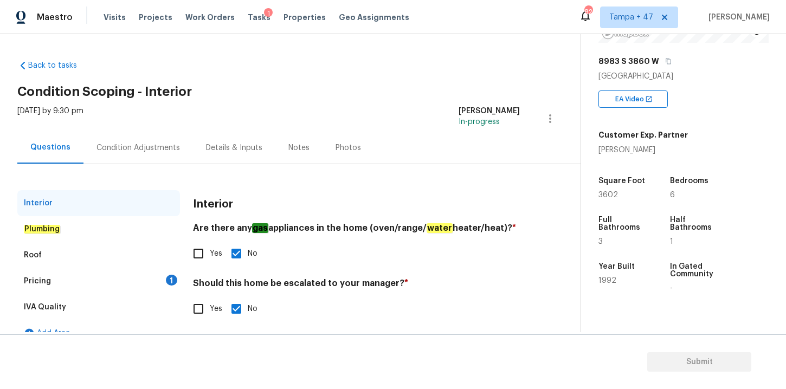
scroll to position [17, 0]
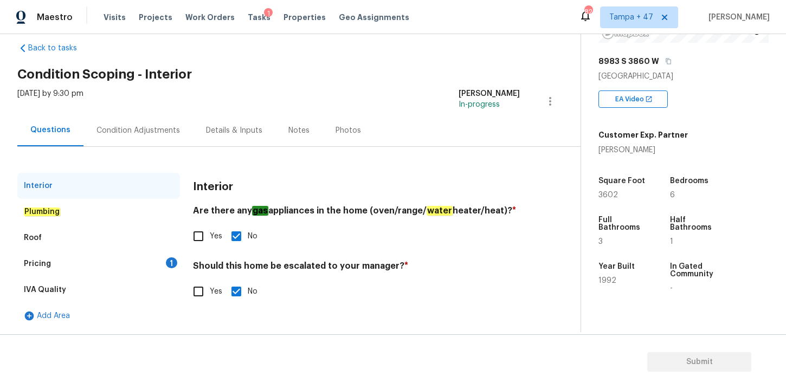
click at [39, 267] on div "Pricing" at bounding box center [37, 264] width 27 height 11
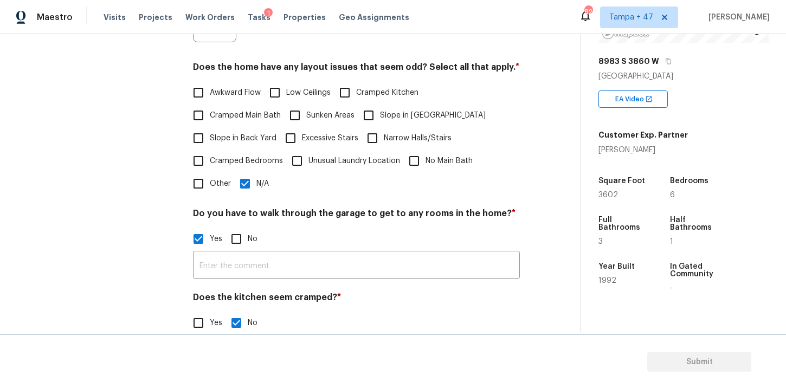
scroll to position [321, 0]
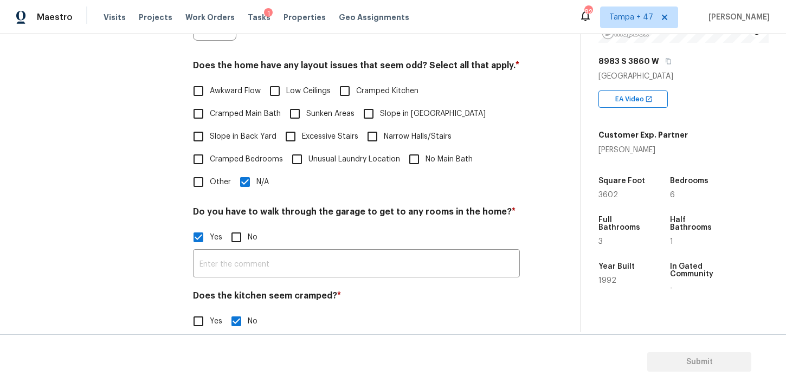
click at [203, 240] on input "Yes" at bounding box center [198, 237] width 23 height 23
checkbox input "false"
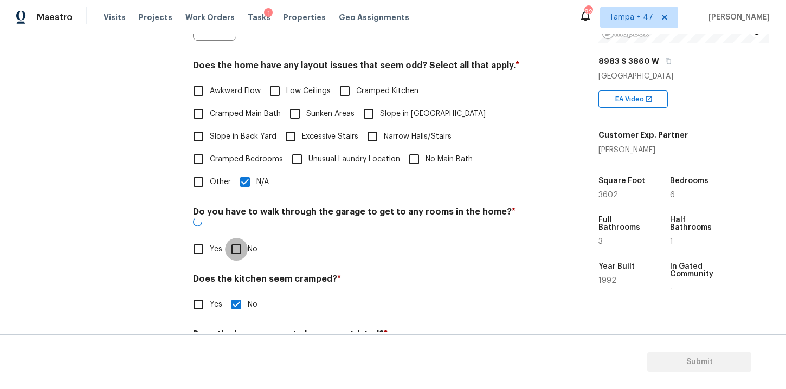
click at [233, 239] on input "No" at bounding box center [236, 249] width 23 height 23
checkbox input "true"
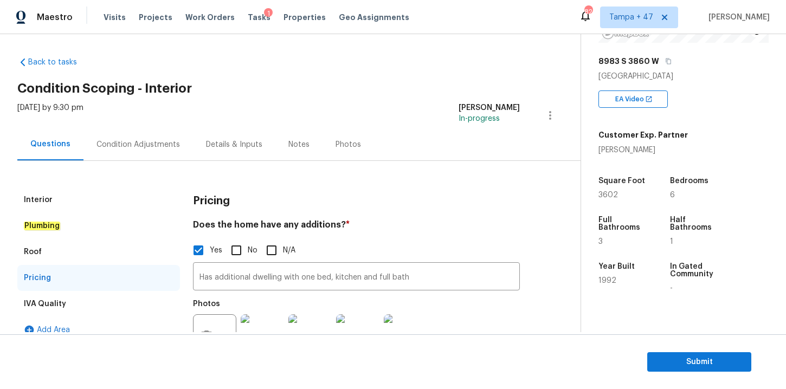
scroll to position [0, 0]
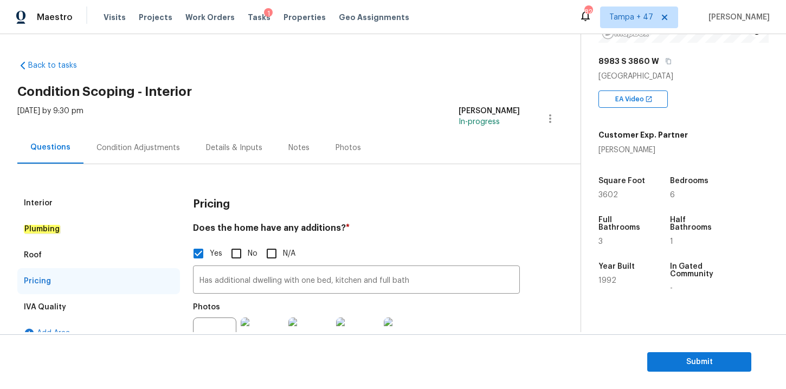
click at [159, 138] on div "Condition Adjustments" at bounding box center [139, 148] width 110 height 32
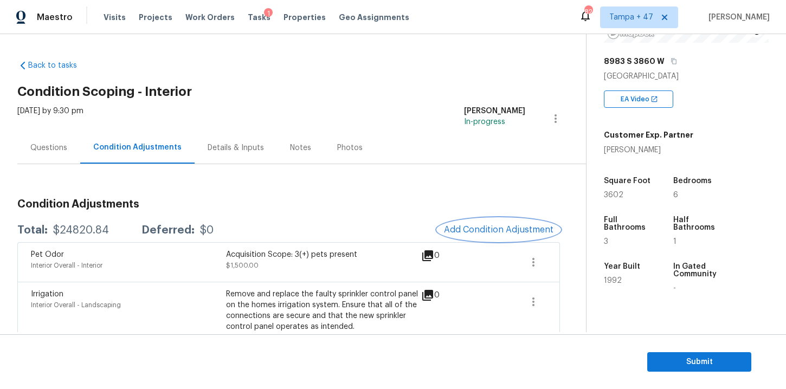
click at [512, 228] on span "Add Condition Adjustment" at bounding box center [499, 230] width 110 height 10
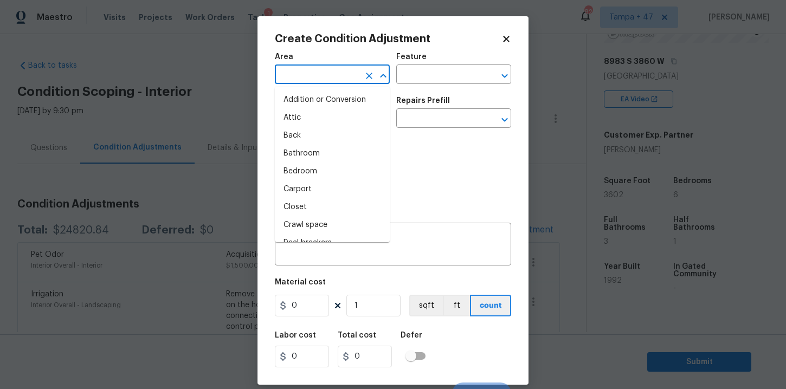
click at [323, 74] on input "text" at bounding box center [317, 75] width 85 height 17
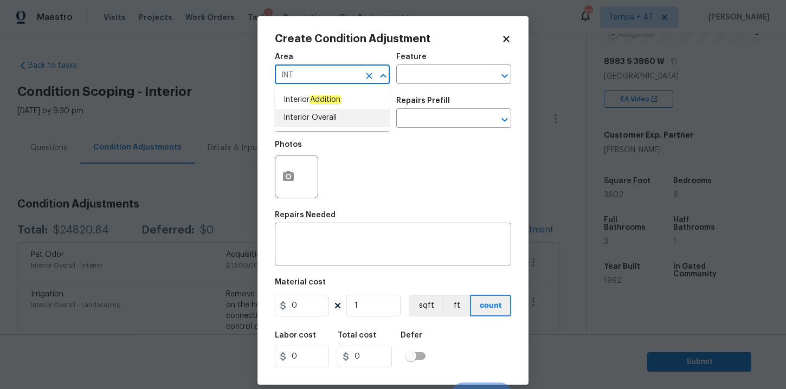
click at [310, 111] on li "Interior Overall" at bounding box center [332, 118] width 115 height 18
type input "Interior Overall"
click at [319, 126] on input "text" at bounding box center [317, 119] width 85 height 17
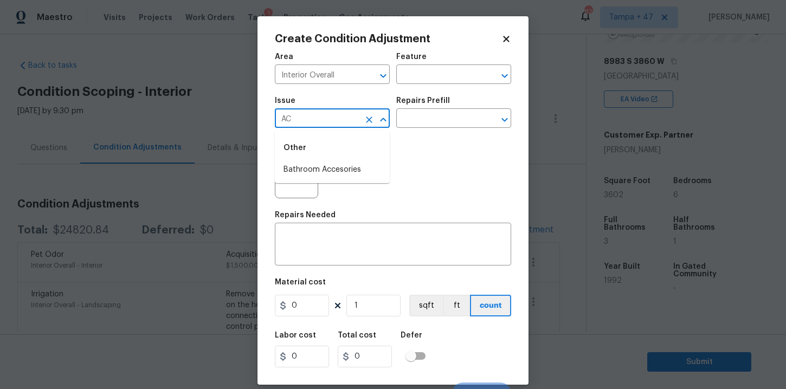
type input "A"
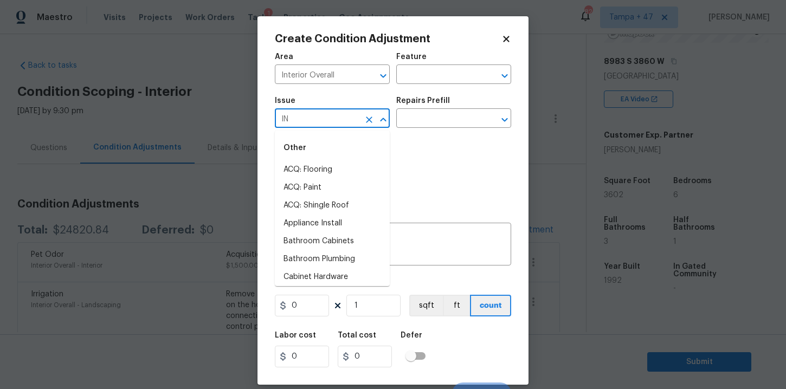
type input "I"
type input "a"
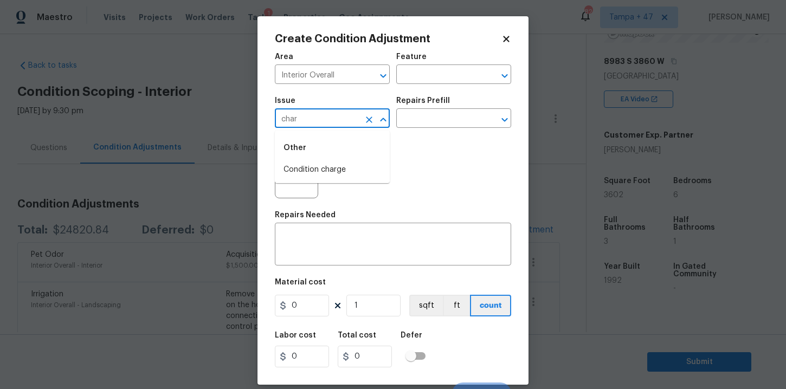
click at [330, 166] on li "Condition charge" at bounding box center [332, 170] width 115 height 18
type input "Condition charge"
click at [429, 81] on input "text" at bounding box center [438, 75] width 85 height 17
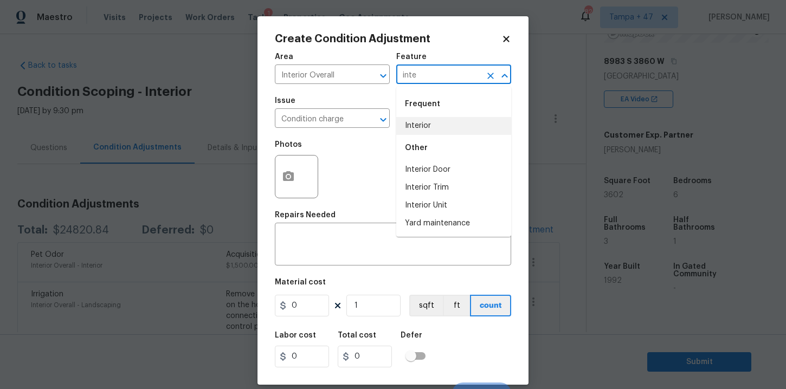
click at [421, 119] on li "Interior" at bounding box center [453, 126] width 115 height 18
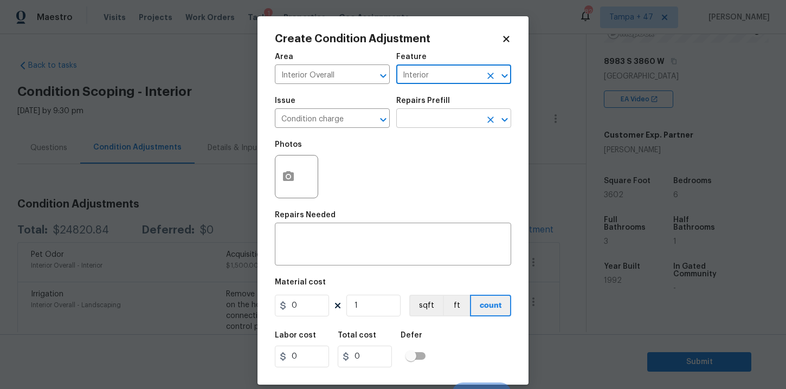
type input "Interior"
click at [428, 120] on input "text" at bounding box center [438, 119] width 85 height 17
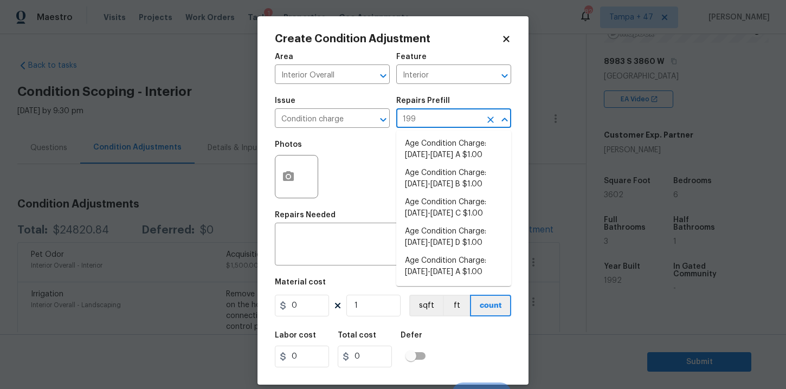
type input "1992"
click at [437, 184] on li "Age Condition Charge: 1979-1992 B $1.00" at bounding box center [453, 178] width 115 height 29
type input "Home Readiness Packages"
type textarea "Age Condition Charge: 1979-1992 B"
type input "1"
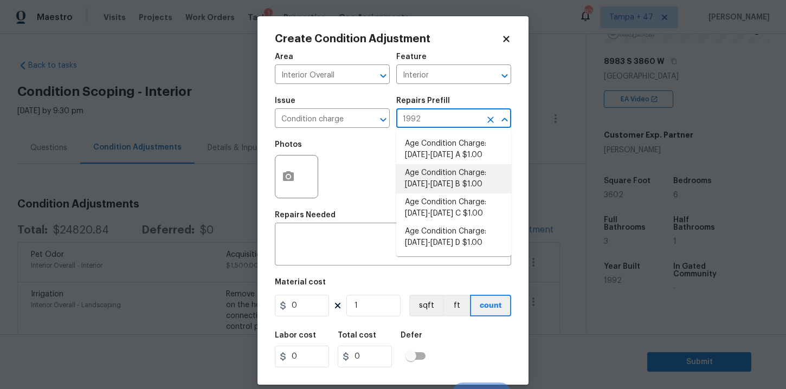
type input "1"
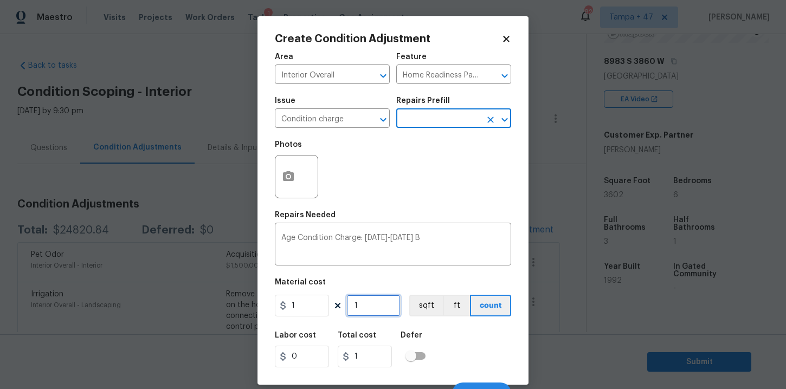
click at [374, 307] on input "1" at bounding box center [374, 306] width 54 height 22
type input "0"
type input "3"
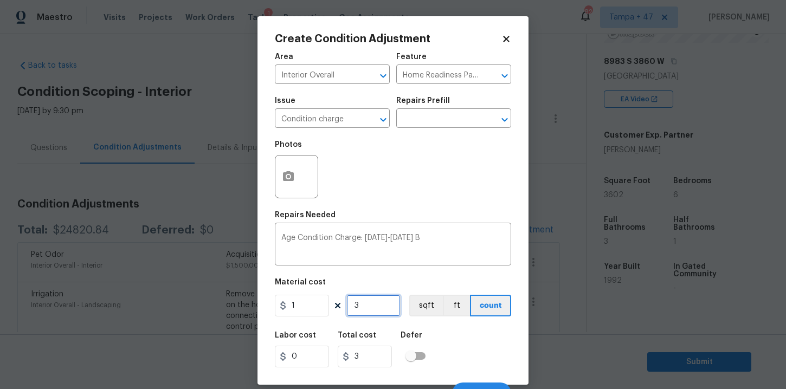
type input "36"
type input "360"
type input "3601"
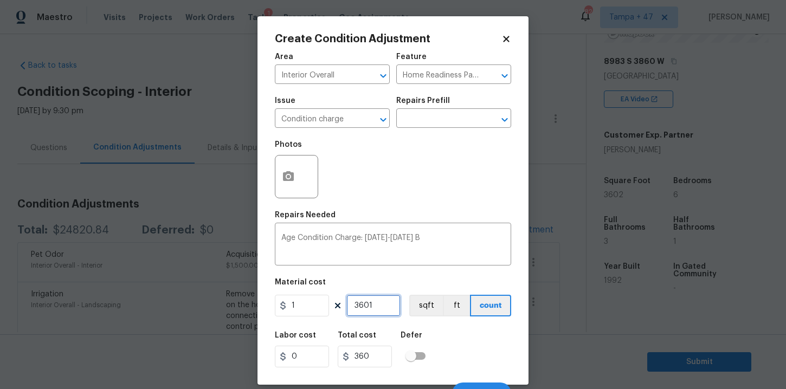
type input "3601"
type input "360"
type input "3602"
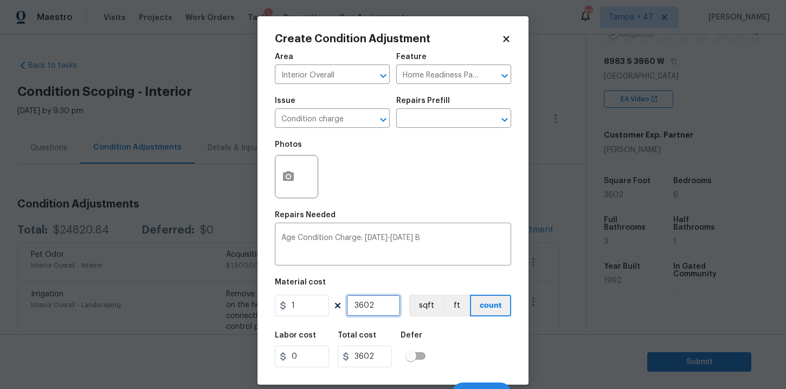
type input "360"
type input "36"
type input "3"
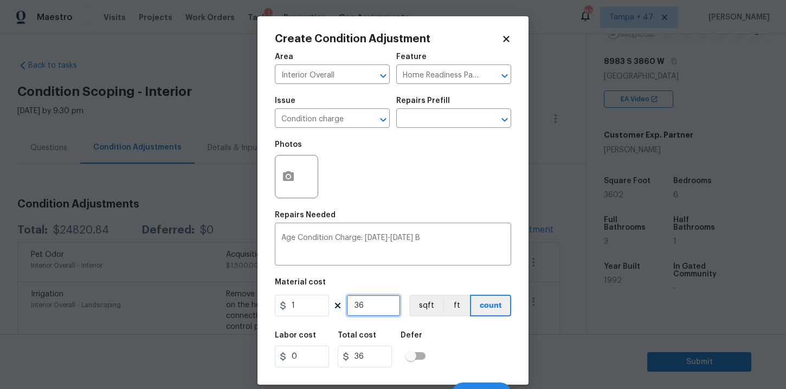
type input "3"
type input "0"
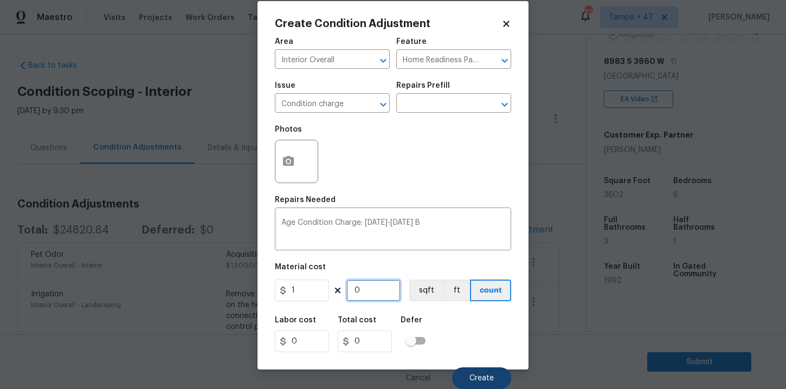
type input "0"
click at [484, 371] on button "Create" at bounding box center [481, 379] width 59 height 22
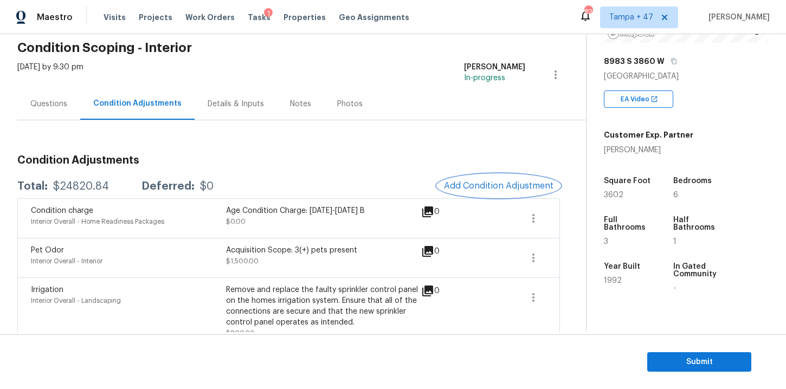
scroll to position [44, 0]
click at [530, 257] on icon "button" at bounding box center [533, 257] width 13 height 13
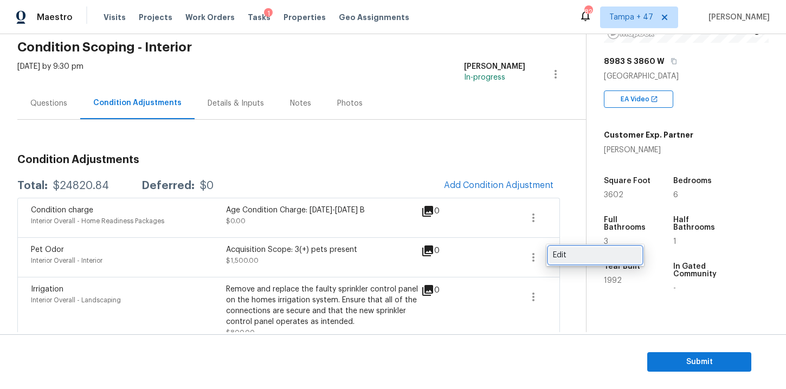
click at [560, 258] on div "Edit" at bounding box center [595, 255] width 85 height 11
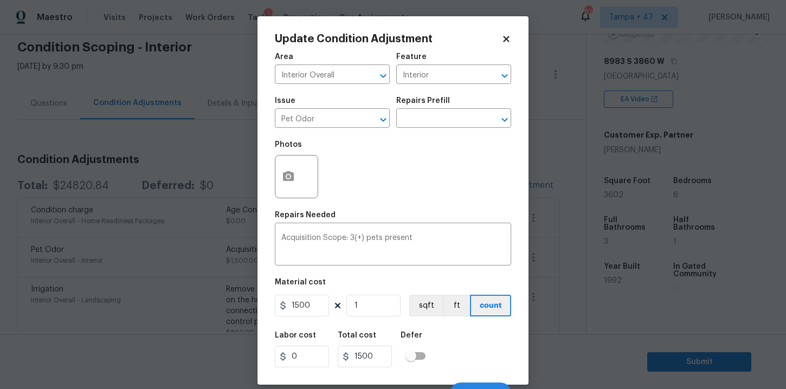
click at [504, 41] on icon at bounding box center [506, 39] width 6 height 6
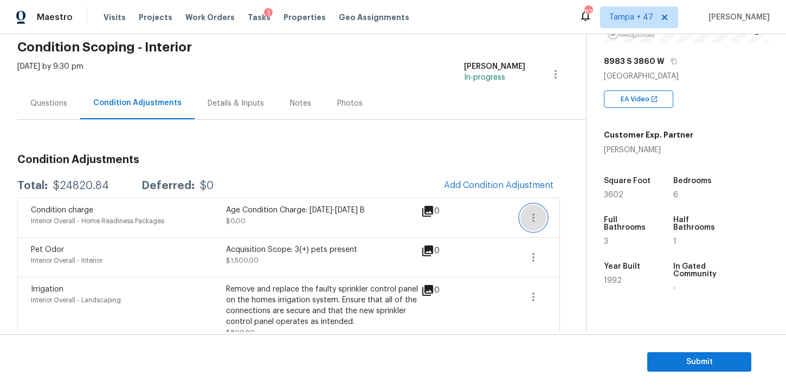
click at [534, 223] on icon "button" at bounding box center [533, 218] width 13 height 13
click at [556, 212] on div "Edit" at bounding box center [595, 215] width 85 height 11
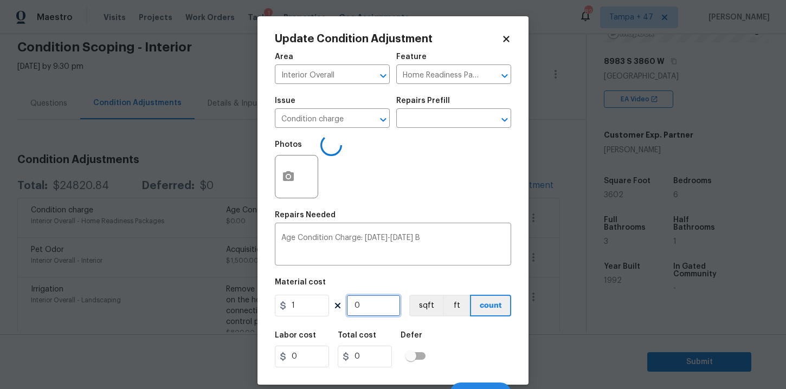
click at [382, 309] on input "0" at bounding box center [374, 306] width 54 height 22
type input "1"
type input "0"
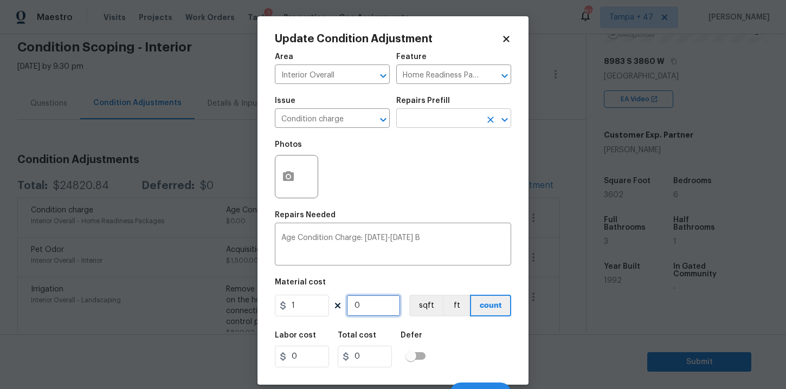
click at [499, 124] on icon "Open" at bounding box center [504, 119] width 13 height 13
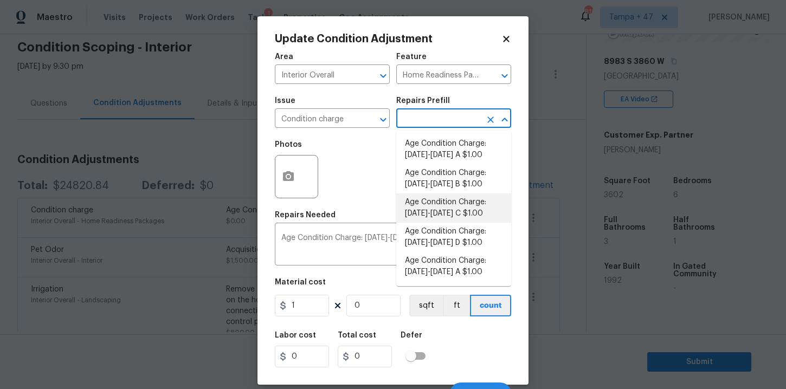
scroll to position [47, 0]
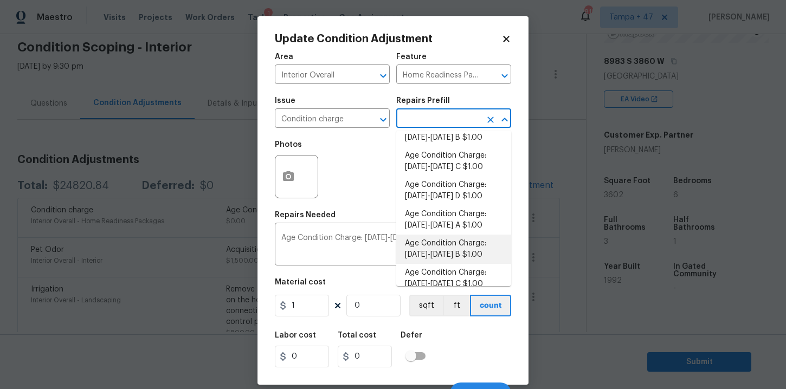
click at [434, 249] on li "Age Condition Charge: [DATE]-[DATE] B $1.00" at bounding box center [453, 249] width 115 height 29
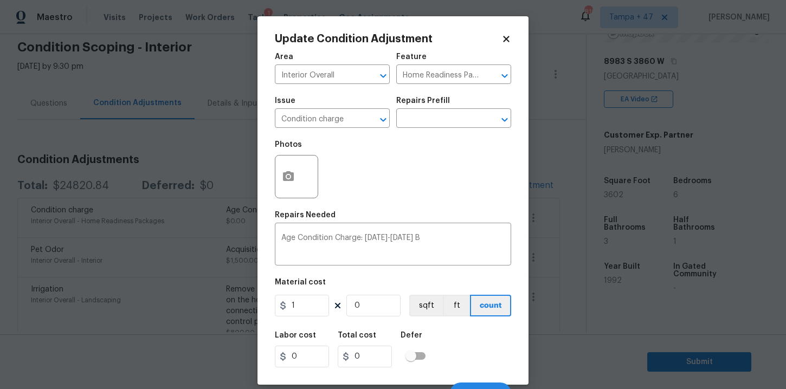
click at [439, 341] on div "Labor cost 0 Total cost 0 Defer" at bounding box center [393, 349] width 236 height 49
click at [458, 366] on div "Labor cost 0 Total cost 0 Defer" at bounding box center [393, 349] width 236 height 49
click at [382, 309] on input "0" at bounding box center [374, 306] width 54 height 22
click at [453, 348] on div "Labor cost 0 Total cost 0 Defer" at bounding box center [393, 349] width 236 height 49
click at [317, 309] on input "1" at bounding box center [302, 306] width 54 height 22
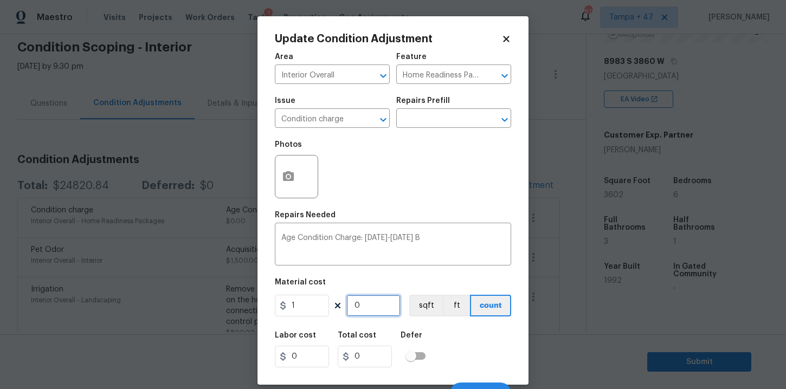
click at [368, 312] on input "0" at bounding box center [374, 306] width 54 height 22
click at [370, 350] on input "0" at bounding box center [365, 357] width 54 height 22
type input "0"
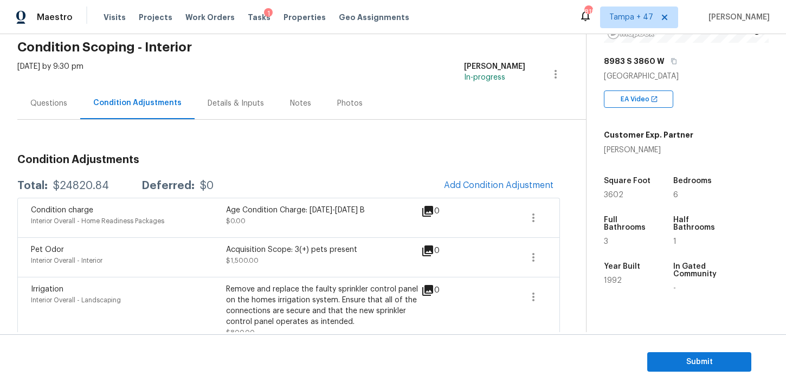
click at [217, 156] on body "Maestro Visits Projects Work Orders Tasks 1 Properties Geo Assignments 818 Tamp…" at bounding box center [393, 194] width 786 height 389
click at [534, 220] on icon "button" at bounding box center [533, 218] width 13 height 13
click at [559, 219] on div "Edit" at bounding box center [595, 215] width 85 height 11
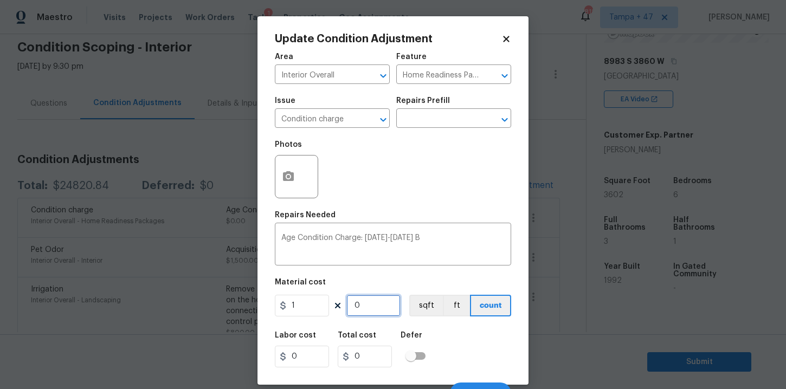
click at [376, 299] on input "0" at bounding box center [374, 306] width 54 height 22
type input "0"
click at [507, 126] on icon "Open" at bounding box center [504, 119] width 13 height 13
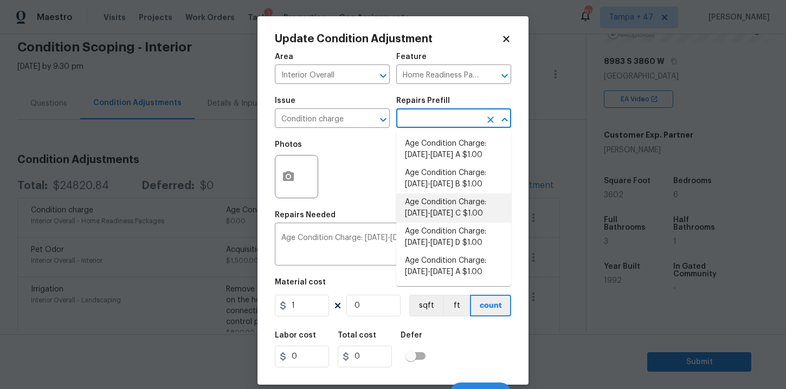
click at [442, 206] on li "Age Condition Charge: [DATE]-[DATE] C $1.00" at bounding box center [453, 208] width 115 height 29
type textarea "Age Condition Charge: 1922-1978 C"
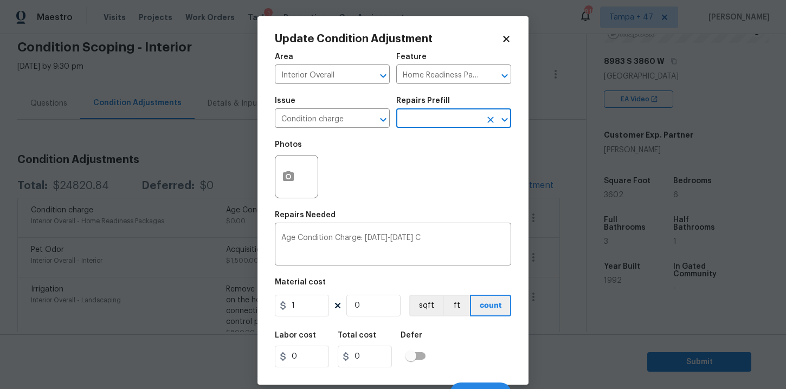
click at [496, 116] on icon "Clear" at bounding box center [490, 119] width 11 height 11
click at [503, 119] on icon "Open" at bounding box center [505, 120] width 6 height 4
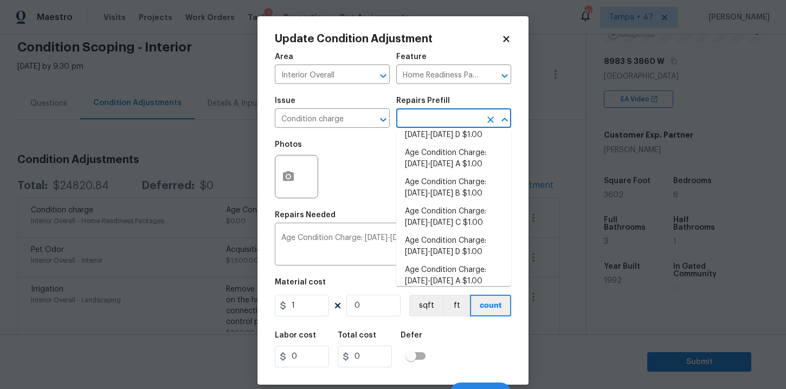
scroll to position [280, 0]
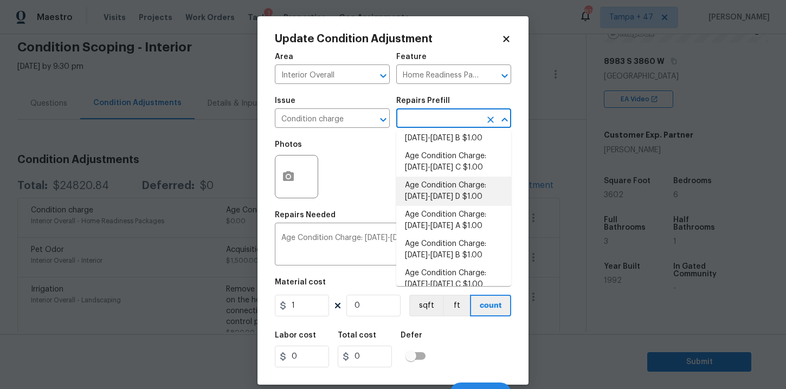
click at [454, 190] on li "Age Condition Charge: [DATE]-[DATE] D $1.00" at bounding box center [453, 191] width 115 height 29
type textarea "Age Condition Charge: 1993-2008 D"
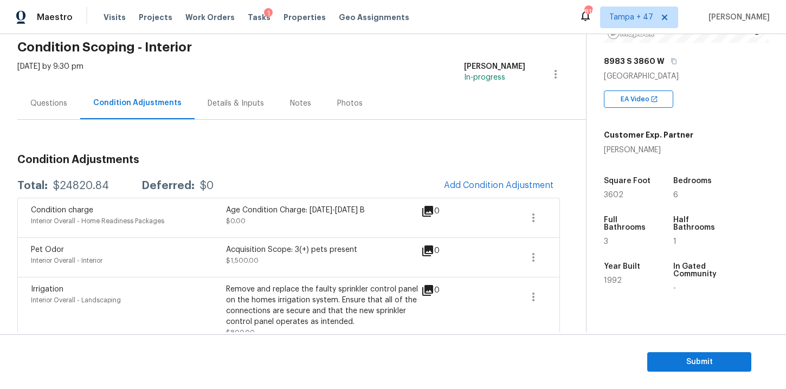
click at [201, 144] on body "Maestro Visits Projects Work Orders Tasks 1 Properties Geo Assignments 818 Tamp…" at bounding box center [393, 194] width 786 height 389
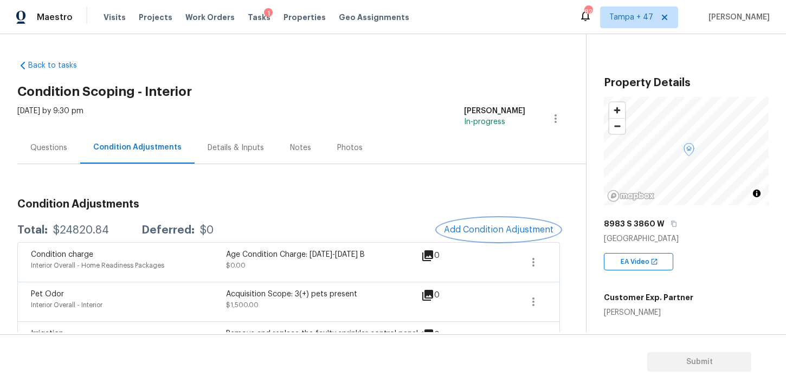
click at [493, 229] on span "Add Condition Adjustment" at bounding box center [499, 230] width 110 height 10
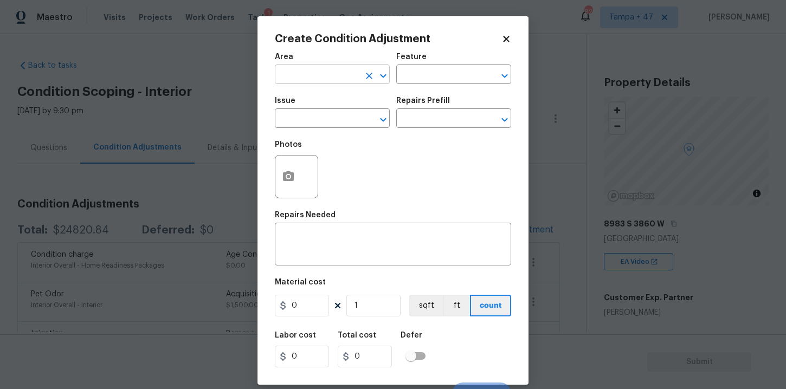
click at [351, 81] on input "text" at bounding box center [317, 75] width 85 height 17
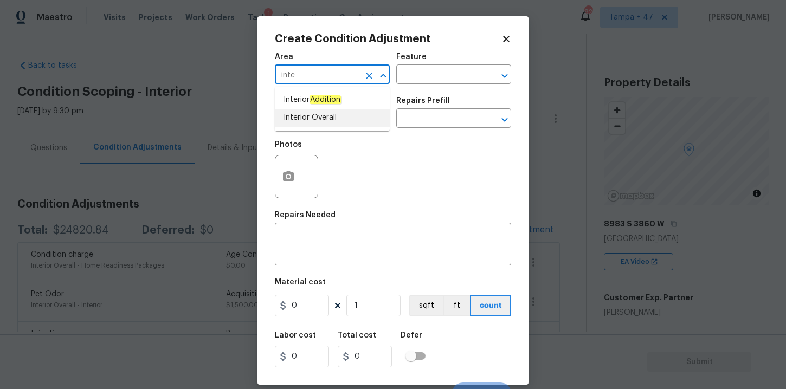
click at [340, 110] on li "Interior Overall" at bounding box center [332, 118] width 115 height 18
type input "Interior Overall"
click at [317, 119] on input "text" at bounding box center [317, 119] width 85 height 17
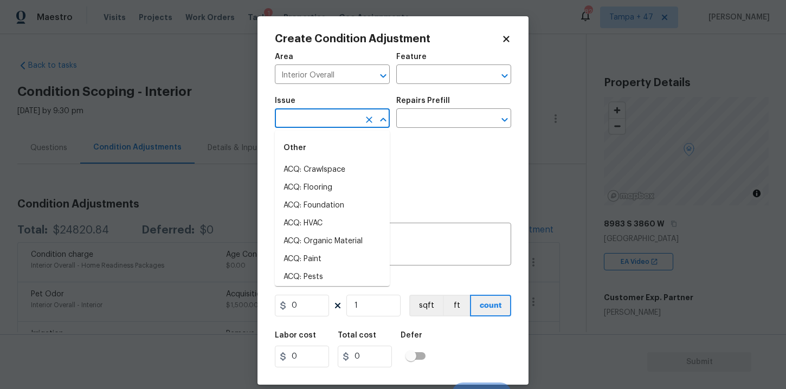
type input "a"
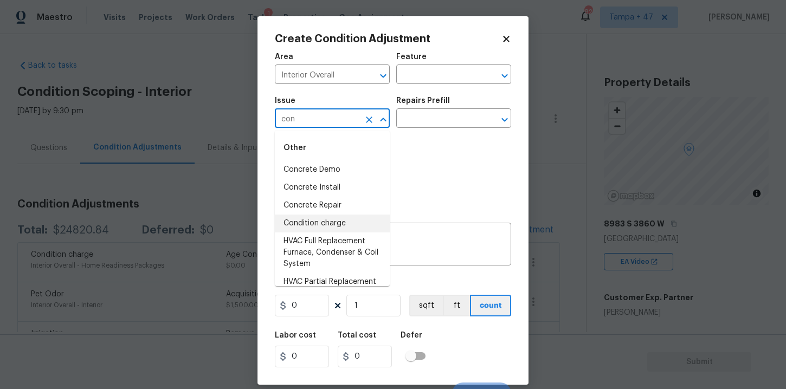
click at [336, 222] on li "Condition charge" at bounding box center [332, 224] width 115 height 18
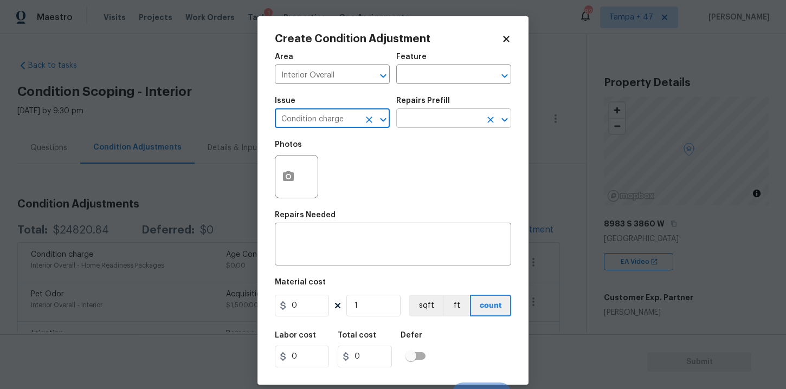
type input "Condition charge"
click at [436, 121] on input "text" at bounding box center [438, 119] width 85 height 17
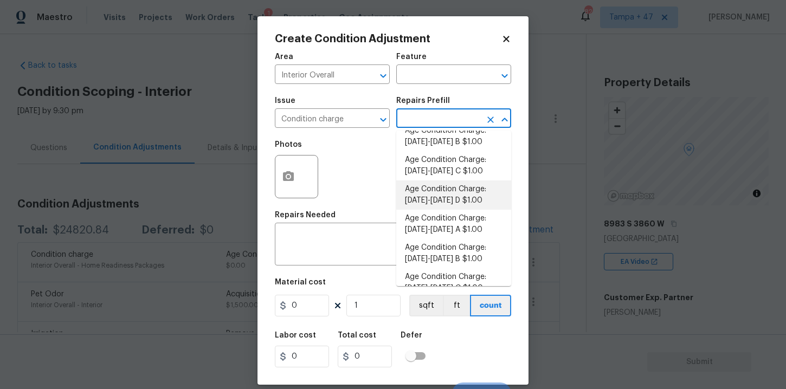
scroll to position [58, 0]
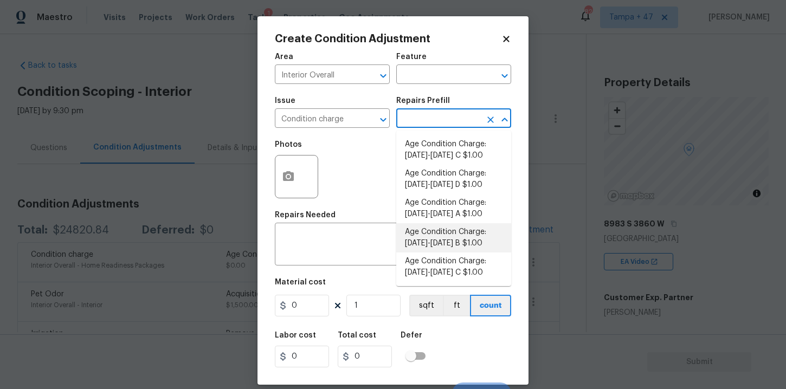
click at [458, 242] on li "Age Condition Charge: 1979-1992 B $1.00" at bounding box center [453, 237] width 115 height 29
type input "Home Readiness Packages"
type textarea "Age Condition Charge: 1979-1992 B"
type input "1"
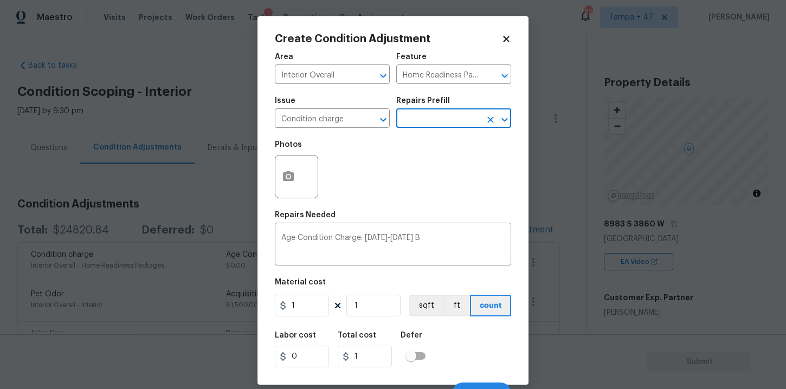
click at [467, 363] on div "Labor cost 0 Total cost 1 Defer" at bounding box center [393, 349] width 236 height 49
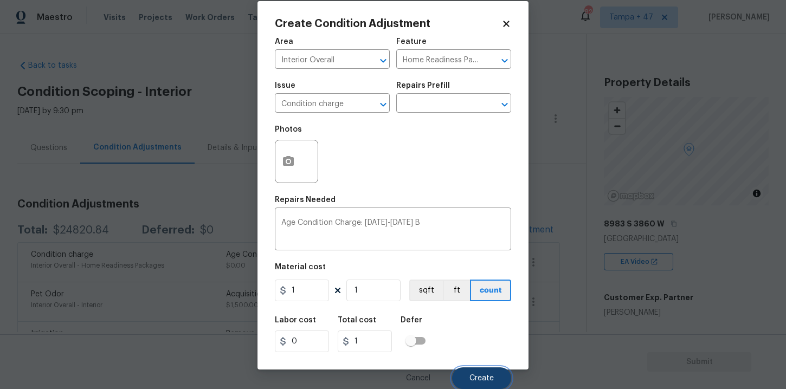
click at [481, 376] on span "Create" at bounding box center [482, 379] width 24 height 8
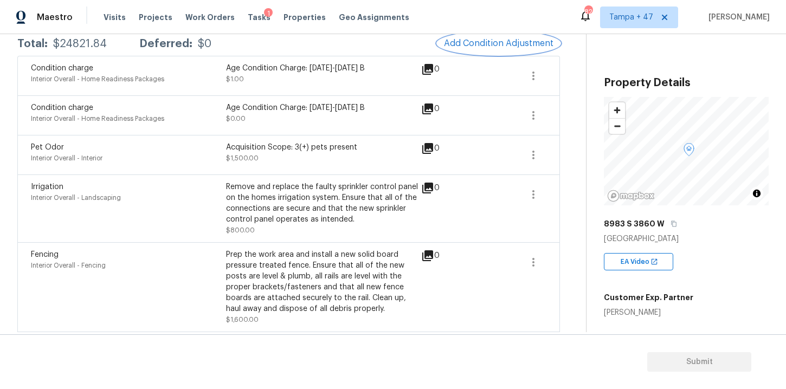
scroll to position [0, 0]
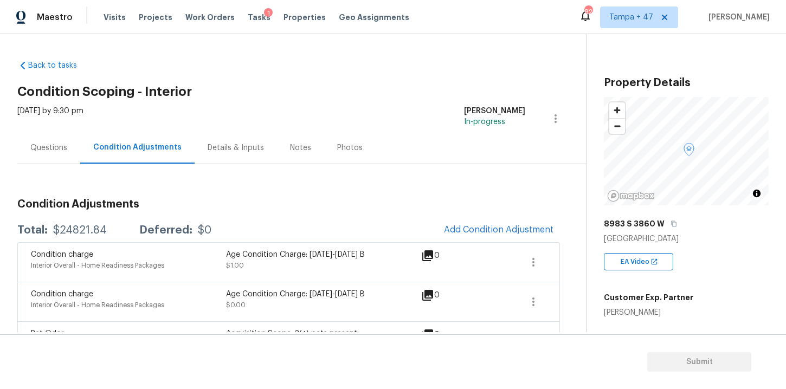
click at [231, 146] on div "Details & Inputs" at bounding box center [236, 148] width 56 height 11
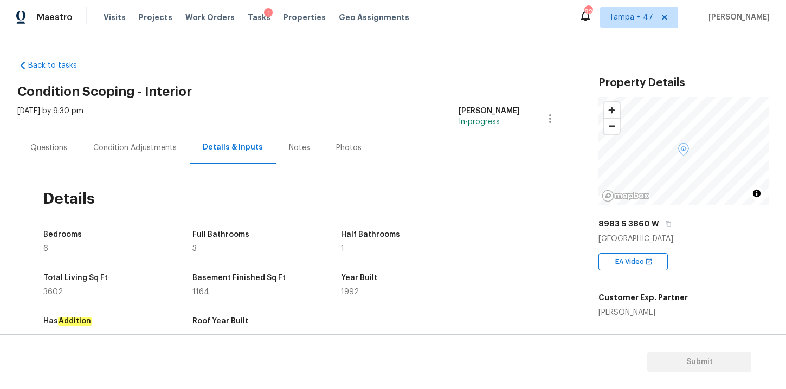
scroll to position [67, 0]
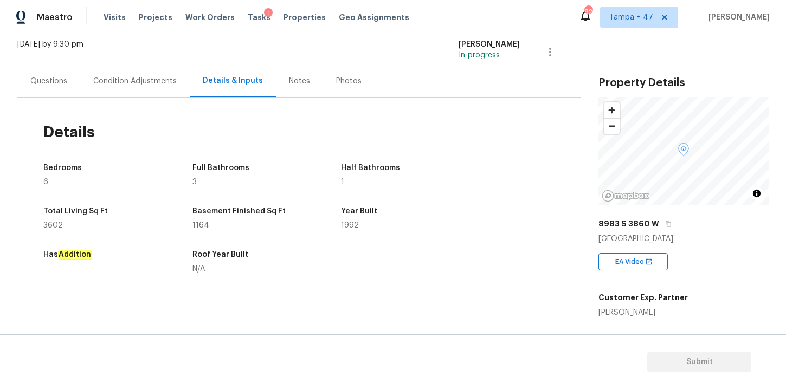
click at [150, 93] on div "Condition Adjustments" at bounding box center [135, 81] width 110 height 32
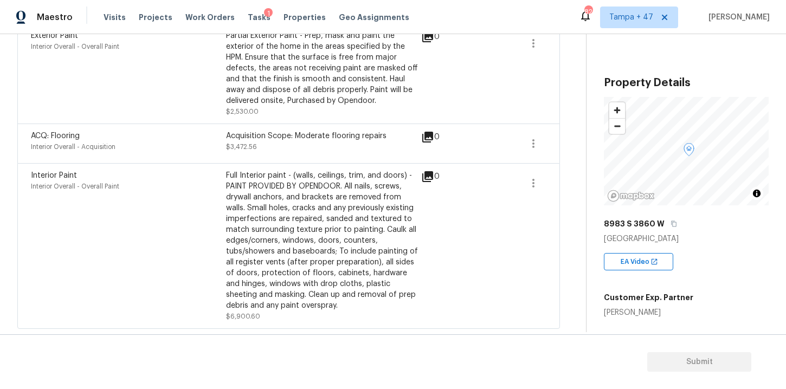
scroll to position [1093, 0]
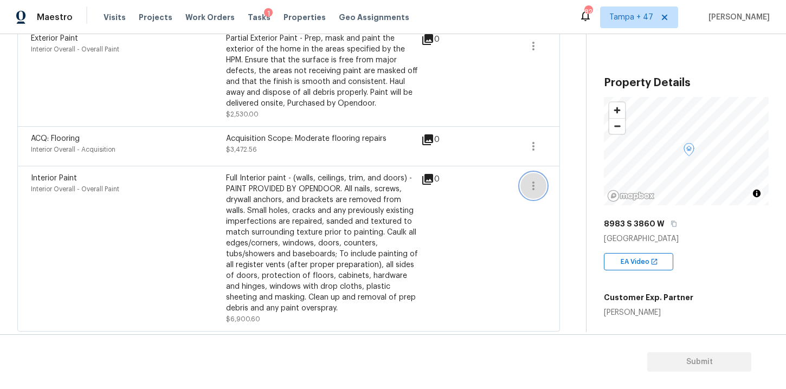
click at [539, 185] on icon "button" at bounding box center [533, 186] width 13 height 13
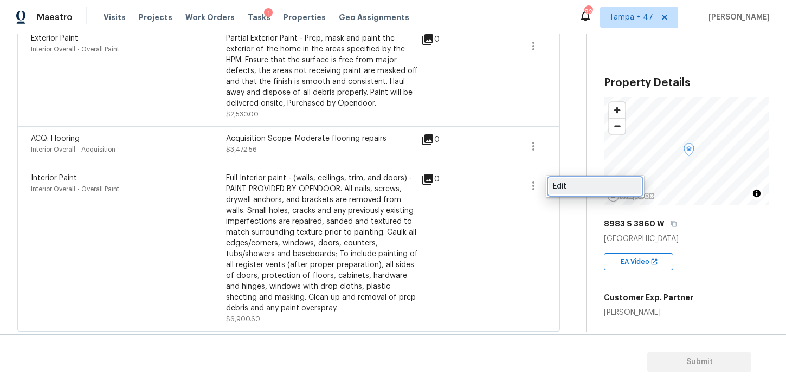
click at [556, 188] on div "Edit" at bounding box center [595, 186] width 85 height 11
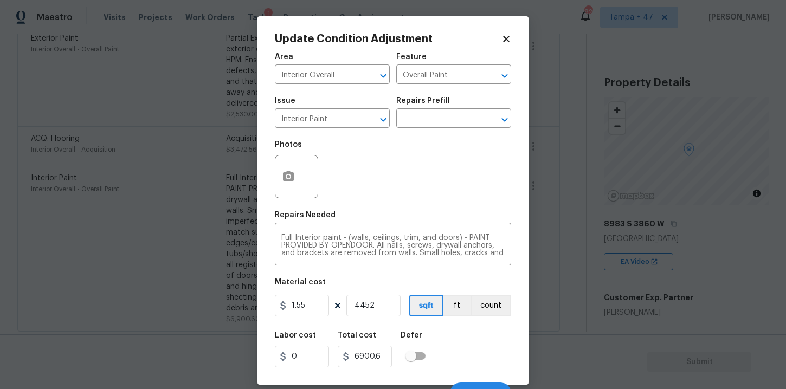
scroll to position [16, 0]
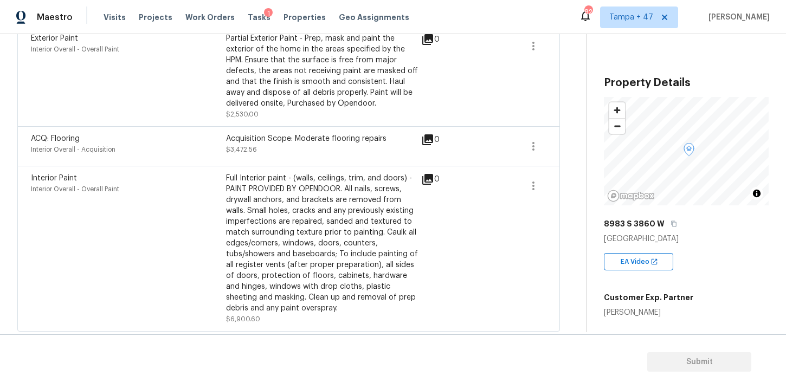
click at [555, 110] on body "Maestro Visits Projects Work Orders Tasks 1 Properties Geo Assignments 820 Tamp…" at bounding box center [393, 194] width 786 height 389
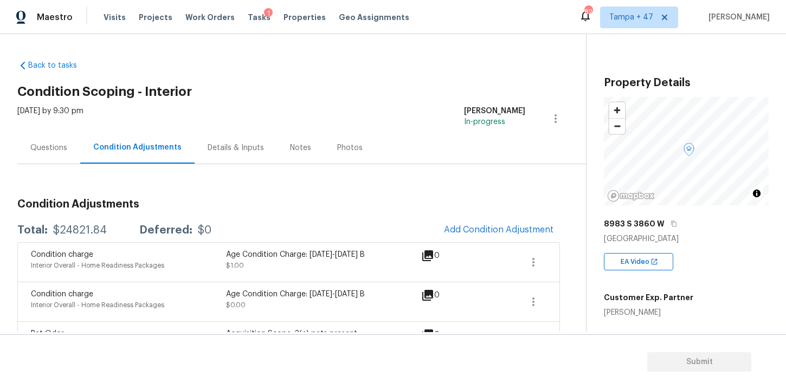
scroll to position [91, 0]
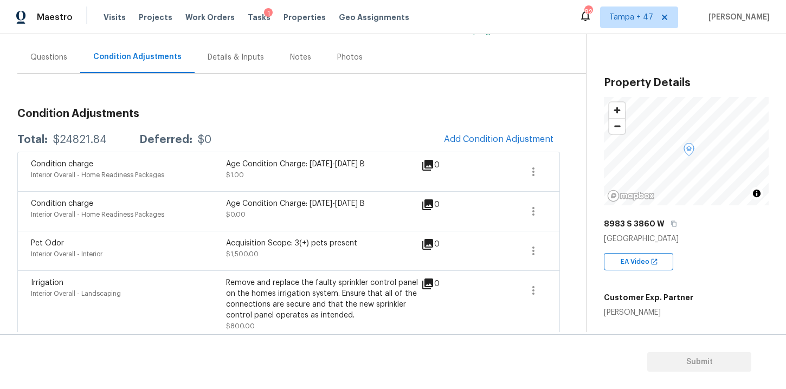
click at [228, 63] on div "Details & Inputs" at bounding box center [236, 57] width 82 height 32
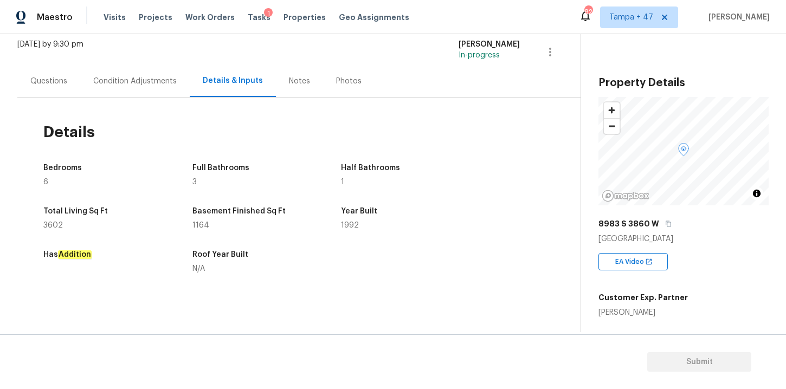
click at [297, 80] on div "Notes" at bounding box center [299, 81] width 21 height 11
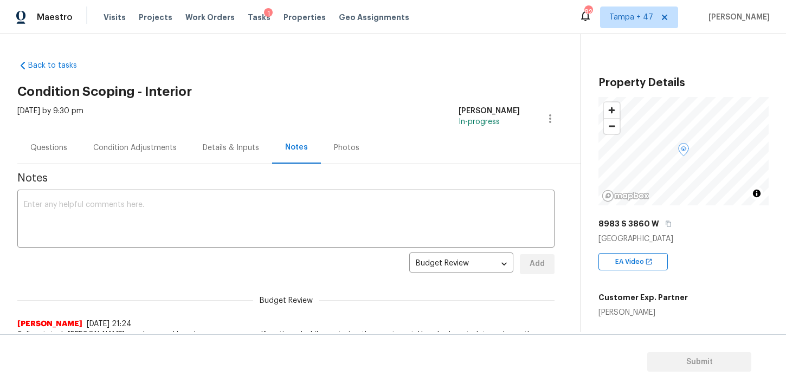
click at [344, 146] on div "Photos" at bounding box center [346, 148] width 25 height 11
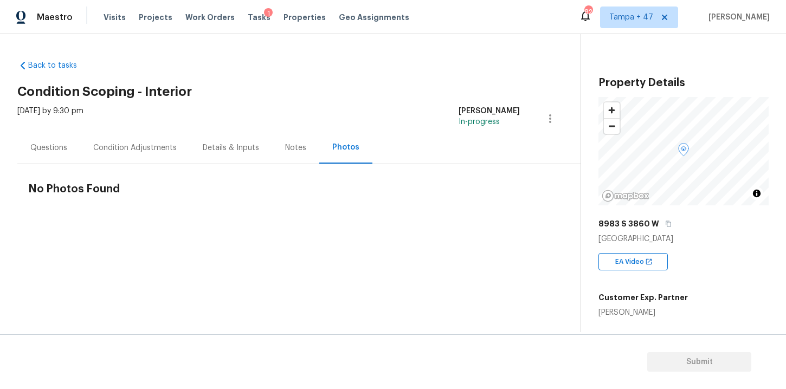
click at [153, 151] on div "Condition Adjustments" at bounding box center [135, 148] width 84 height 11
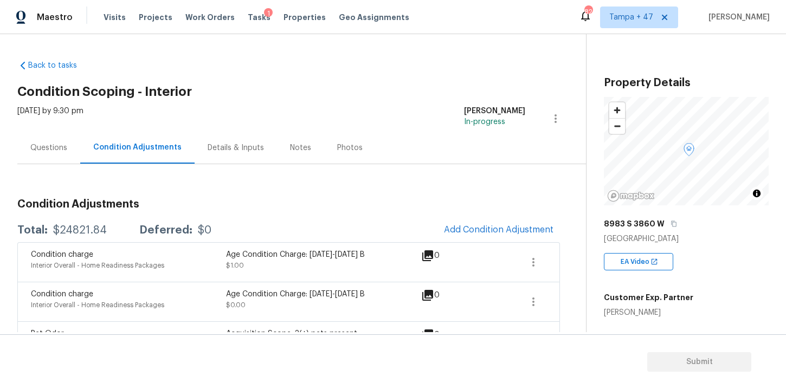
click at [65, 150] on div "Questions" at bounding box center [48, 148] width 37 height 11
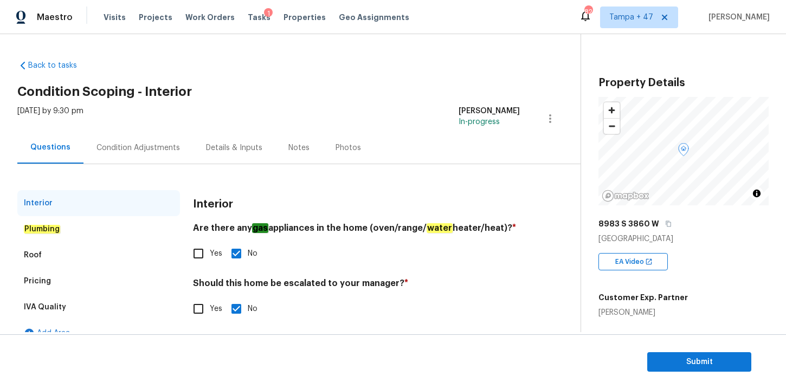
scroll to position [17, 0]
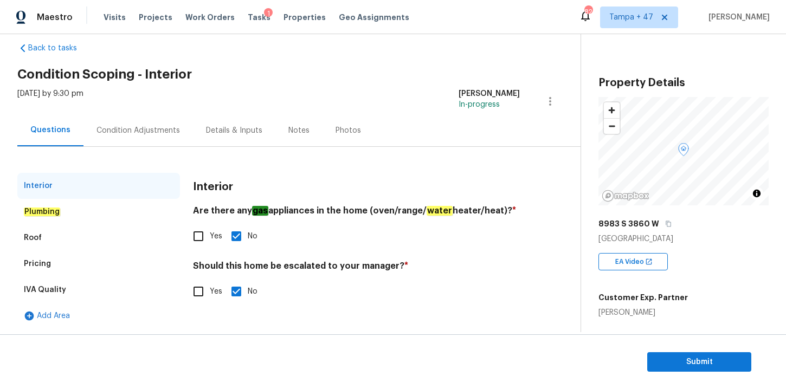
click at [68, 213] on div "Plumbing" at bounding box center [98, 212] width 163 height 26
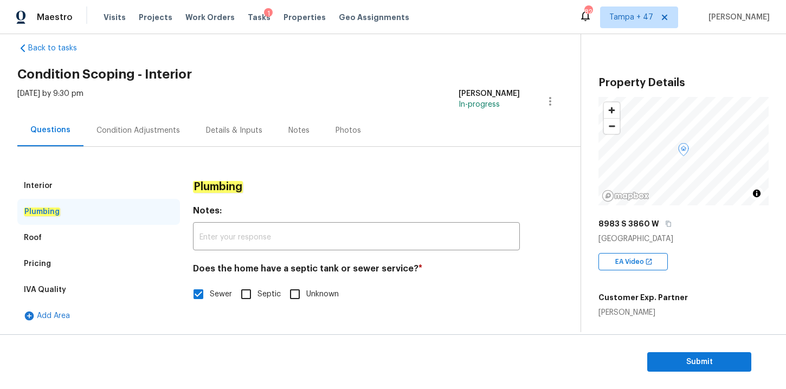
click at [38, 236] on div "Roof" at bounding box center [33, 238] width 18 height 11
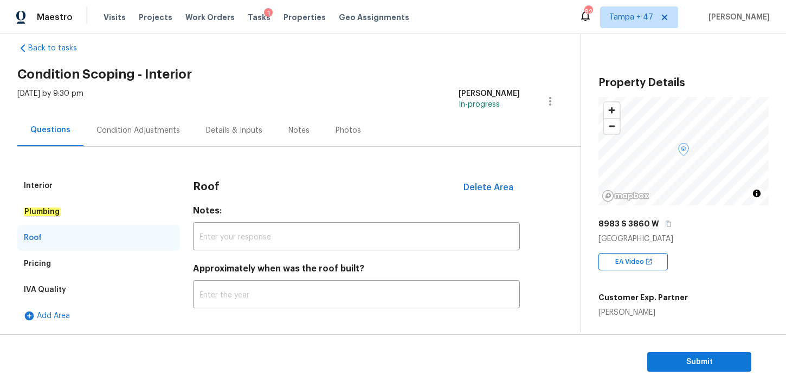
click at [41, 263] on div "Pricing" at bounding box center [37, 264] width 27 height 11
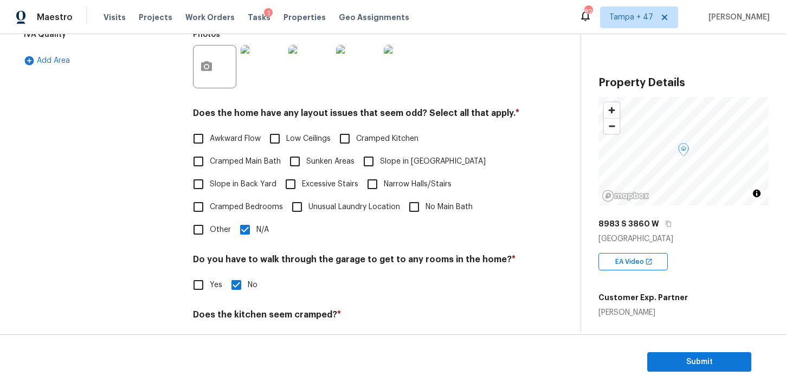
scroll to position [364, 0]
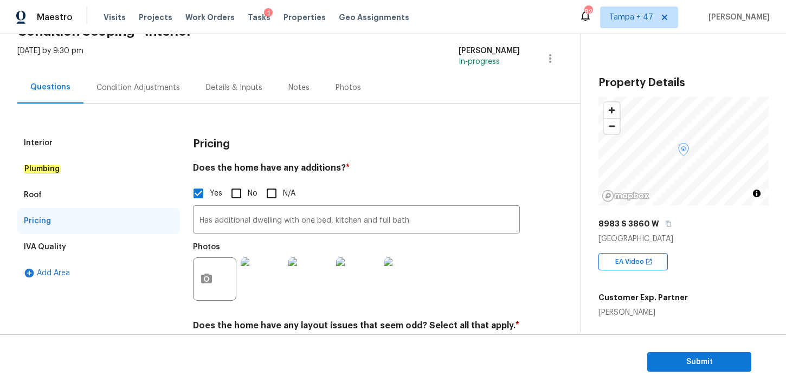
click at [47, 249] on div "IVA Quality" at bounding box center [45, 247] width 42 height 11
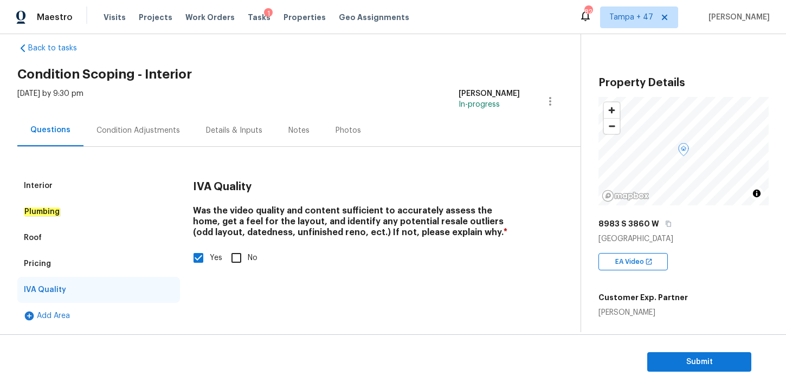
click at [123, 130] on div "Condition Adjustments" at bounding box center [139, 130] width 84 height 11
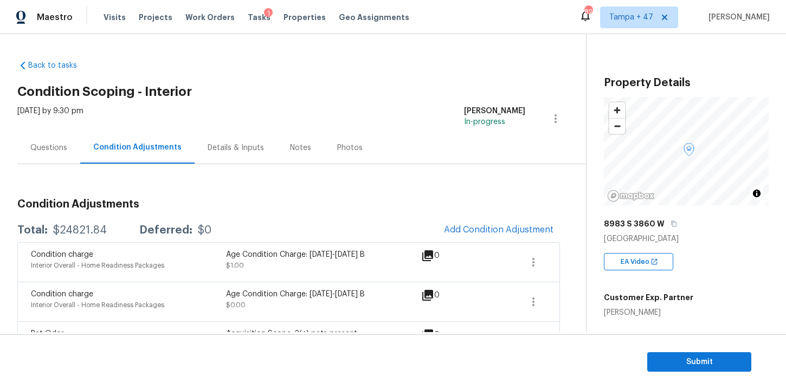
click at [68, 150] on div "Questions" at bounding box center [48, 148] width 63 height 32
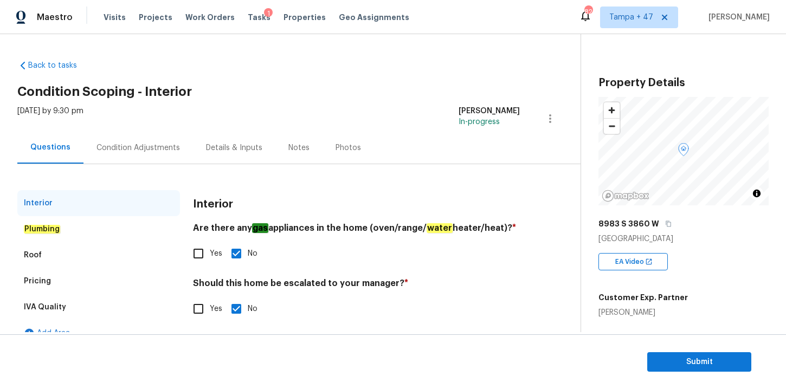
click at [56, 225] on div "Plumbing" at bounding box center [42, 229] width 36 height 11
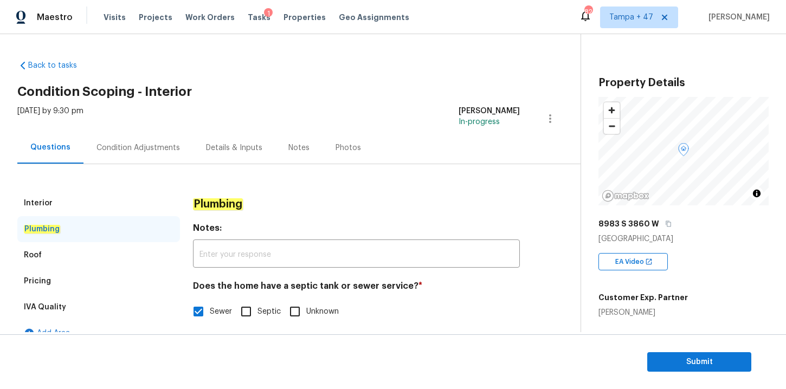
scroll to position [17, 0]
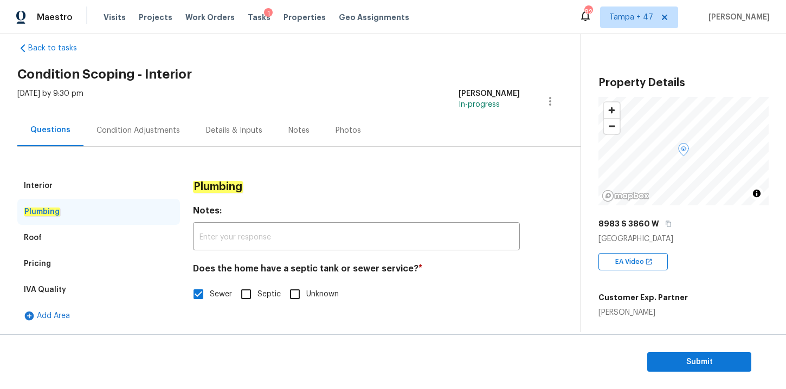
click at [41, 263] on div "Pricing" at bounding box center [37, 264] width 27 height 11
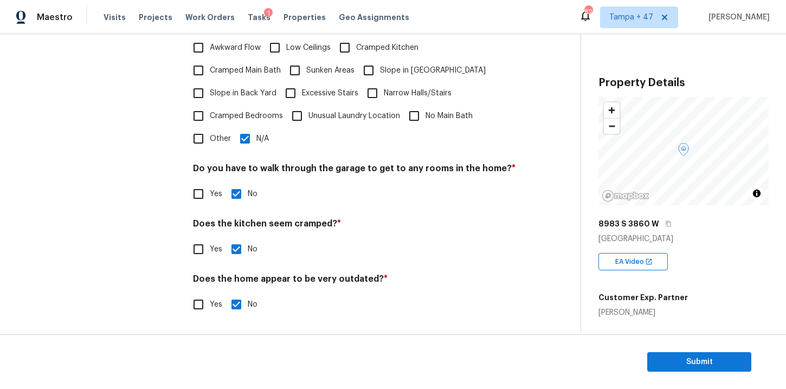
scroll to position [0, 0]
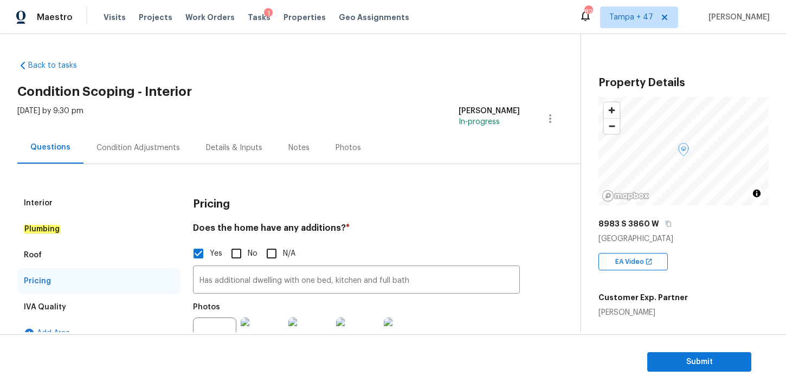
click at [36, 200] on div "Interior" at bounding box center [38, 203] width 29 height 11
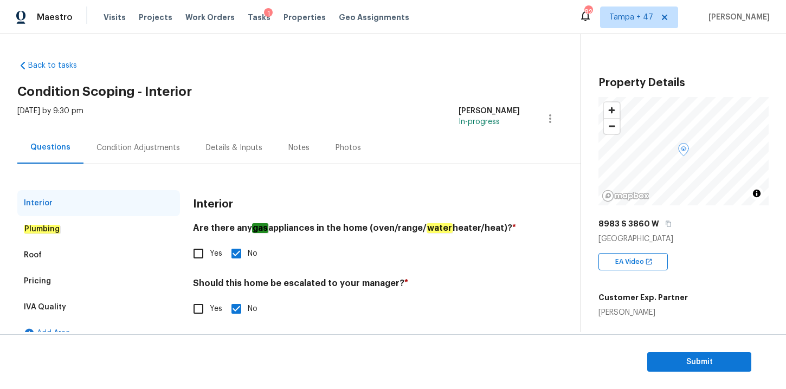
scroll to position [17, 0]
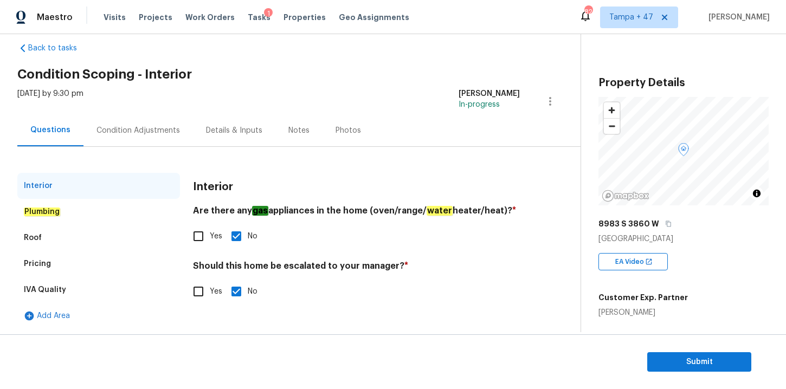
click at [197, 238] on input "Yes" at bounding box center [198, 236] width 23 height 23
checkbox input "true"
checkbox input "false"
click at [40, 234] on div "Roof" at bounding box center [33, 238] width 18 height 11
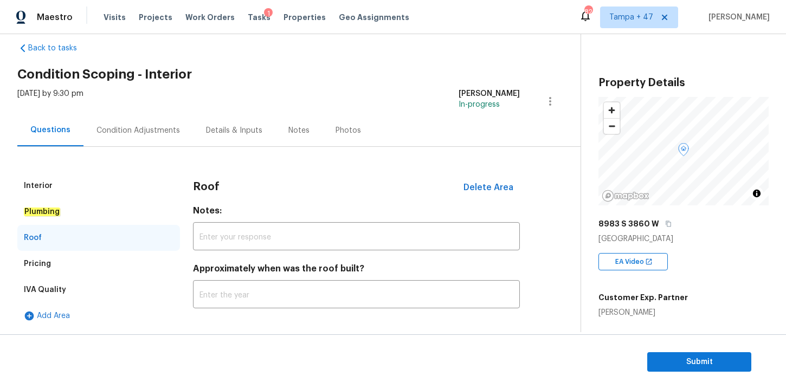
click at [37, 261] on div "Pricing" at bounding box center [37, 264] width 27 height 11
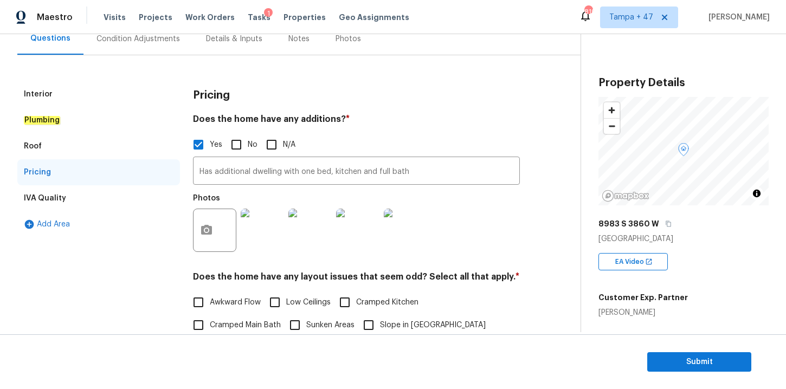
scroll to position [0, 0]
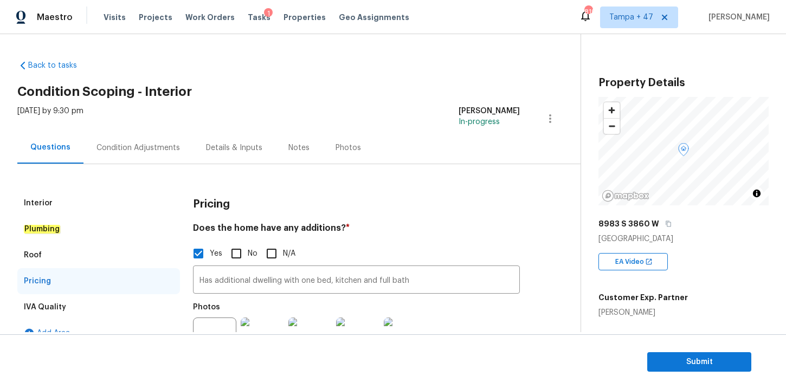
click at [235, 148] on div "Details & Inputs" at bounding box center [234, 148] width 56 height 11
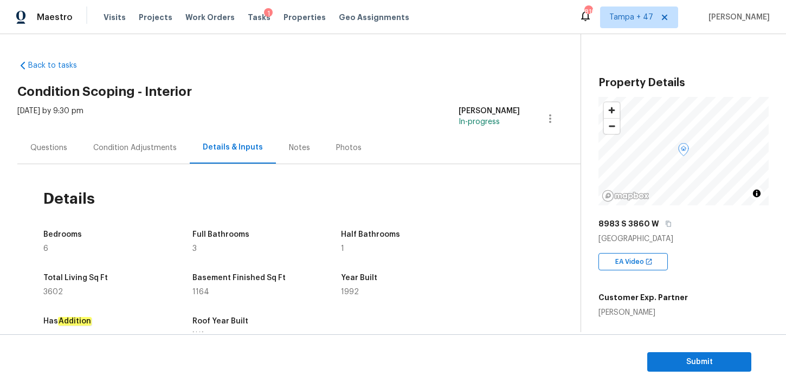
click at [289, 146] on div "Notes" at bounding box center [299, 148] width 21 height 11
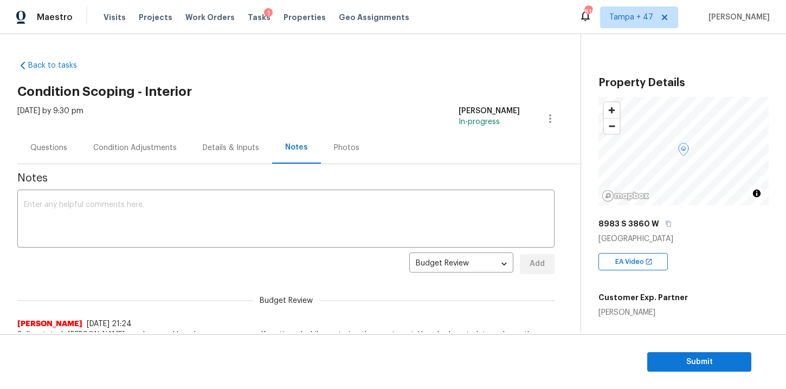
click at [217, 146] on div "Details & Inputs" at bounding box center [231, 148] width 56 height 11
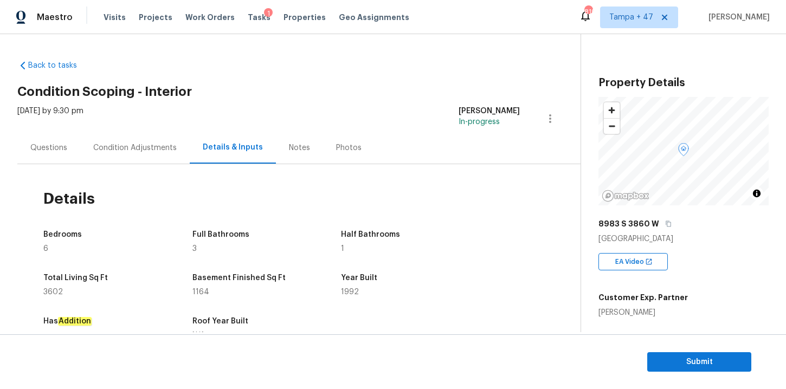
click at [156, 150] on div "Condition Adjustments" at bounding box center [135, 148] width 84 height 11
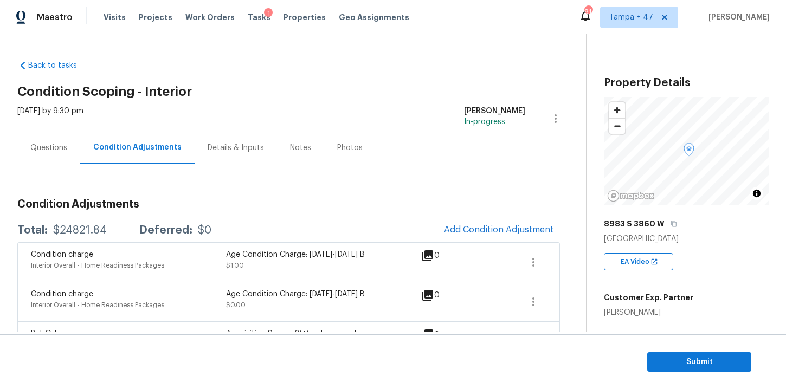
click at [302, 144] on div "Notes" at bounding box center [300, 148] width 21 height 11
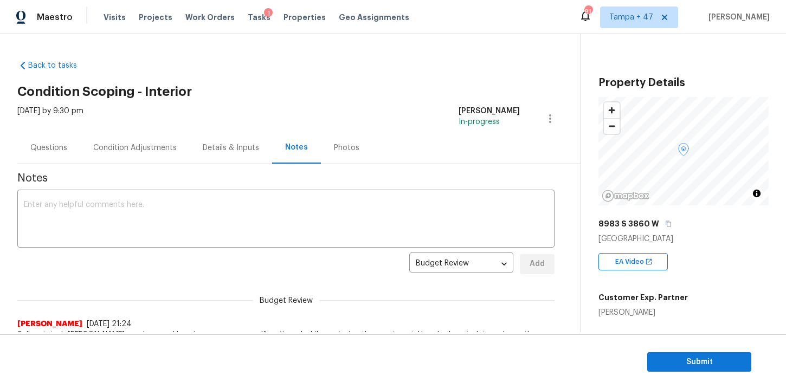
click at [343, 145] on div "Photos" at bounding box center [346, 148] width 25 height 11
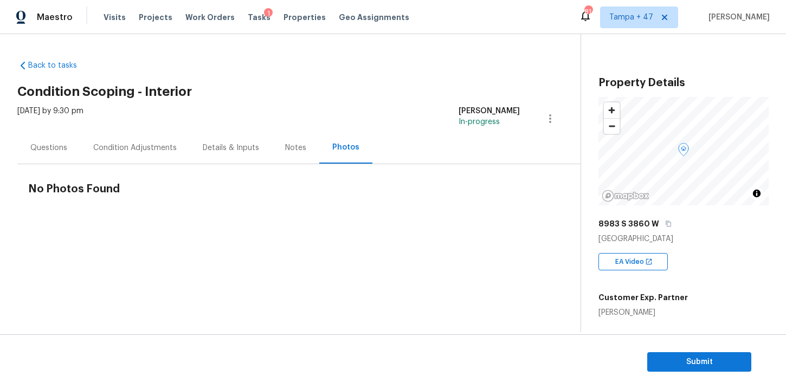
click at [170, 148] on div "Condition Adjustments" at bounding box center [135, 148] width 84 height 11
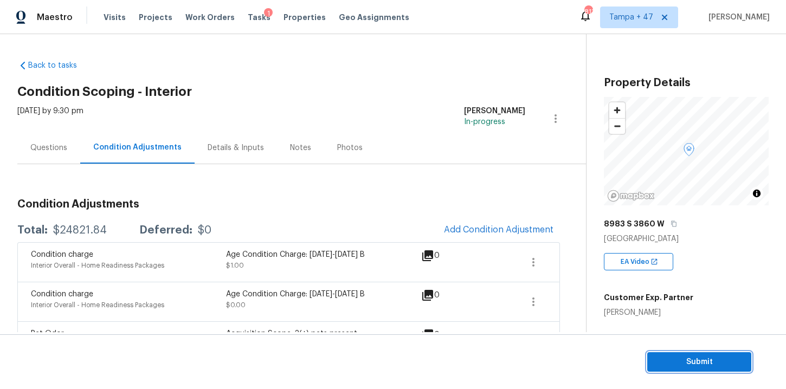
click at [691, 357] on span "Submit" at bounding box center [699, 363] width 87 height 14
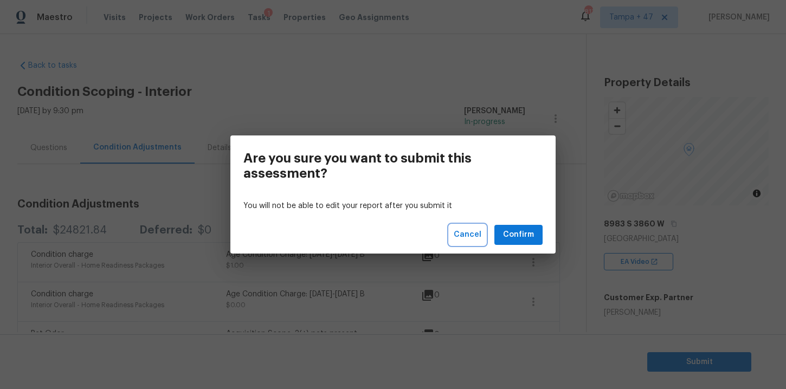
click at [472, 237] on span "Cancel" at bounding box center [468, 235] width 28 height 14
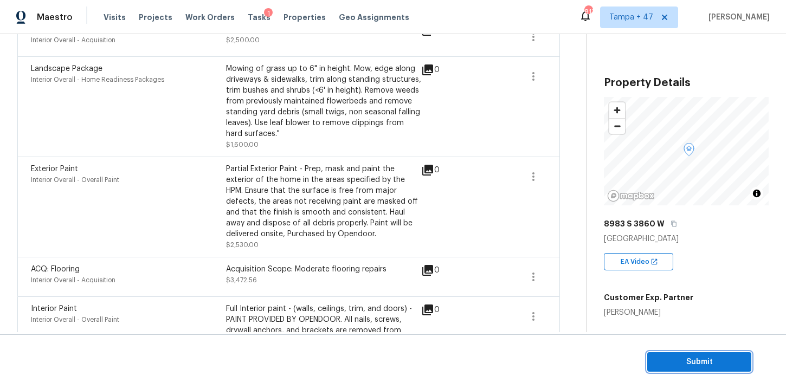
scroll to position [1089, 0]
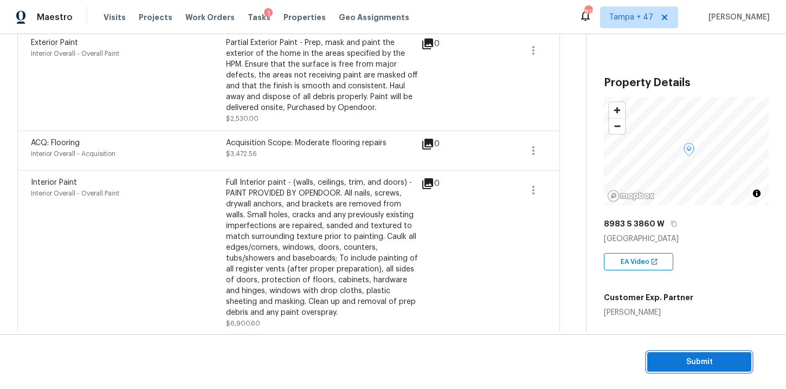
click at [672, 361] on span "Submit" at bounding box center [699, 363] width 87 height 14
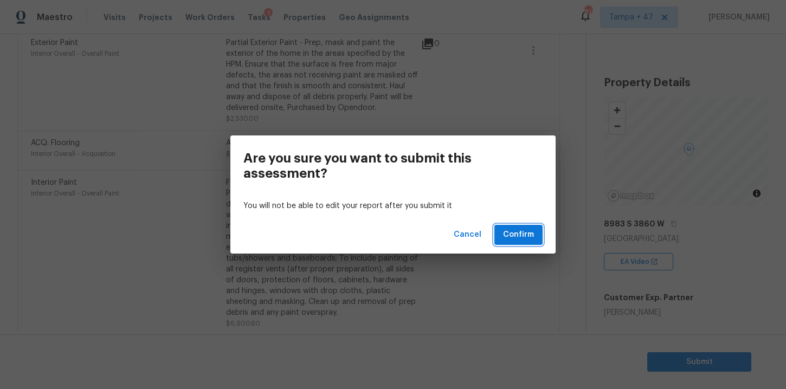
click at [505, 226] on button "Confirm" at bounding box center [519, 235] width 48 height 20
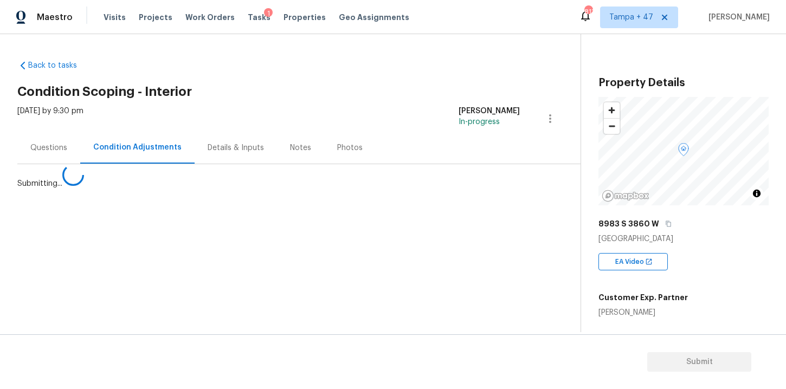
scroll to position [0, 0]
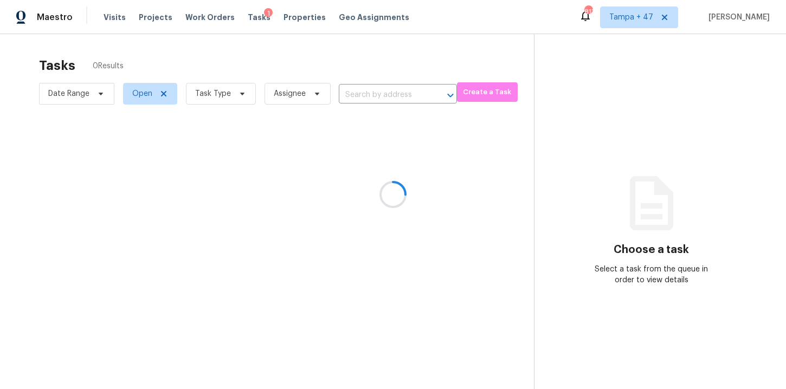
click at [221, 95] on div at bounding box center [393, 194] width 786 height 389
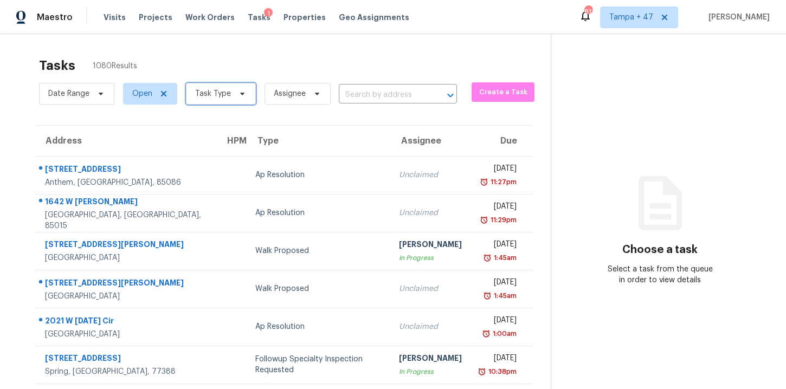
click at [235, 95] on span at bounding box center [241, 93] width 12 height 9
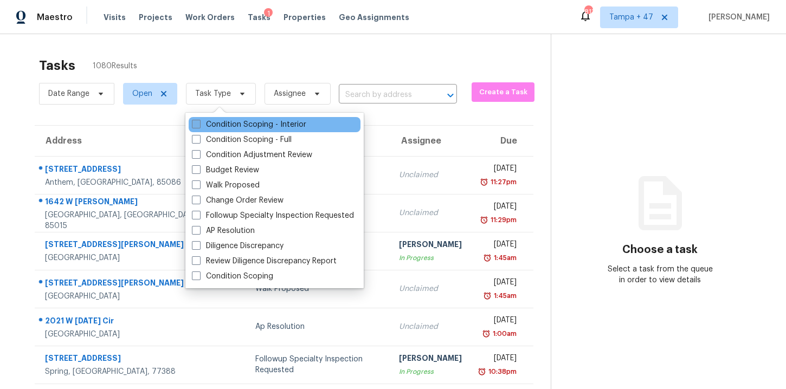
click at [245, 126] on label "Condition Scoping - Interior" at bounding box center [249, 124] width 114 height 11
click at [199, 126] on input "Condition Scoping - Interior" at bounding box center [195, 122] width 7 height 7
checkbox input "true"
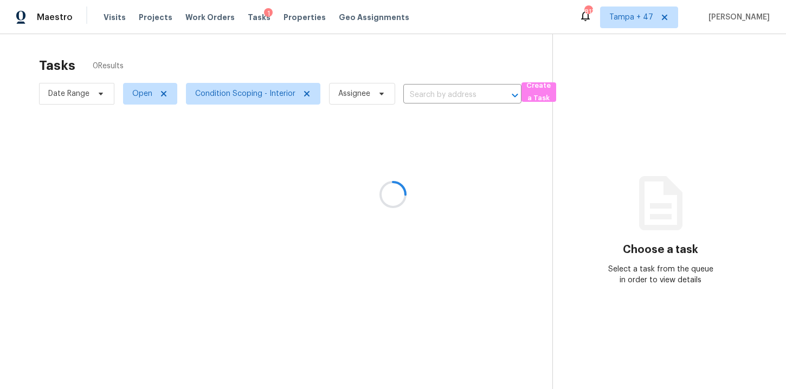
click at [429, 93] on div at bounding box center [393, 194] width 786 height 389
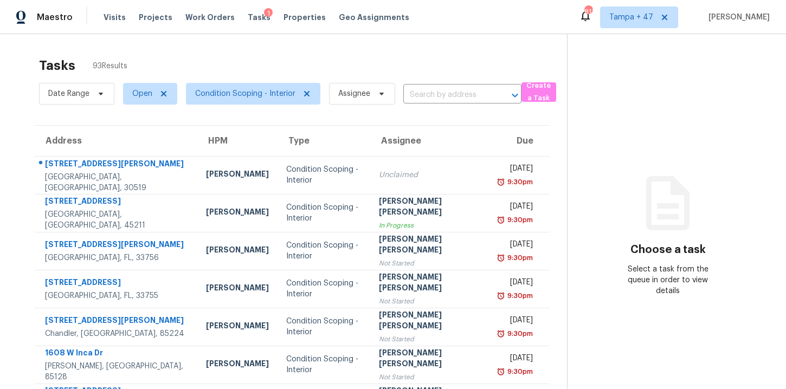
click at [425, 95] on input "text" at bounding box center [447, 95] width 88 height 17
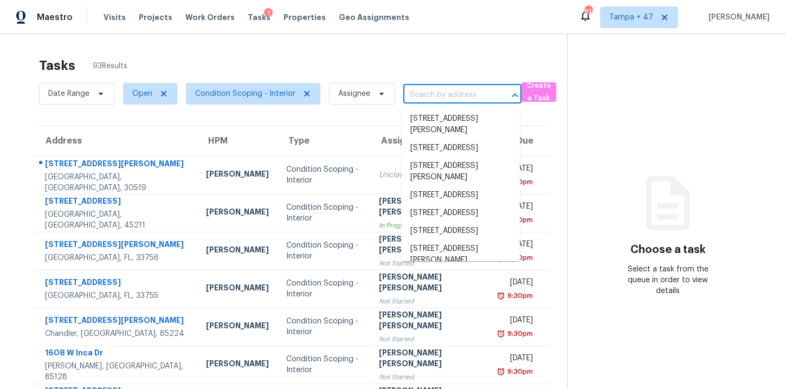
paste input "4630 Carriage Walk Ln # 4630 Cumming, GA, 30040"
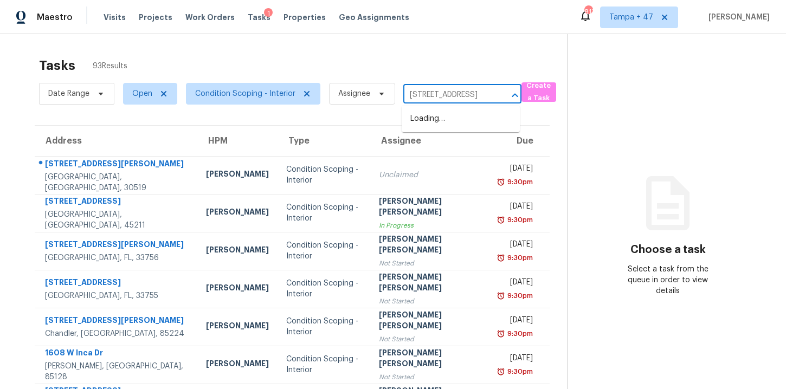
scroll to position [0, 2]
type input "4630 Carriage Walk Ln"
click at [459, 124] on li "4630 Carriage Walk Ln # 4630, Cumming, GA 30040" at bounding box center [461, 119] width 118 height 18
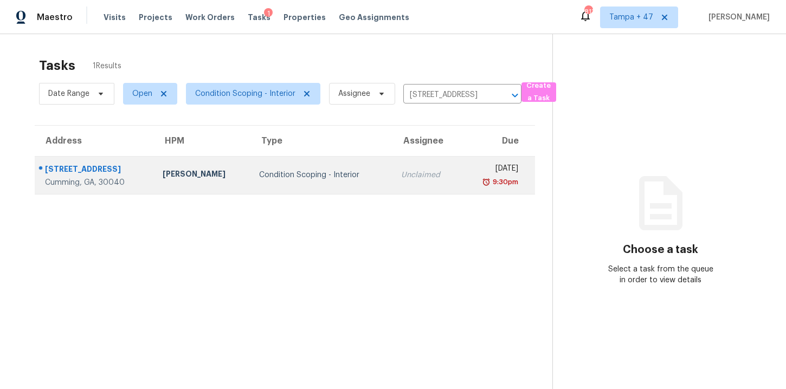
click at [144, 170] on div "4630 Carriage Walk Ln # 4630" at bounding box center [95, 171] width 100 height 14
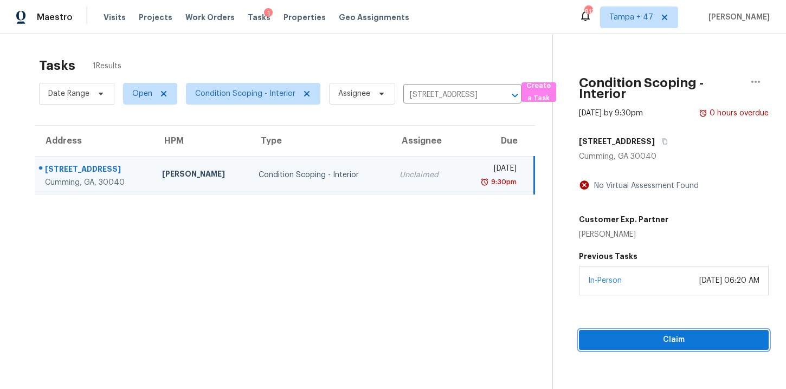
click at [622, 341] on span "Claim" at bounding box center [674, 341] width 172 height 14
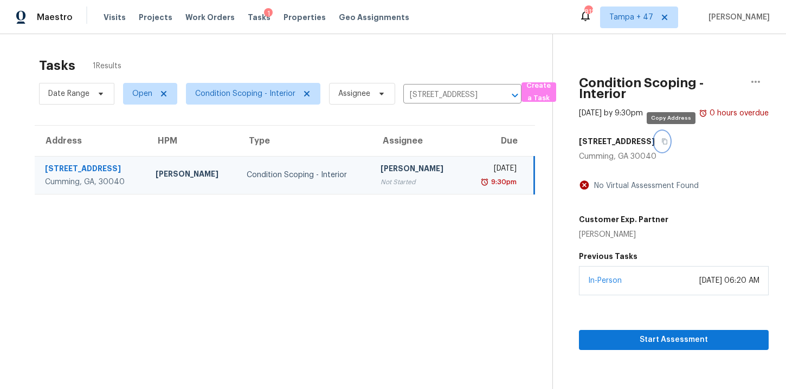
click at [668, 142] on icon "button" at bounding box center [665, 141] width 7 height 7
click at [443, 93] on input "4630 Carriage Walk Ln # 4630, Cumming, GA 30040" at bounding box center [447, 95] width 88 height 17
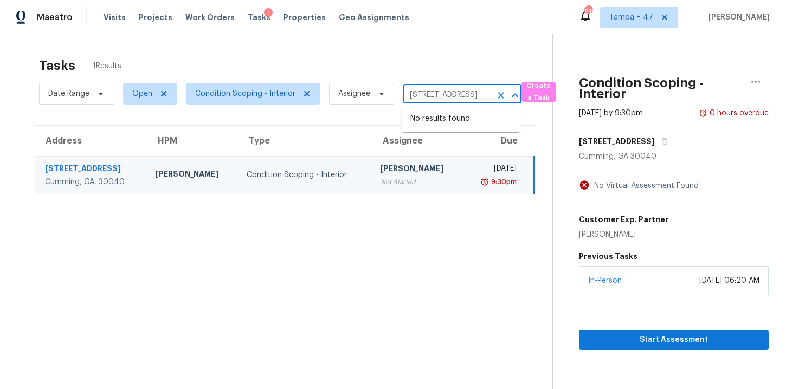
click at [443, 93] on input "4630 Carriage Walk Ln # 4630, Cumming, GA 30040" at bounding box center [447, 95] width 88 height 17
paste input "708 Montreville Ave Deland, FL, 32724"
type input "708 Montreville Ave Deland, FL, 32724"
click at [444, 124] on li "708 Montreville Ave, Deland, FL 32724" at bounding box center [461, 119] width 118 height 18
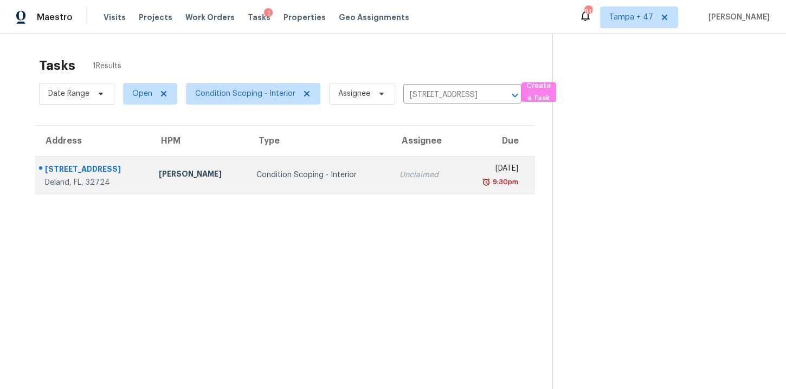
click at [130, 176] on div "708 Montreville Ave" at bounding box center [93, 171] width 97 height 14
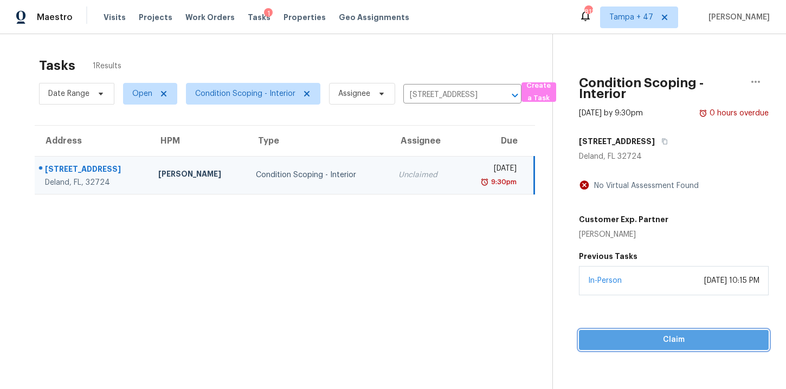
click at [625, 335] on span "Claim" at bounding box center [674, 341] width 172 height 14
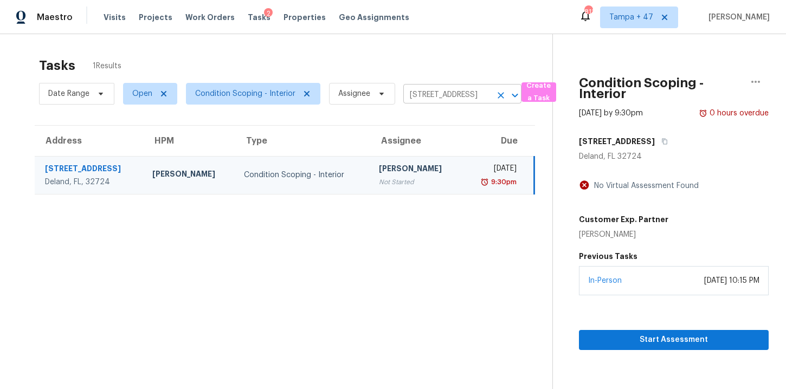
click at [455, 95] on input "708 Montreville Ave, Deland, FL 32724" at bounding box center [447, 95] width 88 height 17
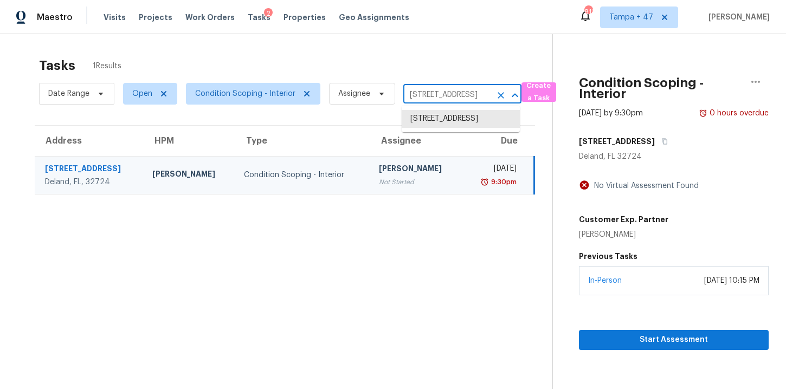
click at [455, 95] on input "708 Montreville Ave, Deland, FL 32724" at bounding box center [447, 95] width 88 height 17
paste input "3884 NW 1st Pl Deerfield Beach, FL, 33442"
type input "3884 NW 1st Pl Deerfield Beach, FL, 33442"
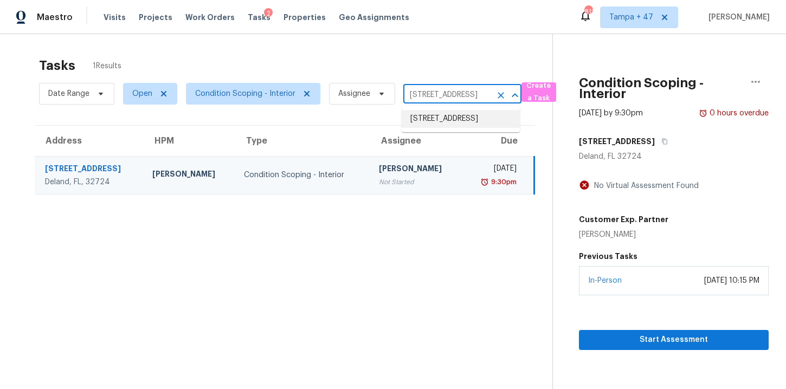
click at [451, 118] on li "3884 NW 1st Pl, Deerfield Beach, FL 33442" at bounding box center [461, 119] width 118 height 18
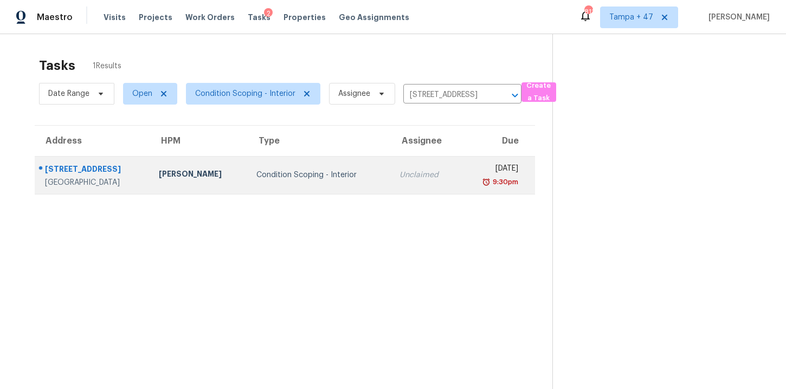
click at [142, 175] on div "3884 NW 1st Pl" at bounding box center [93, 171] width 97 height 14
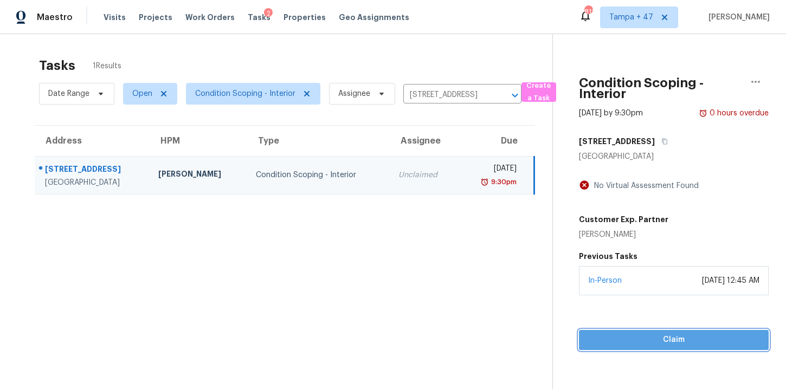
click at [628, 343] on span "Claim" at bounding box center [674, 341] width 172 height 14
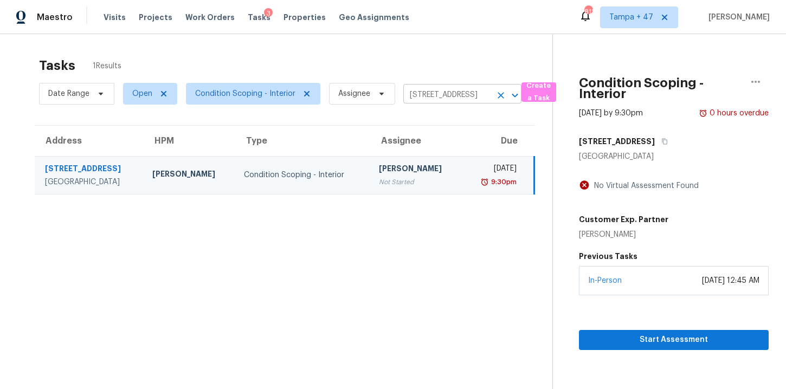
click at [451, 93] on input "3884 NW 1st Pl, Deerfield Beach, FL 33442" at bounding box center [447, 95] width 88 height 17
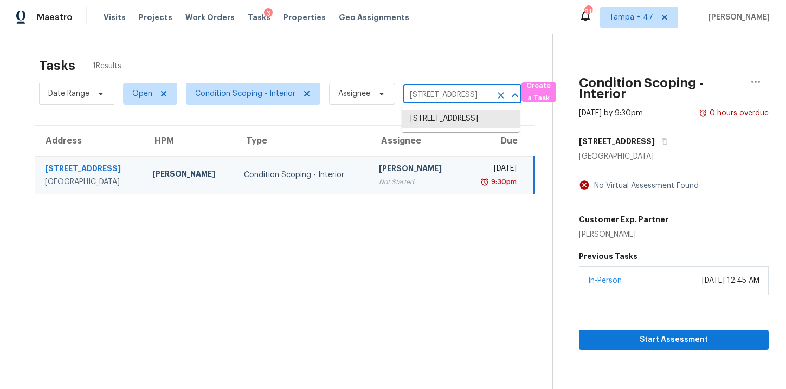
click at [451, 93] on input "3884 NW 1st Pl, Deerfield Beach, FL 33442" at bounding box center [447, 95] width 88 height 17
paste input "1343 Lindale Pl Spartanburg, SC, 29301"
type input "1343 Lindale Pl Spartanburg, SC, 29301"
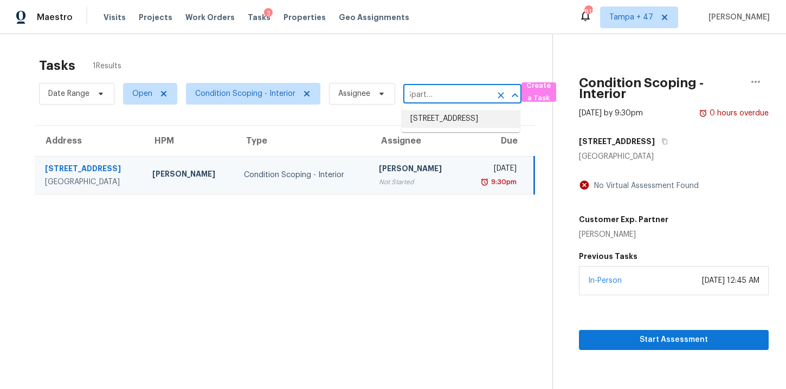
click at [457, 120] on li "1343 Lindale Pl, Spartanburg, SC 29301" at bounding box center [461, 119] width 118 height 18
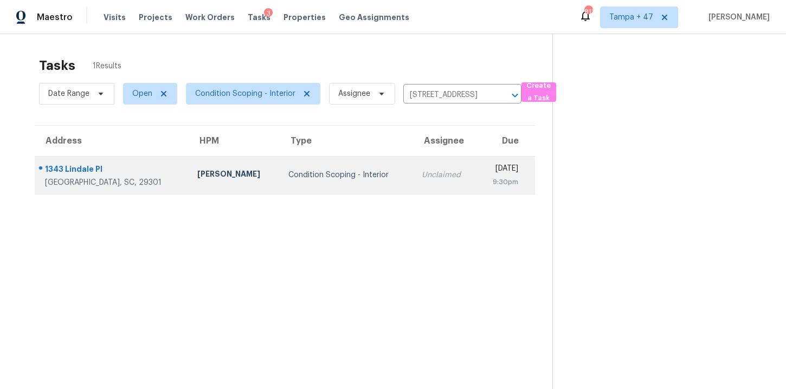
click at [357, 185] on td "Condition Scoping - Interior" at bounding box center [346, 175] width 133 height 38
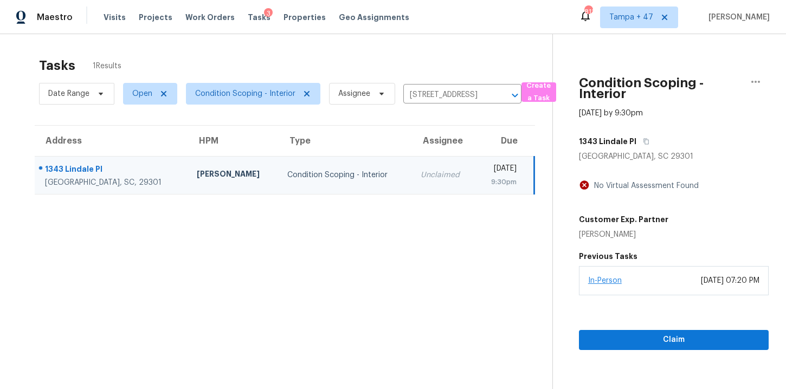
click at [612, 284] on link "In-Person" at bounding box center [605, 281] width 34 height 8
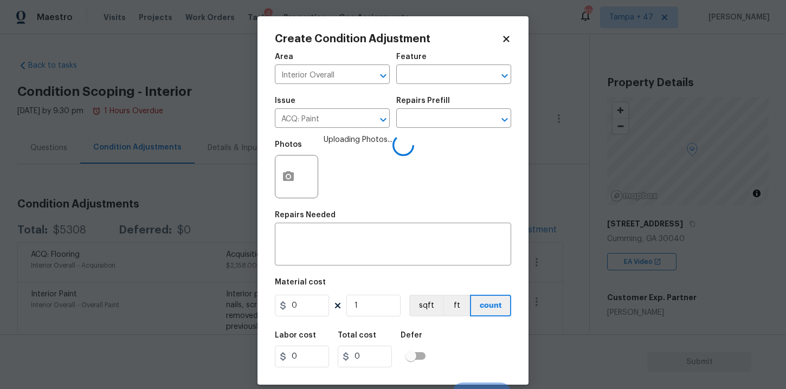
scroll to position [16, 0]
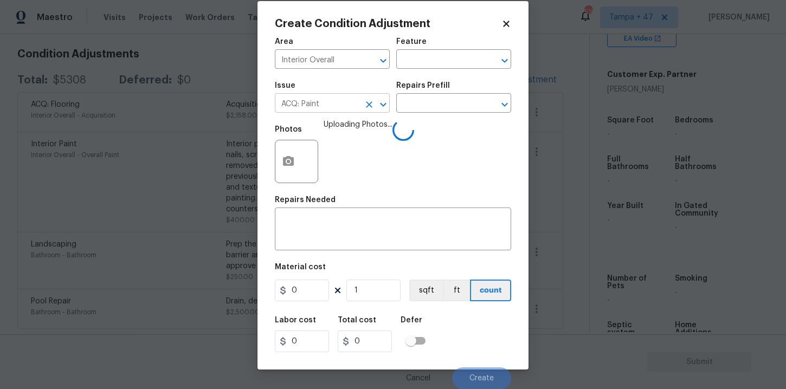
click at [357, 102] on input "ACQ: Paint" at bounding box center [317, 104] width 85 height 17
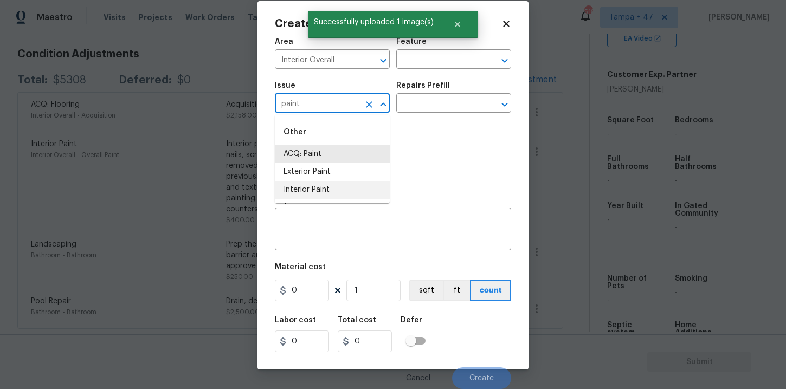
click at [312, 187] on li "Interior Paint" at bounding box center [332, 190] width 115 height 18
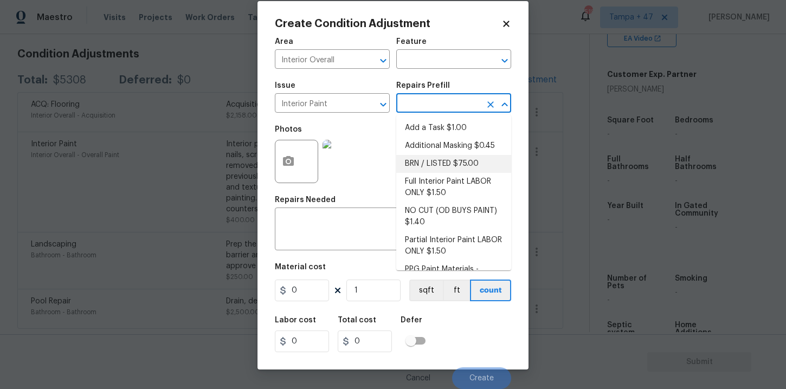
click at [434, 102] on input "text" at bounding box center [438, 104] width 85 height 17
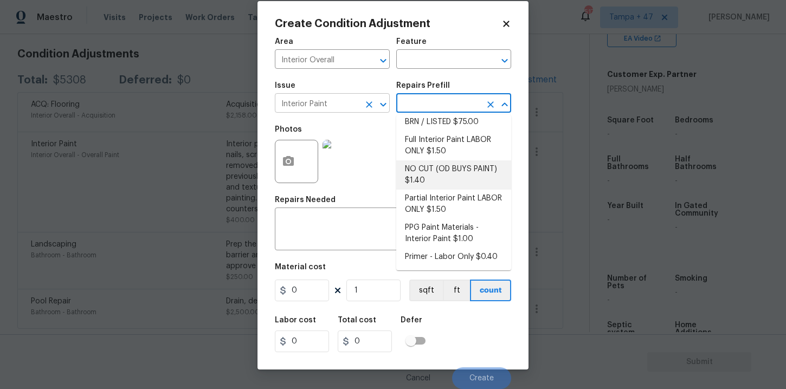
click at [353, 108] on input "Interior Paint" at bounding box center [317, 104] width 85 height 17
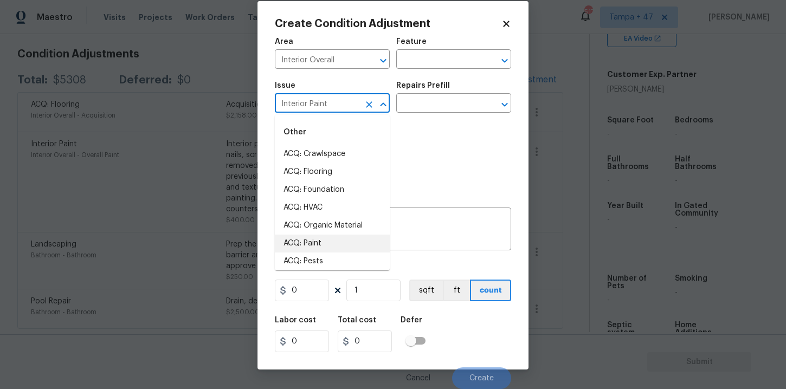
click at [307, 240] on li "ACQ: Paint" at bounding box center [332, 244] width 115 height 18
type input "ACQ: Paint"
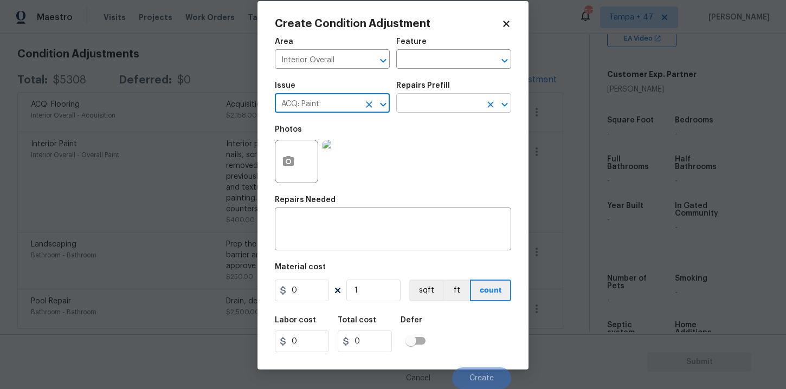
click at [433, 108] on input "text" at bounding box center [438, 104] width 85 height 17
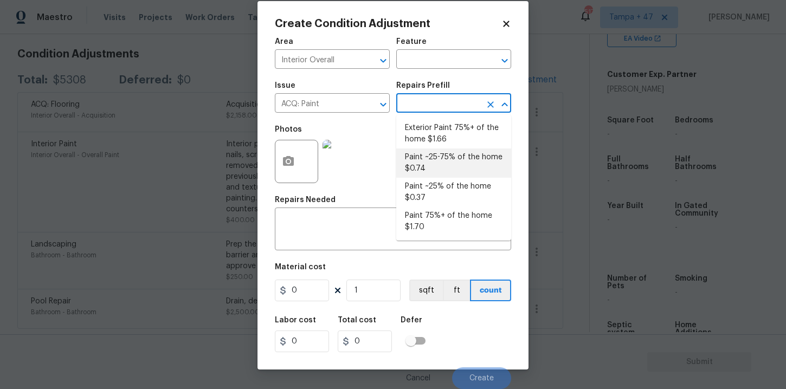
click at [456, 160] on li "Paint ~25-75% of the home $0.74" at bounding box center [453, 163] width 115 height 29
type input "Acquisition"
type input "0.74"
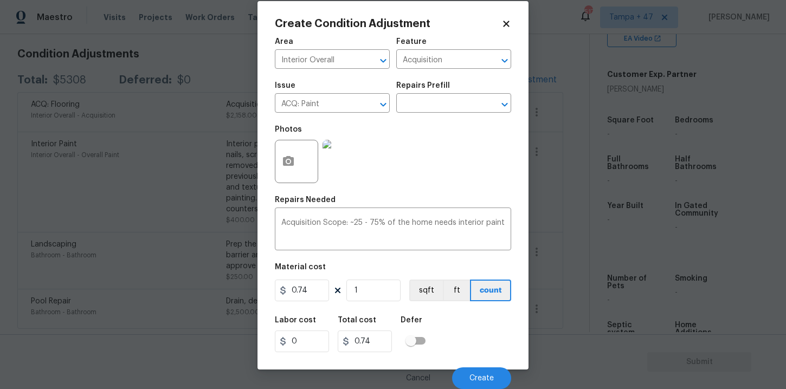
click at [345, 165] on img at bounding box center [344, 161] width 43 height 43
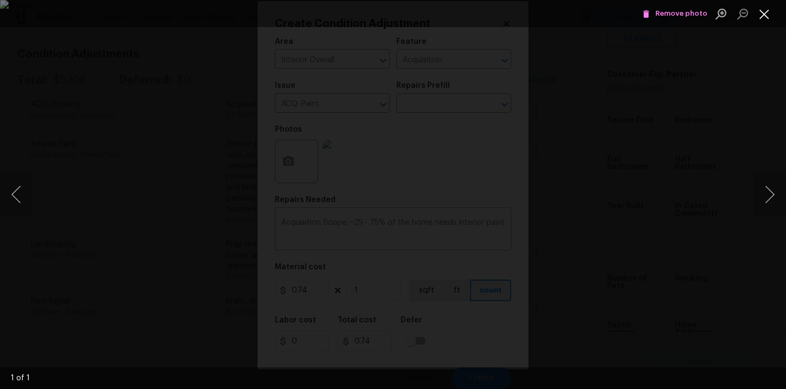
click at [771, 11] on button "Close lightbox" at bounding box center [765, 13] width 22 height 19
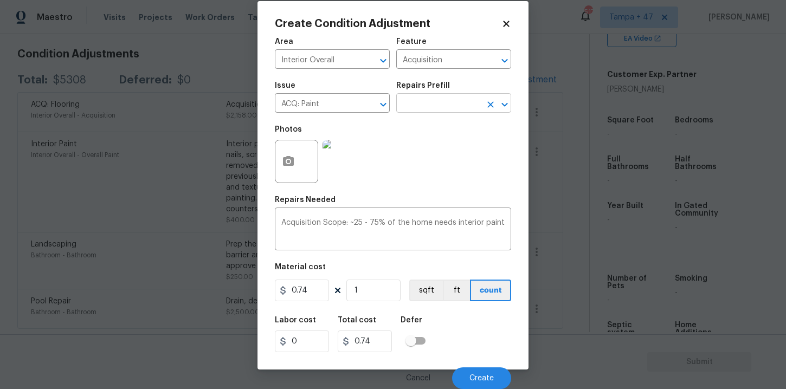
click at [455, 105] on input "text" at bounding box center [438, 104] width 85 height 17
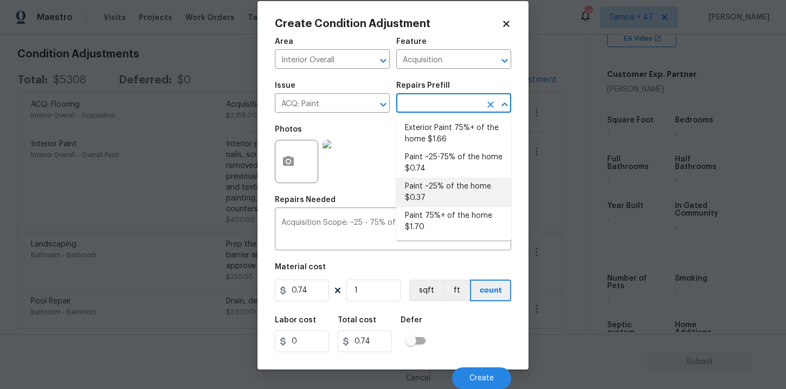
click at [445, 193] on li "Paint ~25% of the home $0.37" at bounding box center [453, 192] width 115 height 29
type input "0.37"
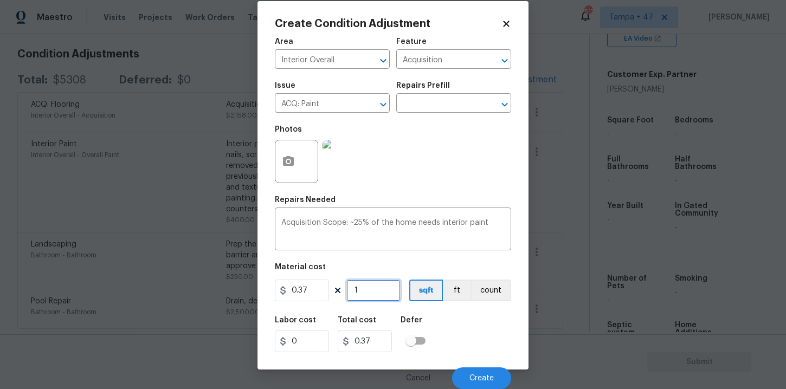
click at [373, 291] on input "1" at bounding box center [374, 291] width 54 height 22
type input "4"
type input "1.48"
type input "41"
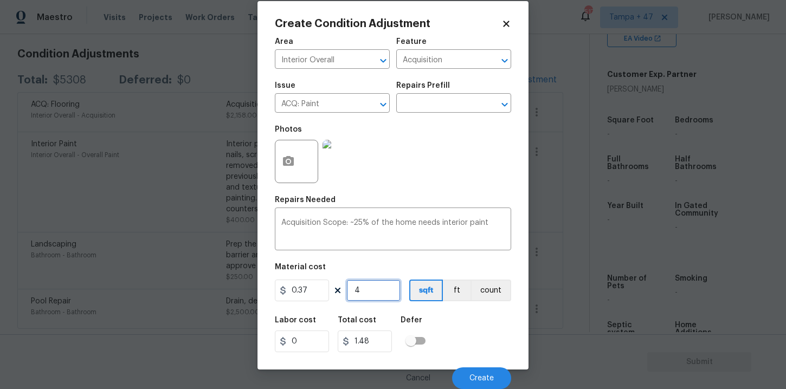
type input "15.17"
type input "415"
type input "153.55"
type input "4150"
type input "1535.5"
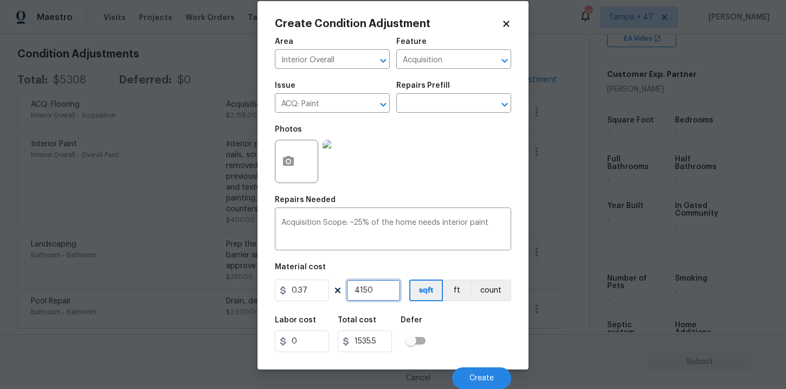
type input "4150"
click at [486, 329] on div "Labor cost 0 Total cost 1535.5 Defer" at bounding box center [393, 334] width 236 height 49
click at [477, 373] on button "Create" at bounding box center [481, 379] width 59 height 22
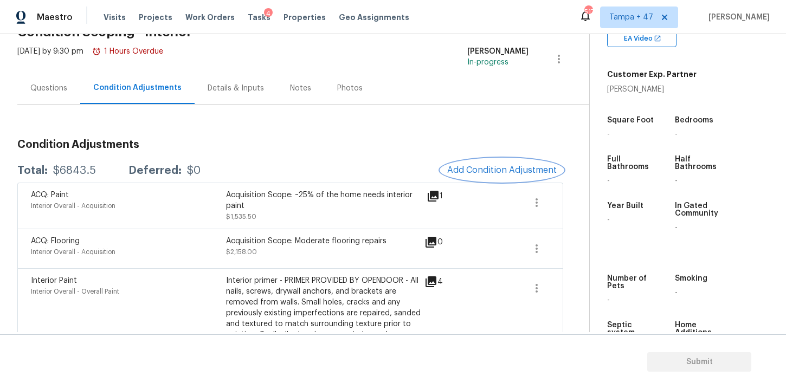
scroll to position [0, 0]
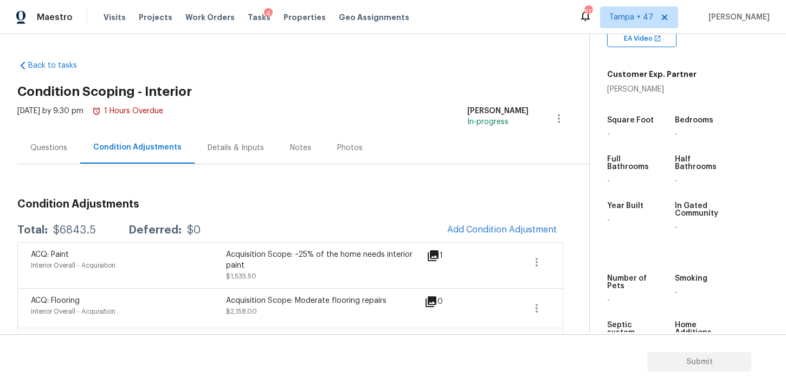
click at [59, 149] on div "Questions" at bounding box center [48, 148] width 37 height 11
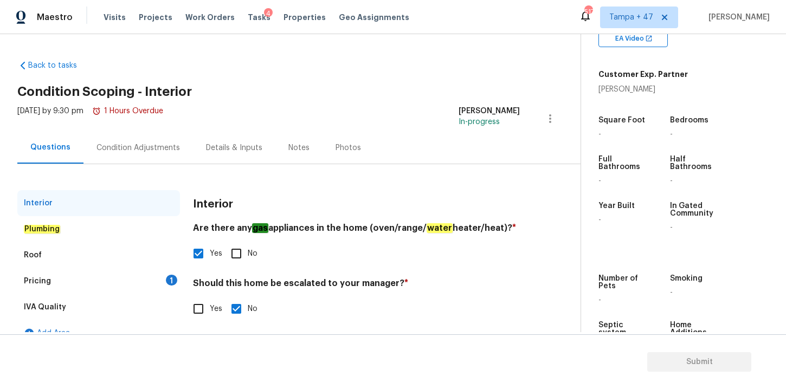
scroll to position [17, 0]
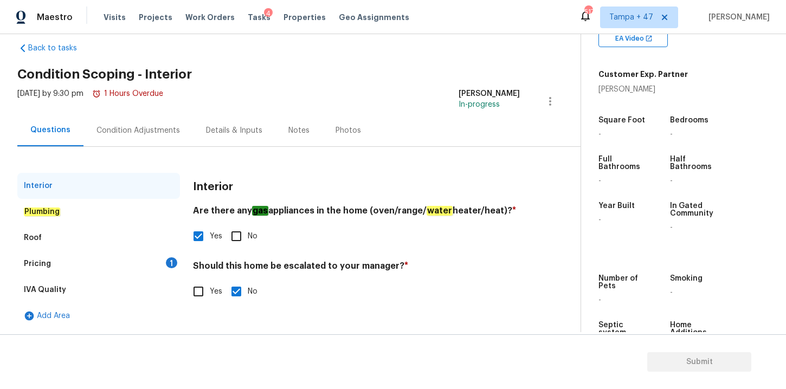
click at [198, 292] on input "Yes" at bounding box center [198, 291] width 23 height 23
checkbox input "true"
checkbox input "false"
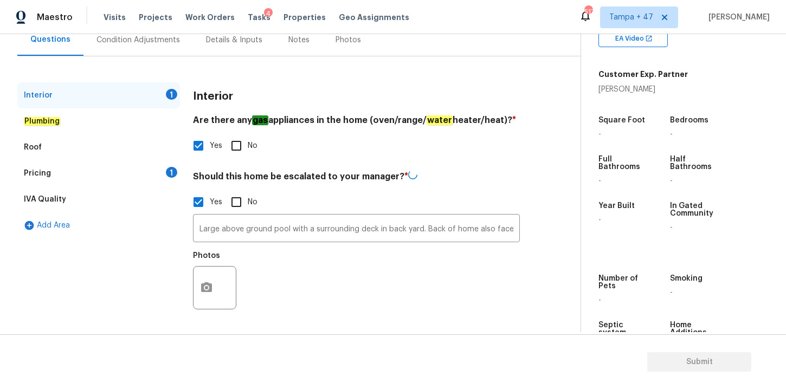
scroll to position [107, 0]
click at [275, 230] on input "Large above ground pool with a surrounding deck in back yard. Back of home also…" at bounding box center [356, 229] width 327 height 25
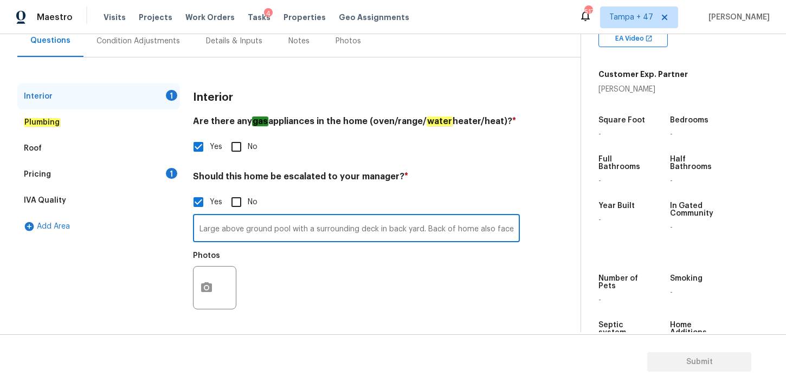
click at [275, 230] on input "Large above ground pool with a surrounding deck in back yard. Back of home also…" at bounding box center [356, 229] width 327 height 25
click at [252, 224] on input "Large above ground pool with a surrounding deck in back yard. Back of home also…" at bounding box center [356, 229] width 327 height 25
click at [307, 229] on input "Crack Large above ground pool with a surrounding deck in back yard. Back of hom…" at bounding box center [356, 229] width 327 height 25
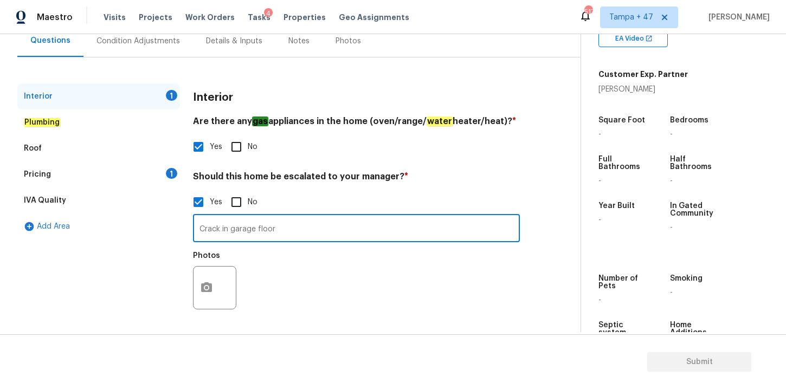
type input "Crack in garage floor"
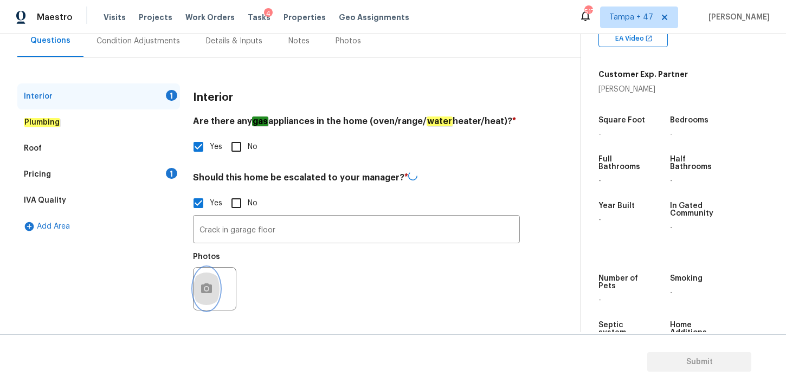
click at [208, 299] on button "button" at bounding box center [207, 289] width 26 height 42
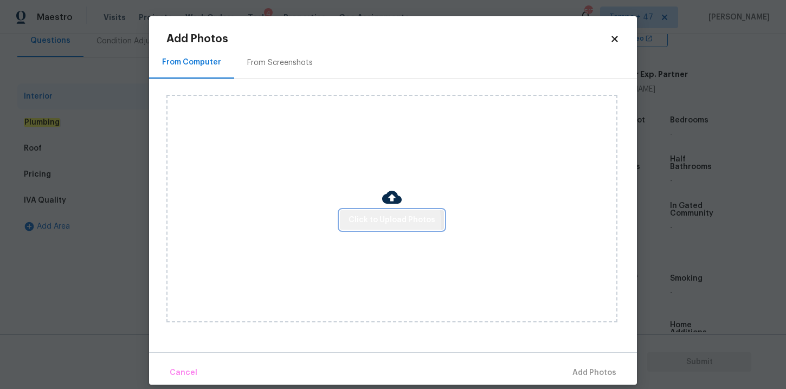
click at [382, 223] on span "Click to Upload Photos" at bounding box center [392, 221] width 87 height 14
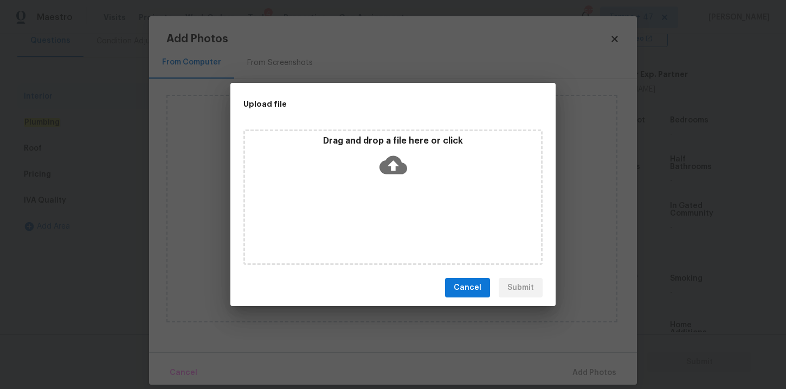
click at [398, 164] on icon at bounding box center [394, 165] width 28 height 18
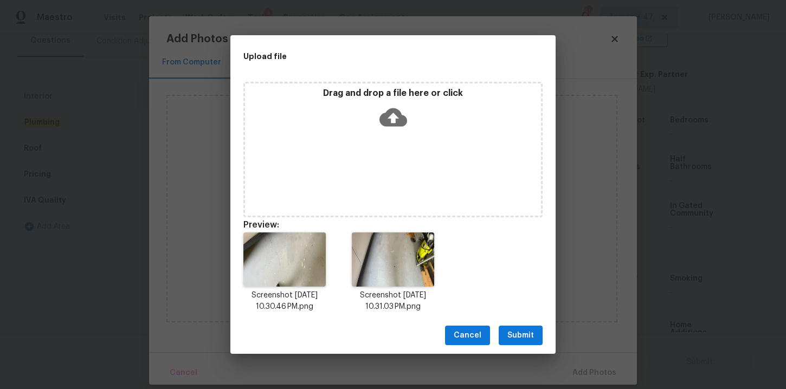
click at [525, 335] on span "Submit" at bounding box center [521, 336] width 27 height 14
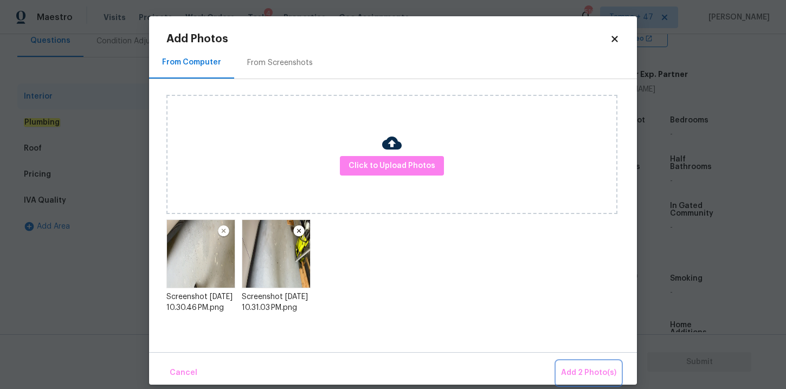
click at [575, 371] on span "Add 2 Photo(s)" at bounding box center [588, 374] width 55 height 14
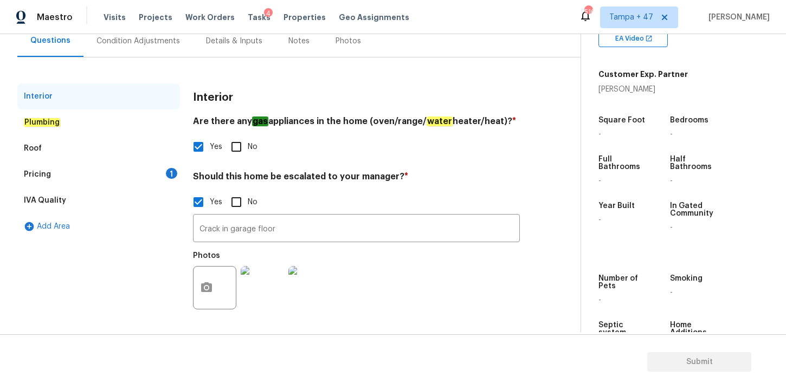
click at [50, 124] on em "Plumbing" at bounding box center [42, 122] width 36 height 9
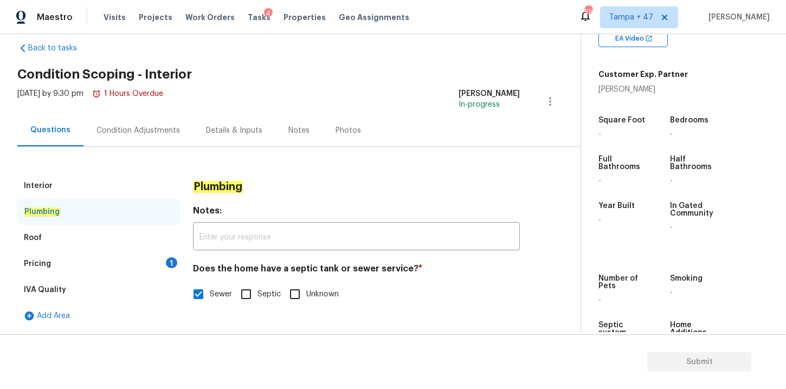
scroll to position [17, 0]
click at [40, 261] on div "Pricing" at bounding box center [37, 264] width 27 height 11
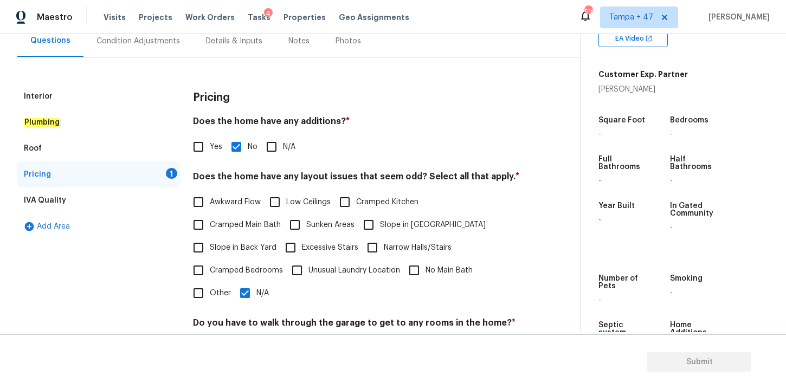
scroll to position [261, 0]
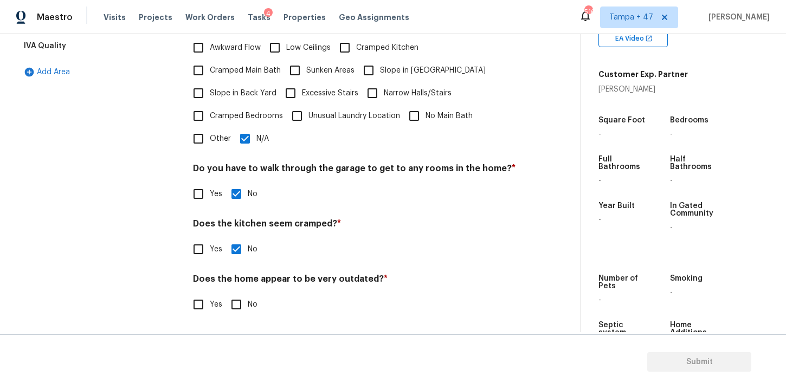
click at [239, 306] on input "No" at bounding box center [236, 304] width 23 height 23
checkbox input "true"
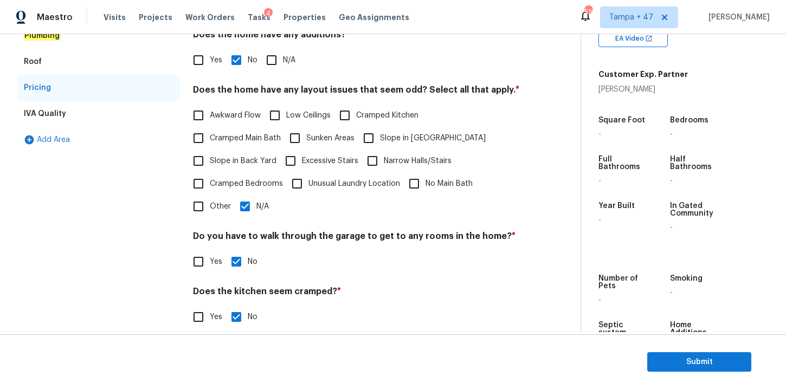
click at [67, 123] on div "IVA Quality" at bounding box center [98, 114] width 163 height 26
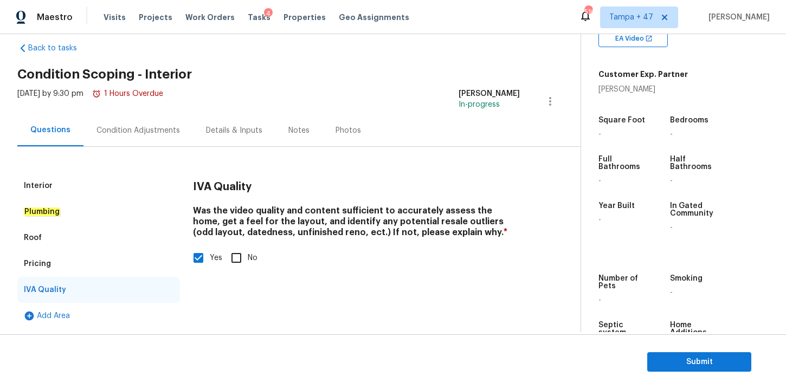
scroll to position [17, 0]
click at [154, 136] on div "Condition Adjustments" at bounding box center [139, 130] width 110 height 32
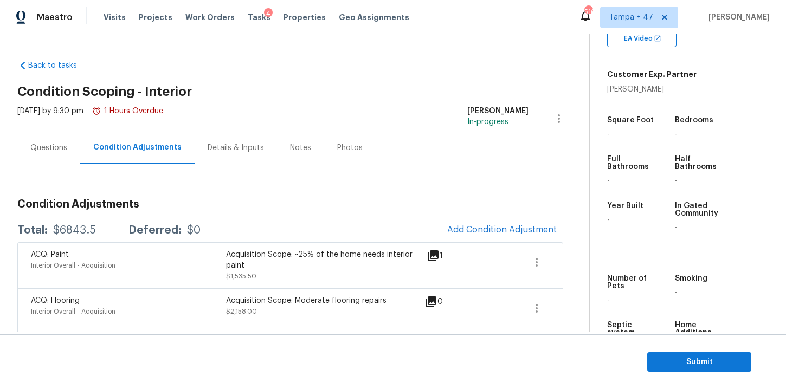
click at [242, 148] on div "Details & Inputs" at bounding box center [236, 148] width 56 height 11
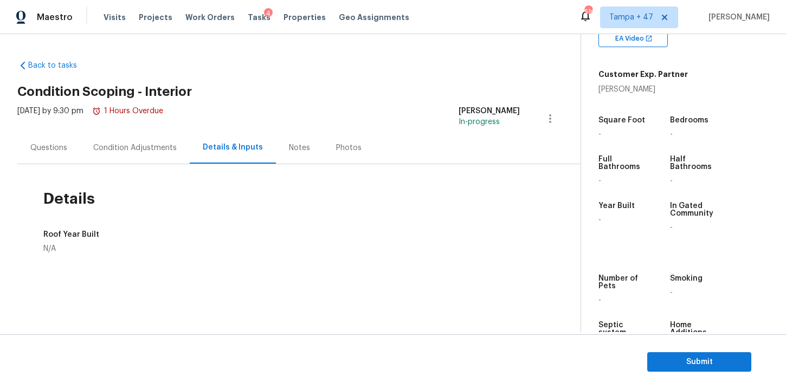
click at [301, 152] on div "Notes" at bounding box center [299, 148] width 21 height 11
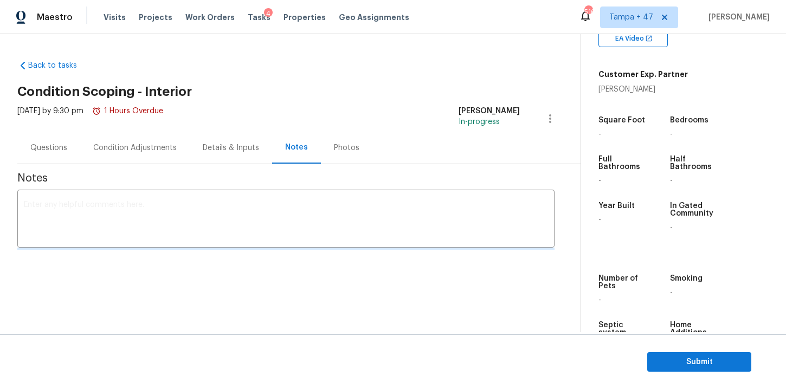
click at [344, 151] on div "Photos" at bounding box center [346, 148] width 25 height 11
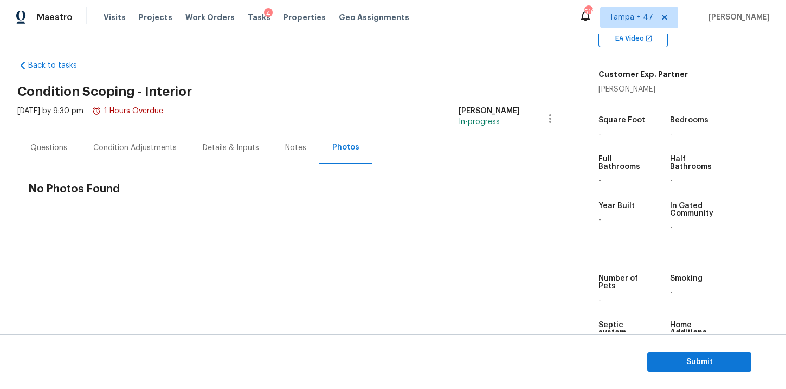
click at [165, 150] on div "Condition Adjustments" at bounding box center [135, 148] width 84 height 11
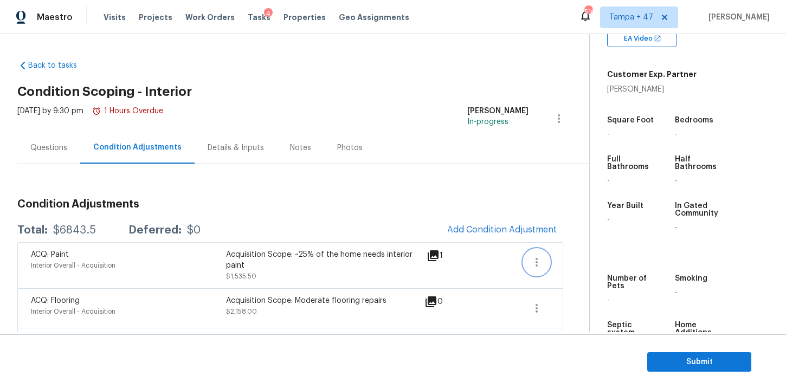
click at [540, 267] on icon "button" at bounding box center [536, 262] width 13 height 13
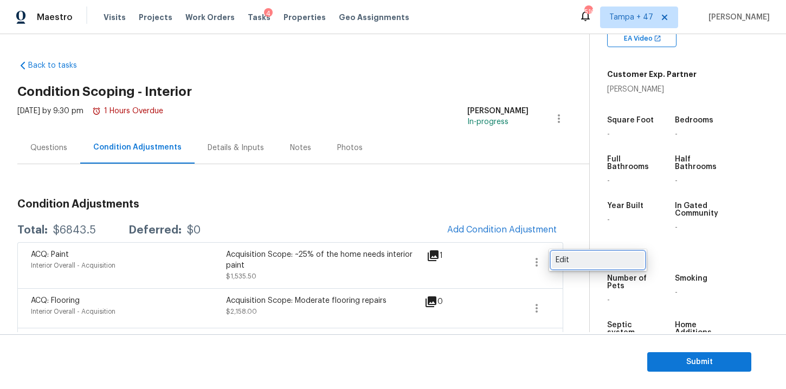
click at [562, 264] on div "Edit" at bounding box center [598, 260] width 85 height 11
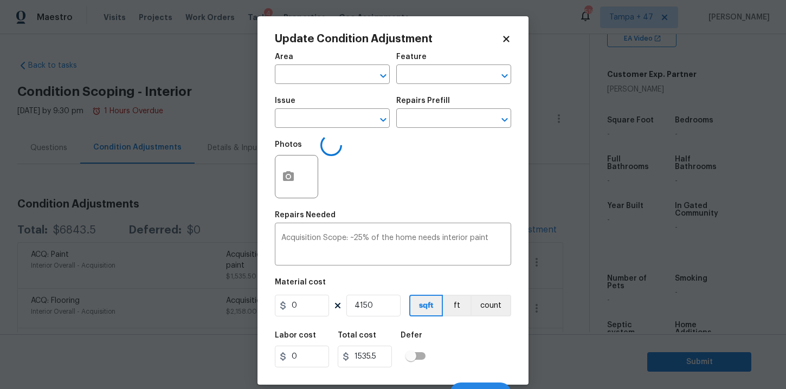
type input "Interior Overall"
type input "Acquisition"
type input "ACQ: Paint"
type input "0.37"
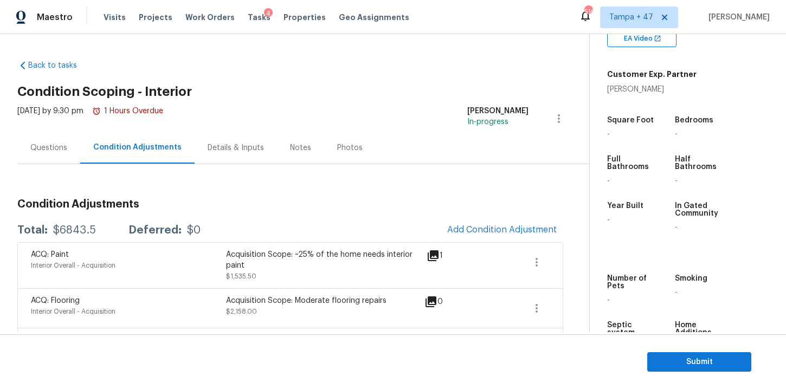
click at [542, 67] on body "Maestro Visits Projects Work Orders Tasks 4 Properties Geo Assignments 516 Tamp…" at bounding box center [393, 194] width 786 height 389
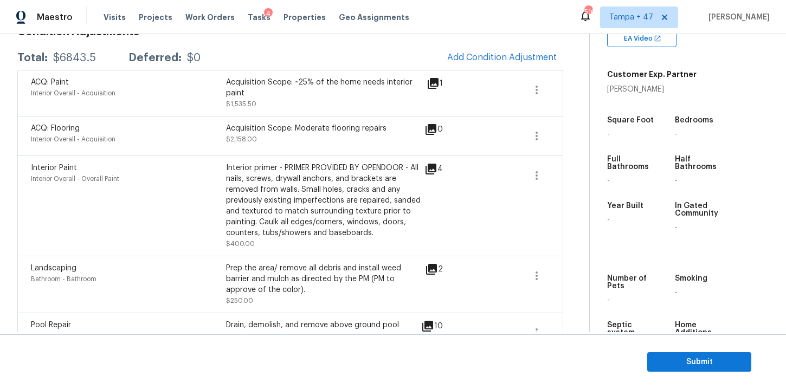
scroll to position [197, 0]
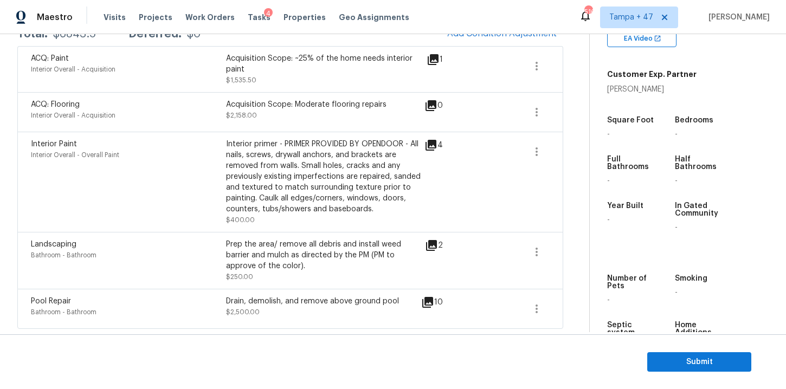
click at [431, 150] on icon at bounding box center [431, 145] width 11 height 11
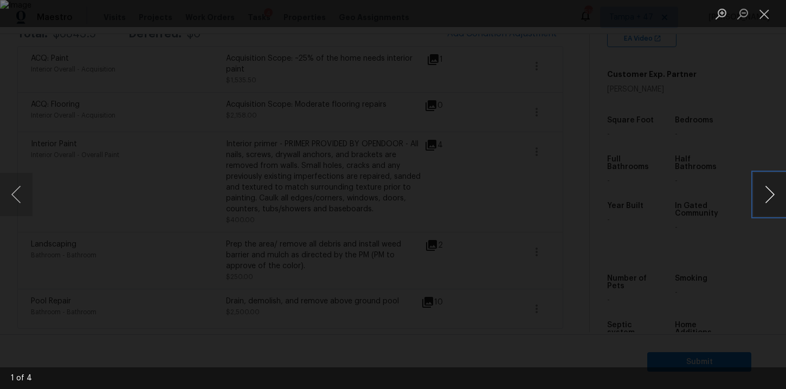
click at [766, 202] on button "Next image" at bounding box center [770, 194] width 33 height 43
click at [766, 200] on button "Next image" at bounding box center [770, 194] width 33 height 43
click at [764, 20] on button "Close lightbox" at bounding box center [765, 13] width 22 height 19
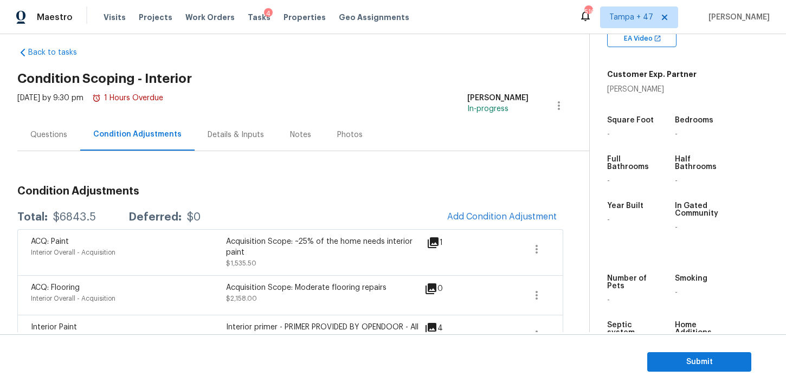
scroll to position [0, 0]
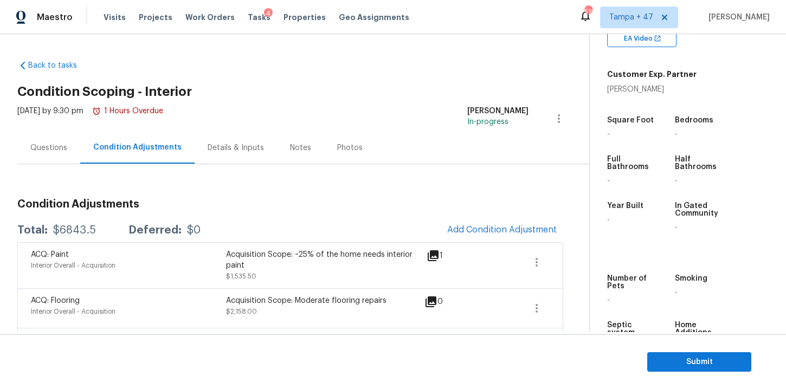
click at [61, 152] on div "Questions" at bounding box center [48, 148] width 37 height 11
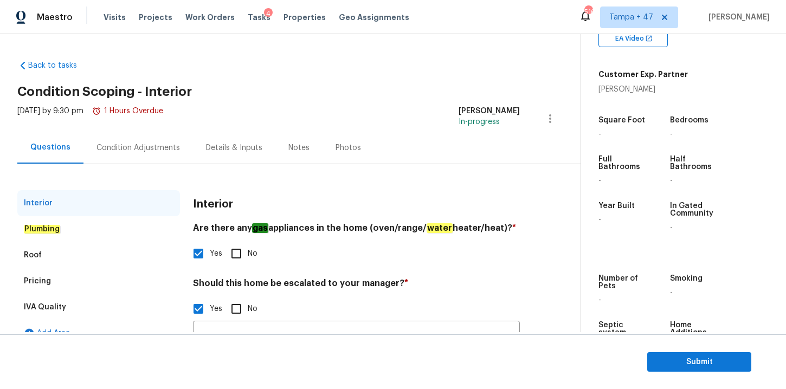
click at [116, 221] on div "Plumbing" at bounding box center [98, 229] width 163 height 26
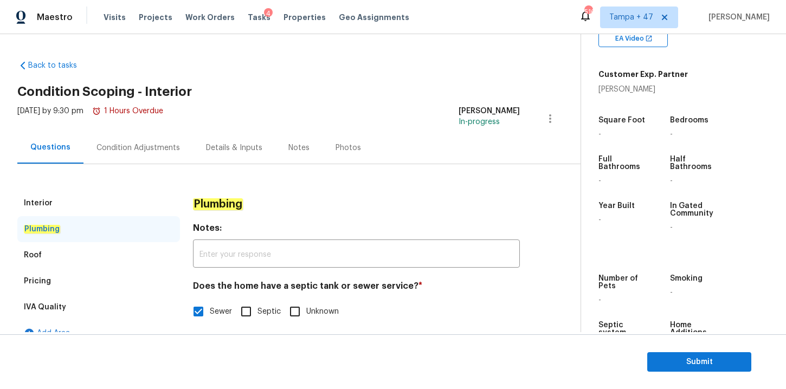
click at [113, 259] on div "Roof" at bounding box center [98, 255] width 163 height 26
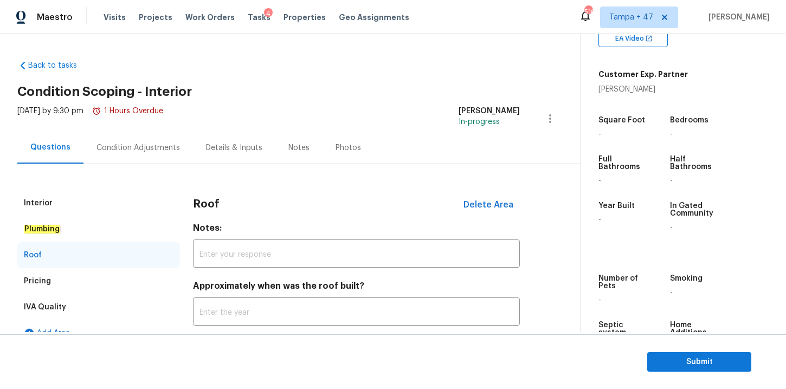
scroll to position [17, 0]
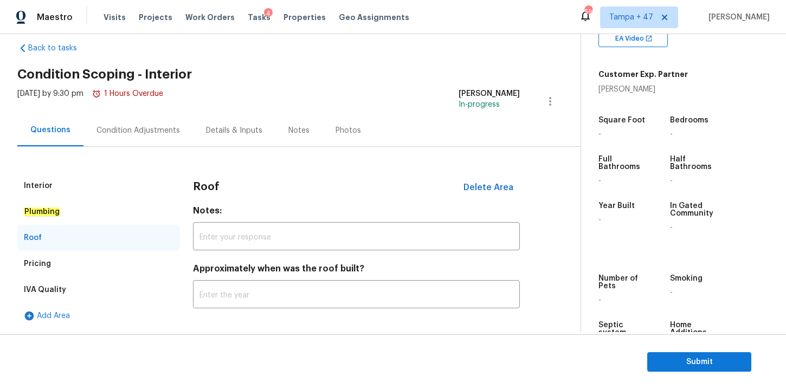
click at [101, 266] on div "Pricing" at bounding box center [98, 264] width 163 height 26
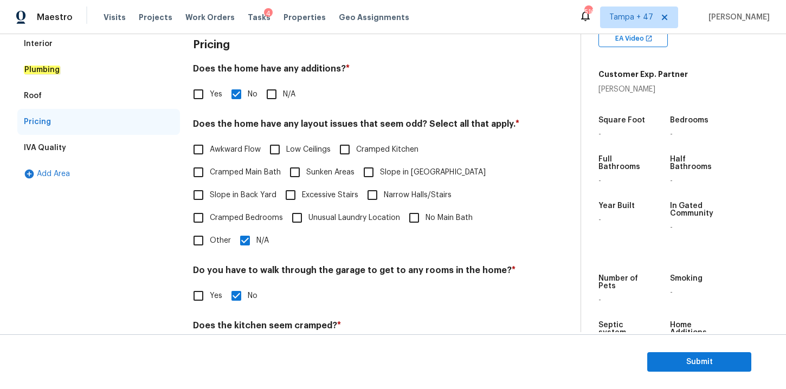
click at [75, 149] on div "IVA Quality" at bounding box center [98, 148] width 163 height 26
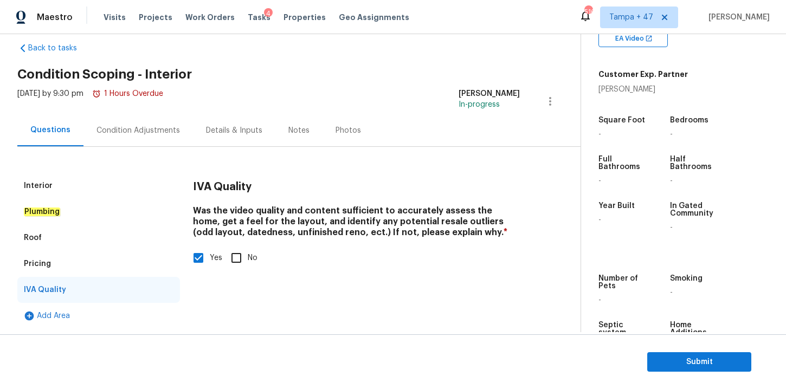
click at [142, 147] on div "Interior Plumbing Roof Pricing IVA Quality Add Area IVA Quality Was the video q…" at bounding box center [285, 238] width 537 height 182
click at [142, 133] on div "Condition Adjustments" at bounding box center [139, 130] width 84 height 11
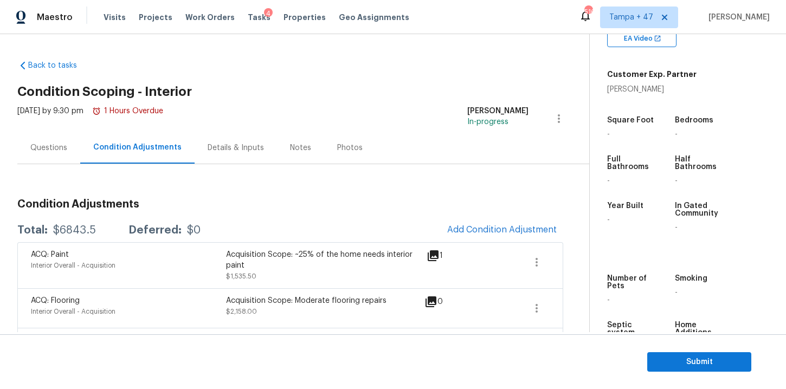
click at [451, 62] on div "Back to tasks Condition Scoping - Interior Mon, Aug 11 2025 by 9:30 pm 1 Hours …" at bounding box center [303, 290] width 572 height 477
click at [62, 151] on div "Questions" at bounding box center [48, 148] width 37 height 11
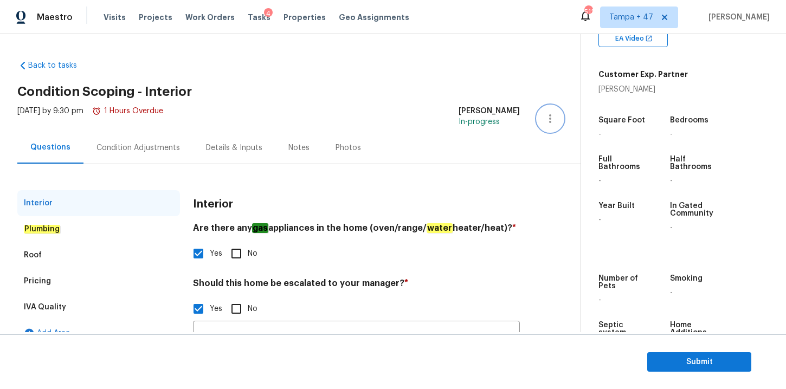
click at [550, 119] on icon "button" at bounding box center [550, 118] width 2 height 9
click at [335, 95] on h2 "Condition Scoping - Interior" at bounding box center [298, 91] width 563 height 11
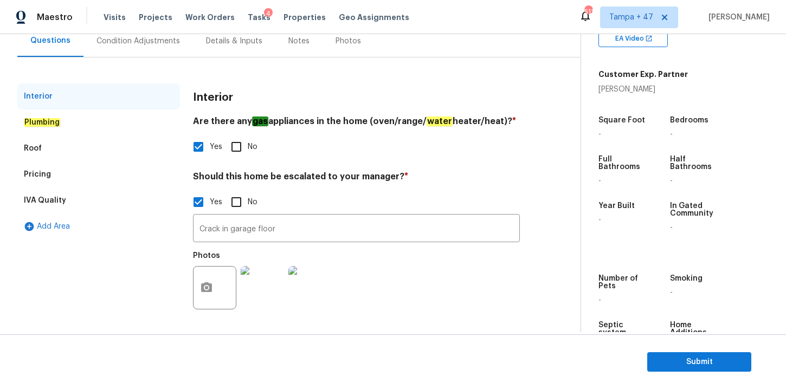
click at [53, 121] on em "Plumbing" at bounding box center [42, 122] width 36 height 9
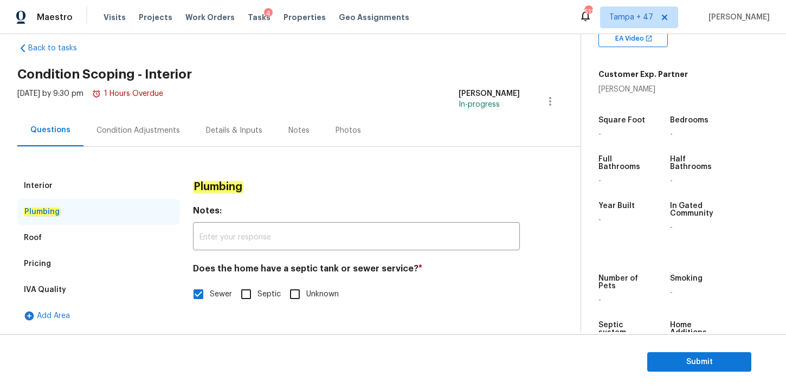
click at [30, 239] on div "Roof" at bounding box center [33, 238] width 18 height 11
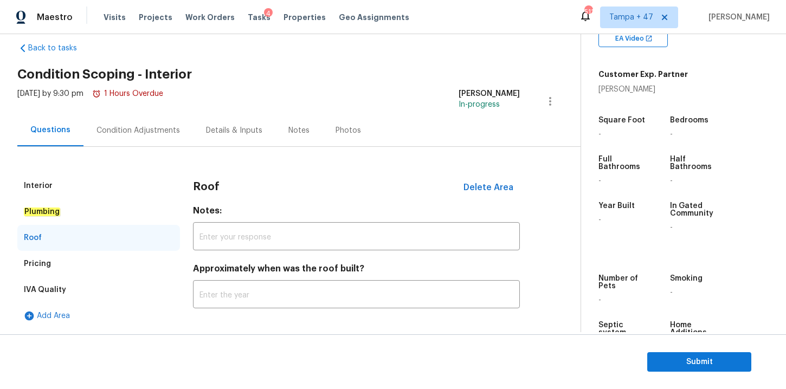
click at [54, 266] on div "Pricing" at bounding box center [98, 264] width 163 height 26
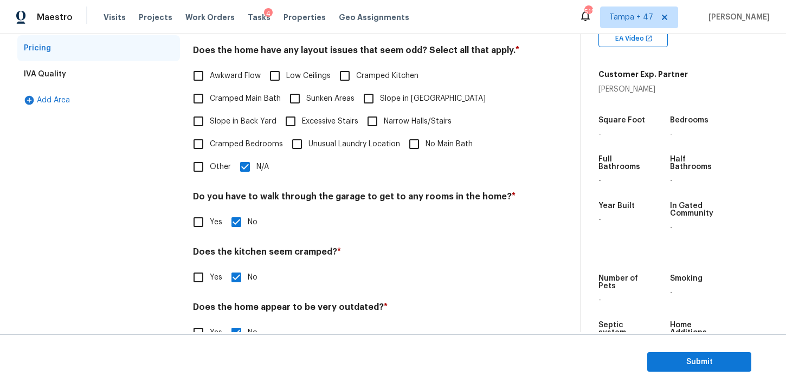
scroll to position [261, 0]
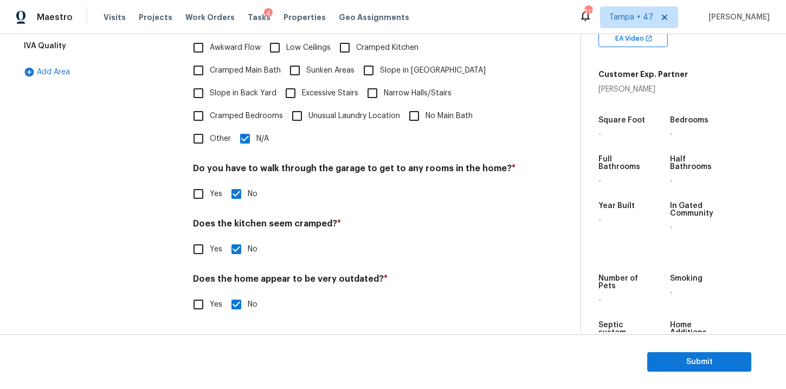
click at [56, 49] on div "IVA Quality" at bounding box center [45, 46] width 42 height 11
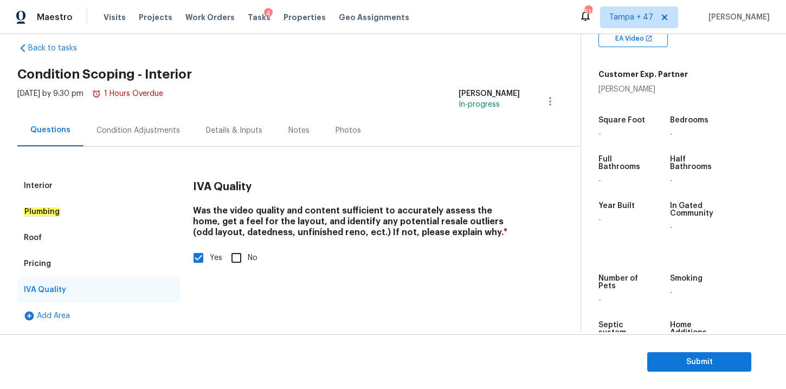
click at [162, 136] on div "Condition Adjustments" at bounding box center [139, 130] width 110 height 32
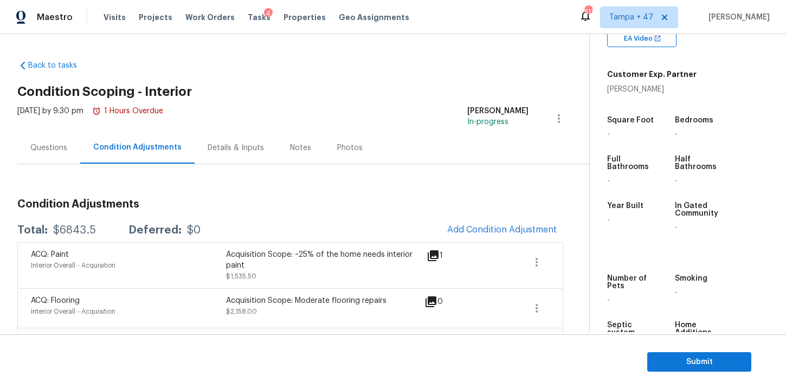
click at [67, 153] on div "Questions" at bounding box center [48, 148] width 63 height 32
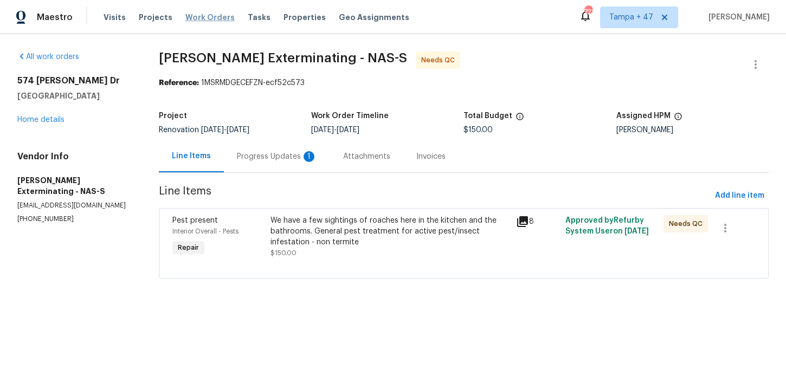
click at [210, 16] on span "Work Orders" at bounding box center [209, 17] width 49 height 11
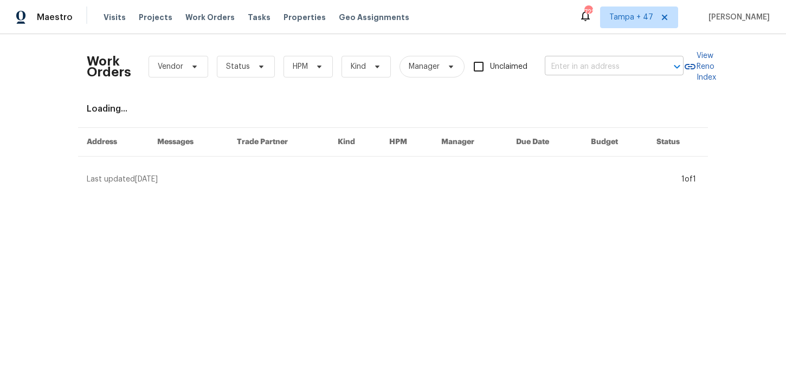
click at [578, 67] on input "text" at bounding box center [599, 67] width 108 height 17
paste input "[STREET_ADDRESS]"
type input "[STREET_ADDRESS]"
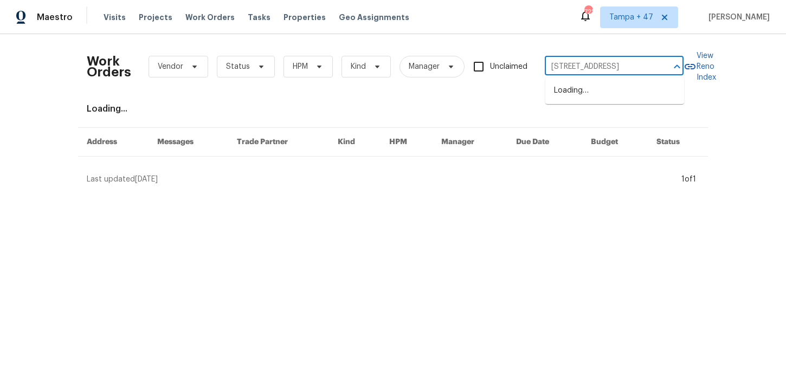
scroll to position [0, 35]
click at [605, 100] on li "[STREET_ADDRESS]" at bounding box center [615, 91] width 139 height 18
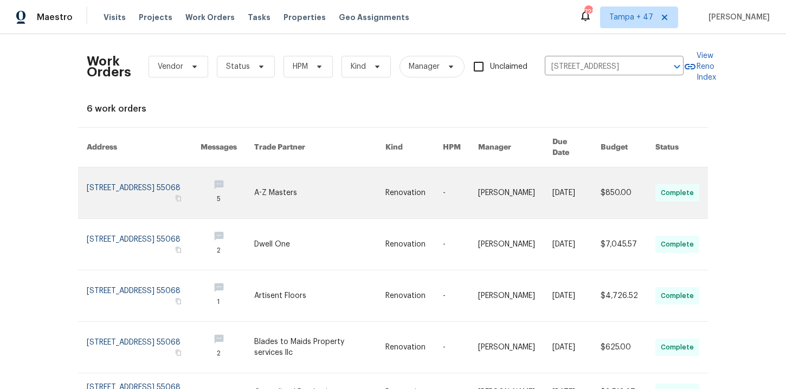
click at [130, 170] on link at bounding box center [144, 193] width 114 height 51
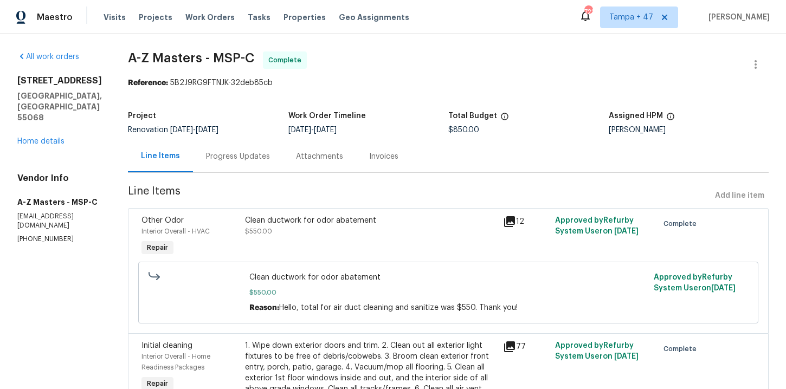
click at [28, 147] on div "[STREET_ADDRESS] Home details" at bounding box center [59, 111] width 85 height 72
click at [34, 145] on link "Home details" at bounding box center [40, 142] width 47 height 8
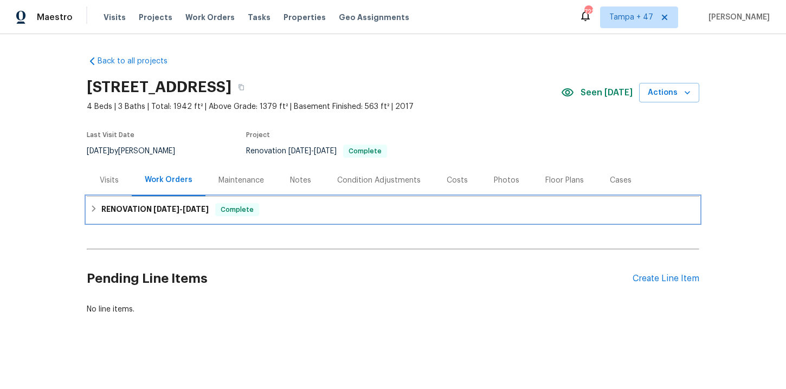
click at [279, 202] on div "RENOVATION [DATE] - [DATE] Complete" at bounding box center [393, 210] width 613 height 26
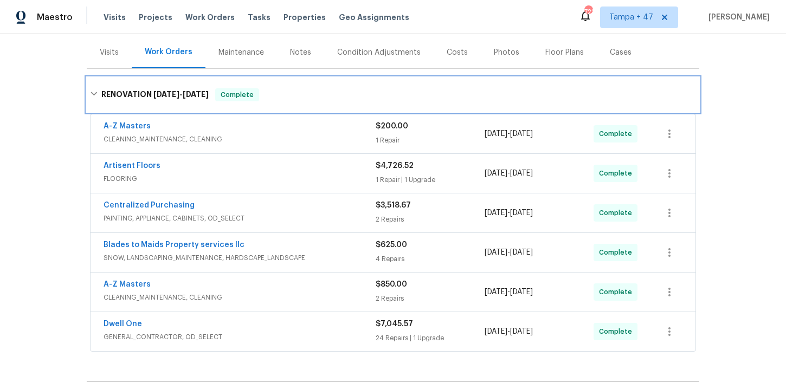
scroll to position [131, 0]
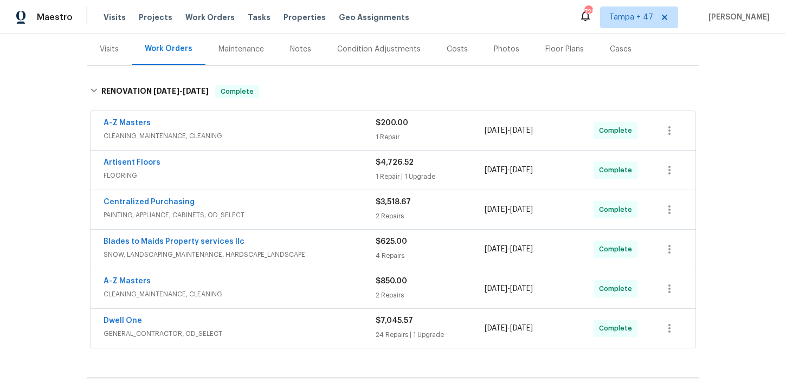
click at [329, 176] on span "FLOORING" at bounding box center [240, 175] width 272 height 11
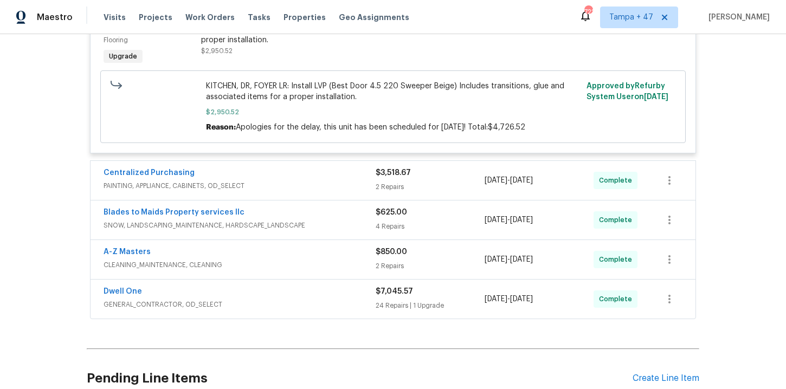
scroll to position [450, 0]
